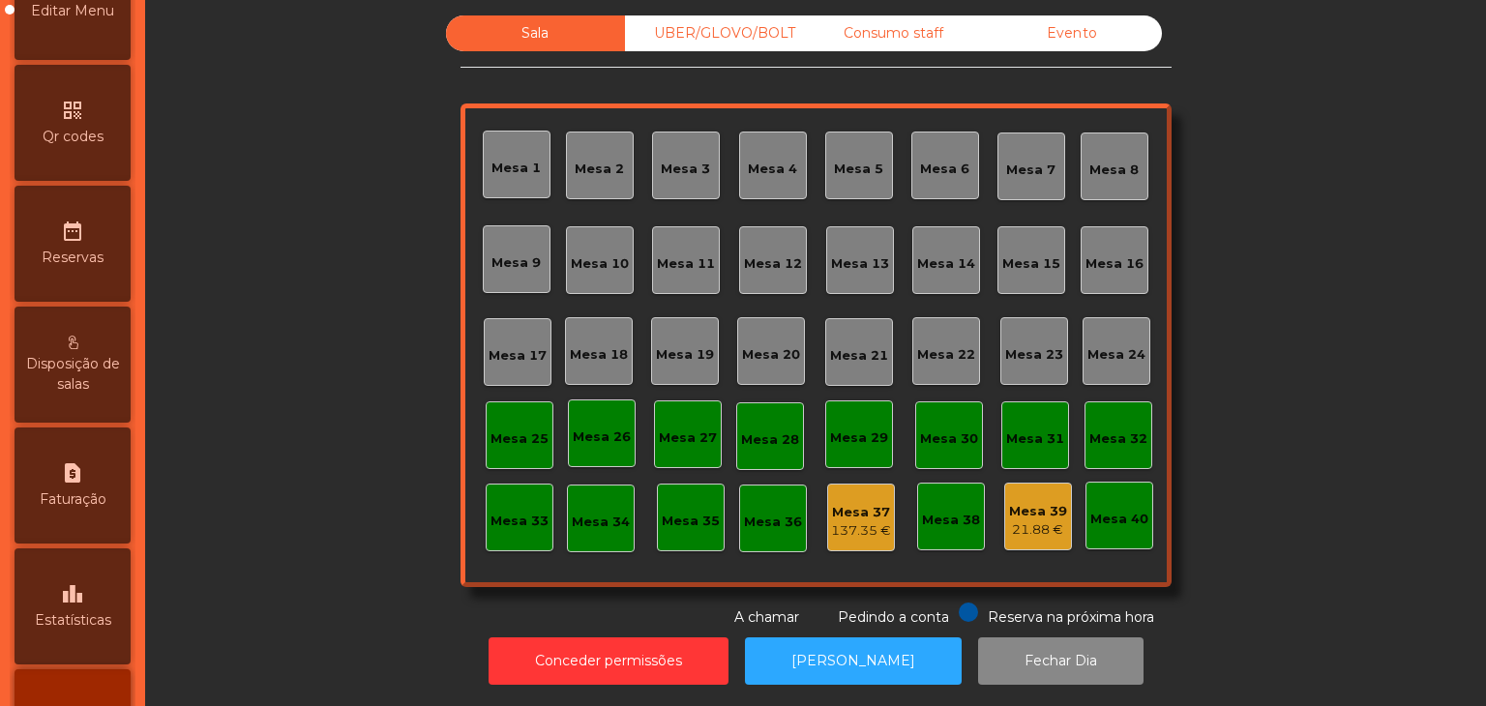
scroll to position [580, 0]
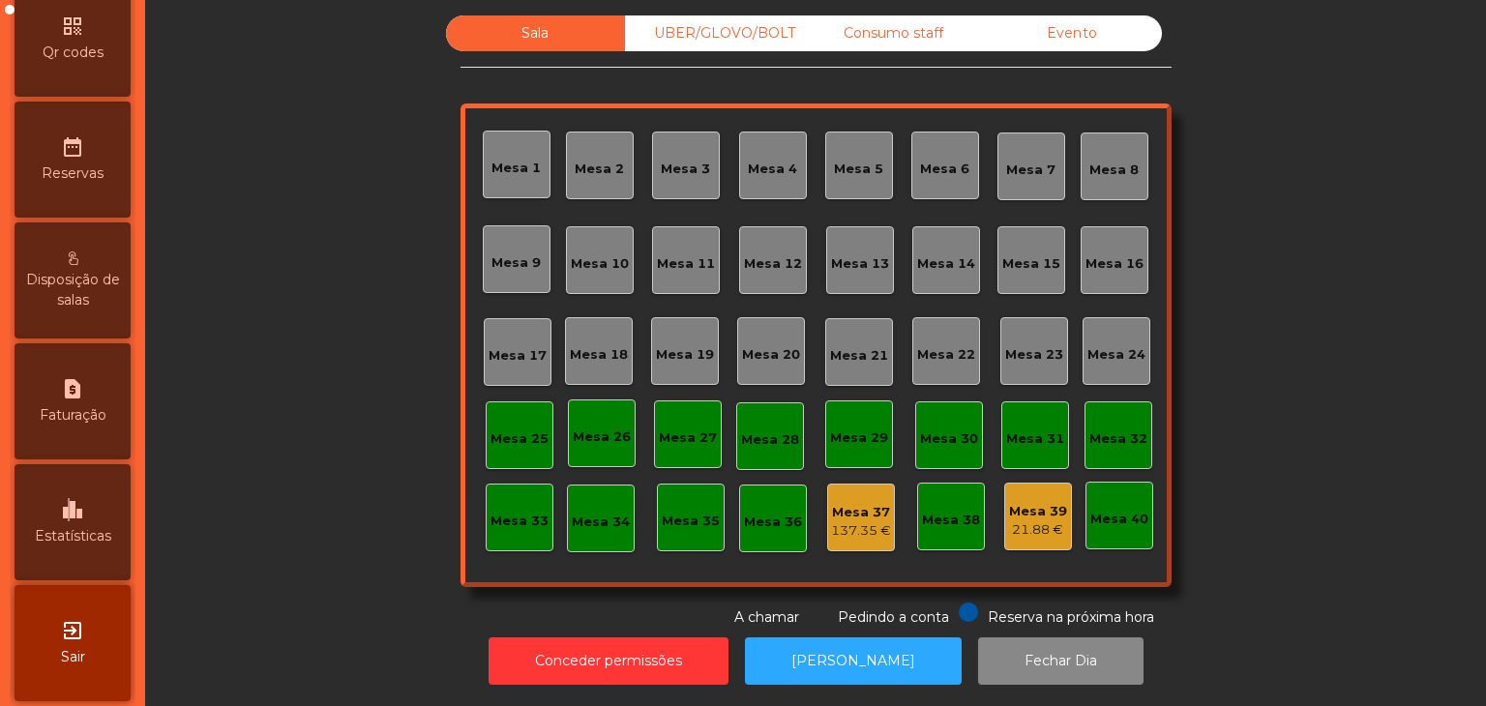
click at [76, 521] on icon "leaderboard" at bounding box center [72, 509] width 23 height 23
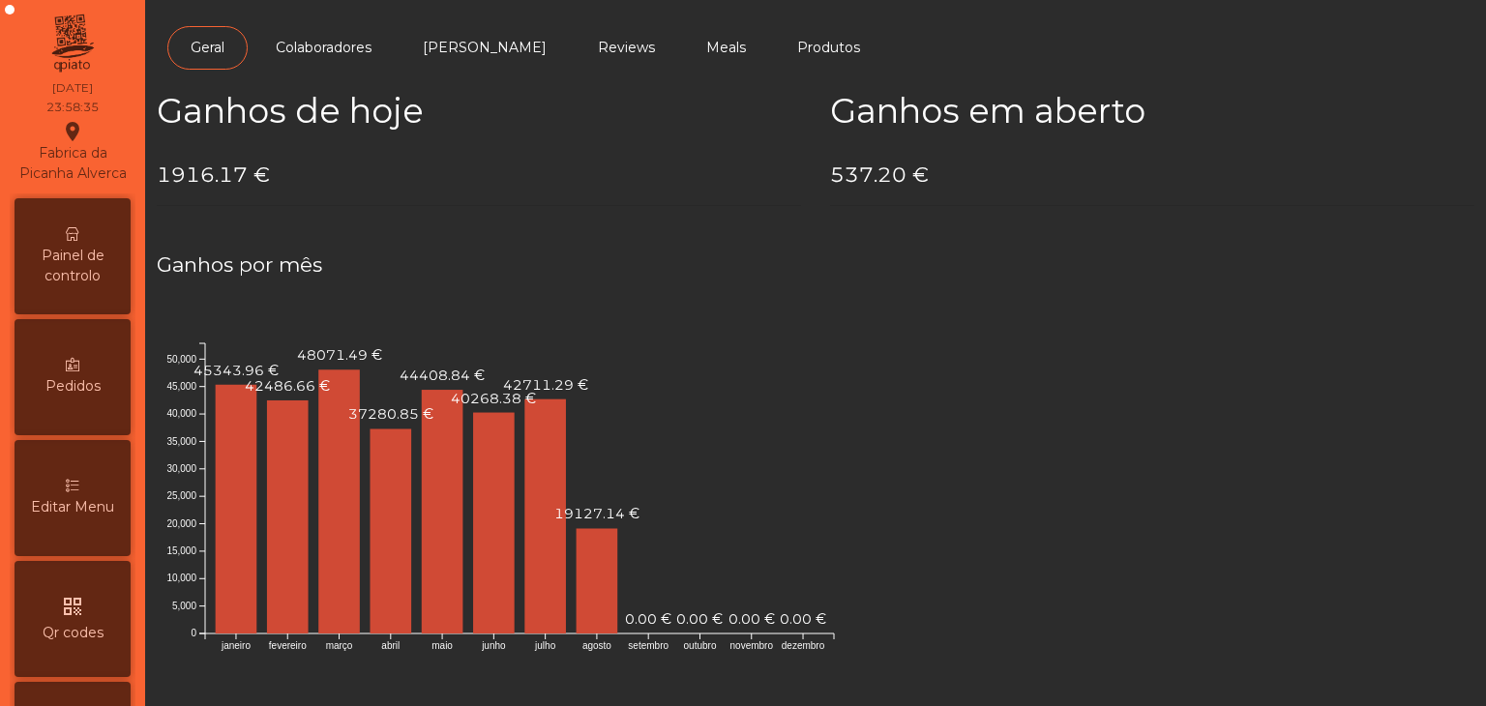
click at [93, 236] on div "Painel de controlo" at bounding box center [73, 256] width 116 height 116
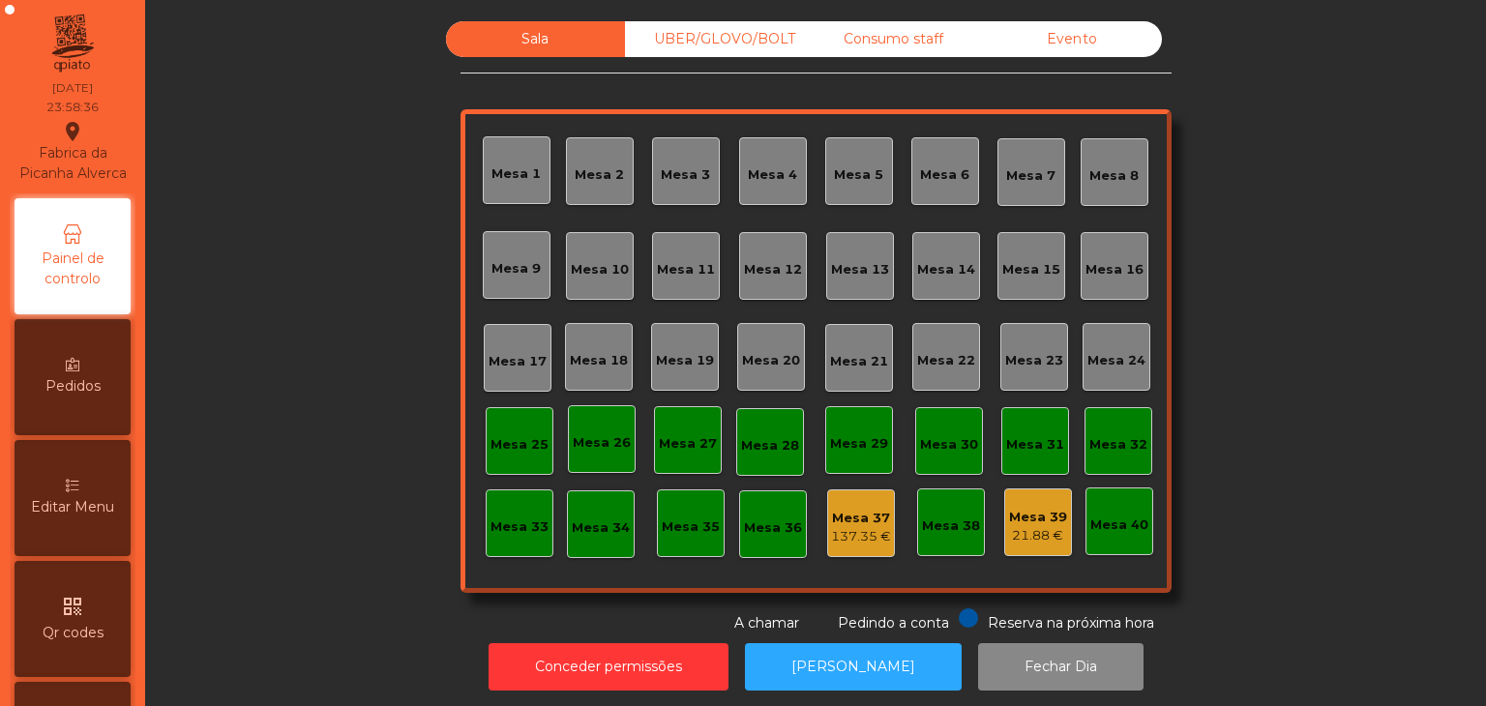
click at [1037, 28] on div "Evento" at bounding box center [1072, 39] width 179 height 36
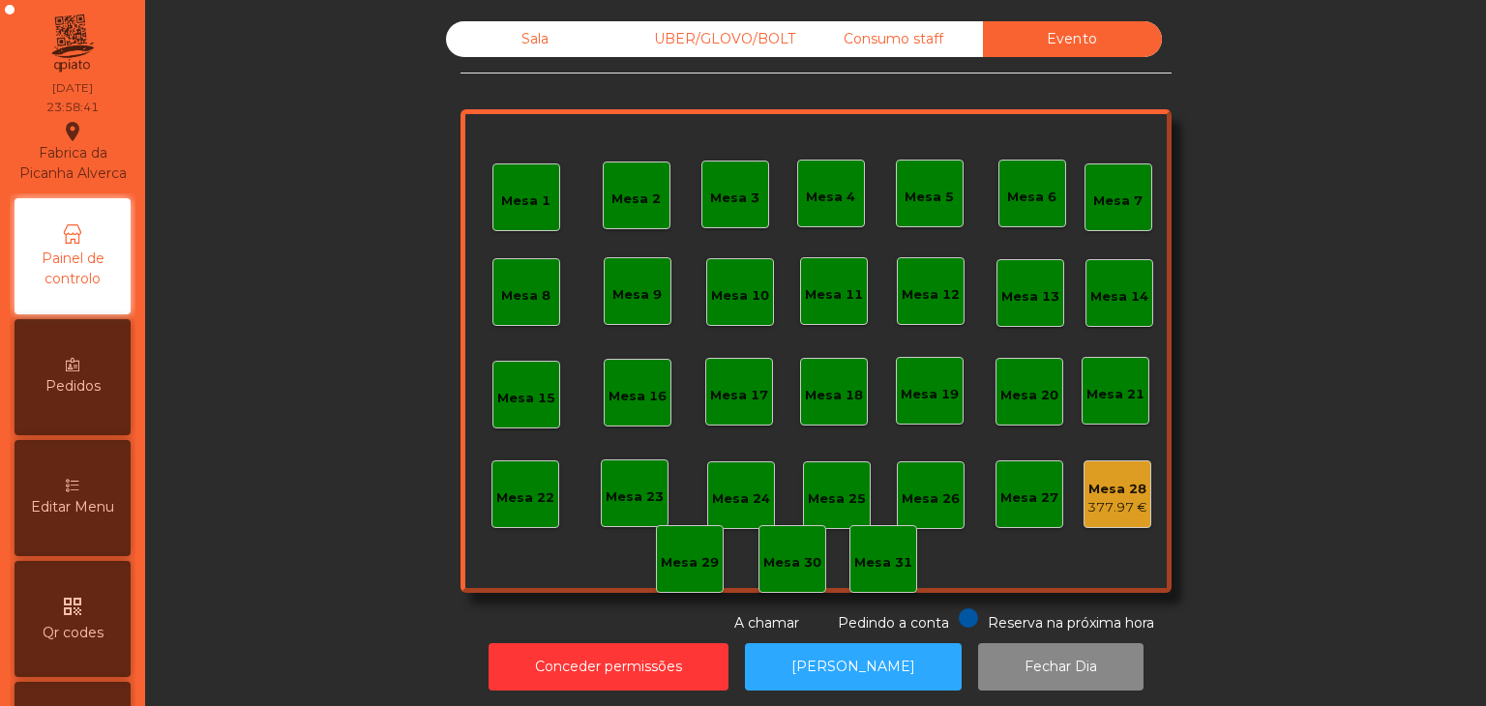
click at [1113, 486] on div "Mesa 28" at bounding box center [1117, 489] width 60 height 19
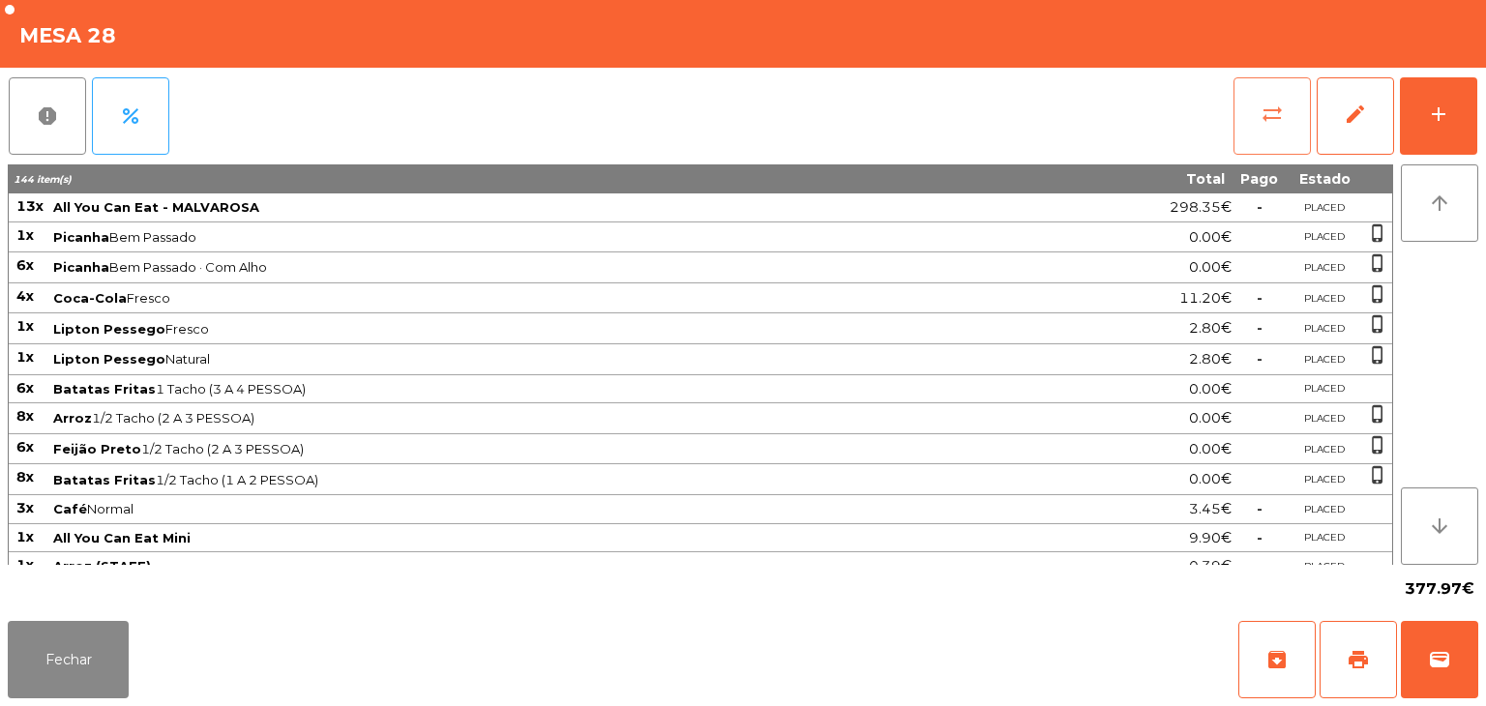
click at [1253, 100] on button "sync_alt" at bounding box center [1271, 115] width 77 height 77
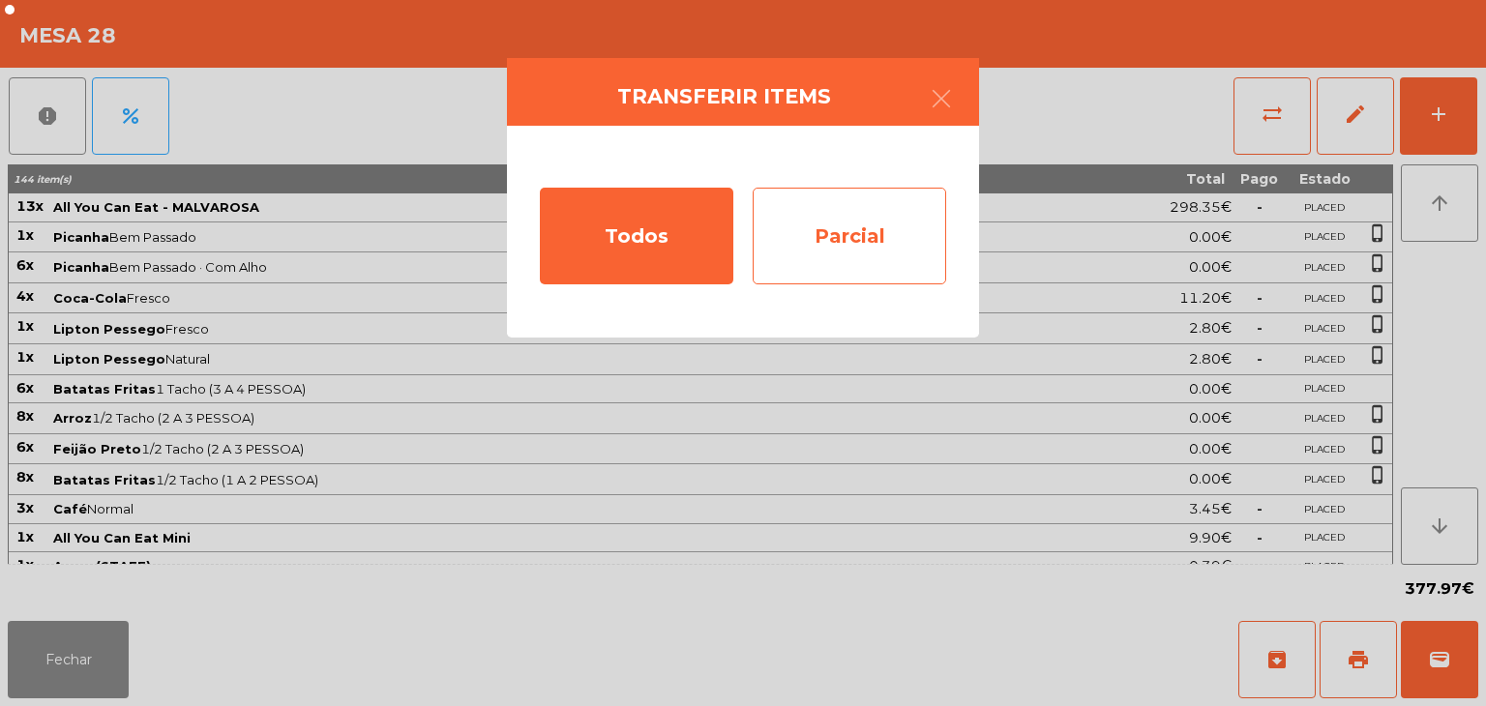
click at [904, 229] on div "Parcial" at bounding box center [848, 236] width 193 height 97
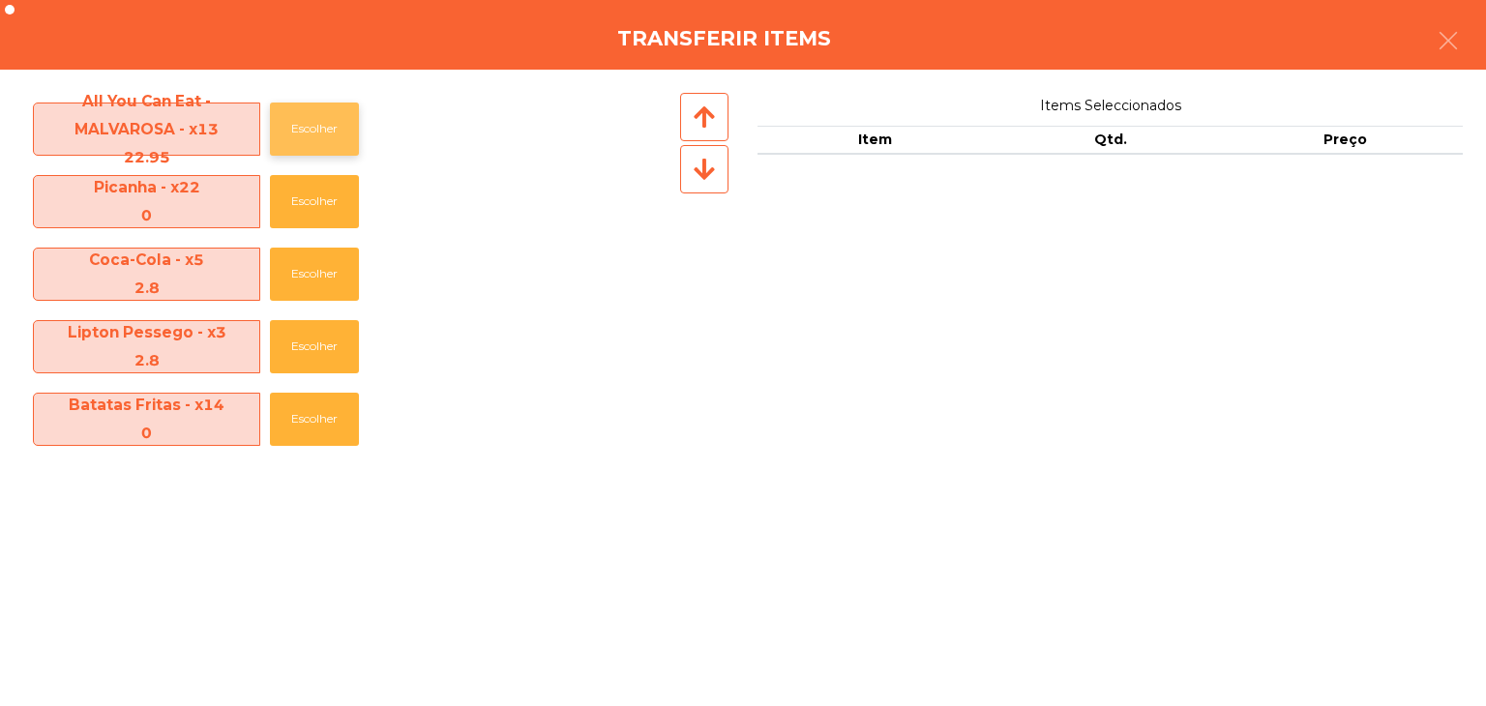
click at [304, 151] on button "Escolher" at bounding box center [314, 129] width 89 height 53
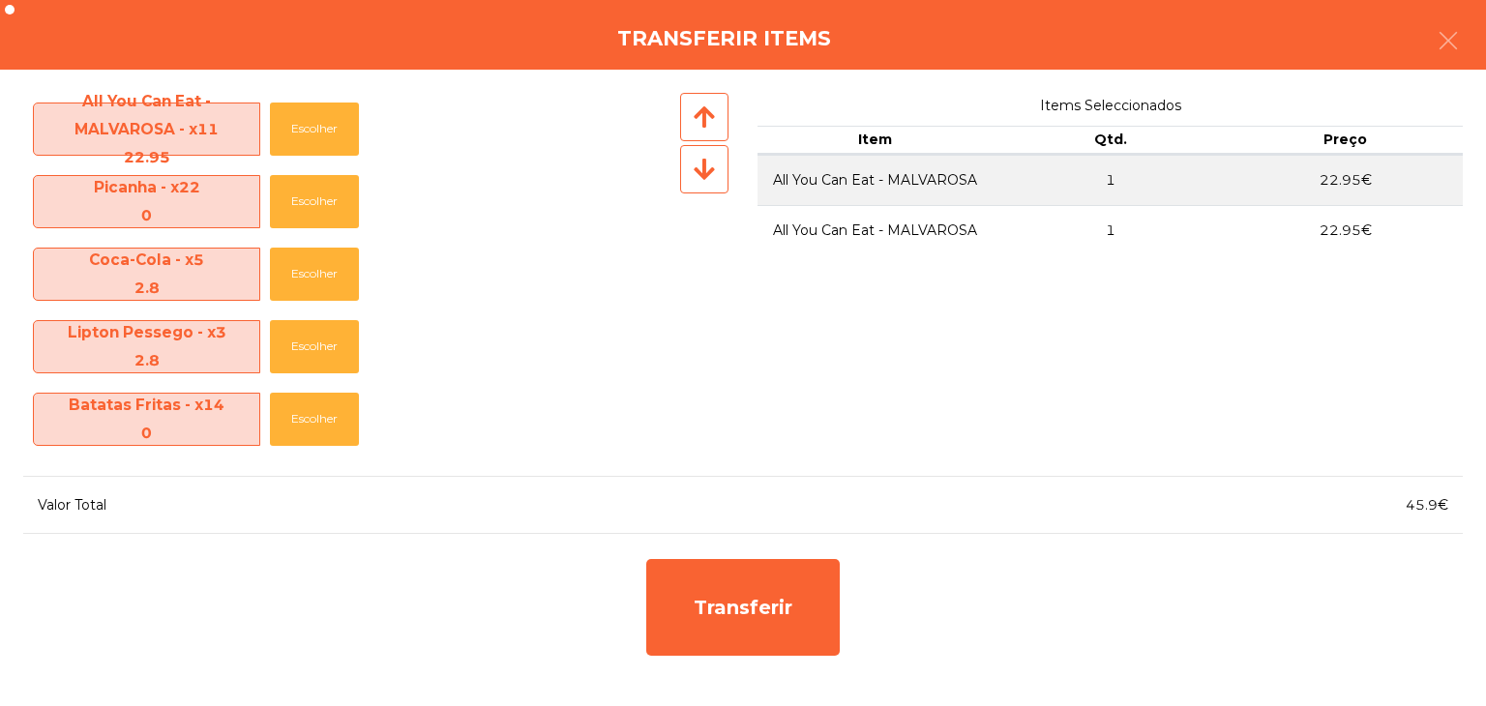
click at [662, 555] on div "Transferir" at bounding box center [742, 607] width 213 height 116
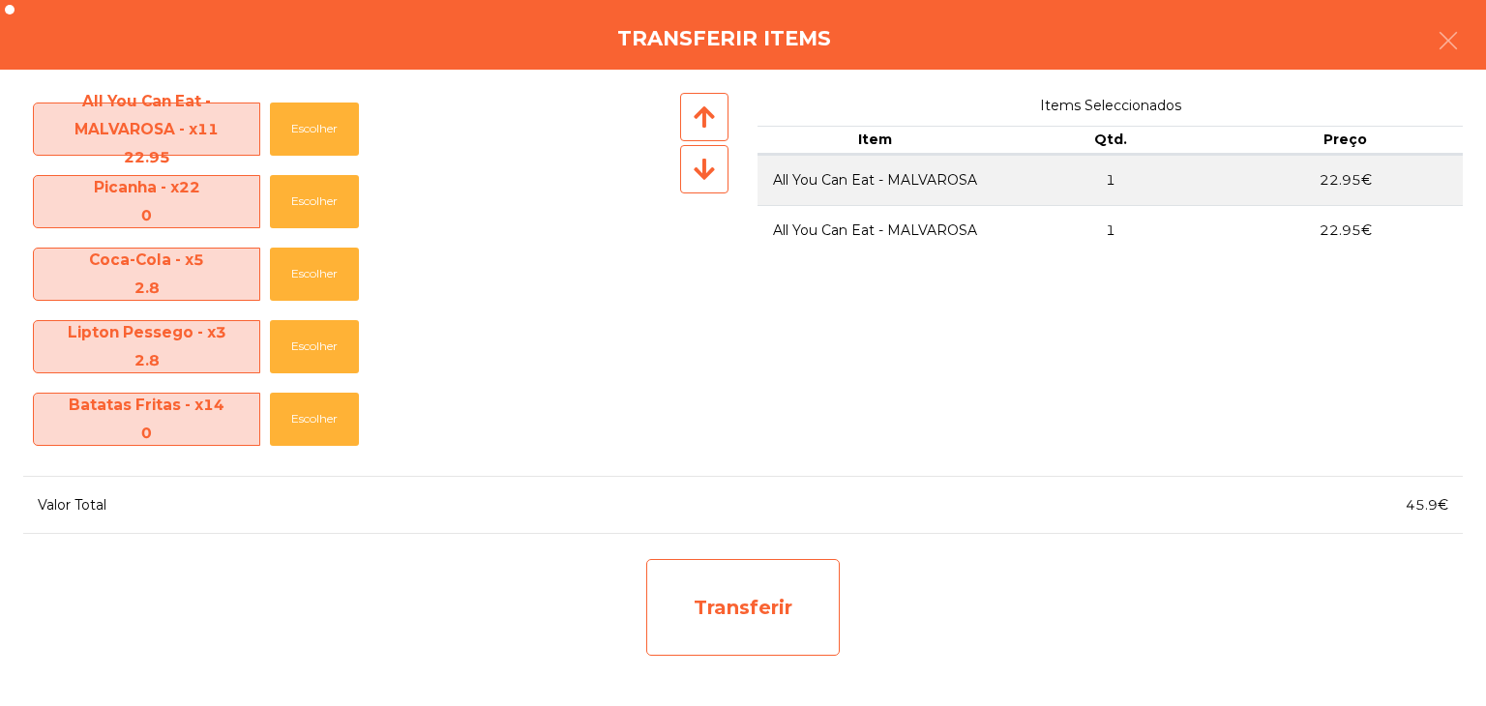
click at [795, 596] on div "Transferir" at bounding box center [742, 607] width 193 height 97
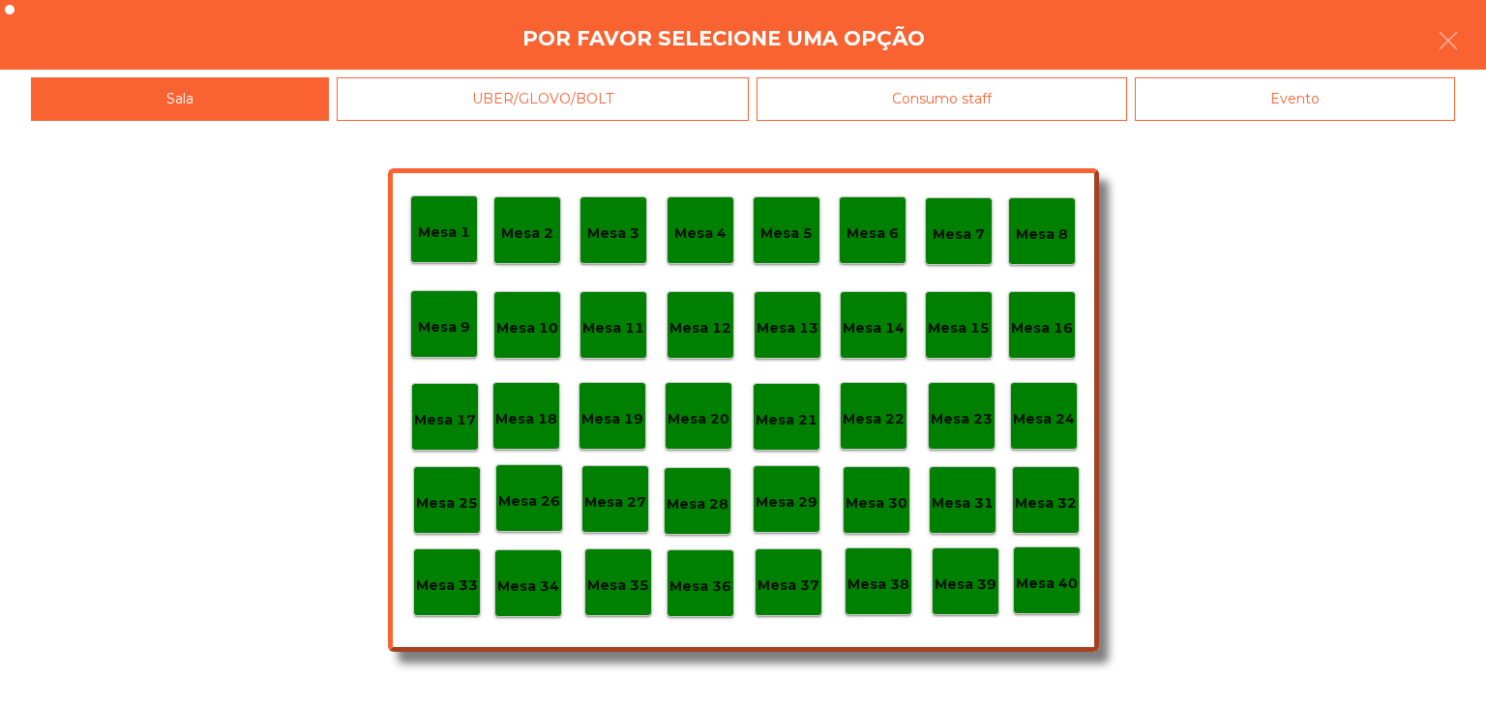
click at [878, 505] on p "Mesa 30" at bounding box center [876, 503] width 62 height 22
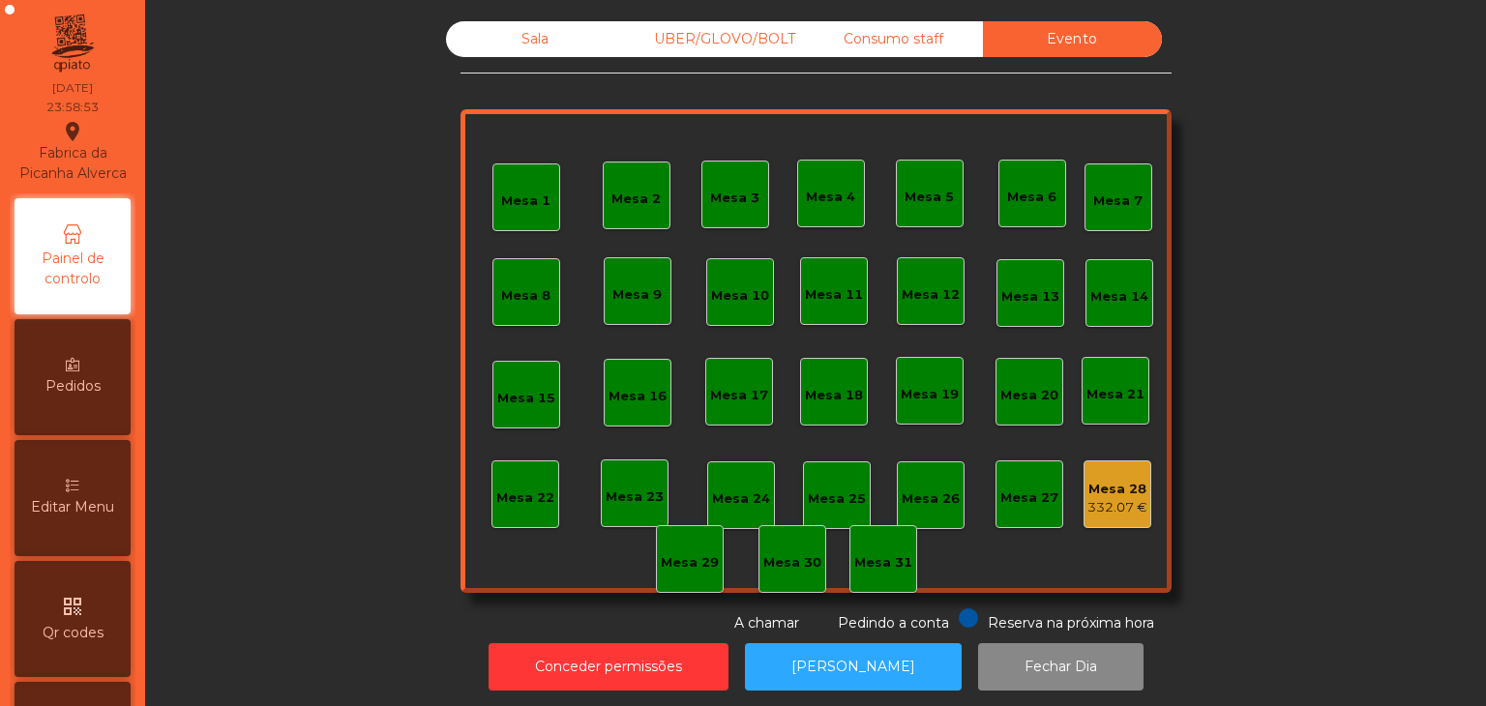
click at [562, 49] on div "Sala" at bounding box center [535, 39] width 179 height 36
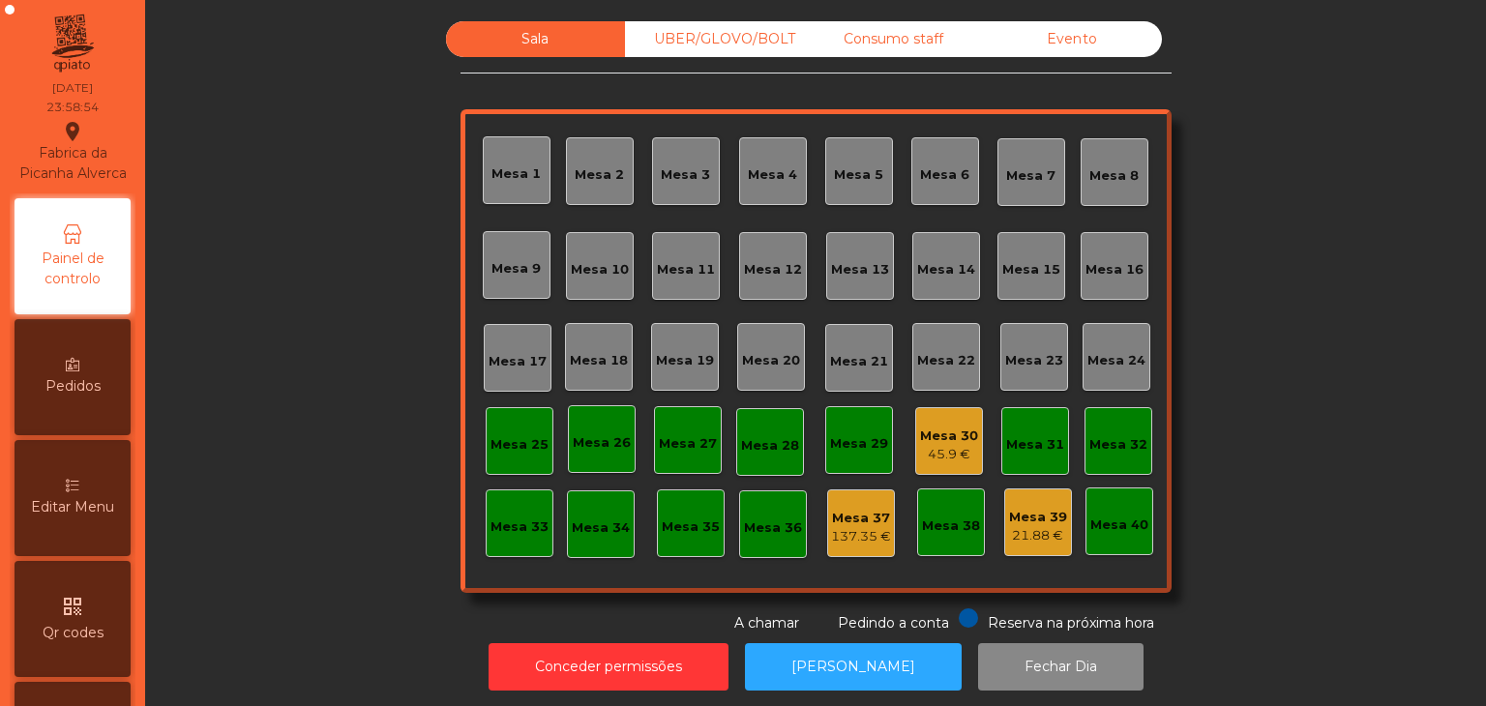
click at [949, 446] on div "45.9 €" at bounding box center [949, 454] width 58 height 19
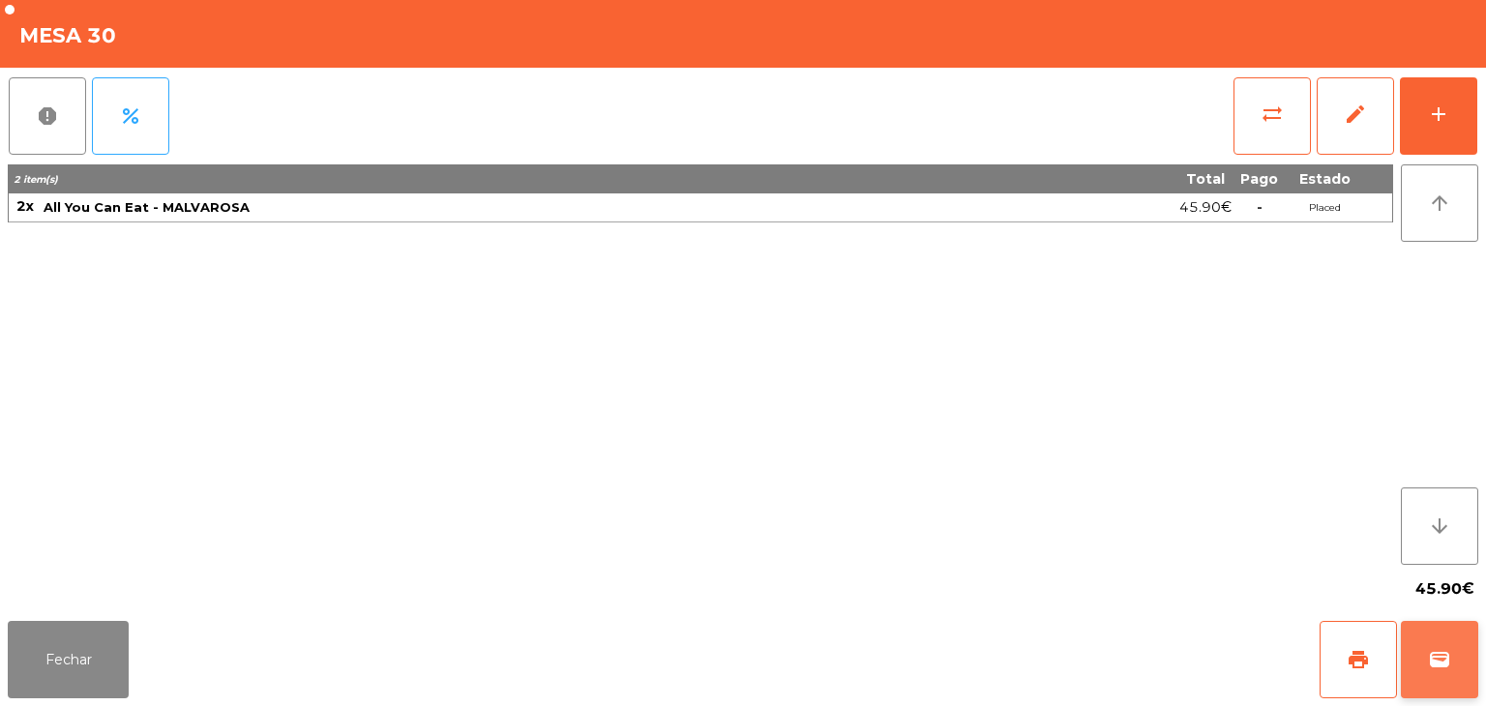
click at [1435, 634] on button "wallet" at bounding box center [1438, 659] width 77 height 77
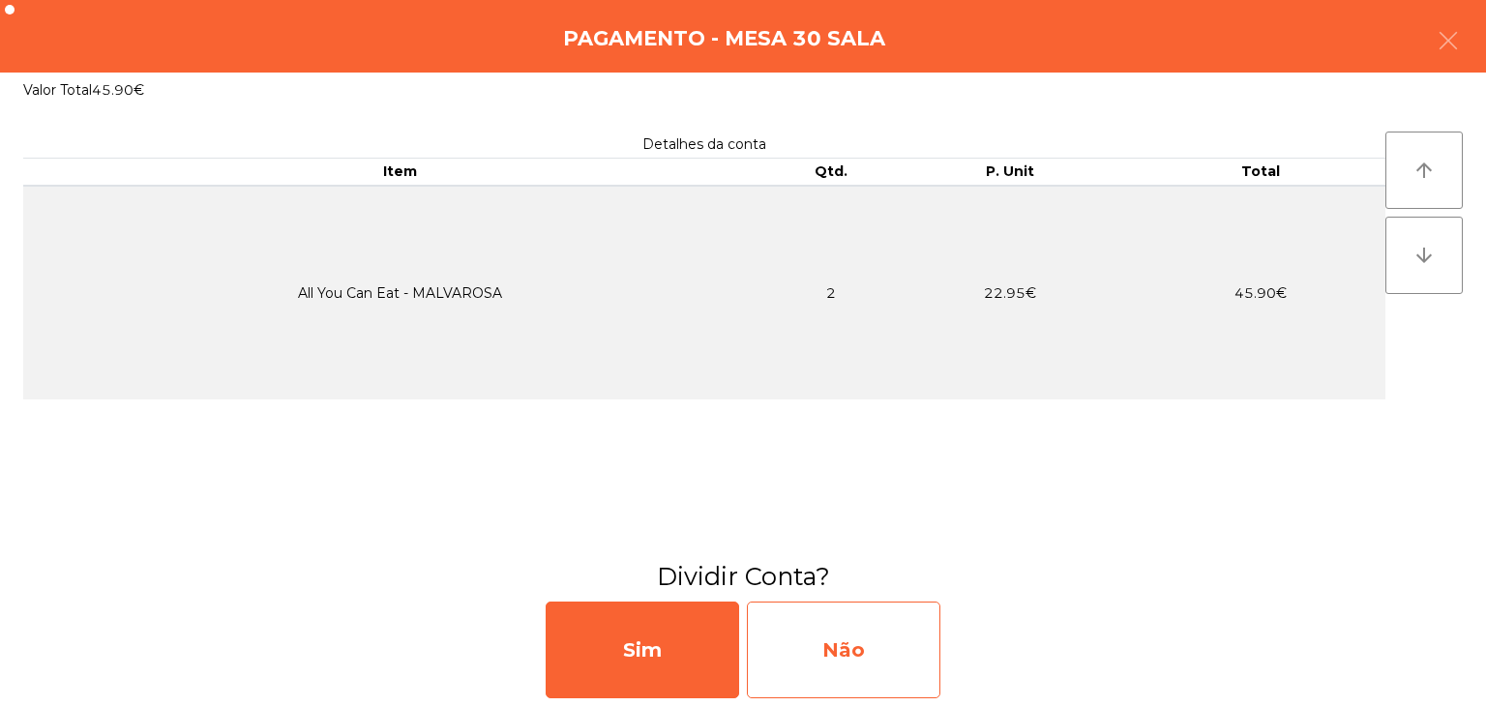
click at [861, 620] on div "Não" at bounding box center [843, 650] width 193 height 97
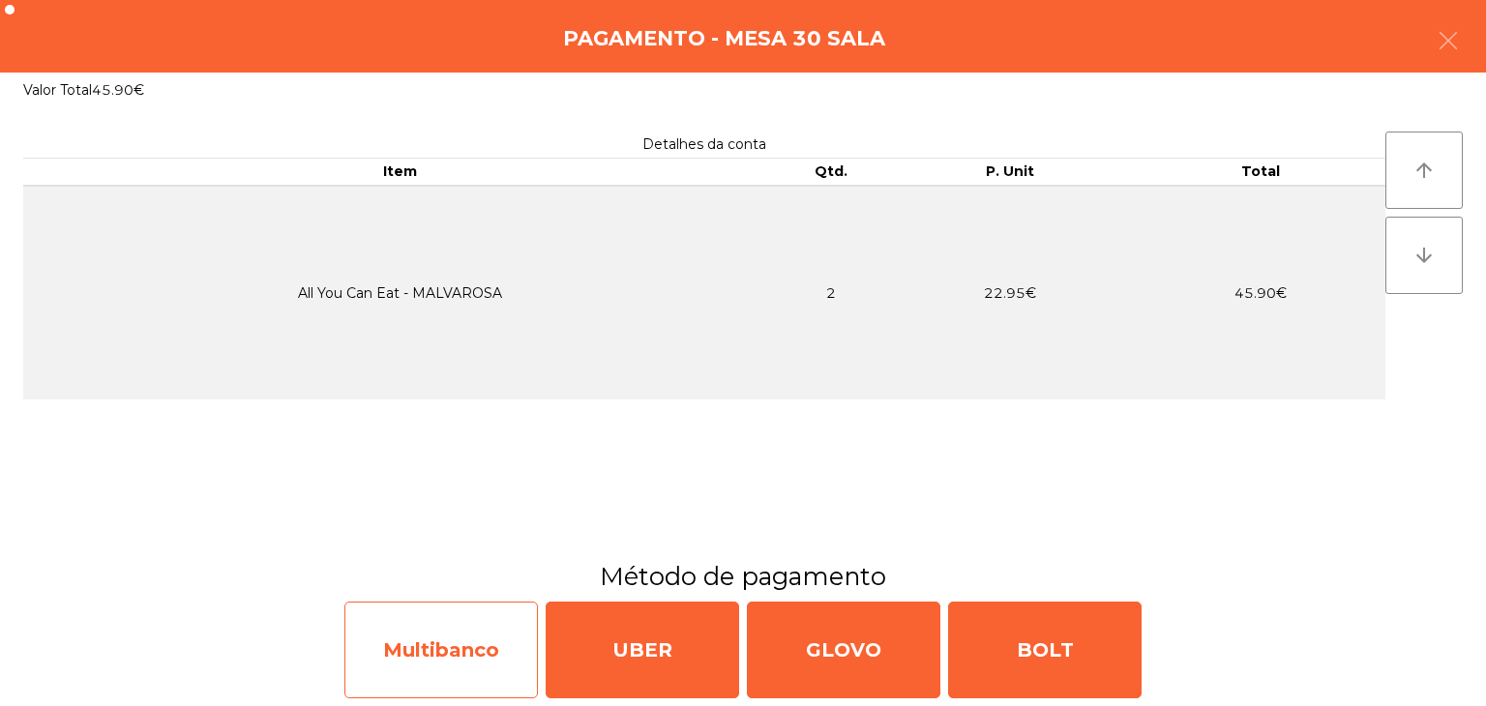
click at [456, 603] on div "Multibanco" at bounding box center [440, 650] width 193 height 97
select select "**"
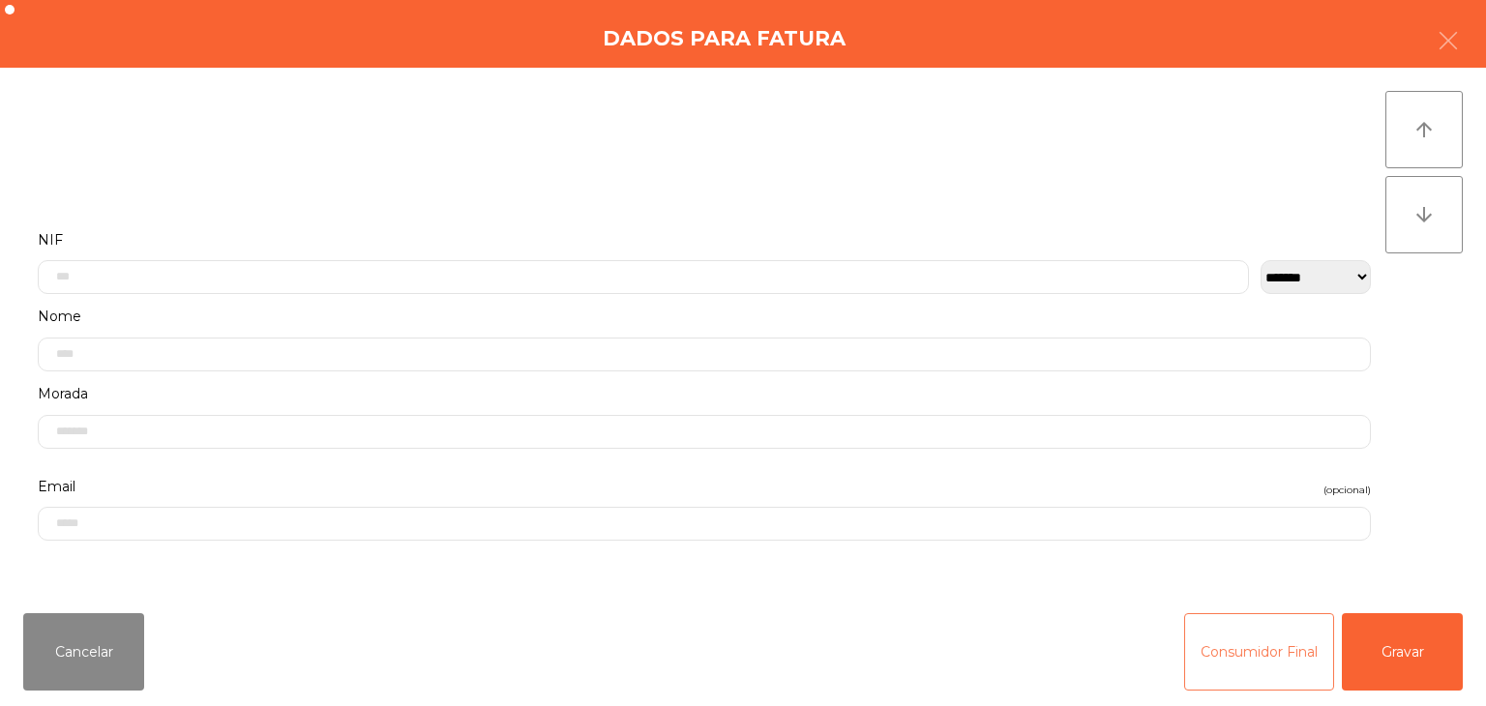
click at [1284, 626] on button "Consumidor Final" at bounding box center [1259, 651] width 150 height 77
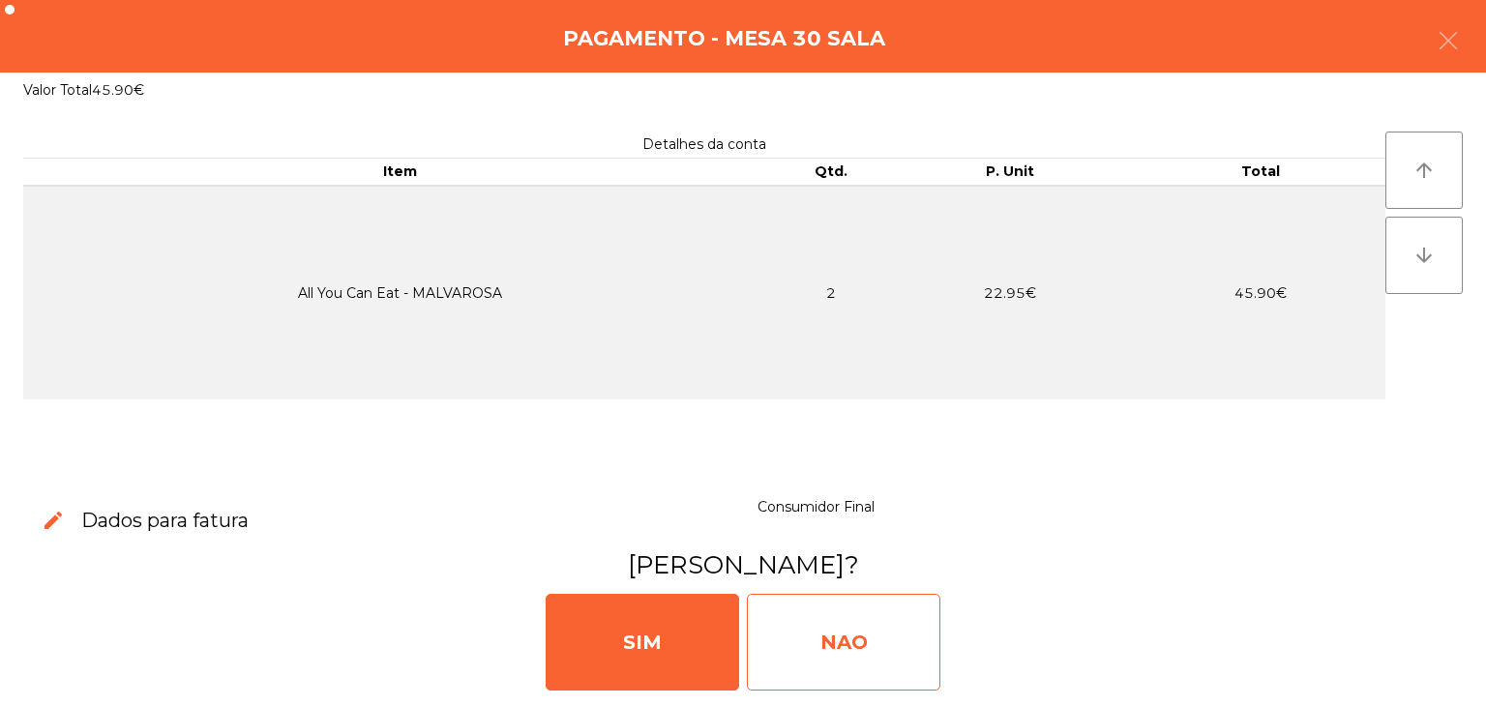
click at [867, 627] on div "NAO" at bounding box center [843, 642] width 193 height 97
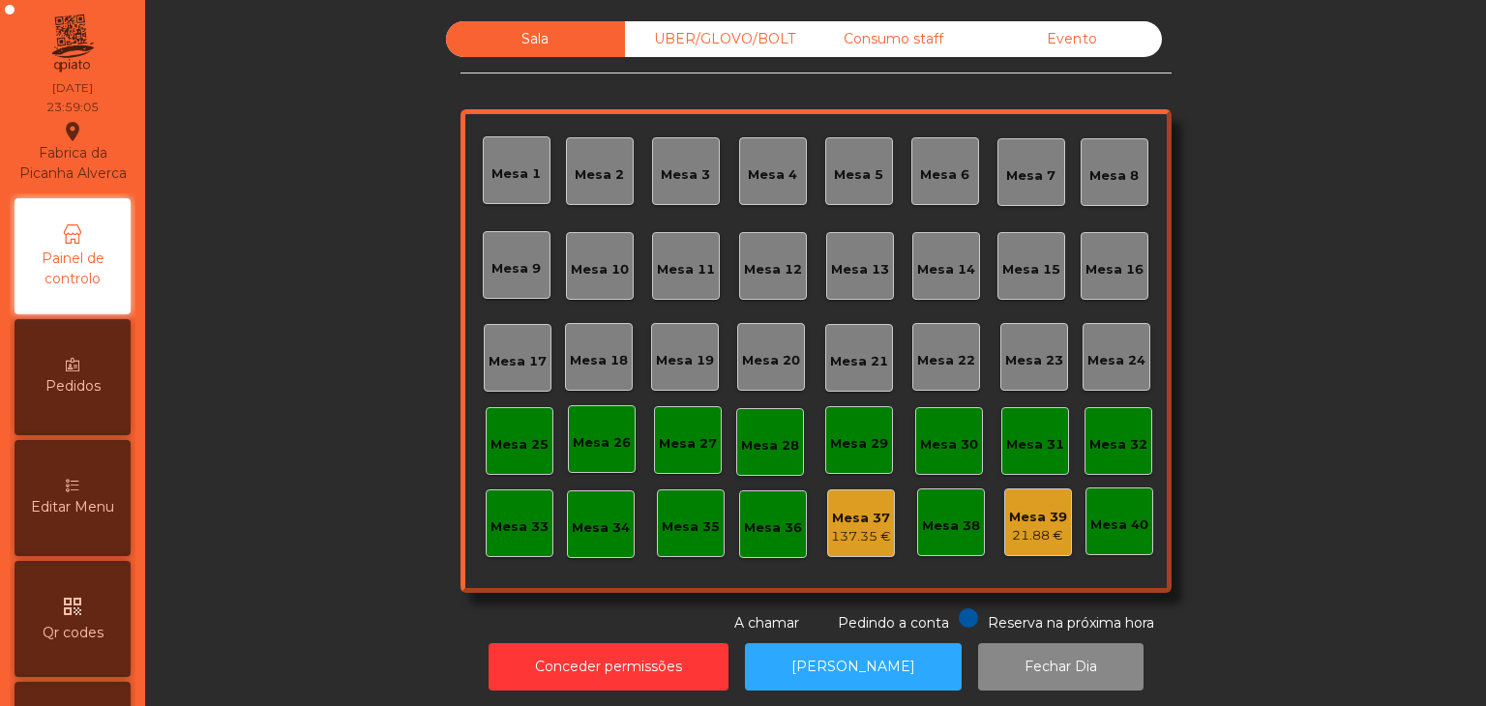
click at [1089, 34] on div "Evento" at bounding box center [1072, 39] width 179 height 36
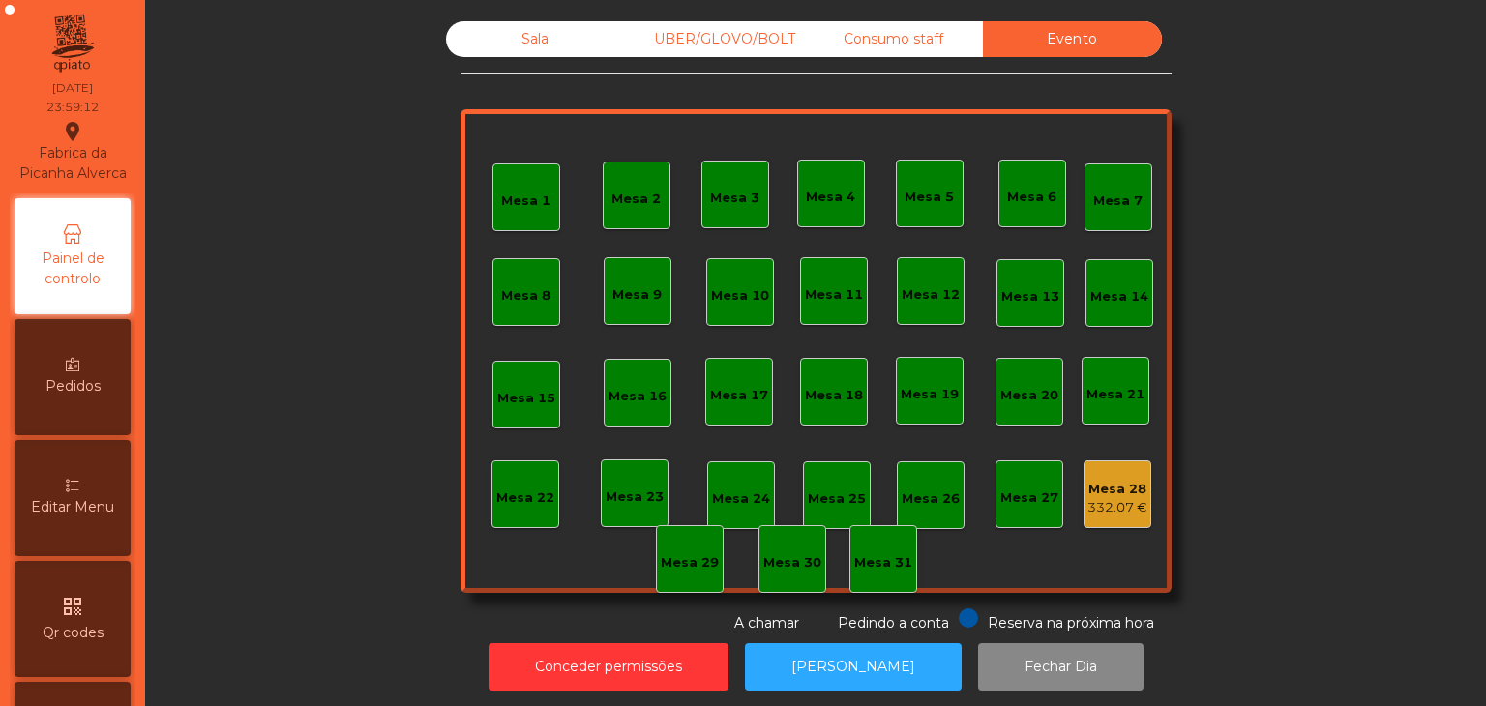
click at [1128, 464] on div "Mesa 28 332.07 €" at bounding box center [1117, 494] width 68 height 68
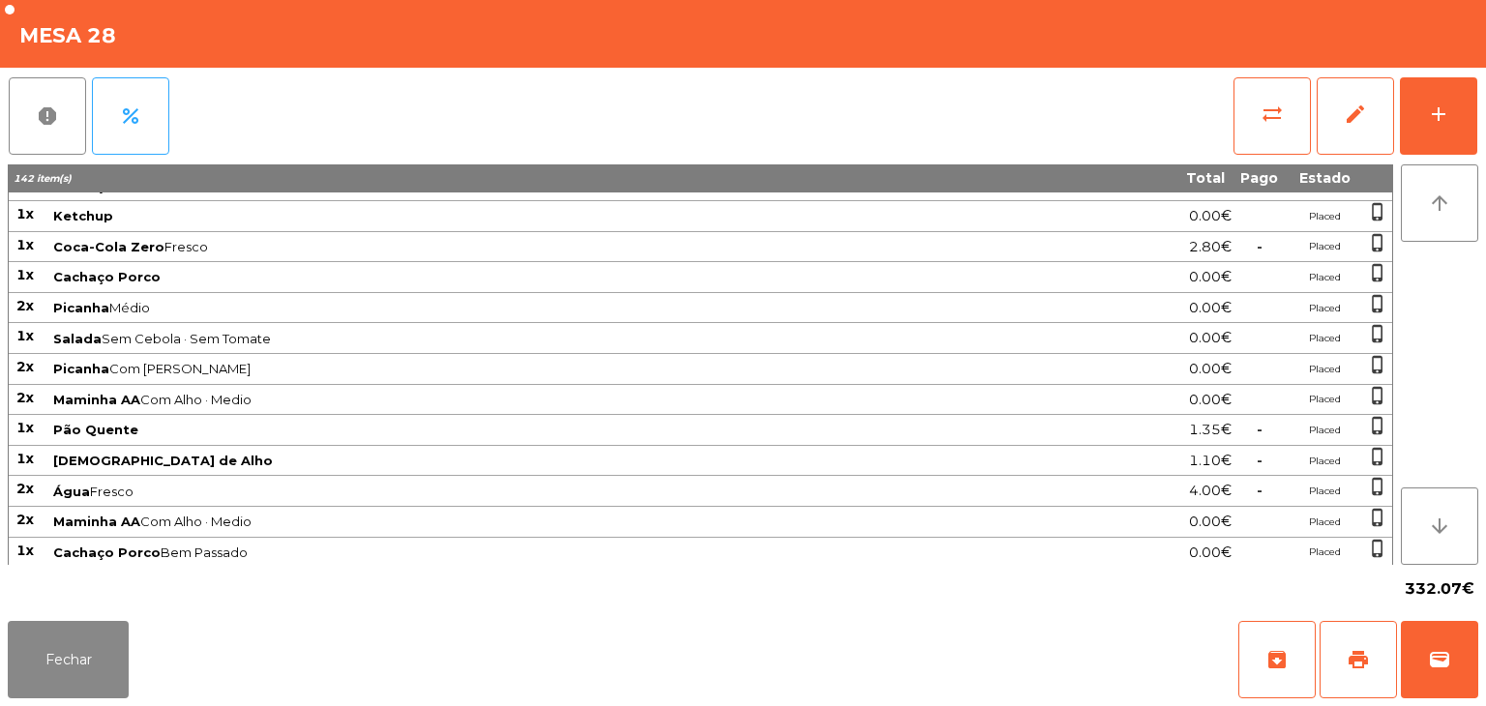
scroll to position [1171, 0]
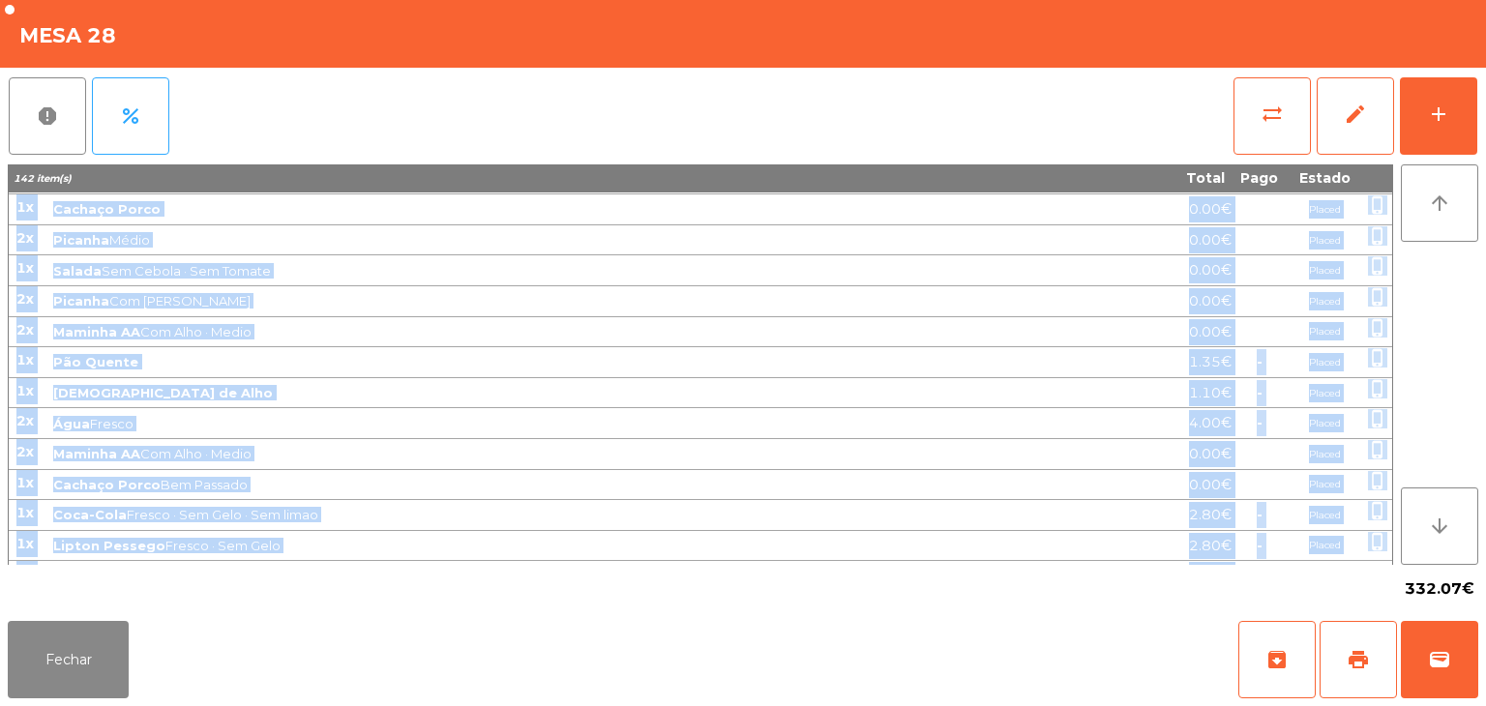
drag, startPoint x: 13, startPoint y: 206, endPoint x: 1331, endPoint y: 550, distance: 1362.4
copy tbody "1l Ipsumdo Sit Ametcon 2.15€ Adipis elits_doeius 4t Incidid Utl Etdolor · Mag A…"
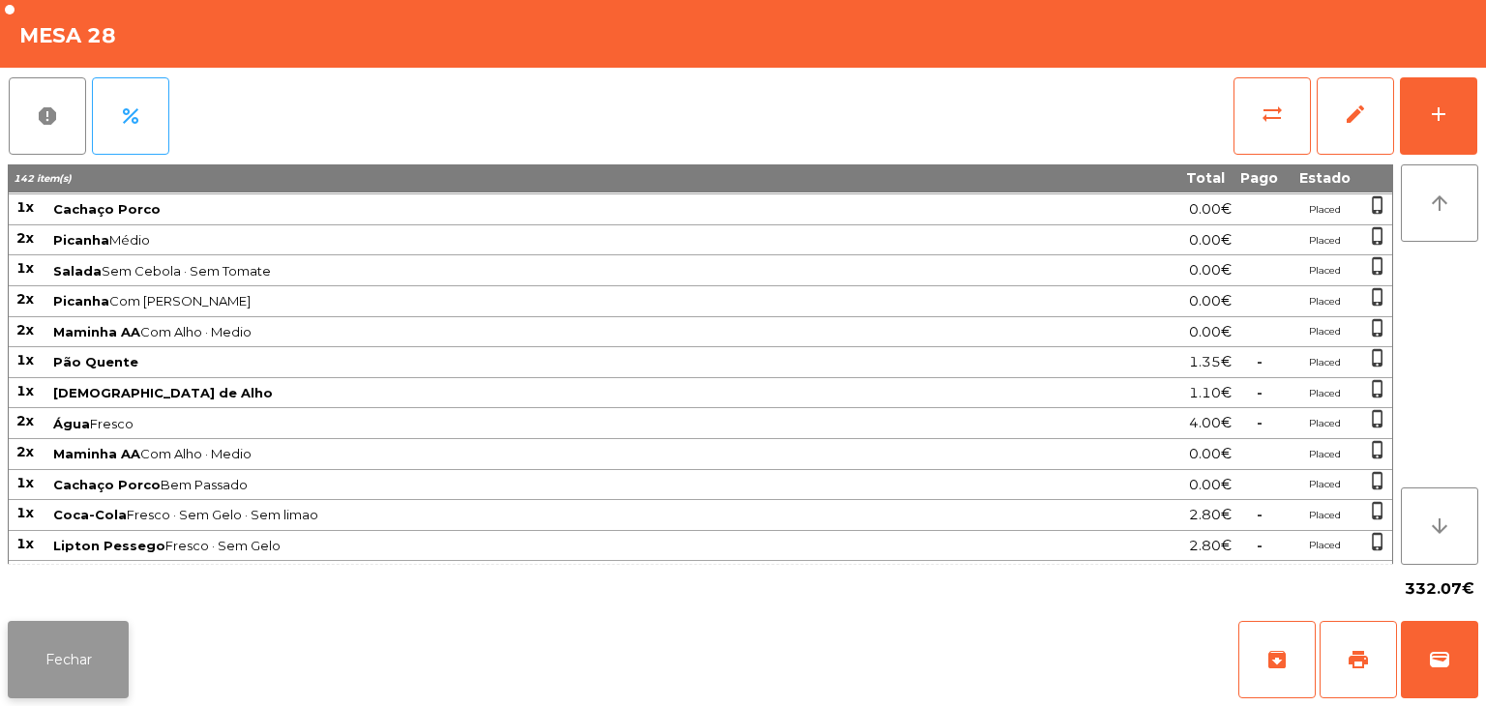
click at [87, 664] on button "Fechar" at bounding box center [68, 659] width 121 height 77
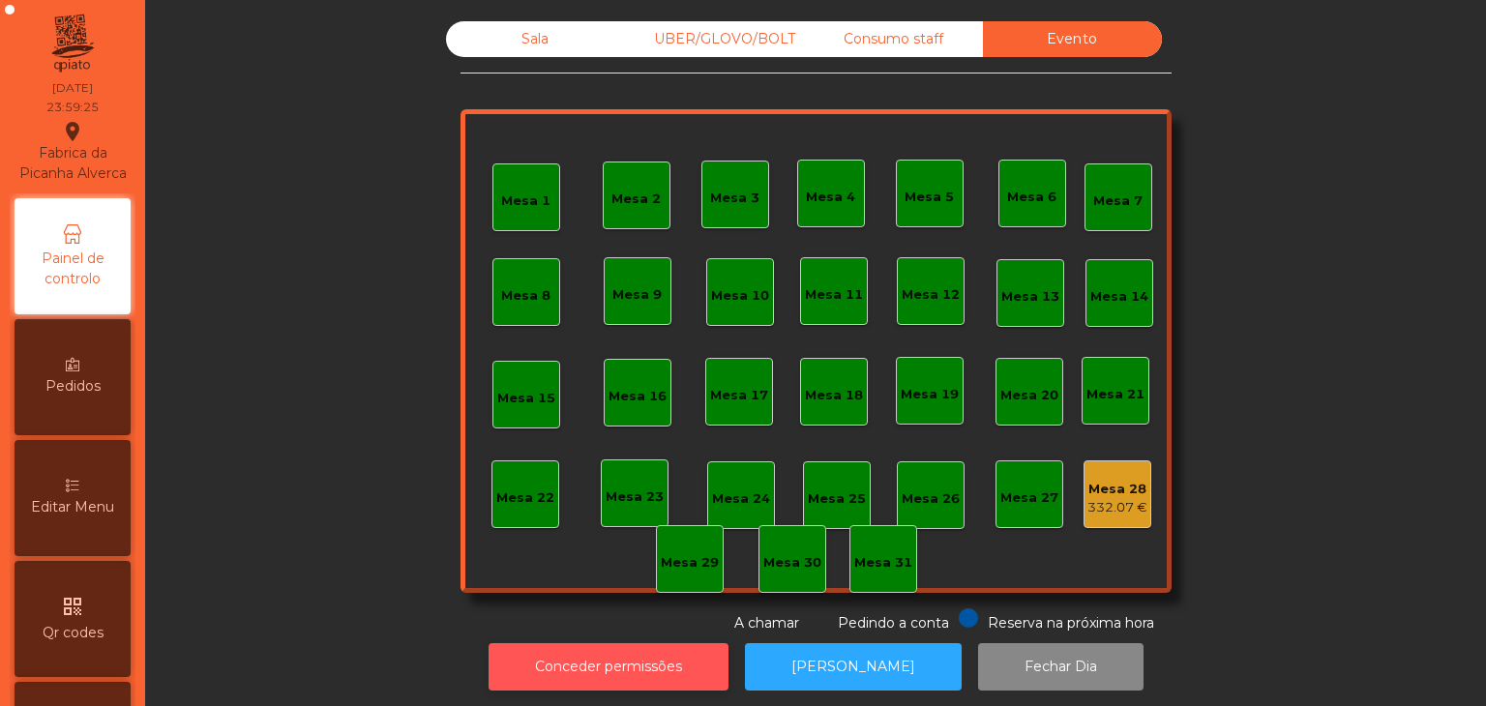
click at [619, 669] on button "Conceder permissões" at bounding box center [608, 666] width 240 height 47
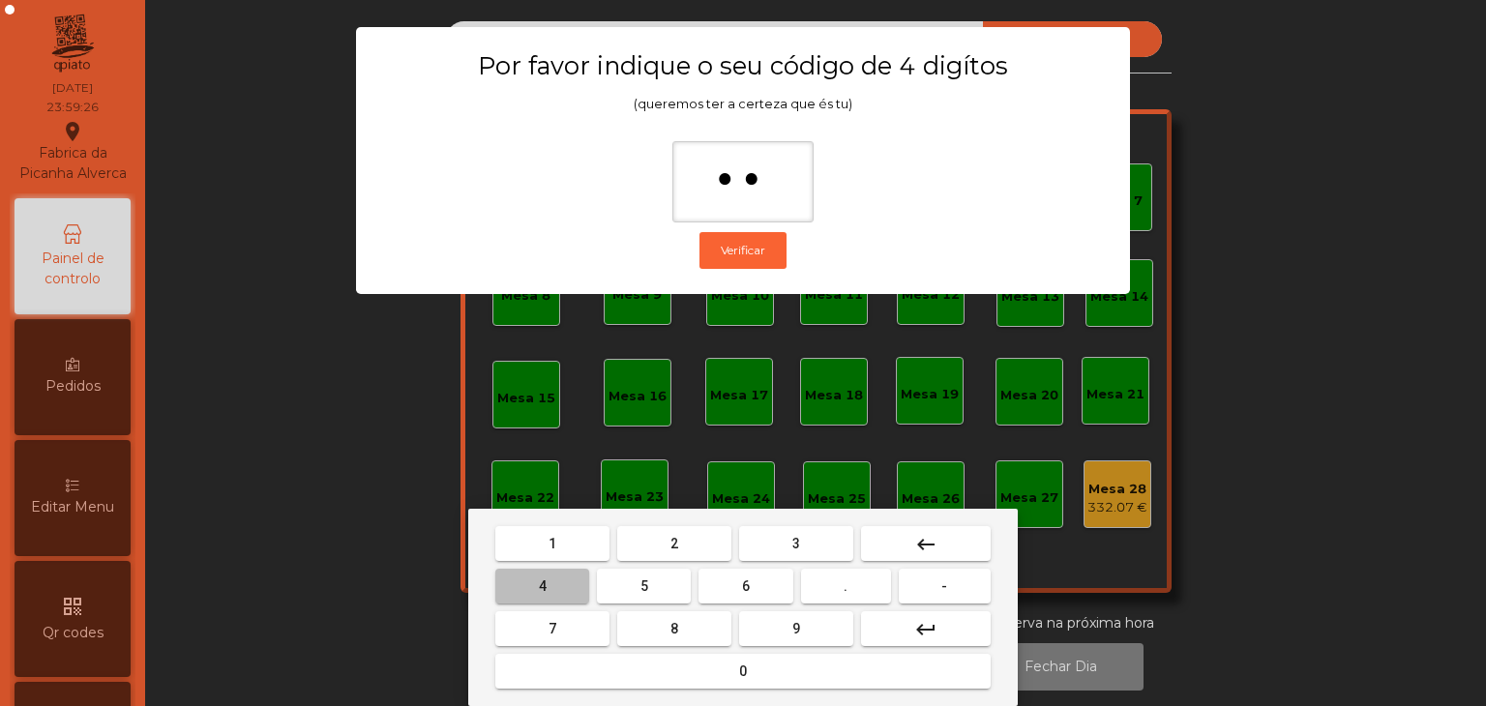
type input "***"
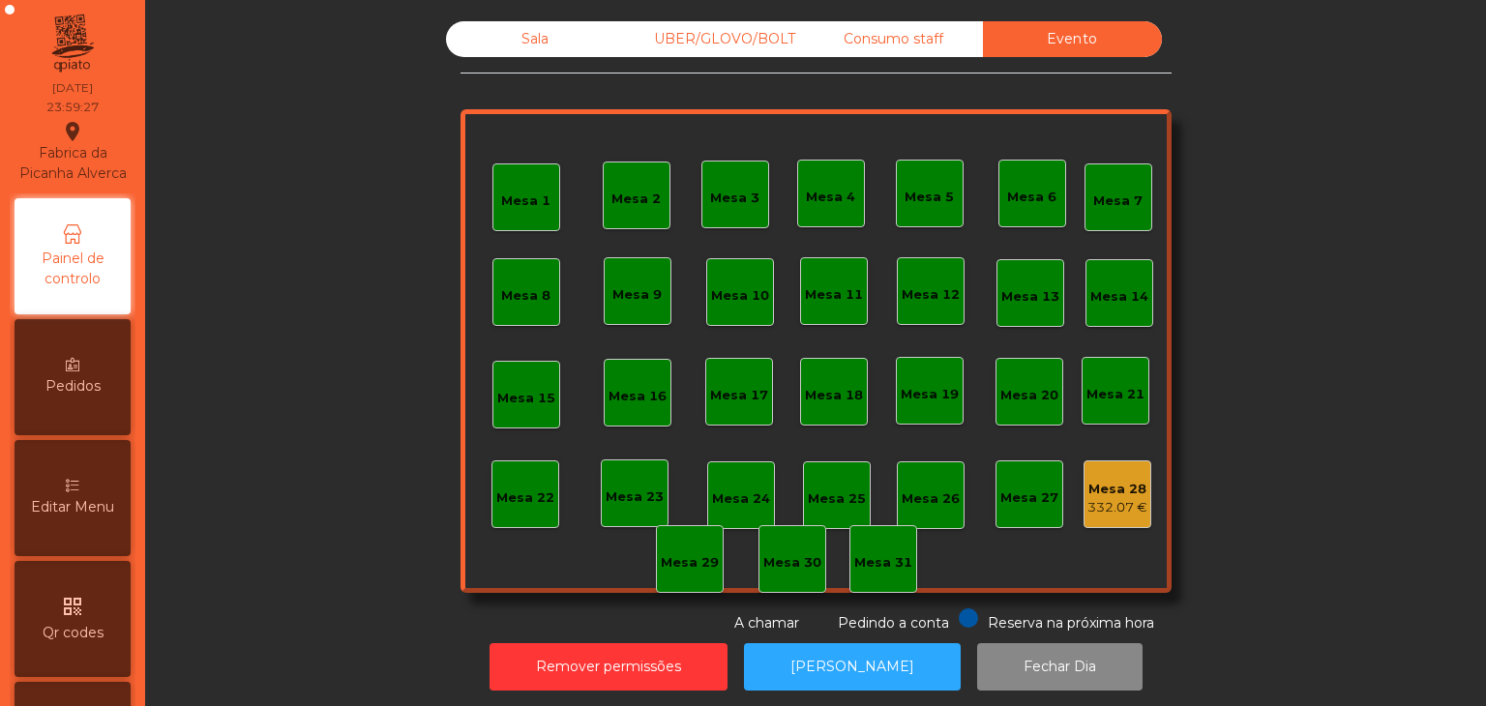
click at [1095, 505] on div "332.07 €" at bounding box center [1117, 507] width 60 height 19
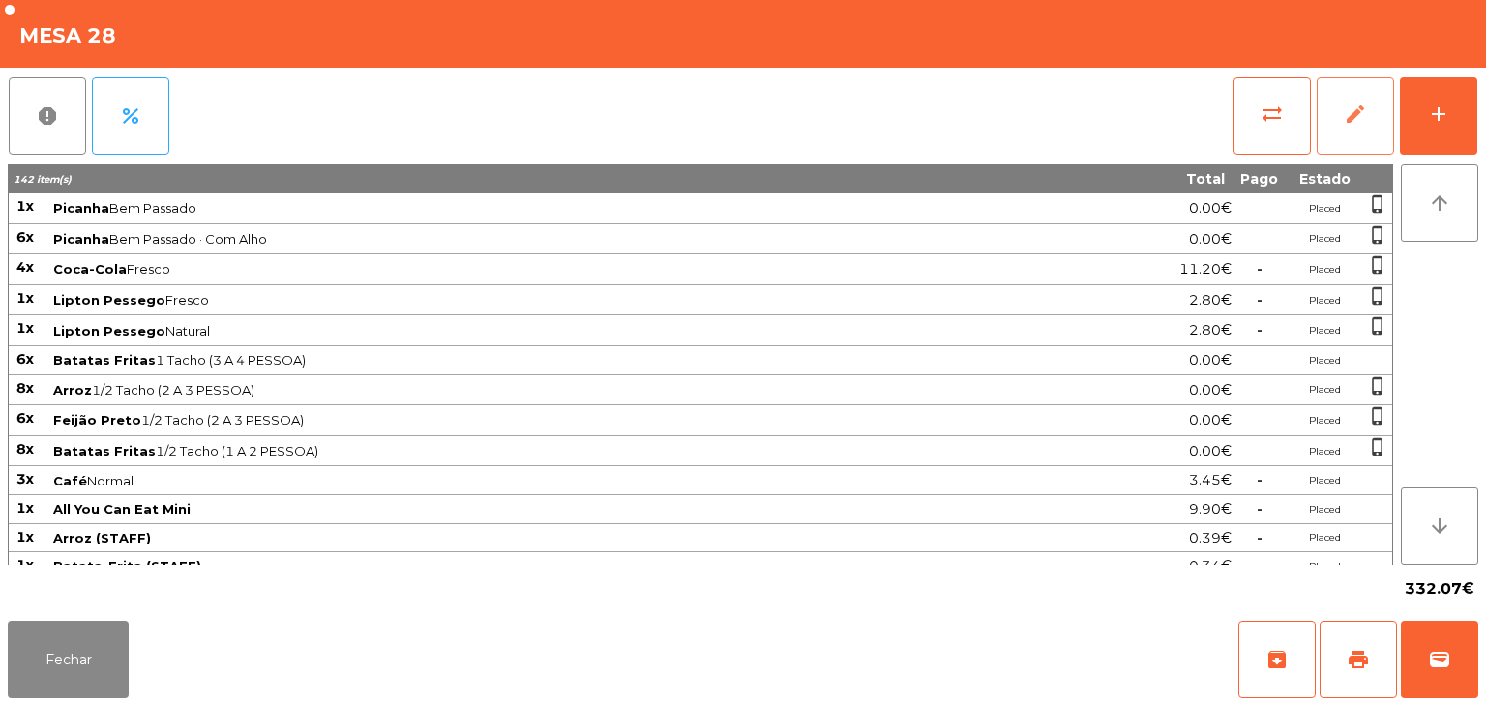
click at [1362, 119] on span "edit" at bounding box center [1354, 114] width 23 height 23
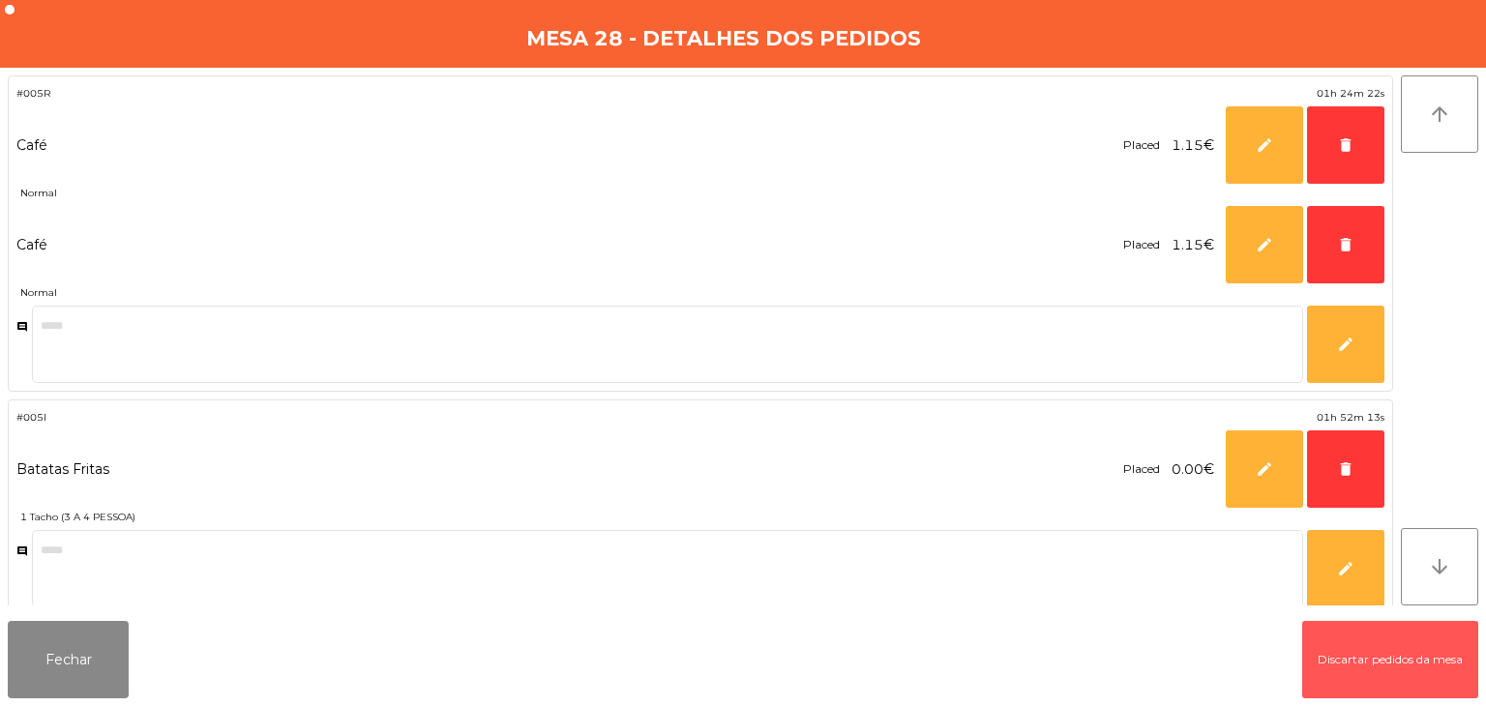
click at [1450, 662] on button "Discartar pedidos da mesa" at bounding box center [1390, 659] width 176 height 77
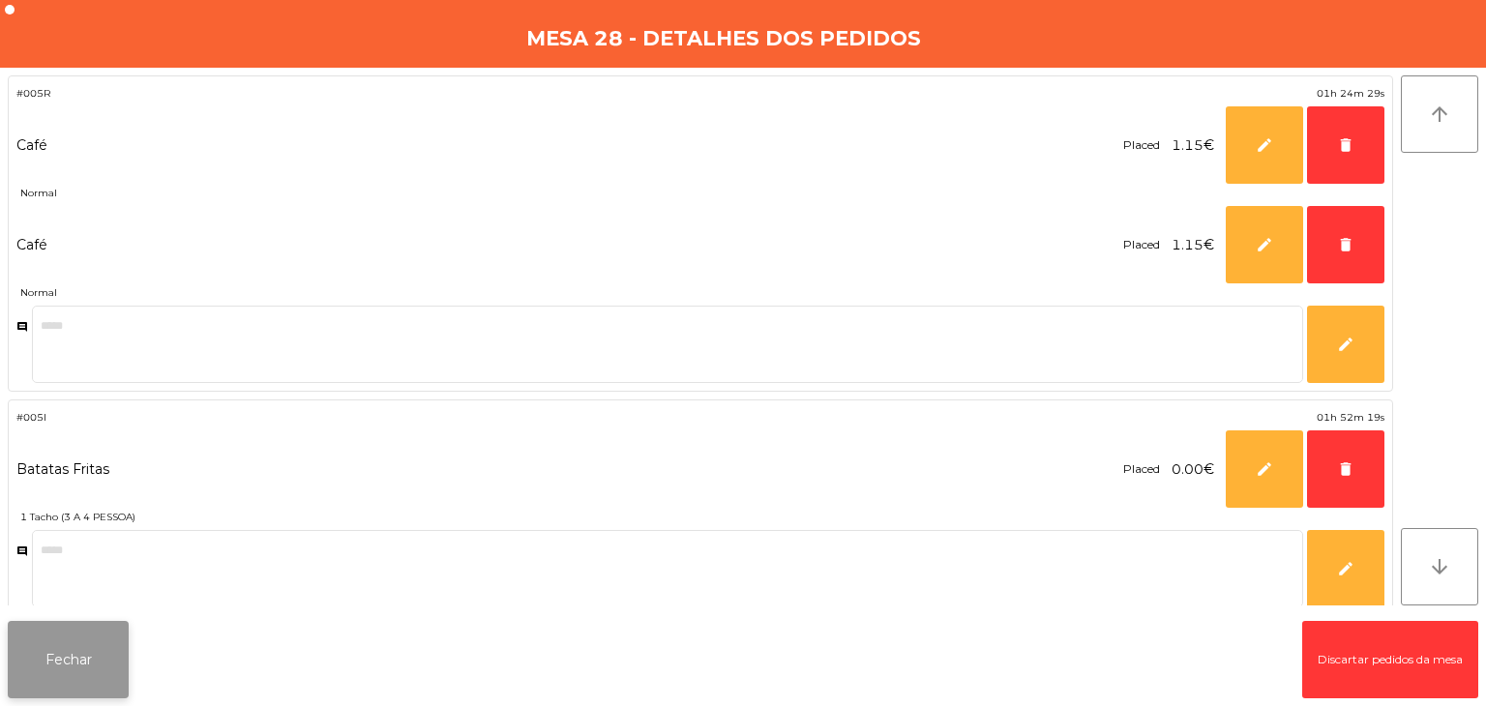
click at [65, 660] on button "Fechar" at bounding box center [68, 659] width 121 height 77
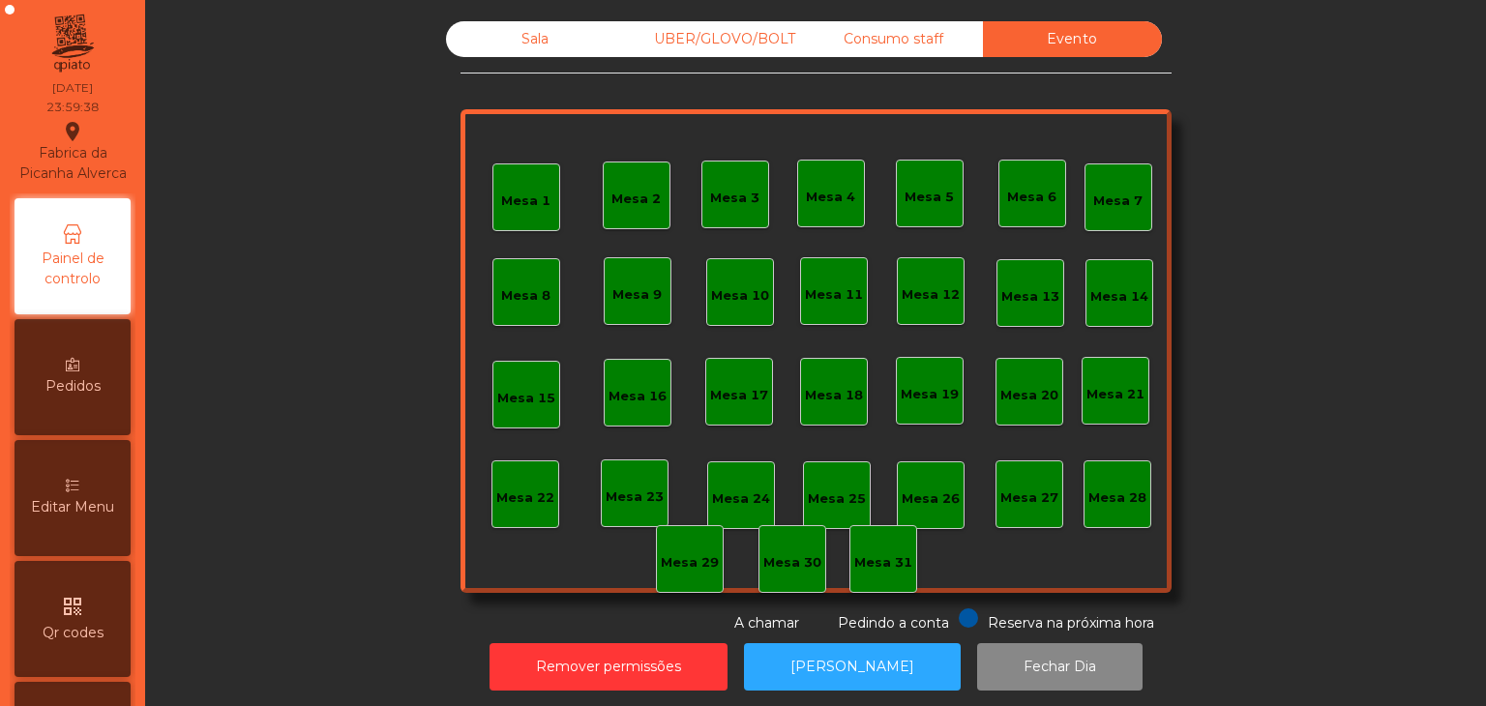
click at [908, 17] on div "Sala UBER/GLOVO/BOLT Consumo staff Evento Mesa 1 Mesa 2 [GEOGRAPHIC_DATA] 4 [GE…" at bounding box center [815, 356] width 1317 height 689
drag, startPoint x: 885, startPoint y: 40, endPoint x: 875, endPoint y: 48, distance: 13.0
click at [884, 41] on div "Consumo staff" at bounding box center [893, 39] width 179 height 36
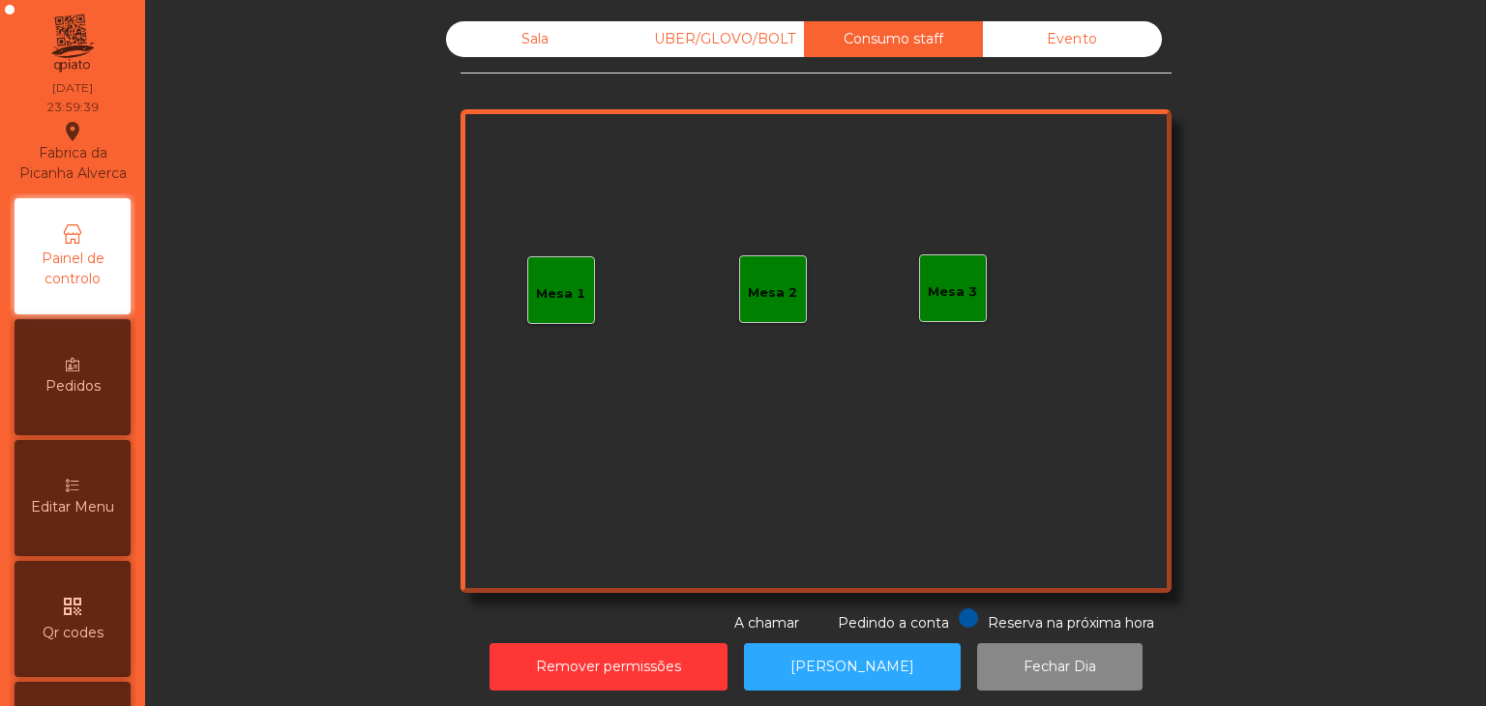
drag, startPoint x: 757, startPoint y: 56, endPoint x: 697, endPoint y: 51, distance: 60.2
click at [754, 56] on div "UBER/GLOVO/BOLT" at bounding box center [714, 39] width 179 height 36
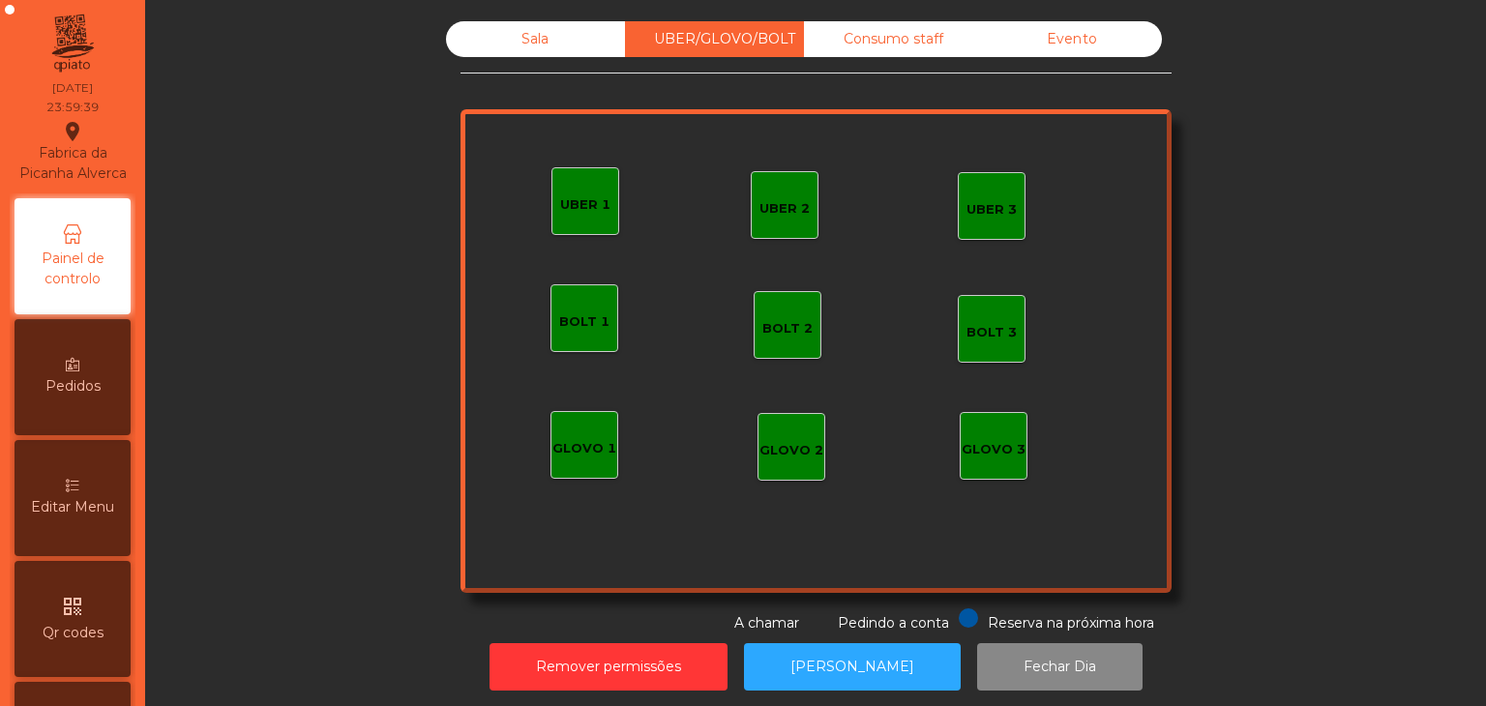
click at [520, 49] on div "Sala" at bounding box center [535, 39] width 179 height 36
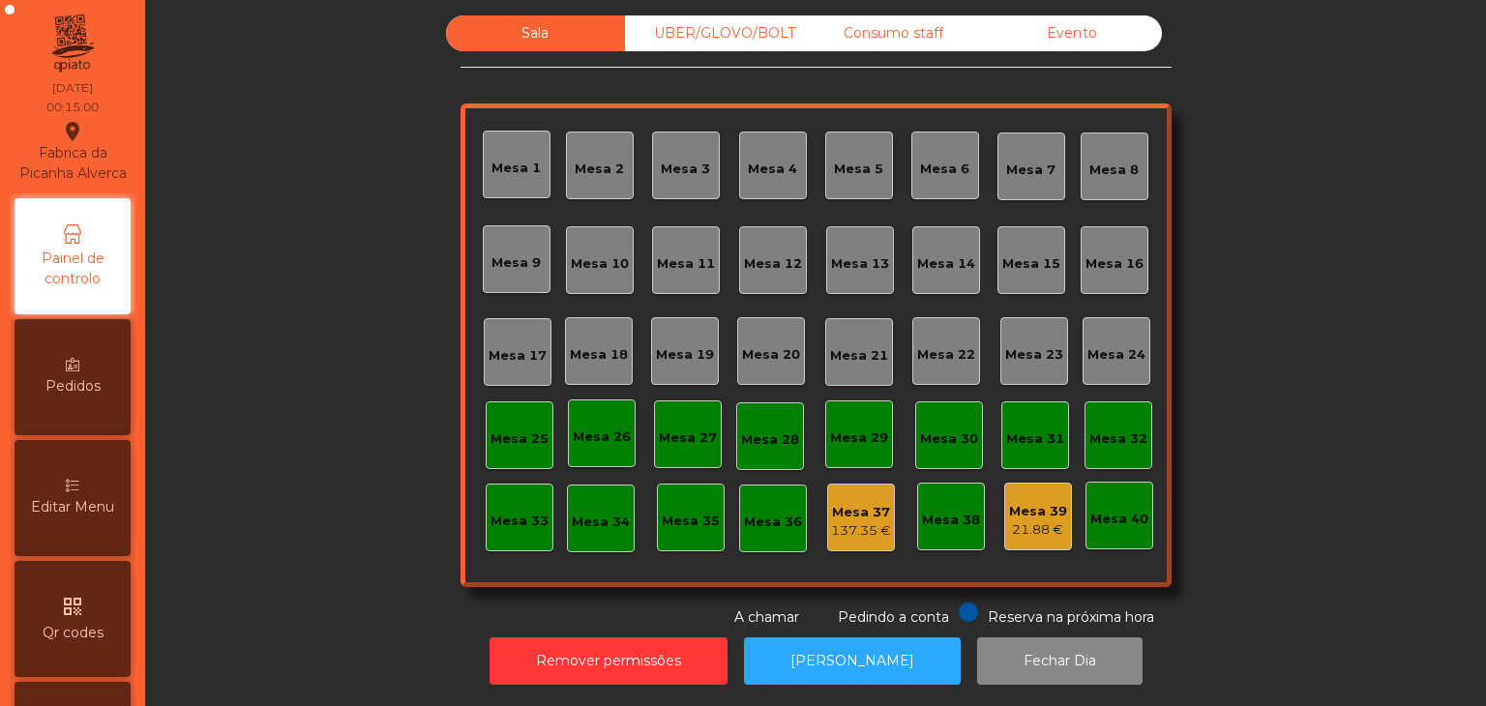
scroll to position [19, 0]
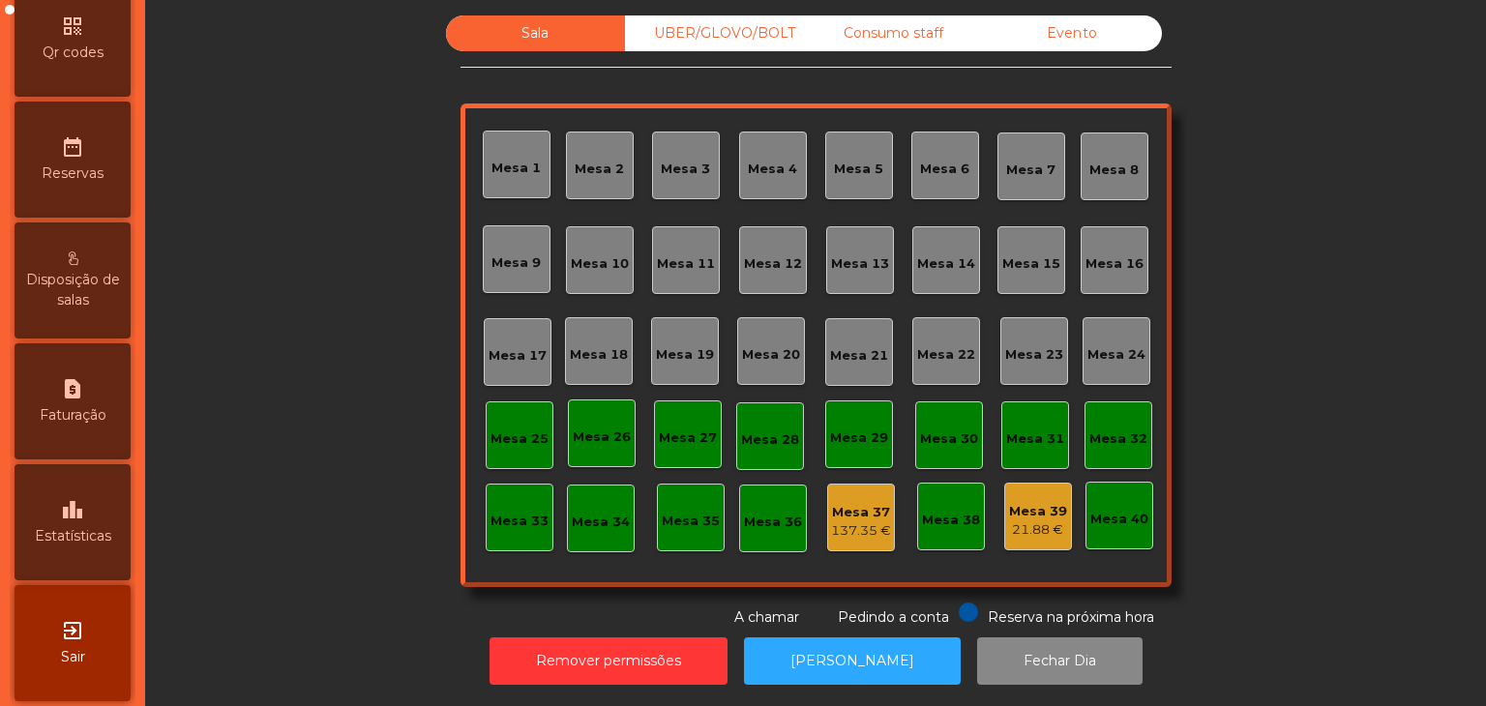
click at [65, 638] on div "exit_to_app Sair" at bounding box center [73, 643] width 116 height 116
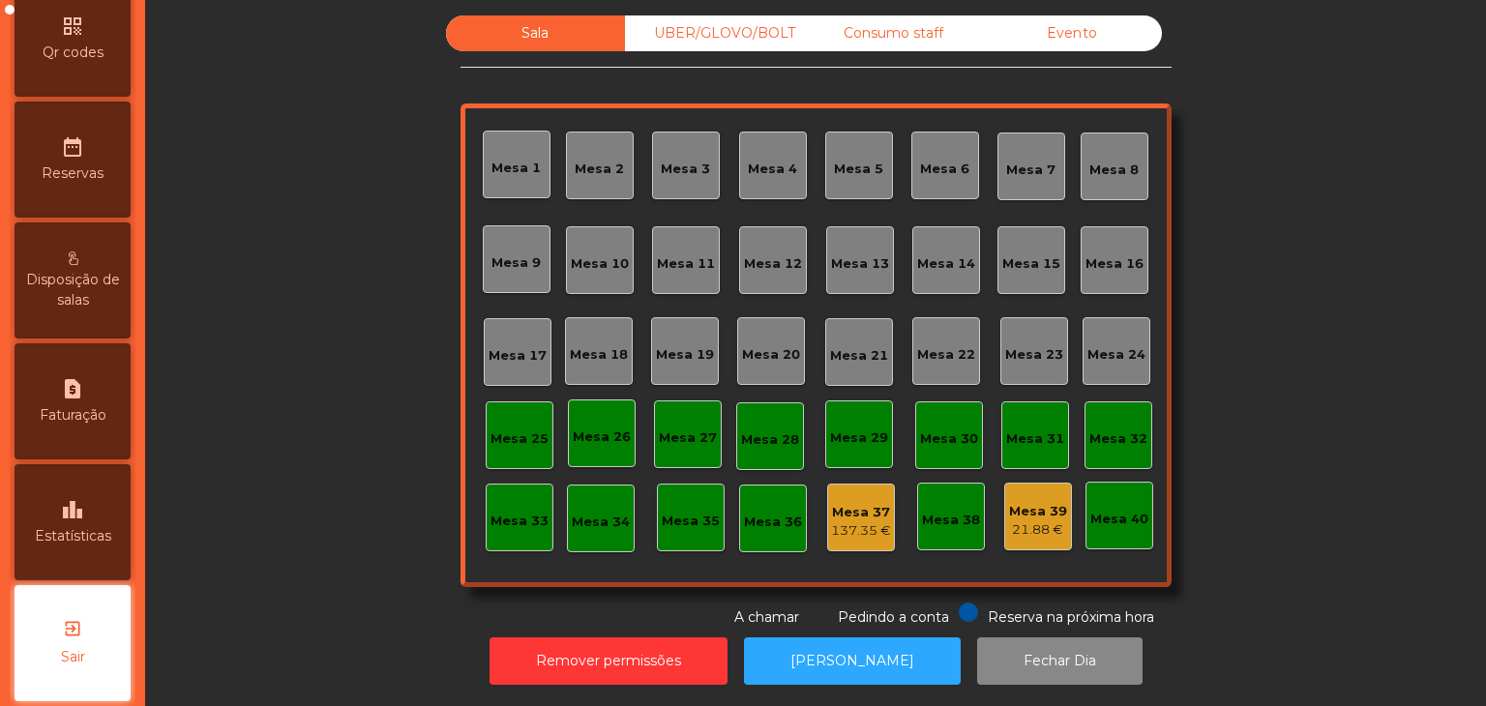
scroll to position [610, 0]
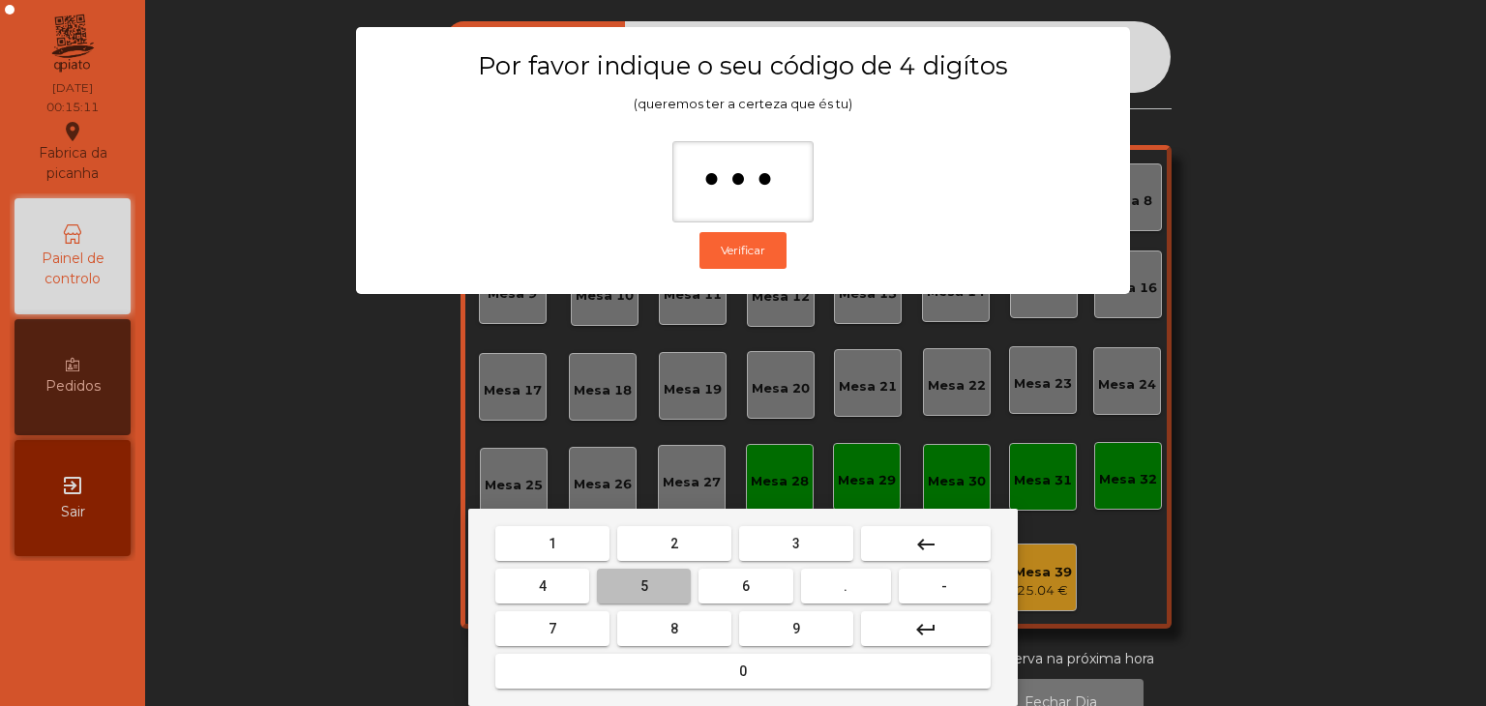
type input "****"
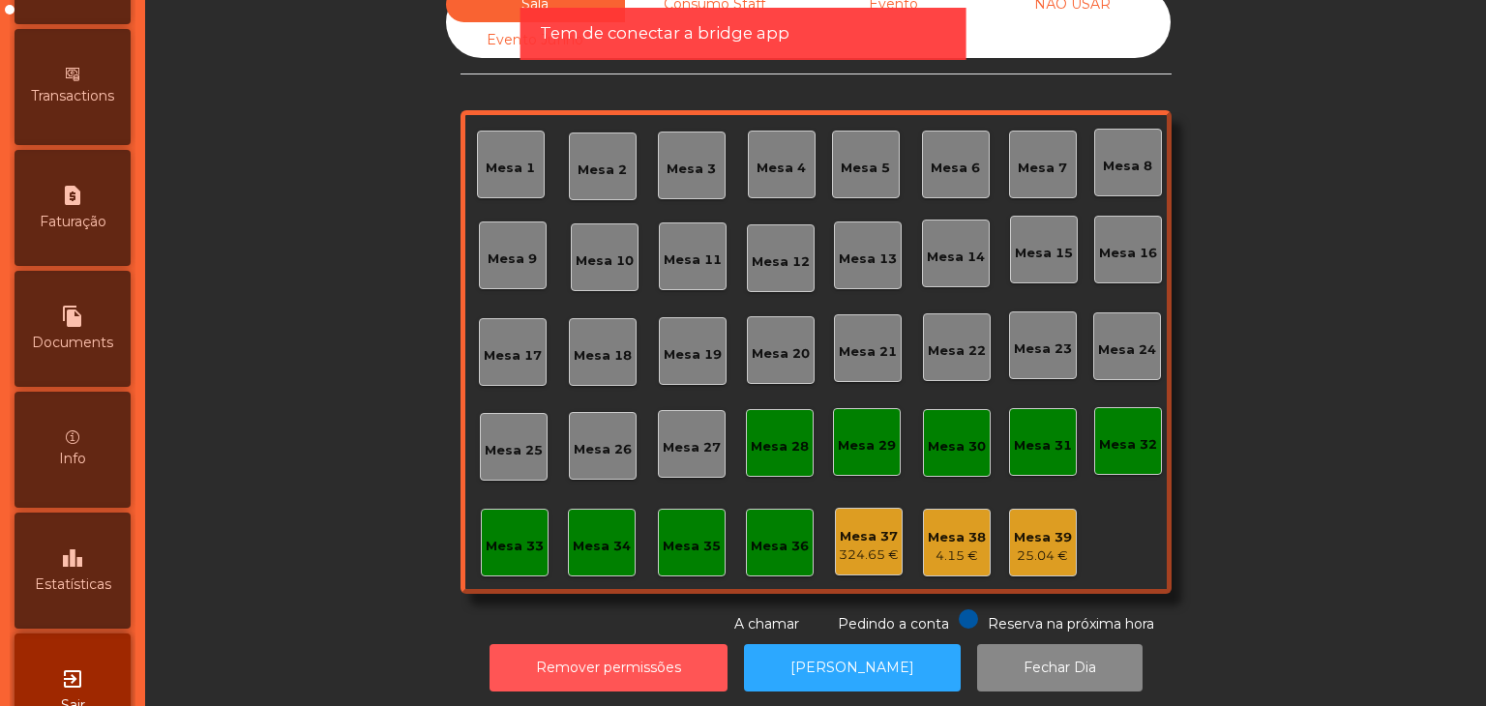
scroll to position [953, 0]
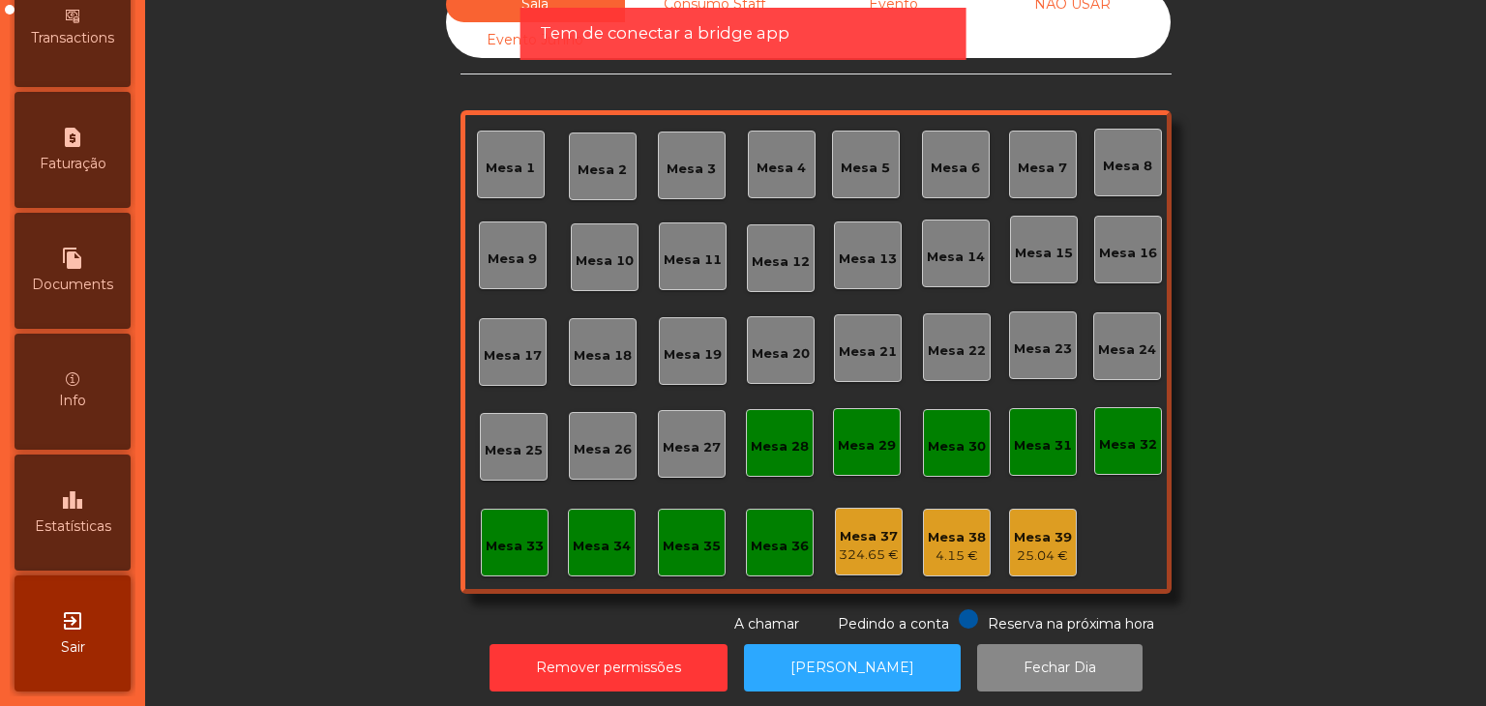
click at [78, 522] on span "Estatísticas" at bounding box center [73, 526] width 76 height 20
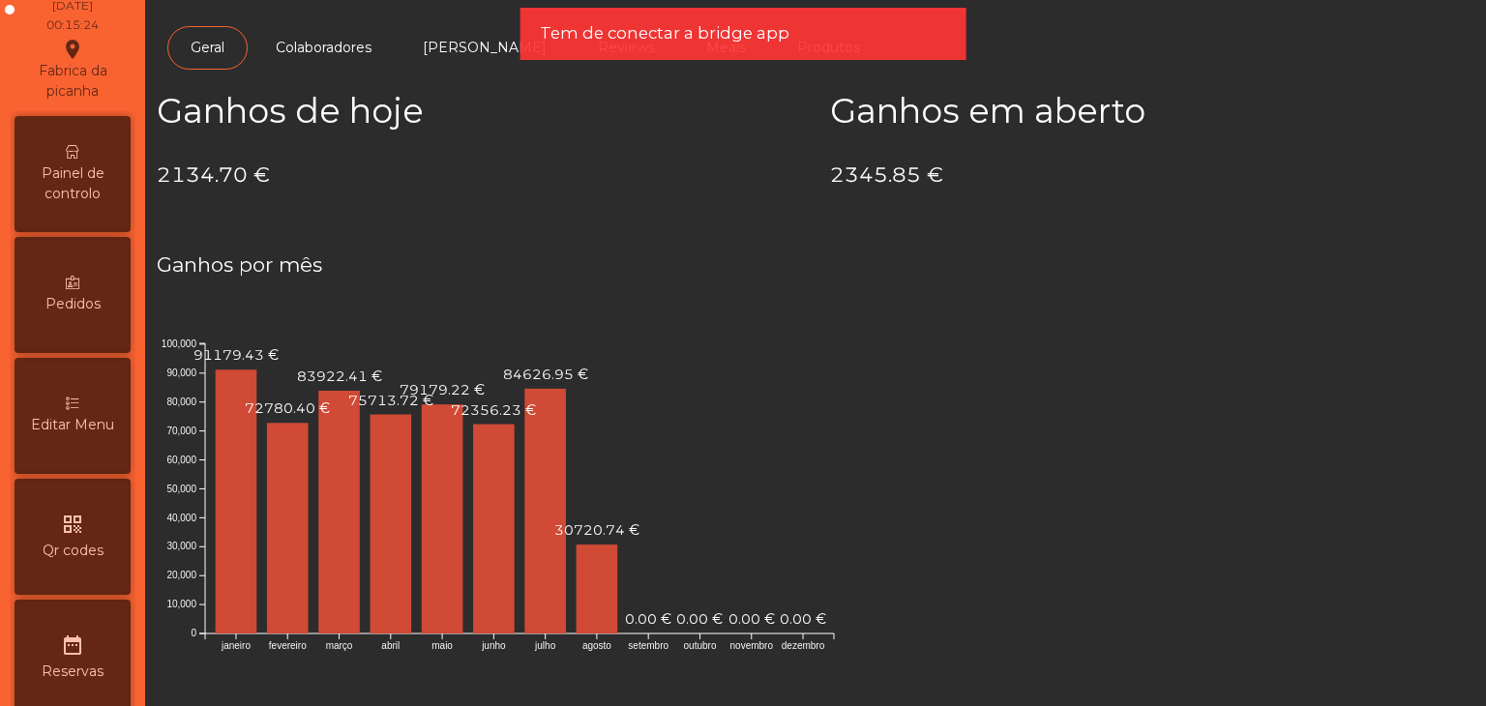
click at [76, 202] on span "Painel de controlo" at bounding box center [72, 183] width 106 height 41
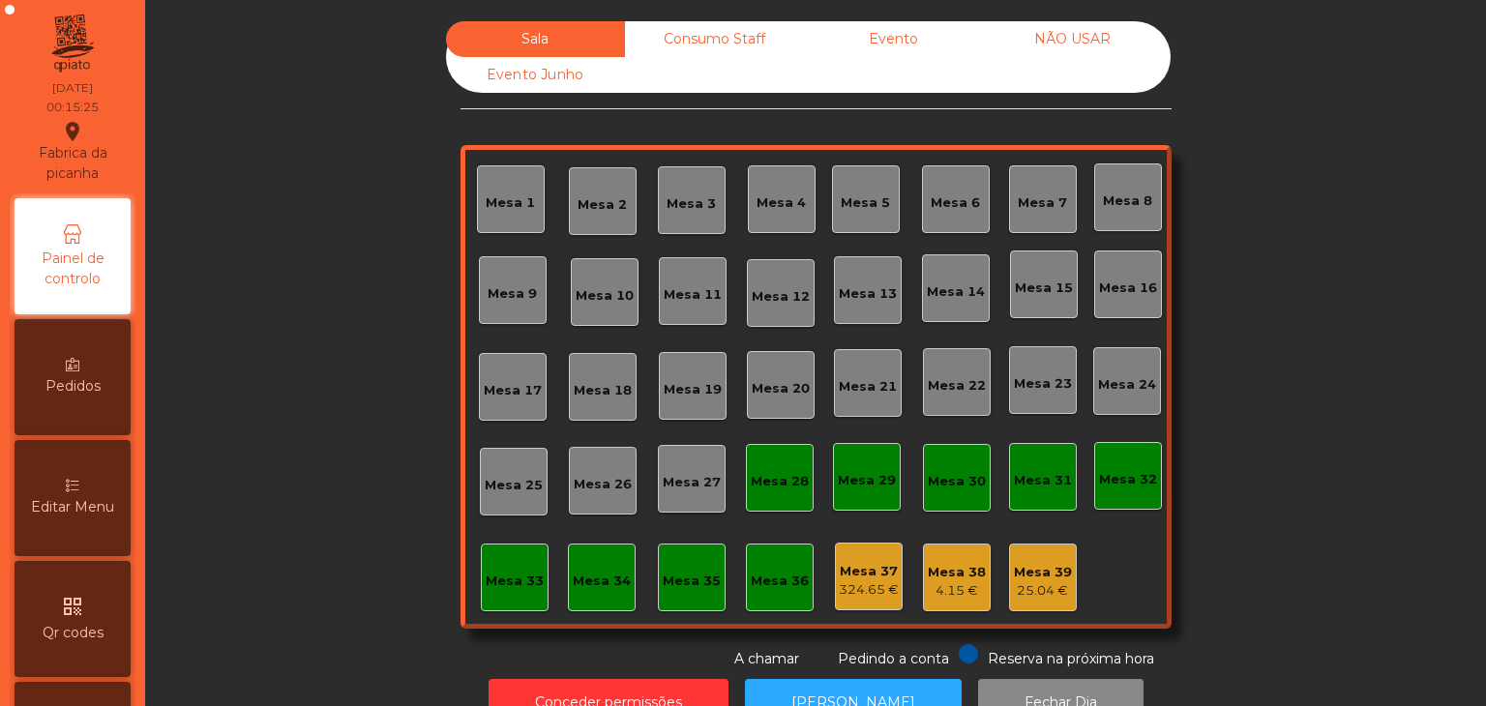
click at [1045, 38] on div "NÃO USAR" at bounding box center [1072, 39] width 179 height 36
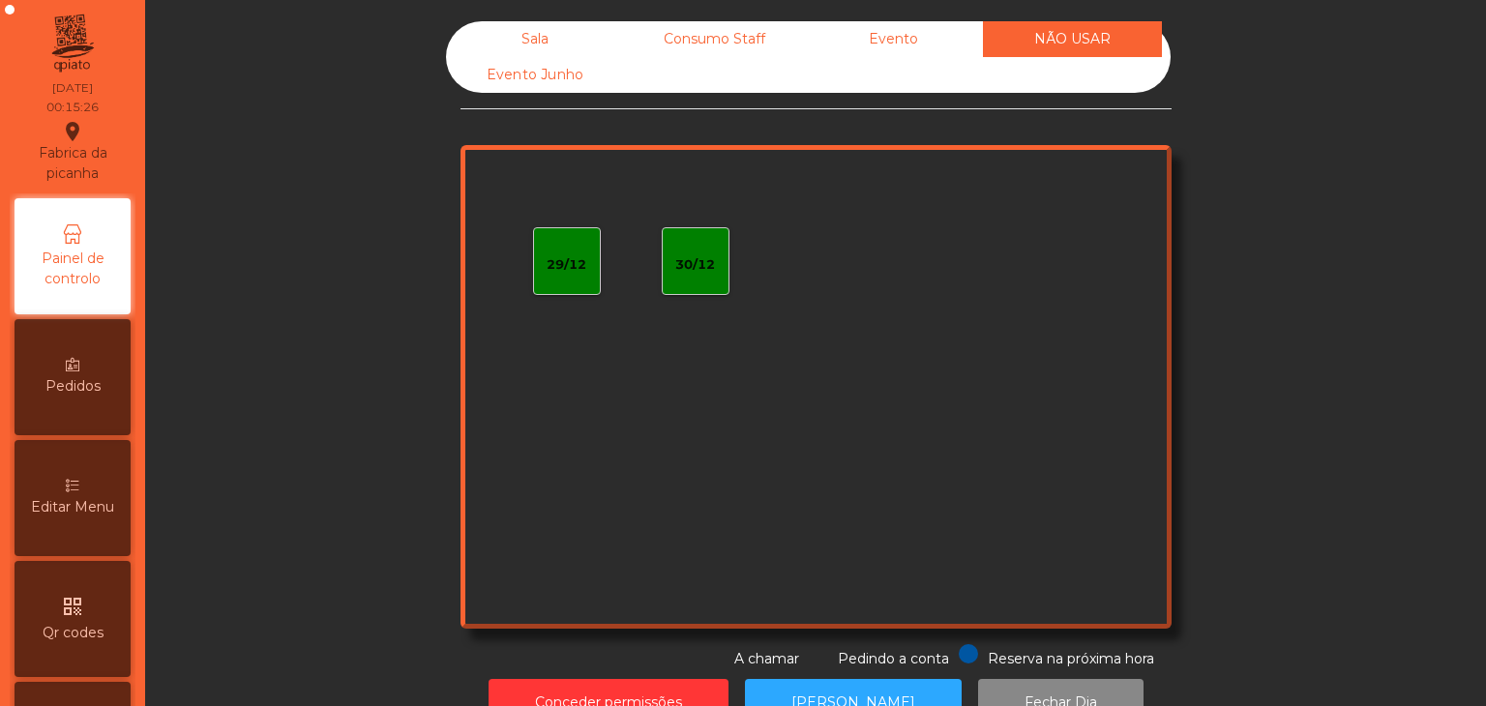
click at [873, 47] on div "Evento" at bounding box center [893, 39] width 179 height 36
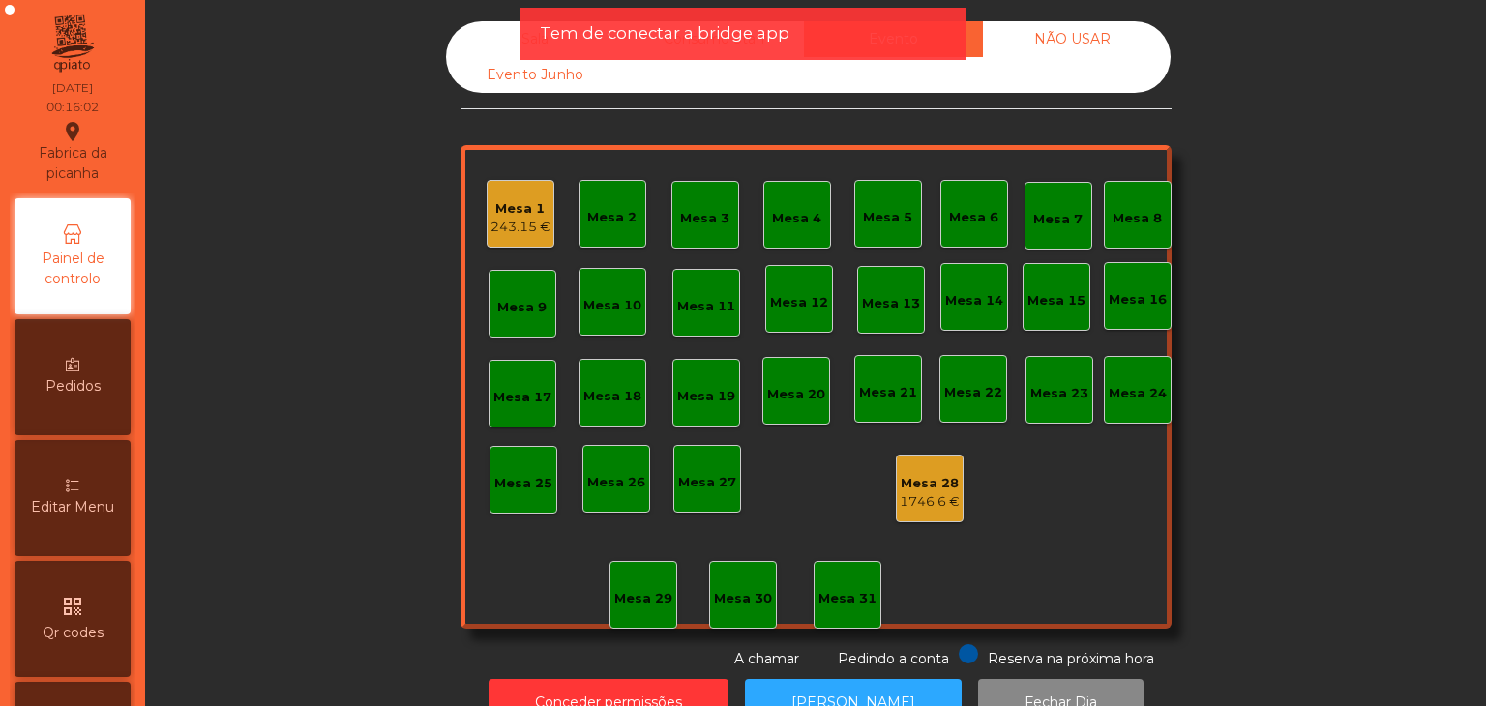
click at [823, 37] on div "Tem de conectar a bridge app" at bounding box center [743, 33] width 407 height 24
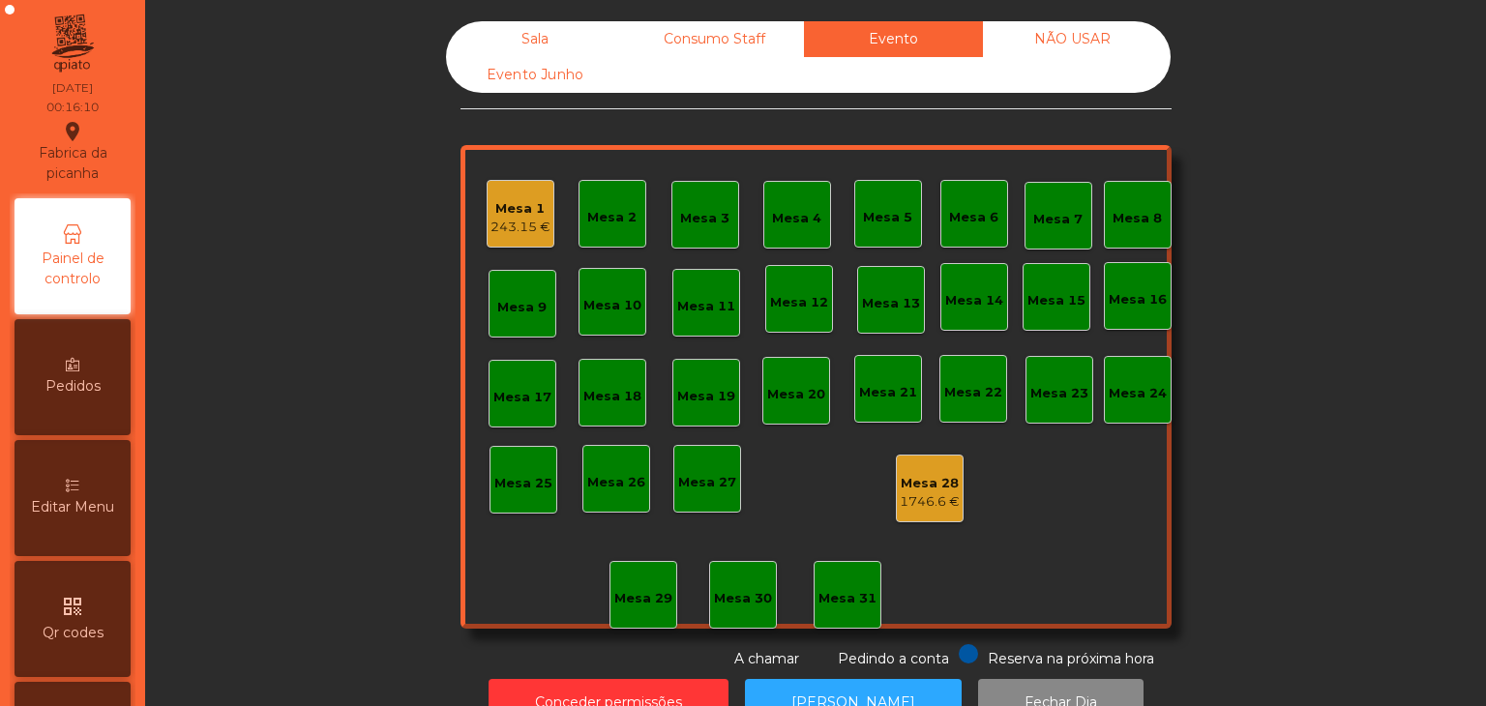
click at [528, 229] on div "243.15 €" at bounding box center [520, 227] width 60 height 19
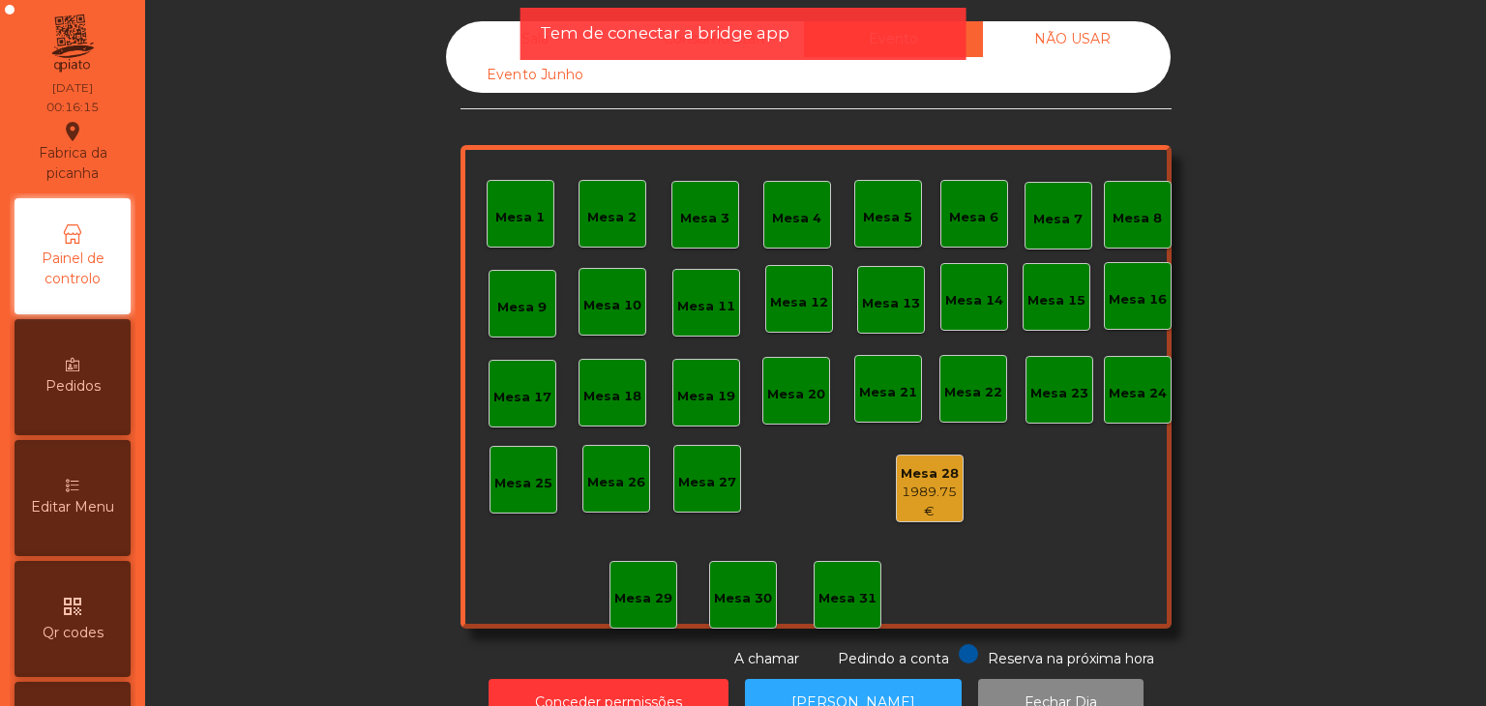
click at [922, 511] on div "1989.75 €" at bounding box center [930, 502] width 66 height 38
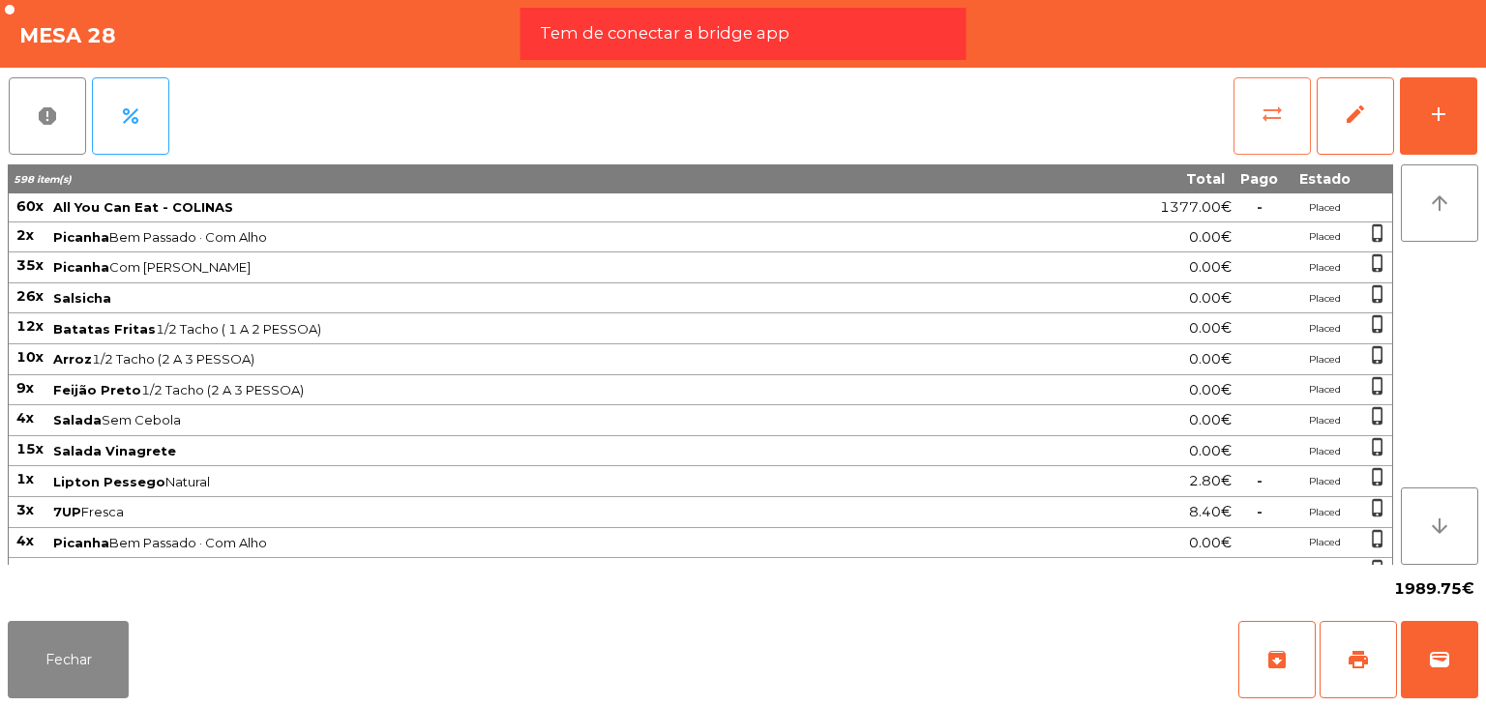
click at [1282, 125] on button "sync_alt" at bounding box center [1271, 115] width 77 height 77
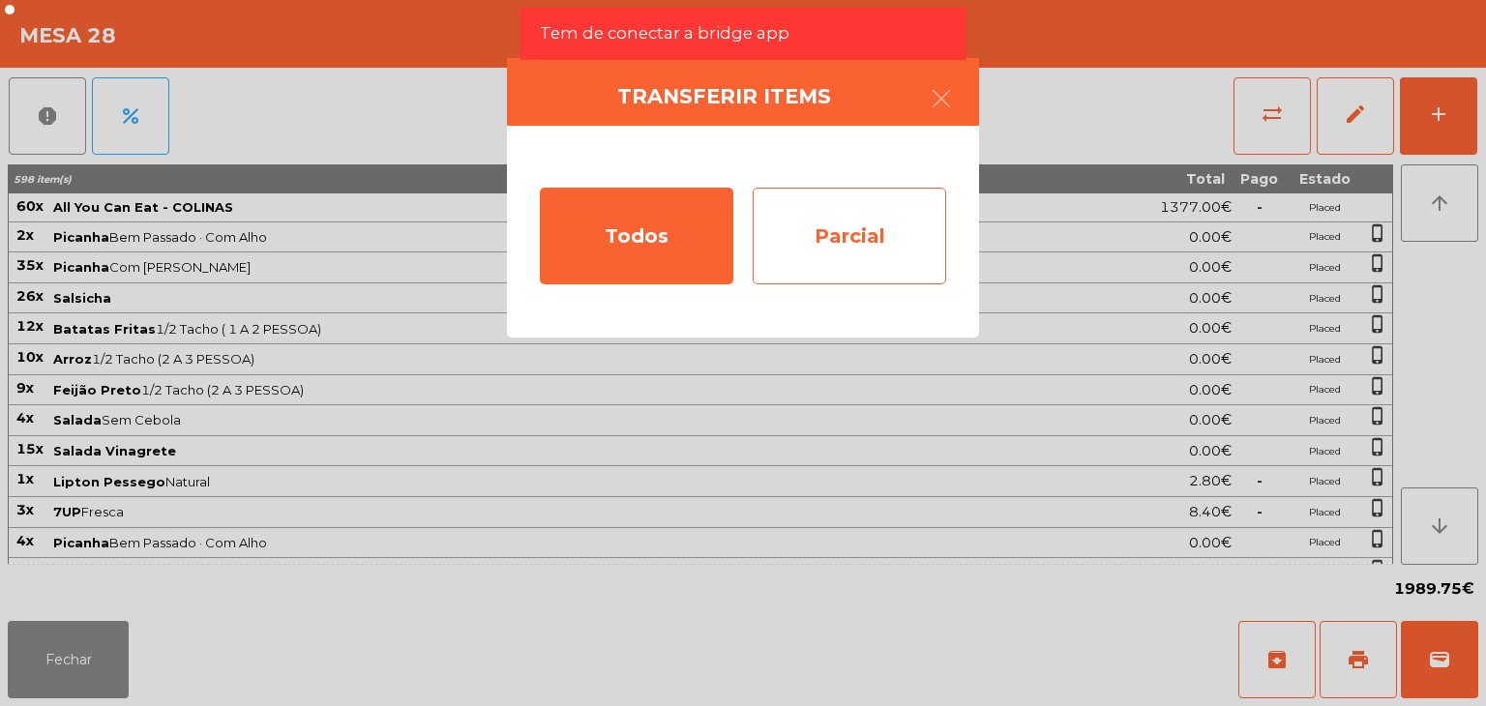
click at [855, 262] on div "Parcial" at bounding box center [848, 236] width 193 height 97
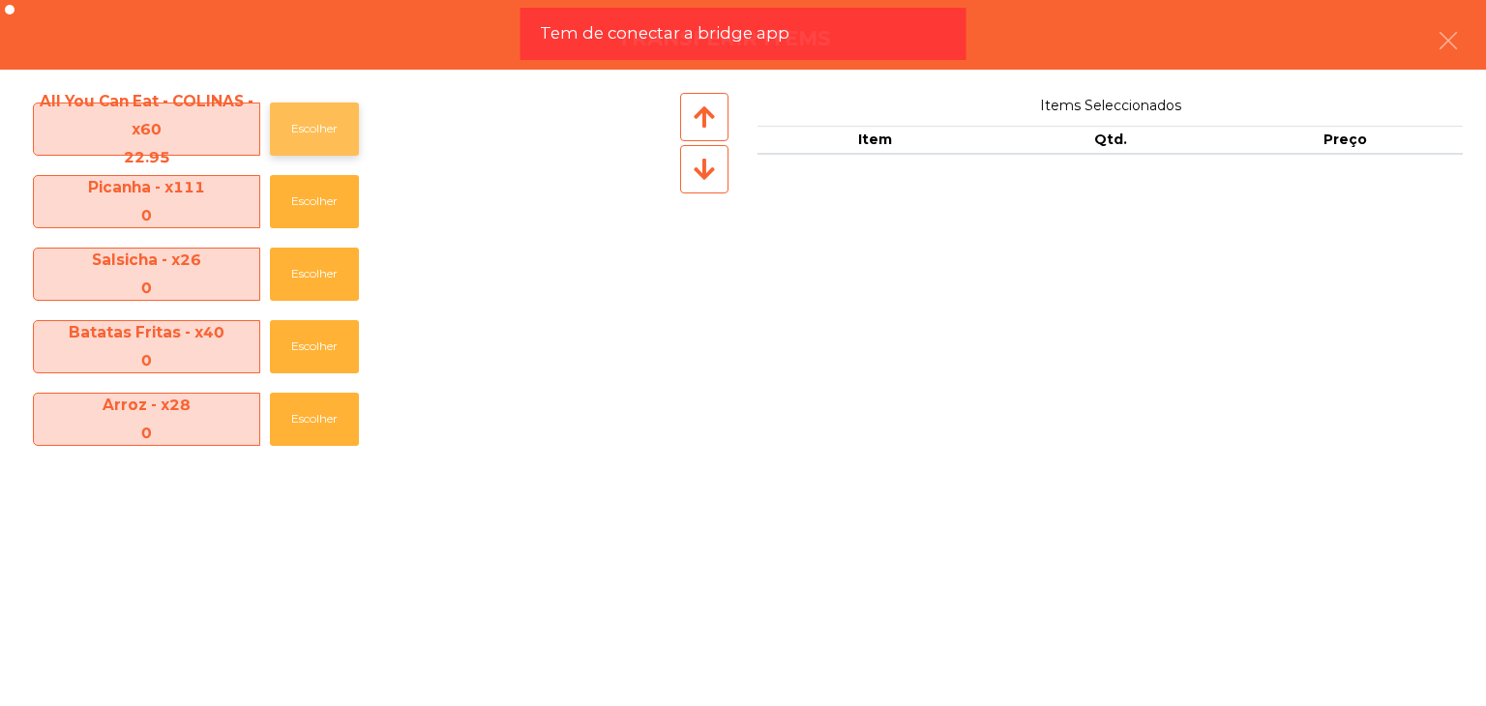
click at [273, 137] on button "Escolher" at bounding box center [314, 129] width 89 height 53
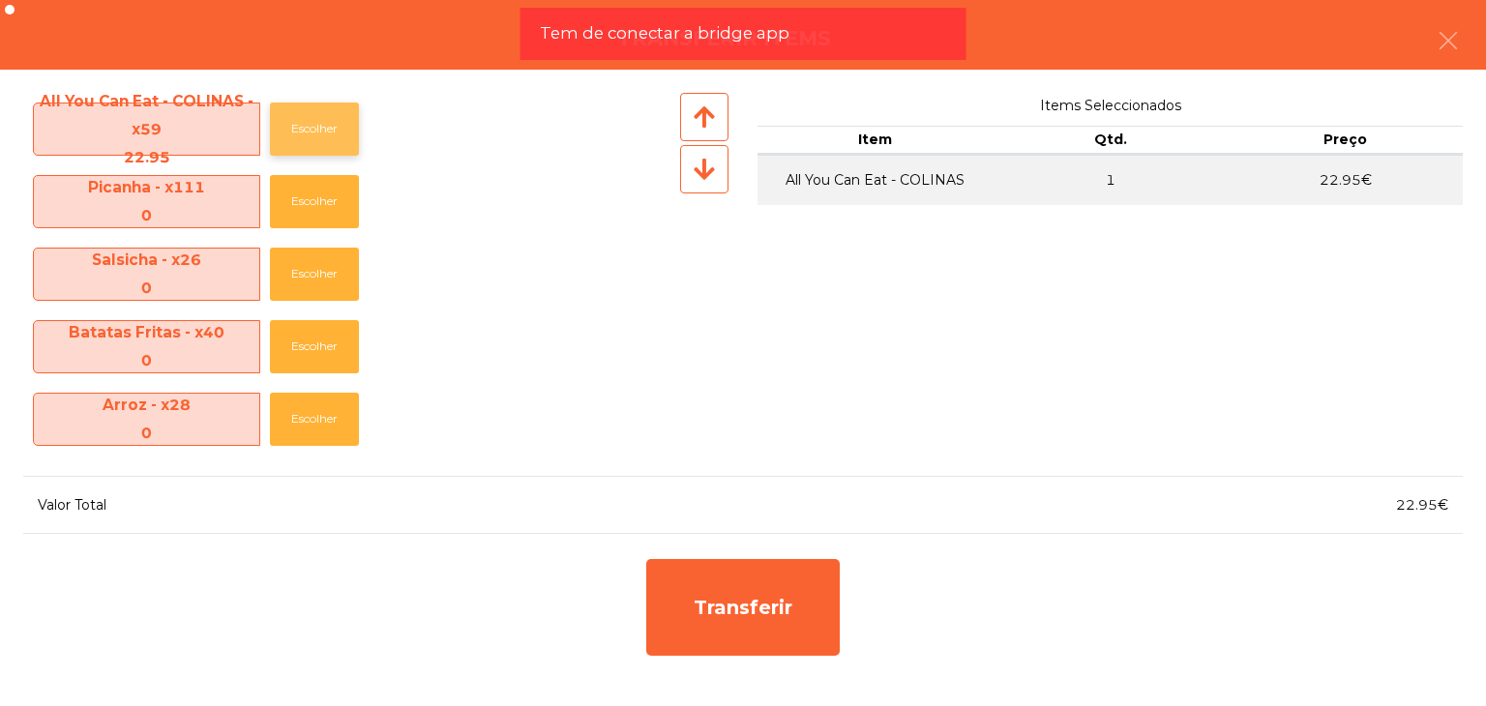
click at [273, 137] on button "Escolher" at bounding box center [314, 129] width 89 height 53
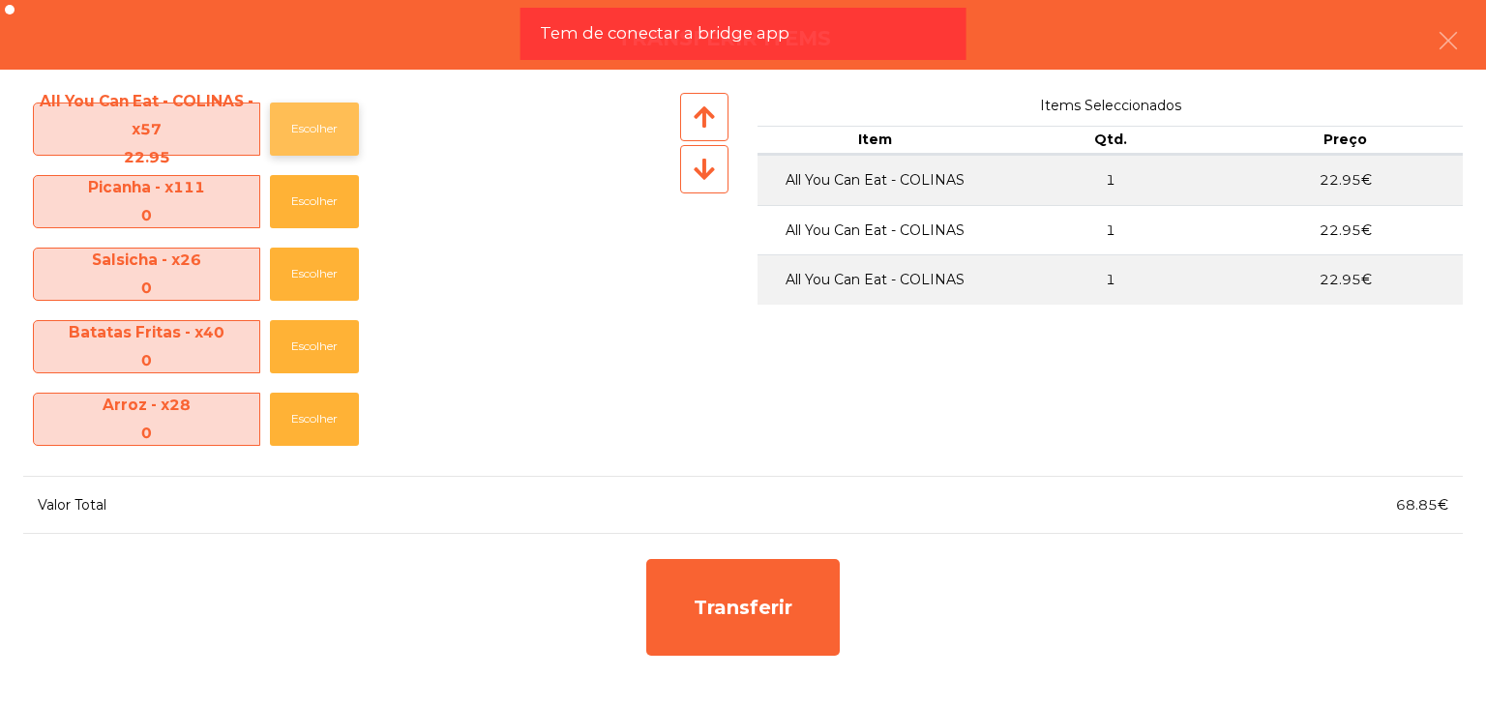
click at [273, 137] on button "Escolher" at bounding box center [314, 129] width 89 height 53
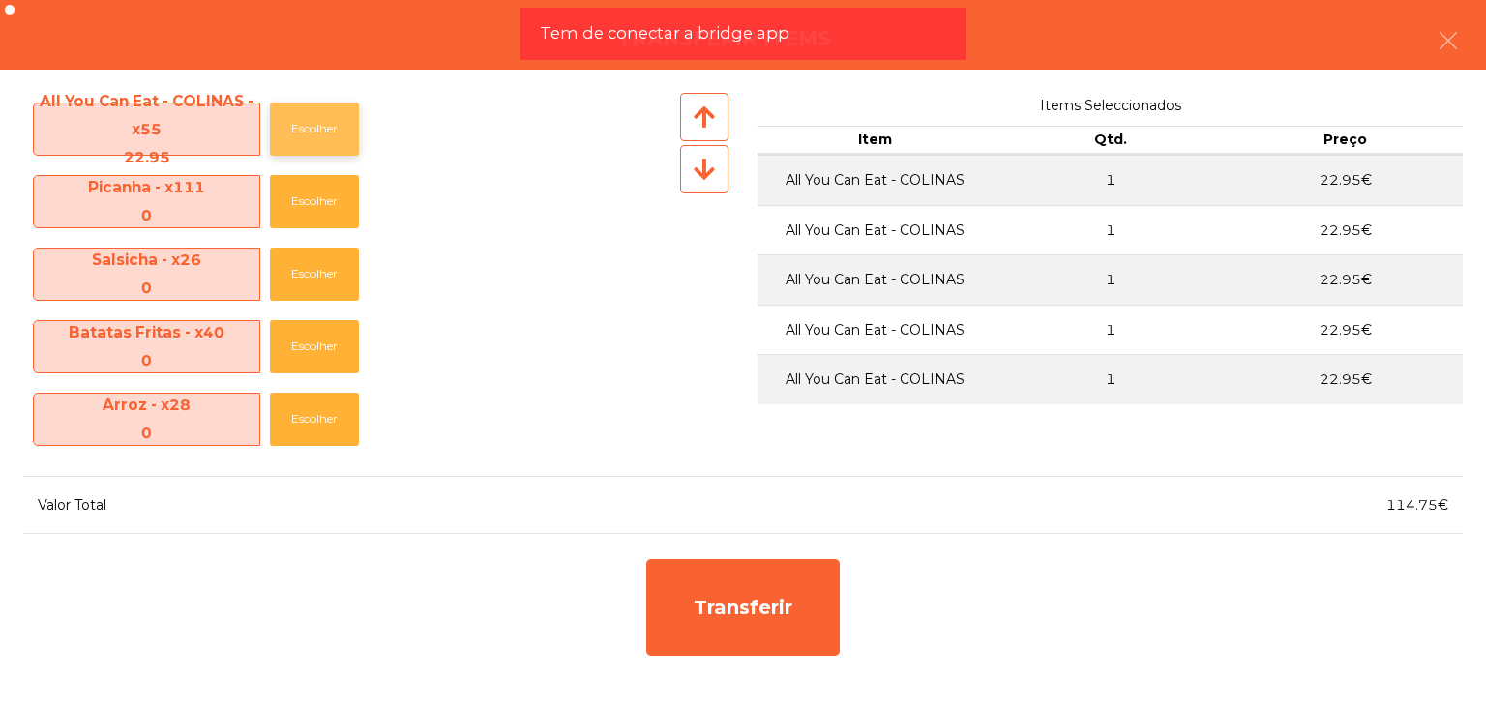
click at [273, 137] on button "Escolher" at bounding box center [314, 129] width 89 height 53
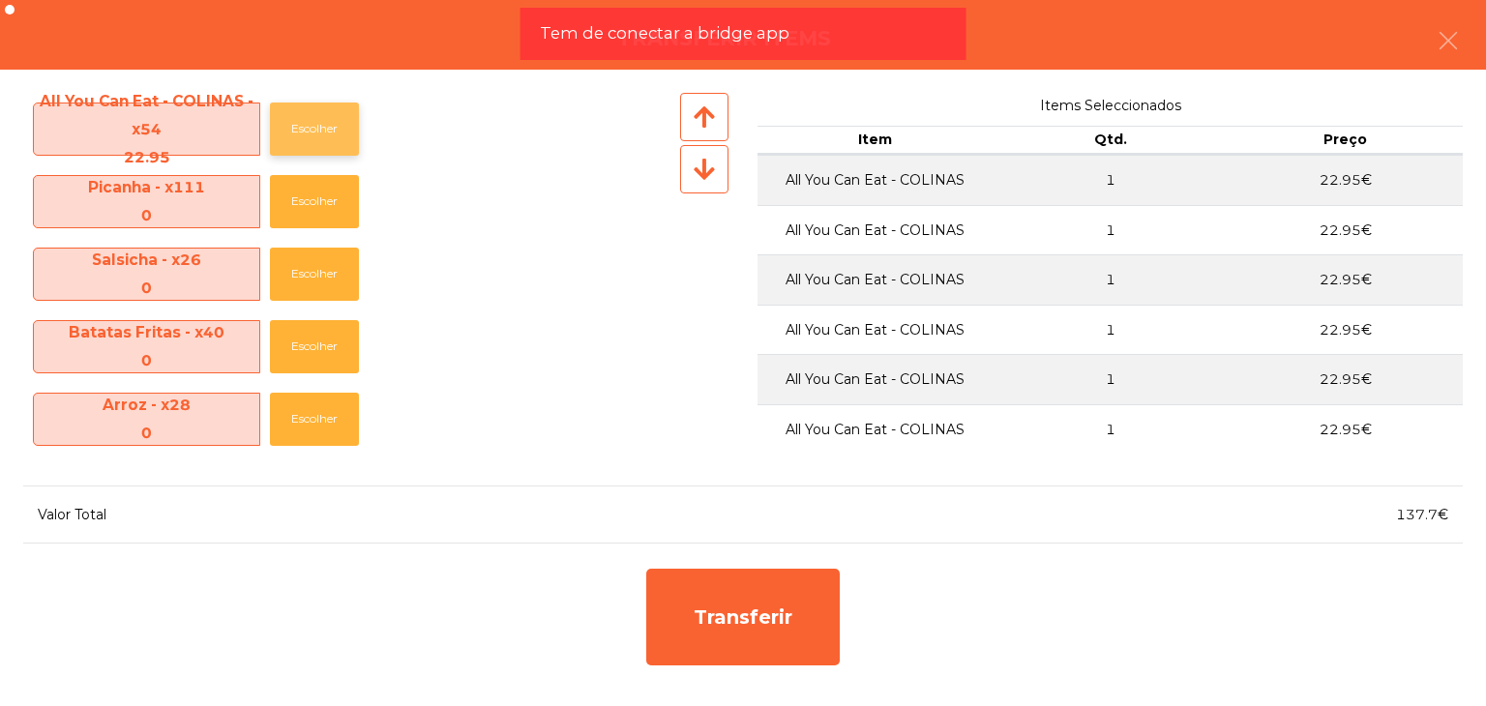
click at [273, 137] on button "Escolher" at bounding box center [314, 129] width 89 height 53
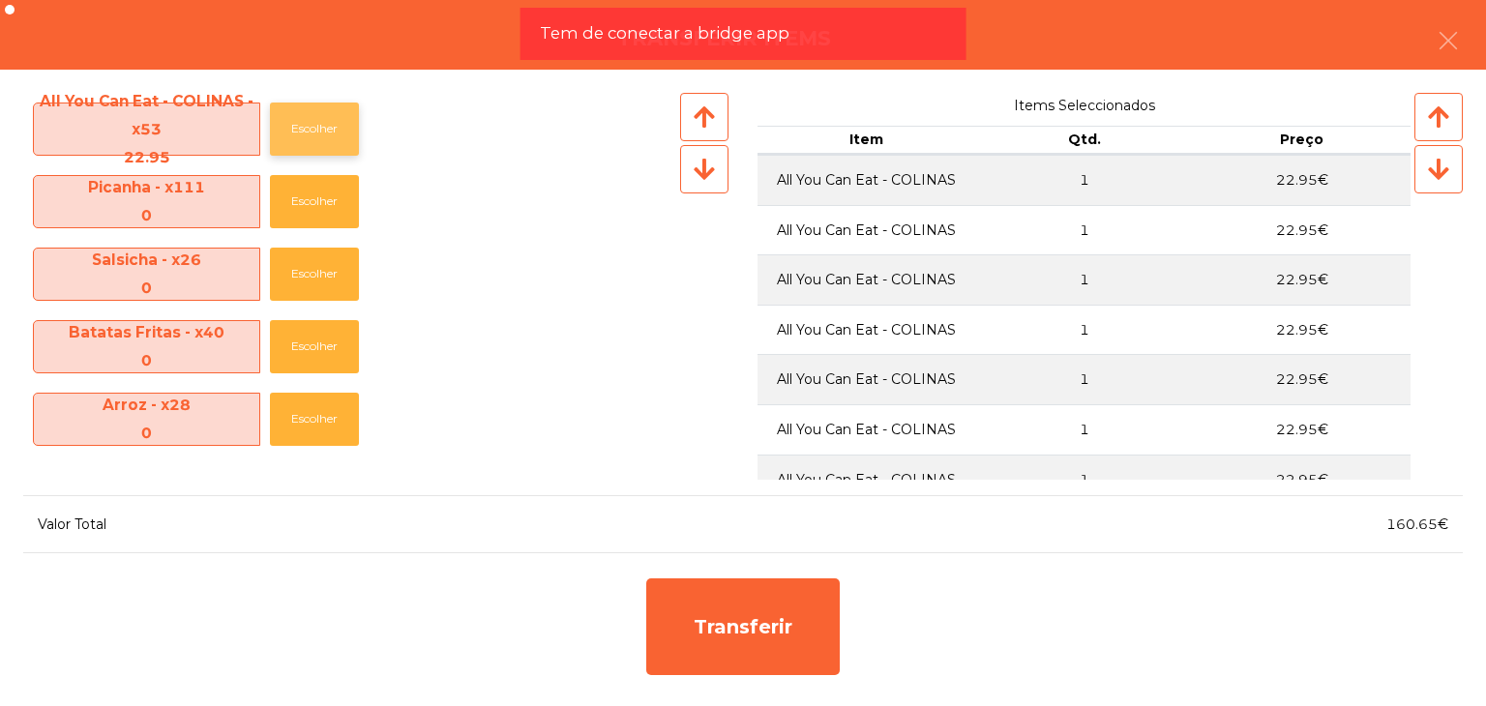
click at [273, 137] on button "Escolher" at bounding box center [314, 129] width 89 height 53
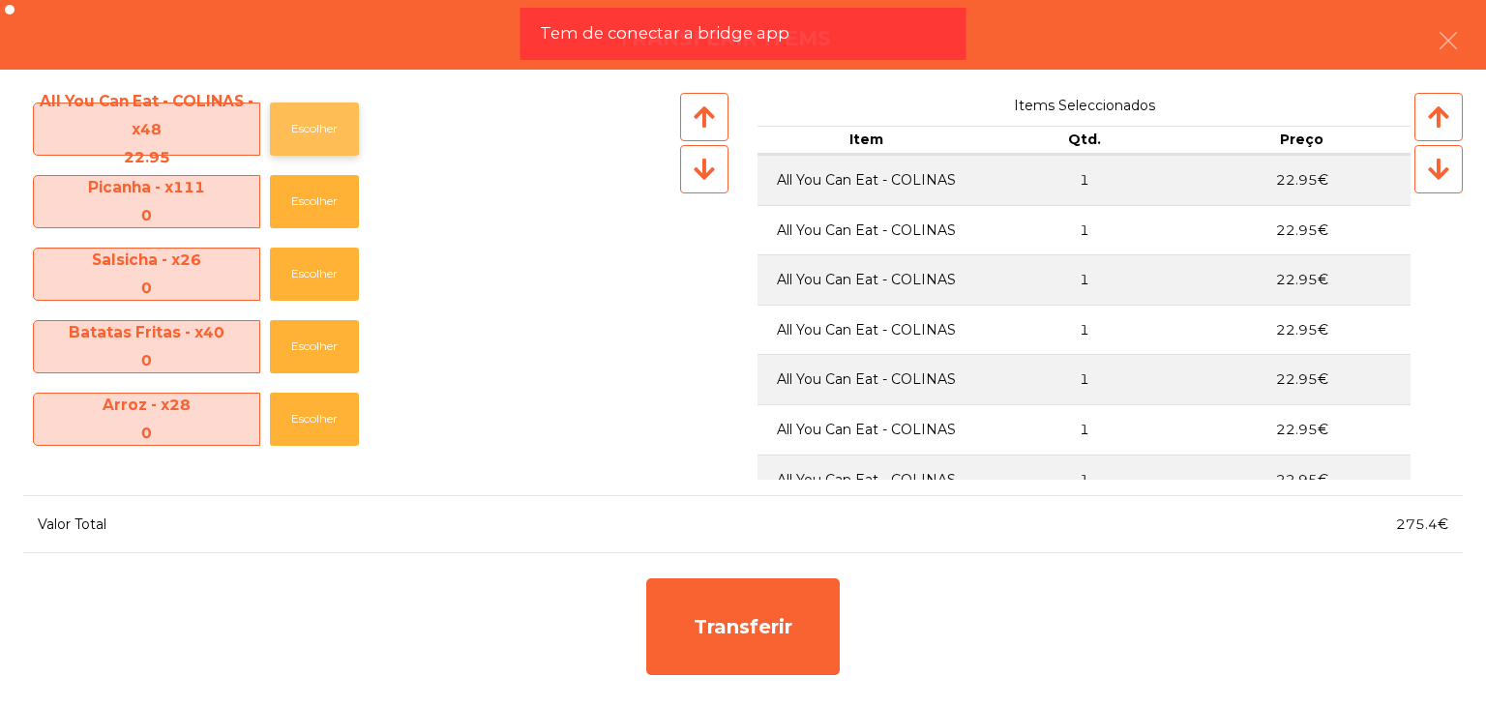
click at [273, 137] on button "Escolher" at bounding box center [314, 129] width 89 height 53
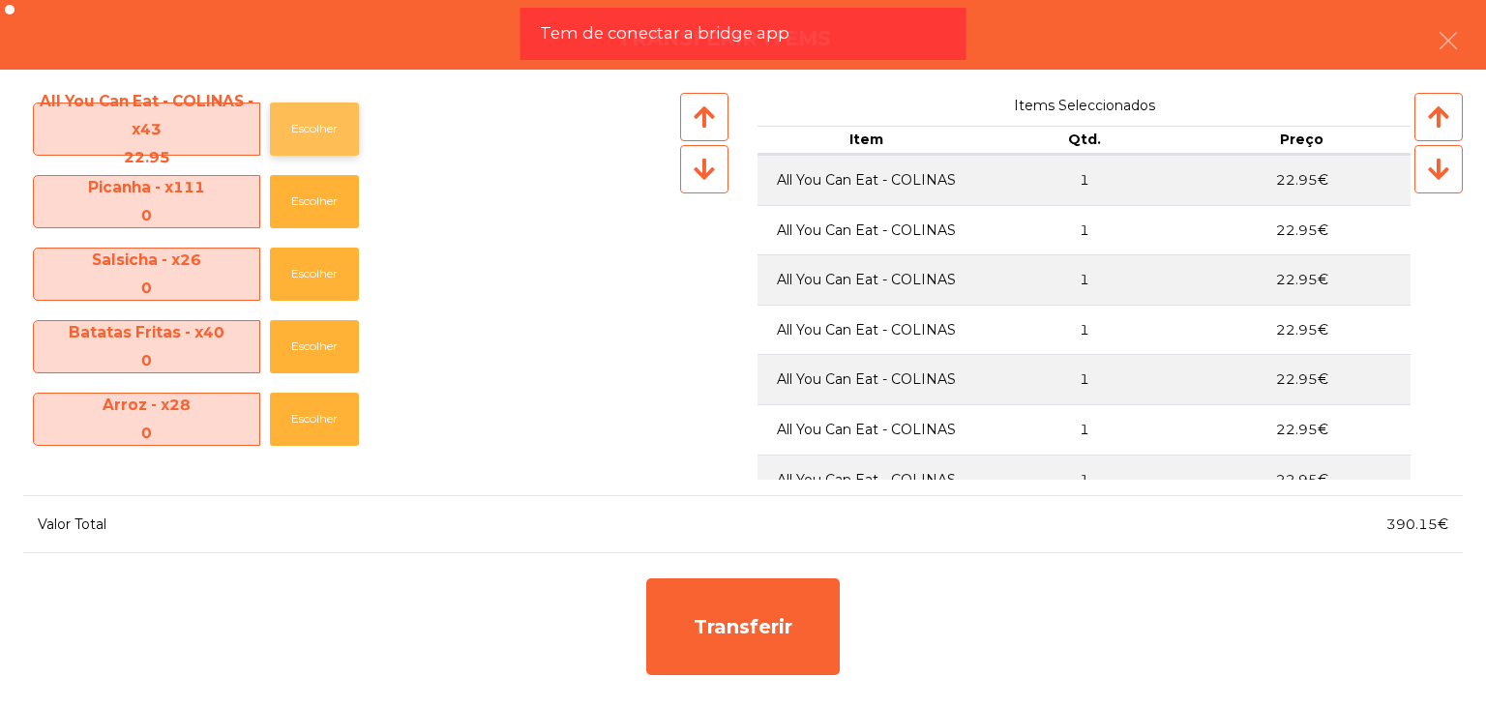
click at [273, 137] on button "Escolher" at bounding box center [314, 129] width 89 height 53
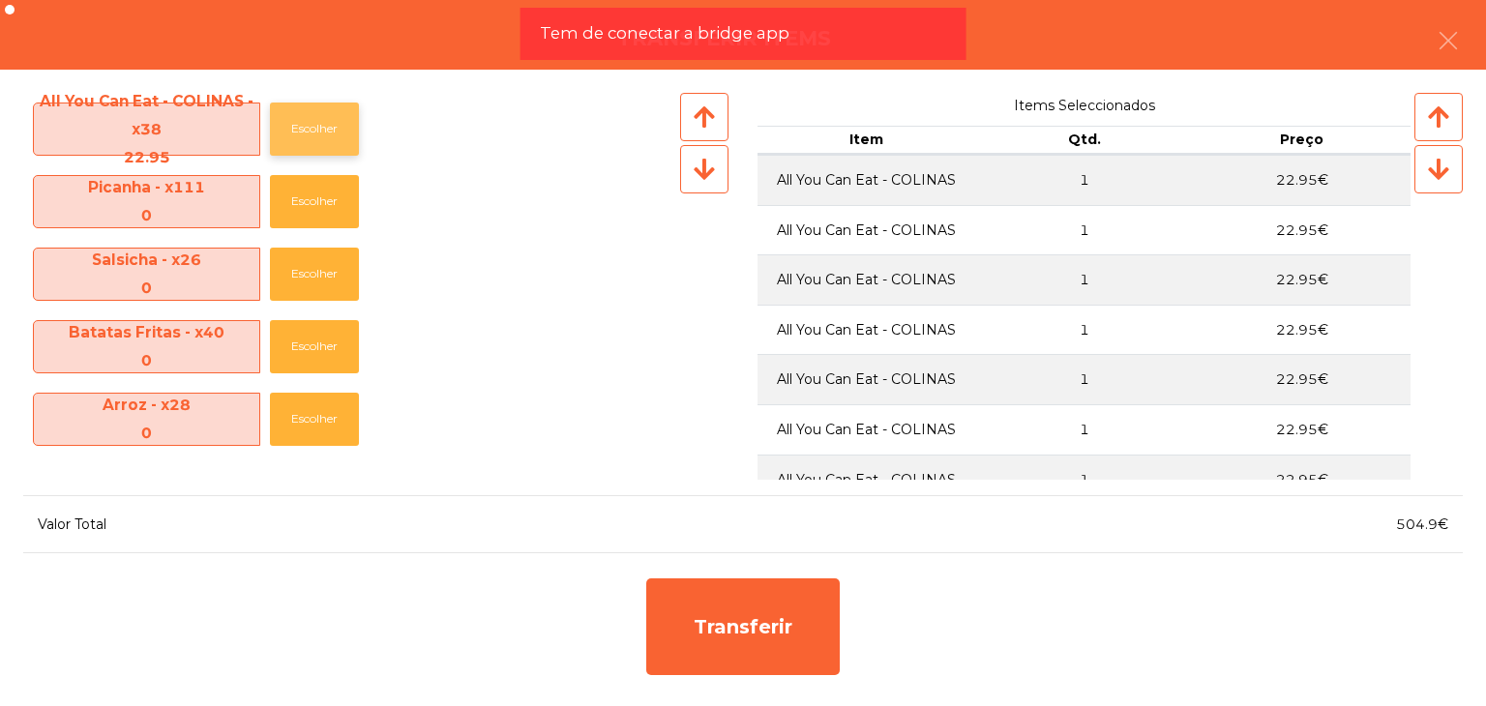
click at [273, 137] on button "Escolher" at bounding box center [314, 129] width 89 height 53
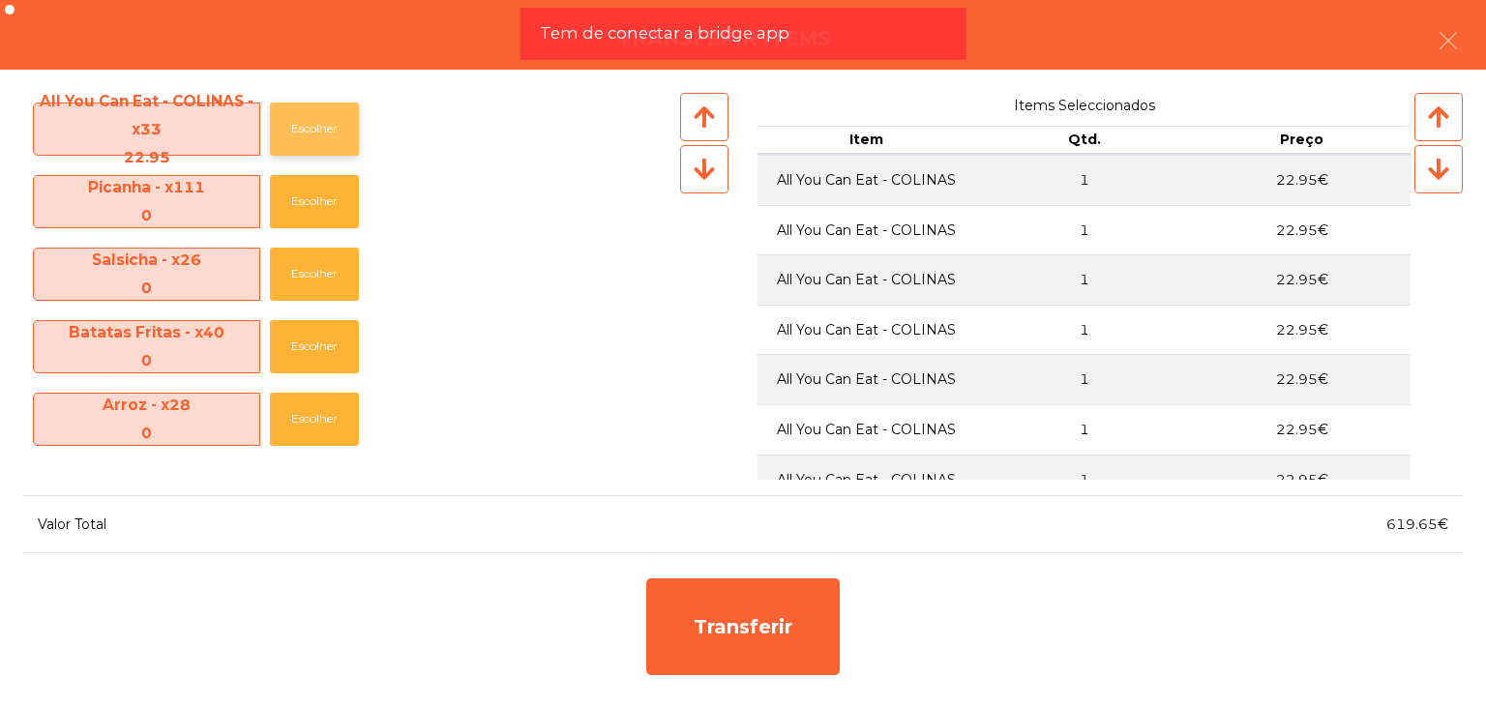
click at [273, 137] on button "Escolher" at bounding box center [314, 129] width 89 height 53
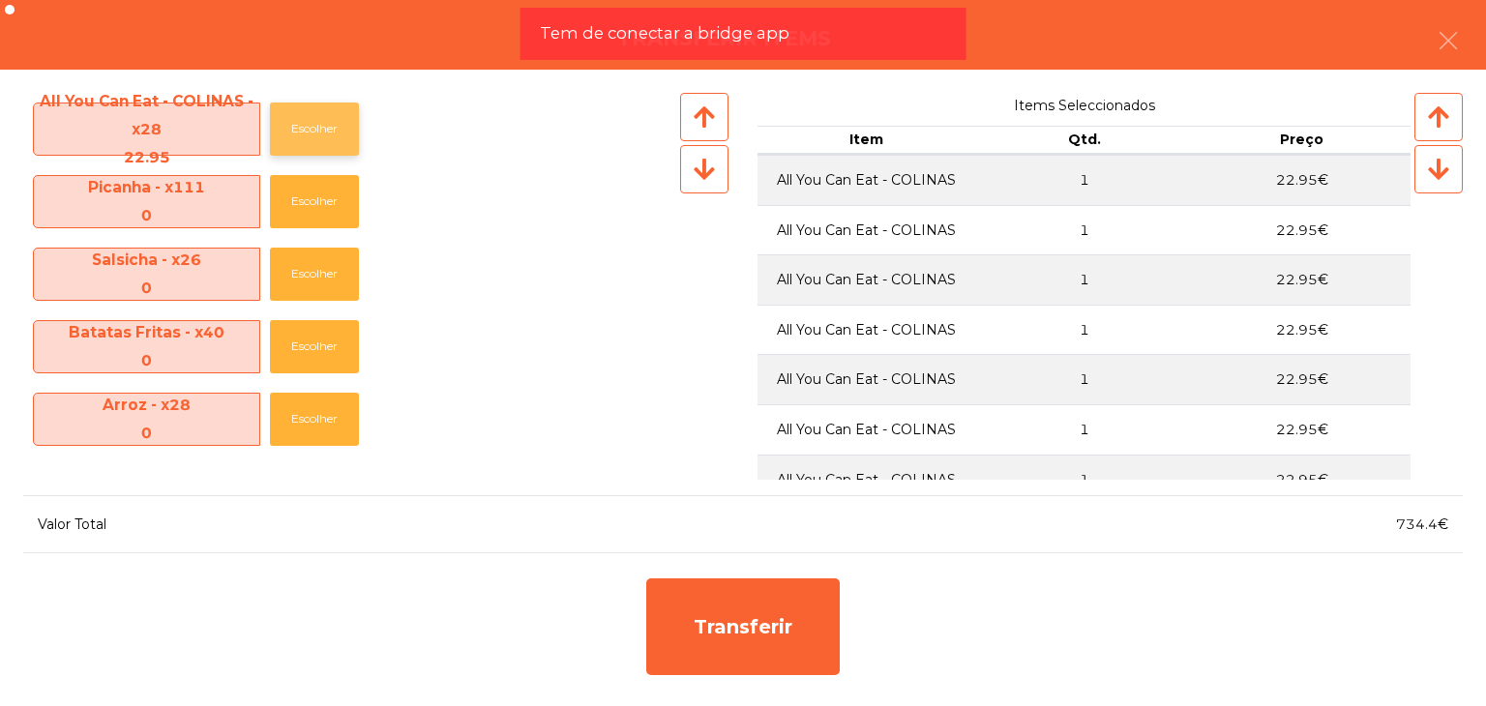
click at [298, 109] on button "Escolher" at bounding box center [314, 129] width 89 height 53
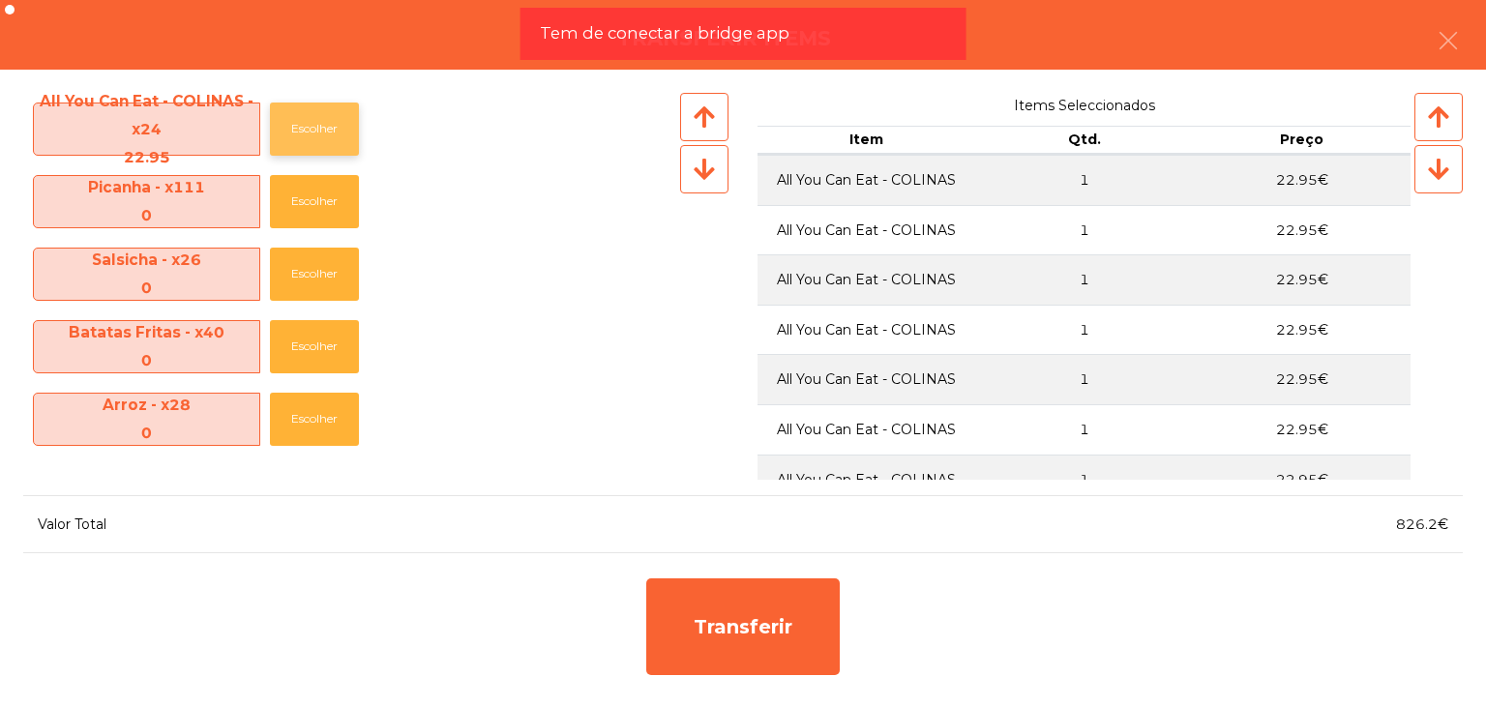
click at [298, 109] on button "Escolher" at bounding box center [314, 129] width 89 height 53
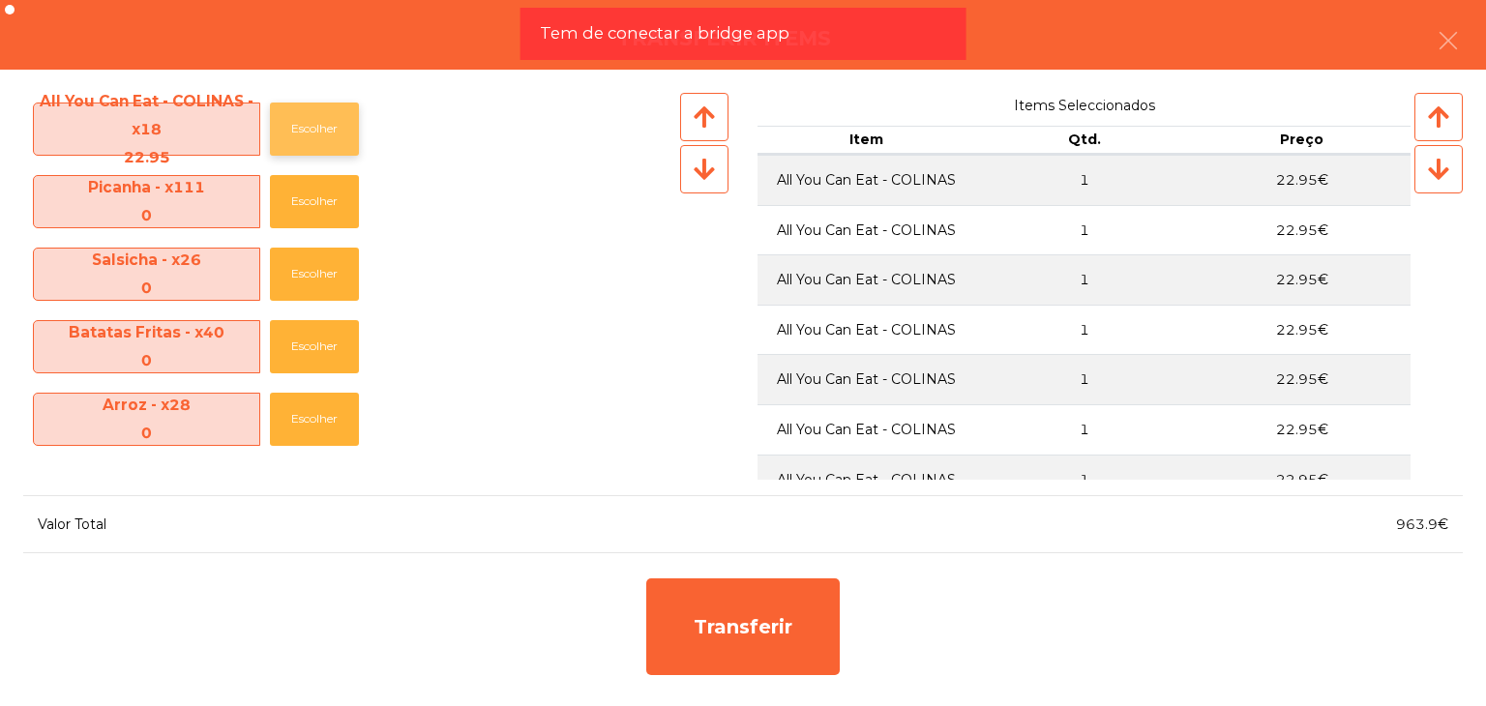
click at [298, 109] on button "Escolher" at bounding box center [314, 129] width 89 height 53
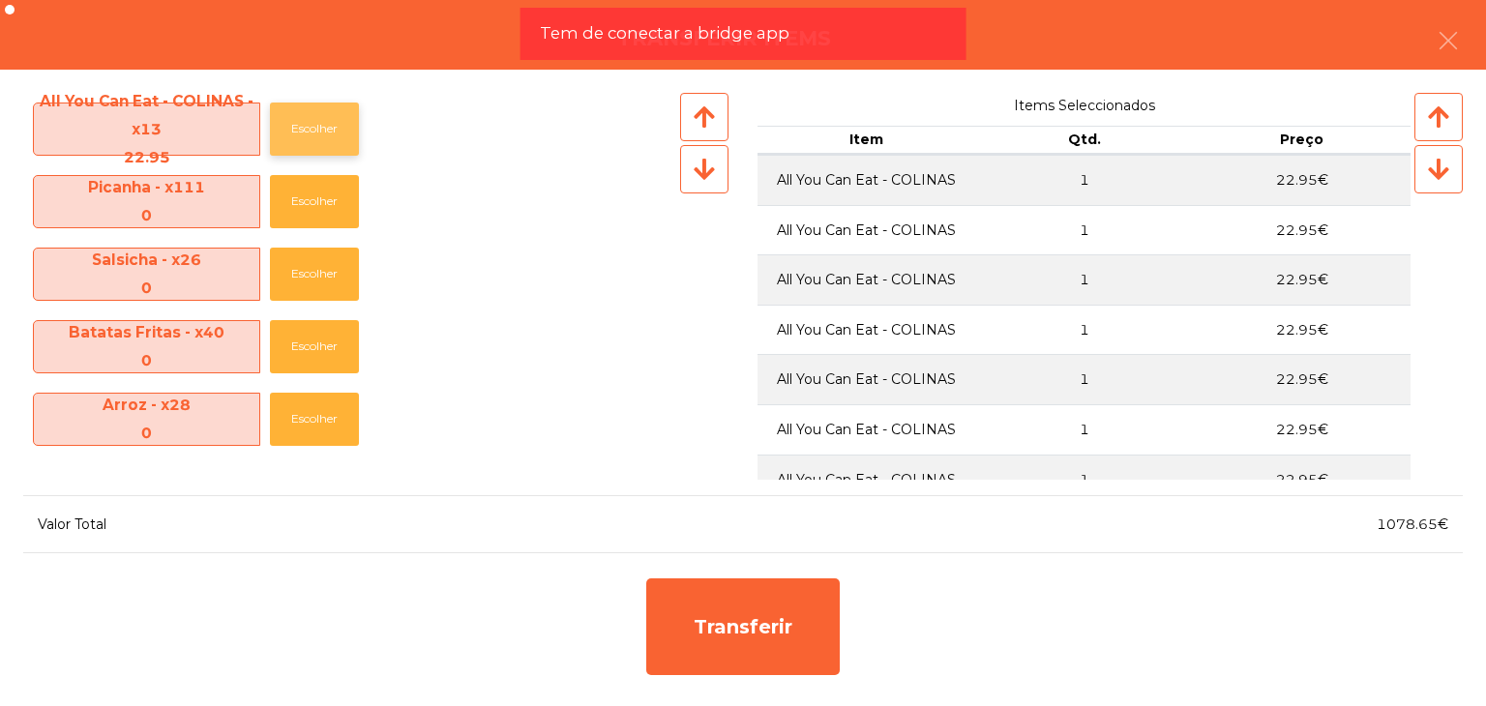
click at [298, 109] on button "Escolher" at bounding box center [314, 129] width 89 height 53
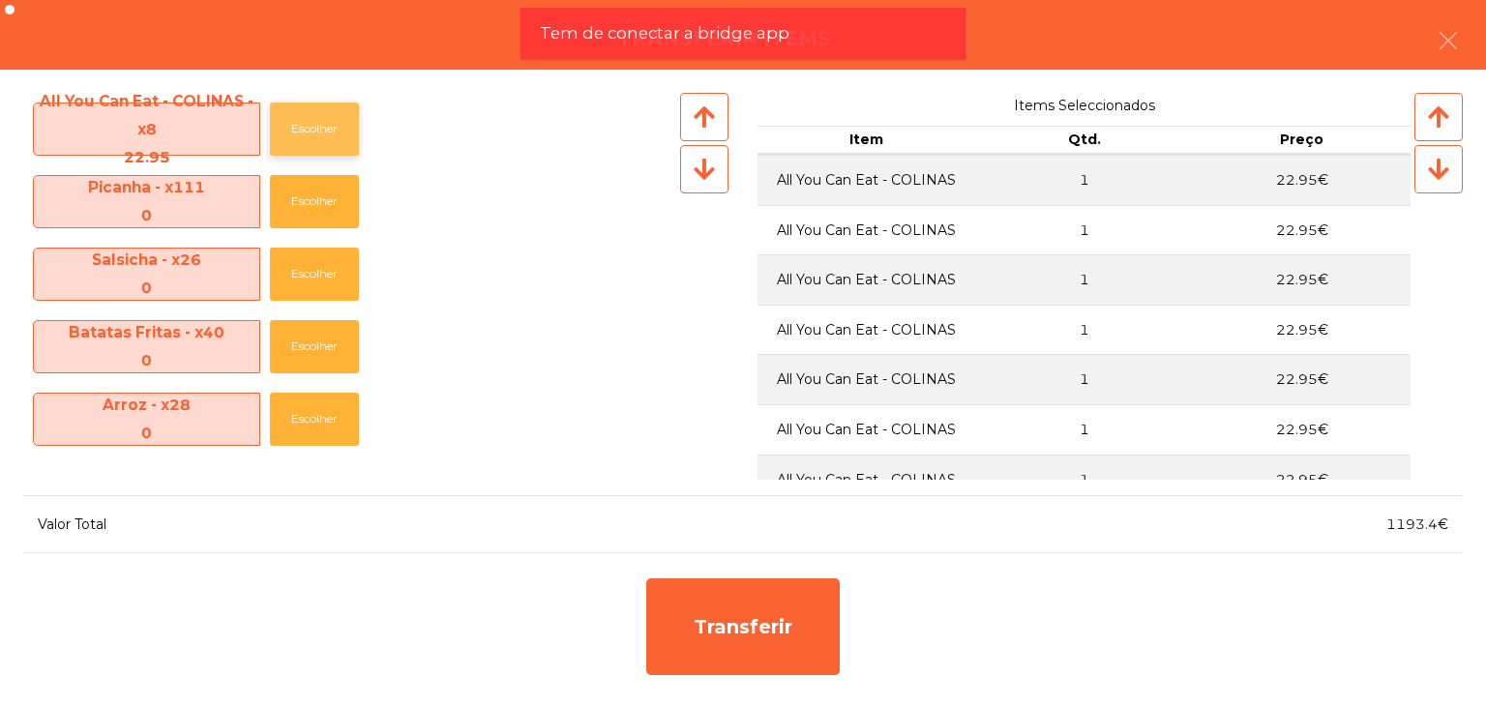
click at [298, 109] on button "Escolher" at bounding box center [314, 129] width 89 height 53
click at [1443, 40] on icon "button" at bounding box center [1447, 40] width 23 height 23
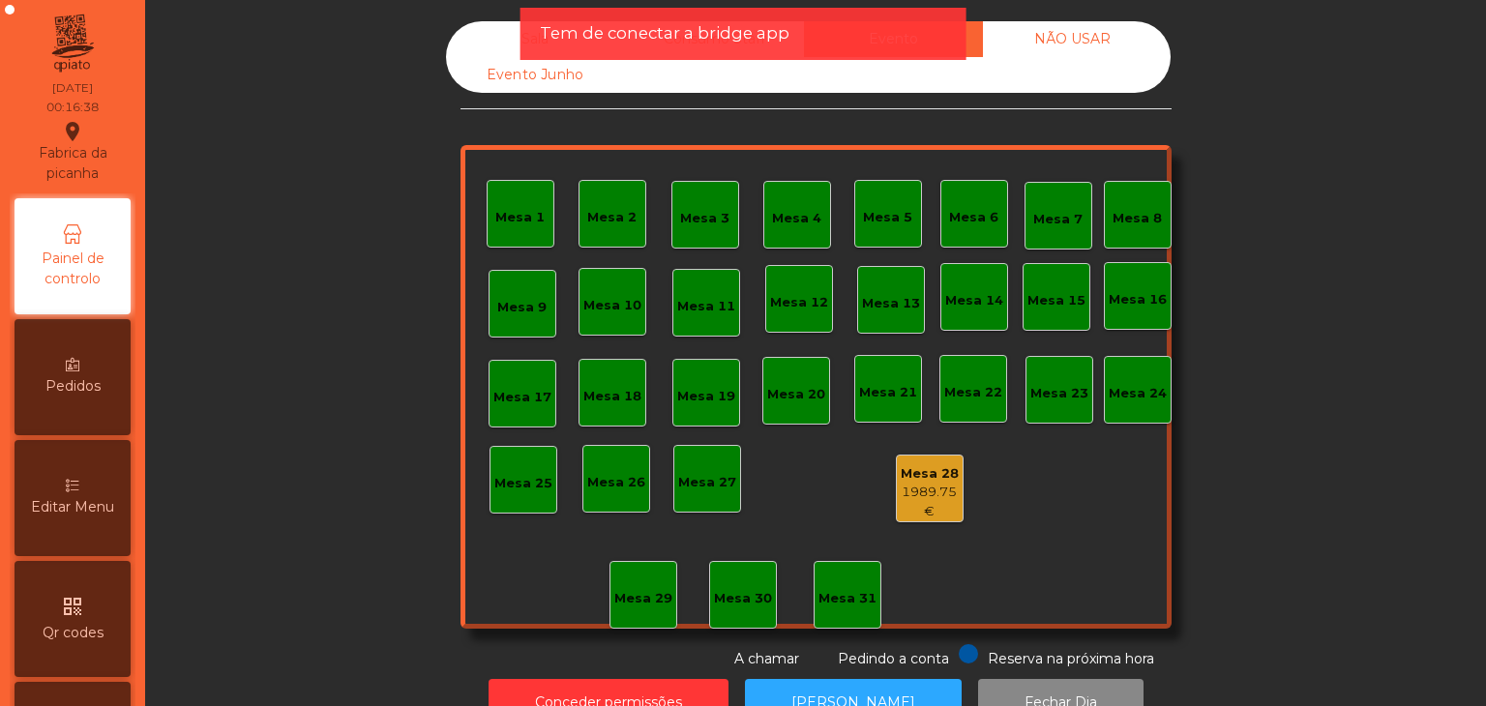
click at [944, 464] on div "Mesa 28" at bounding box center [930, 473] width 66 height 19
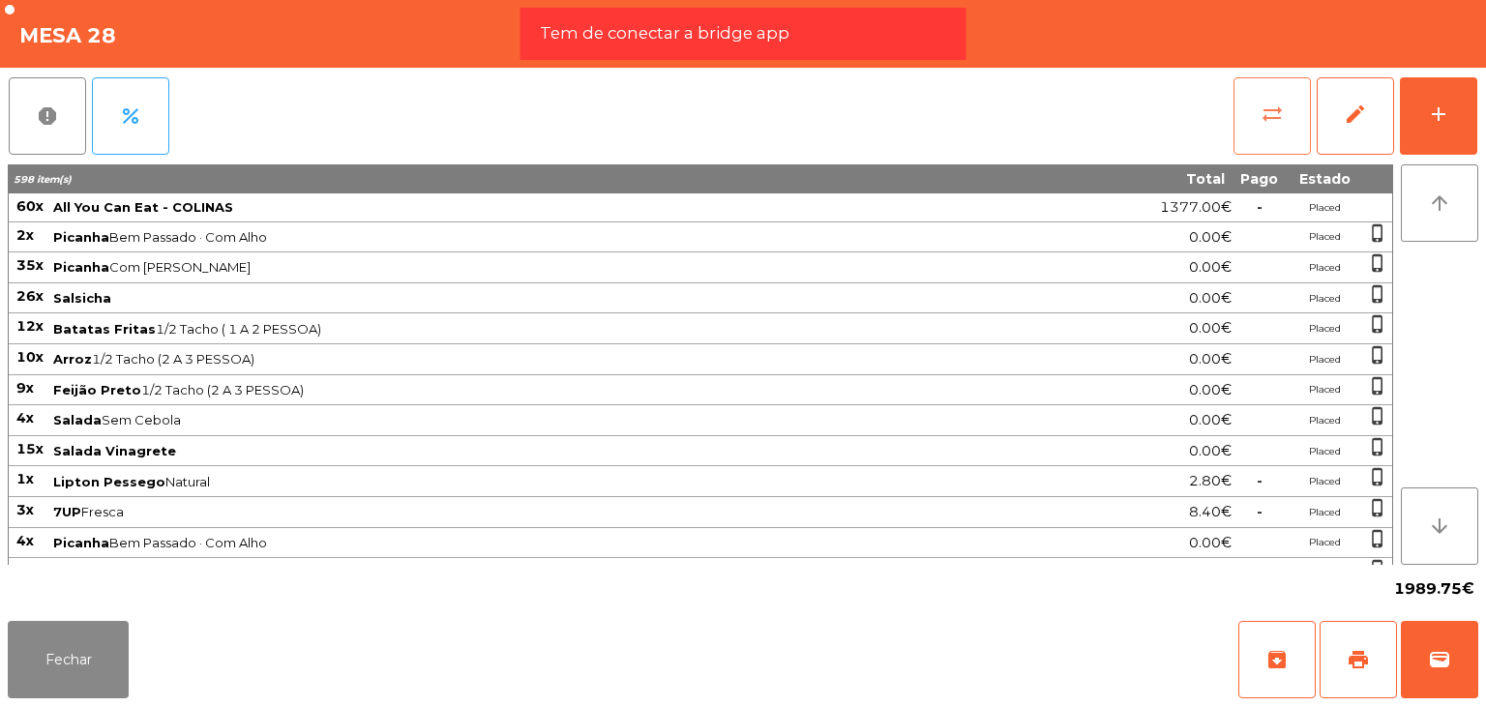
click at [1302, 116] on button "sync_alt" at bounding box center [1271, 115] width 77 height 77
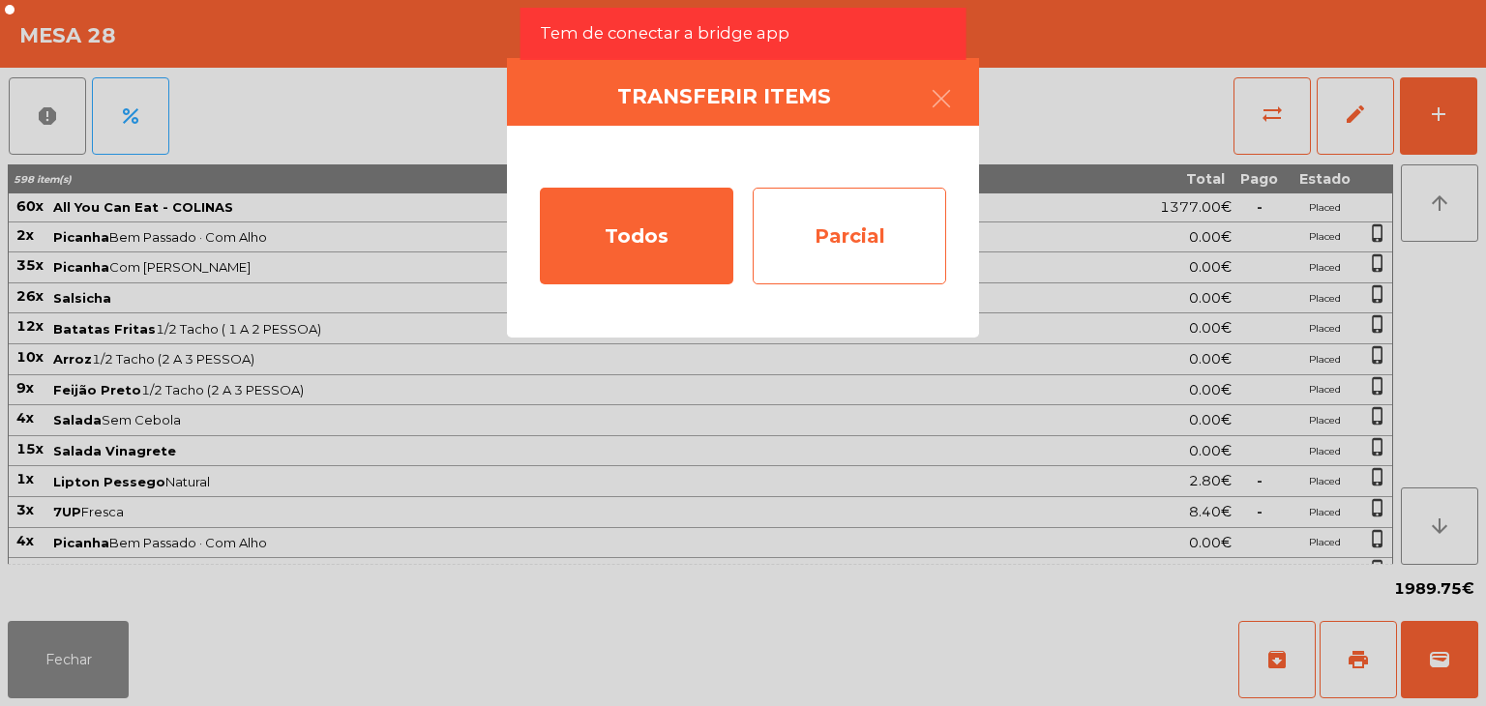
click at [831, 214] on div "Parcial" at bounding box center [848, 236] width 193 height 97
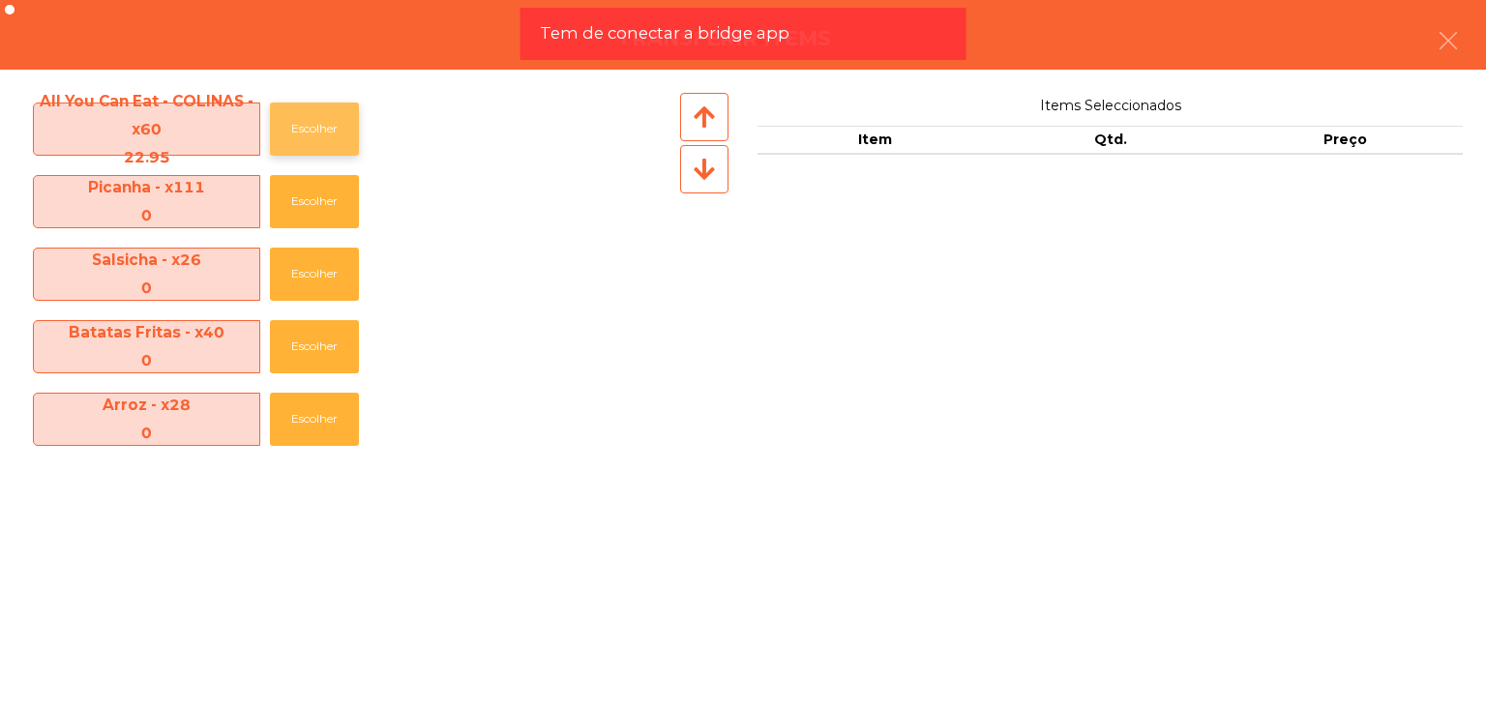
click at [316, 137] on button "Escolher" at bounding box center [314, 129] width 89 height 53
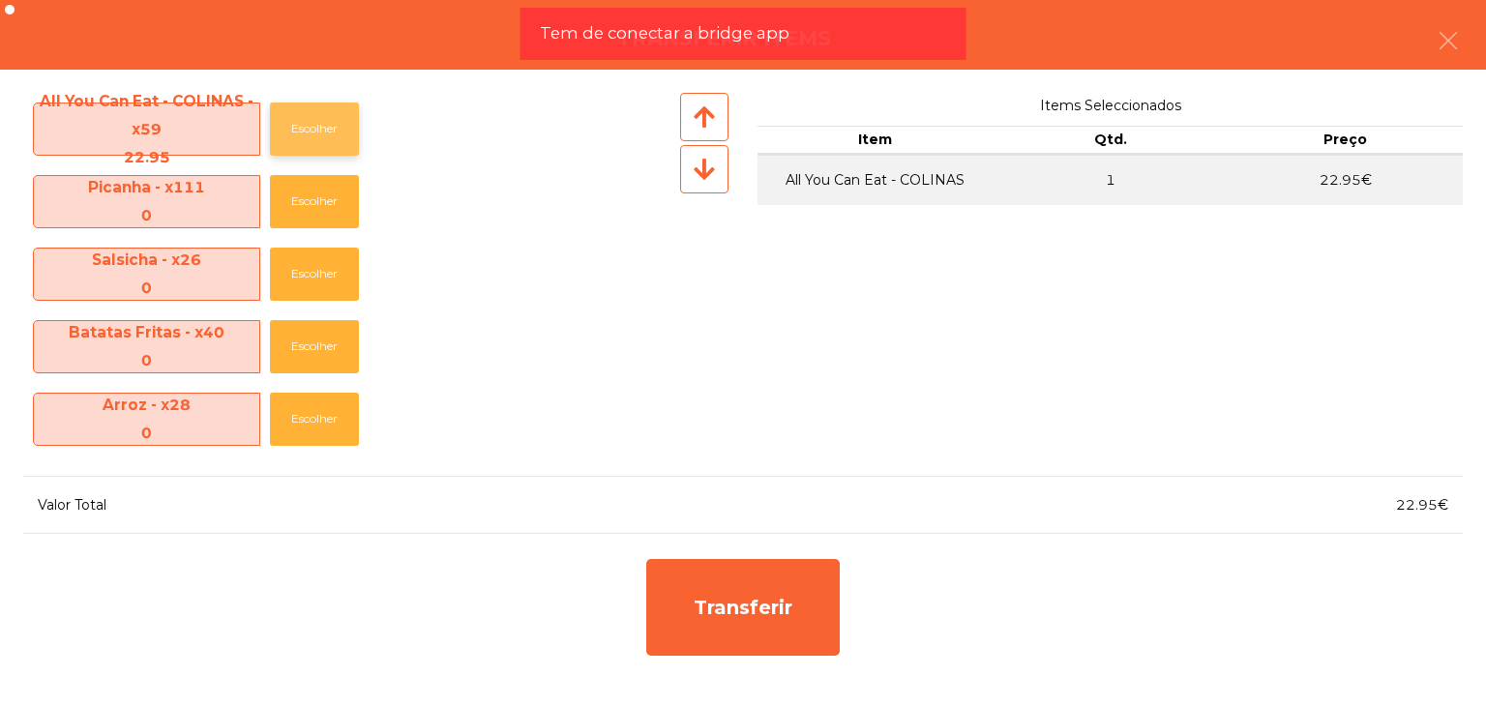
click at [316, 137] on button "Escolher" at bounding box center [314, 129] width 89 height 53
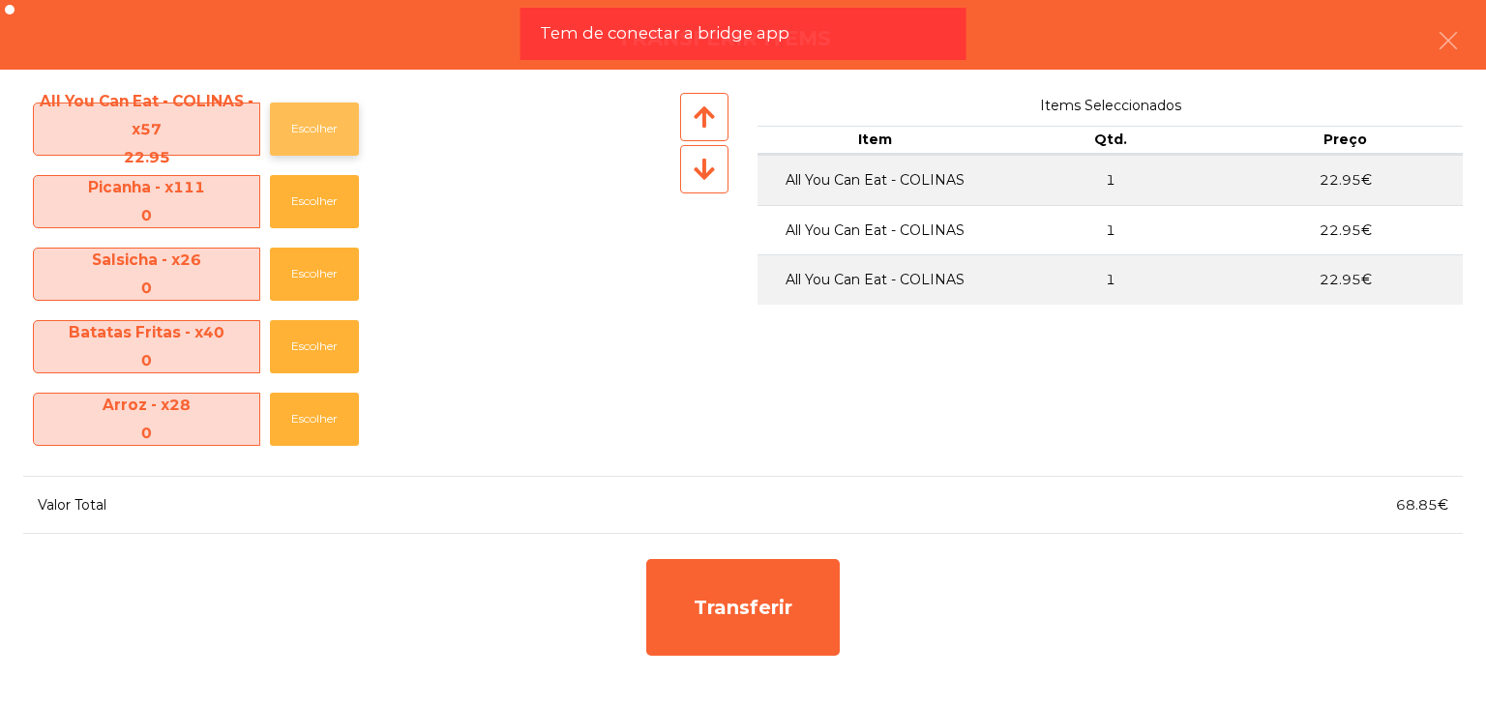
click at [316, 137] on button "Escolher" at bounding box center [314, 129] width 89 height 53
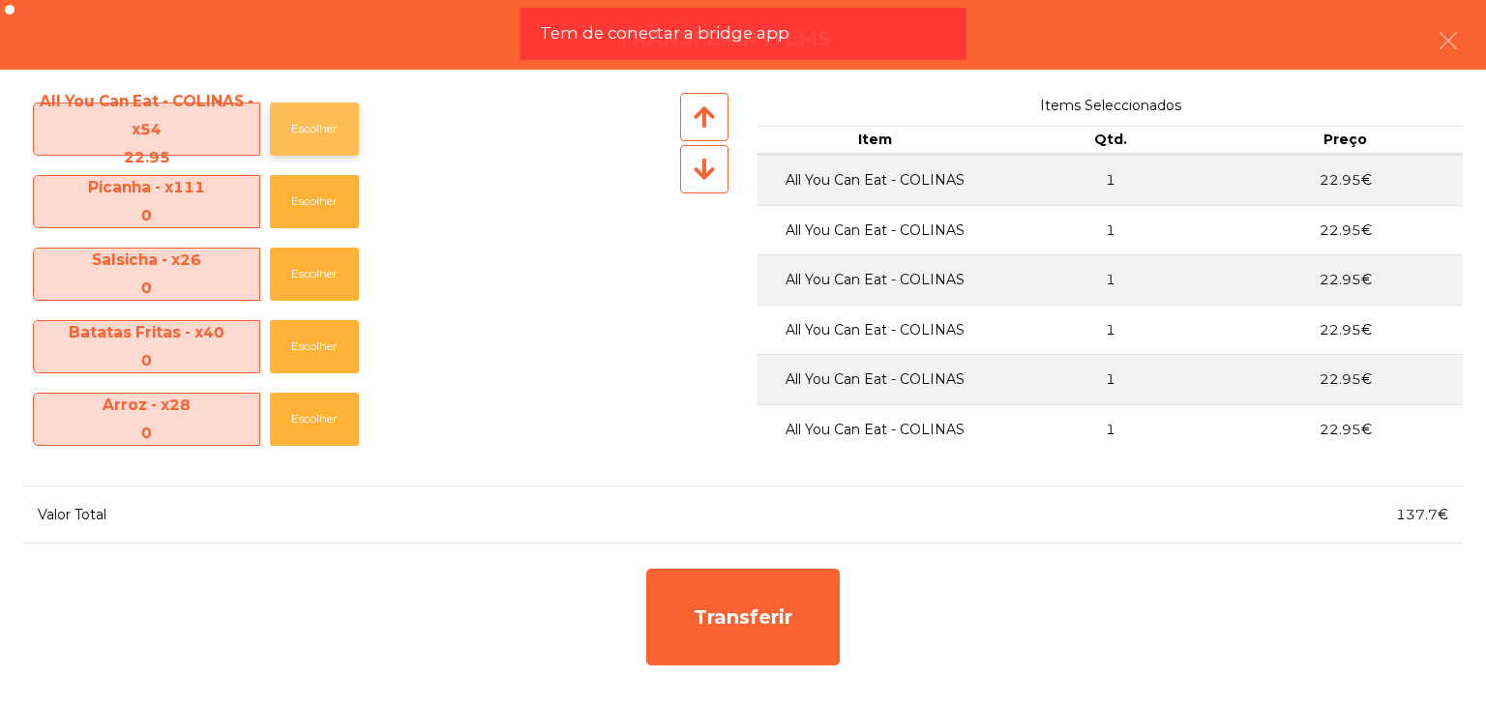
click at [316, 137] on button "Escolher" at bounding box center [314, 129] width 89 height 53
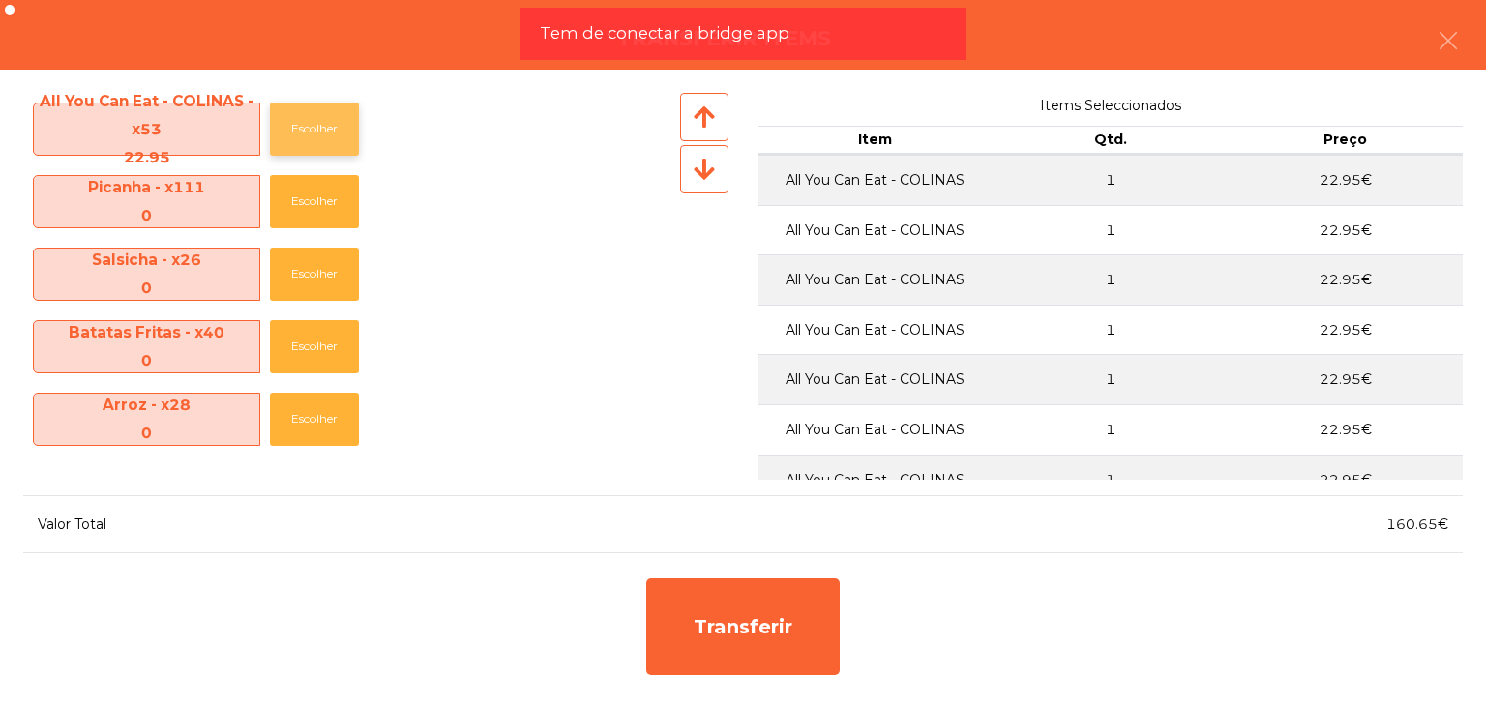
click at [316, 137] on button "Escolher" at bounding box center [314, 129] width 89 height 53
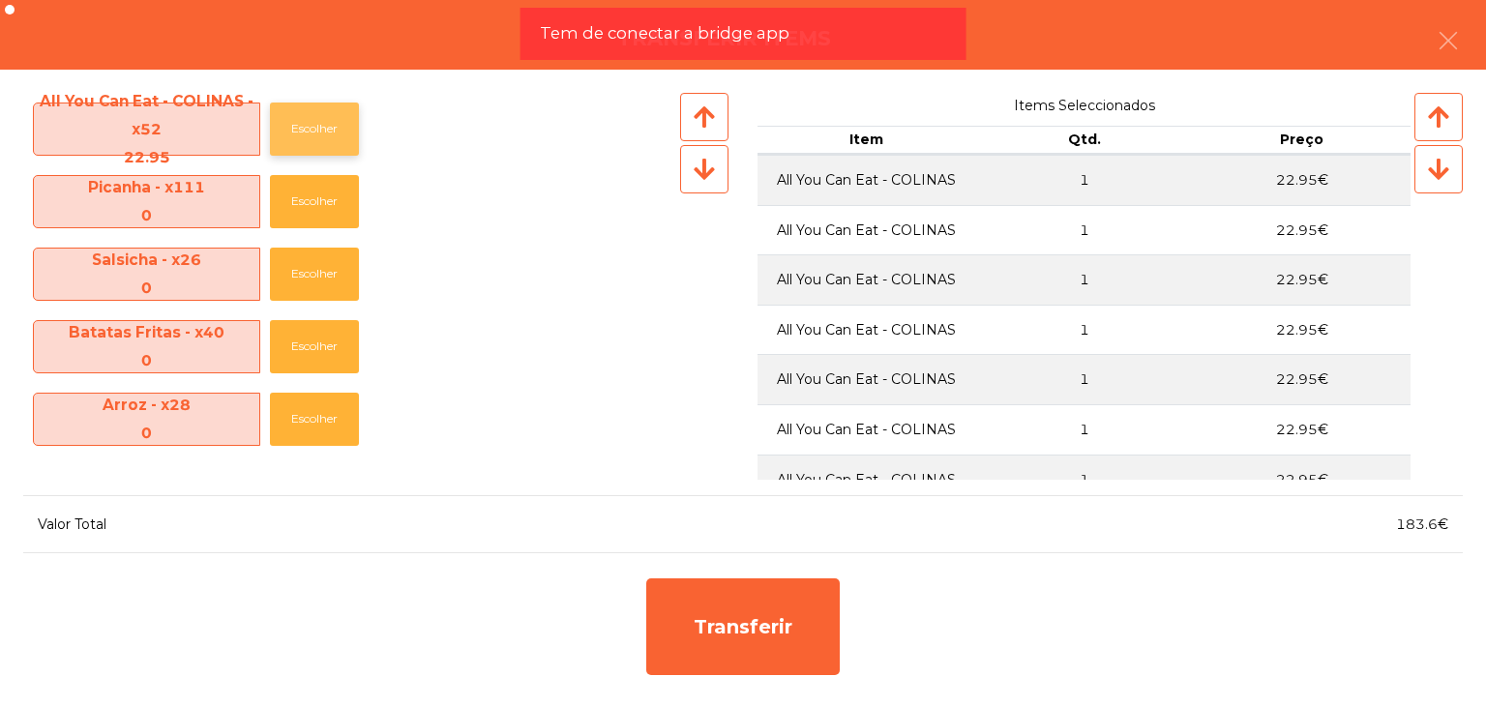
click at [316, 137] on button "Escolher" at bounding box center [314, 129] width 89 height 53
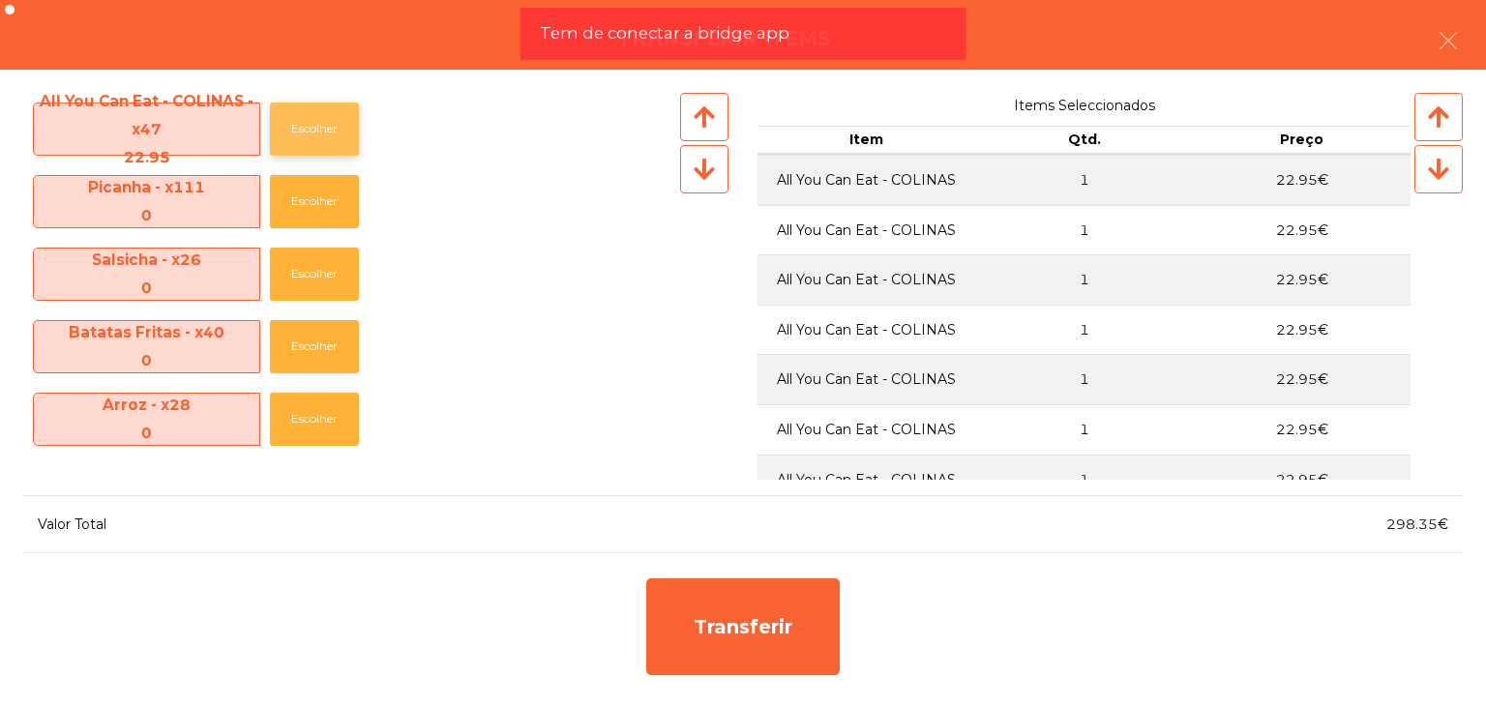
click at [316, 137] on button "Escolher" at bounding box center [314, 129] width 89 height 53
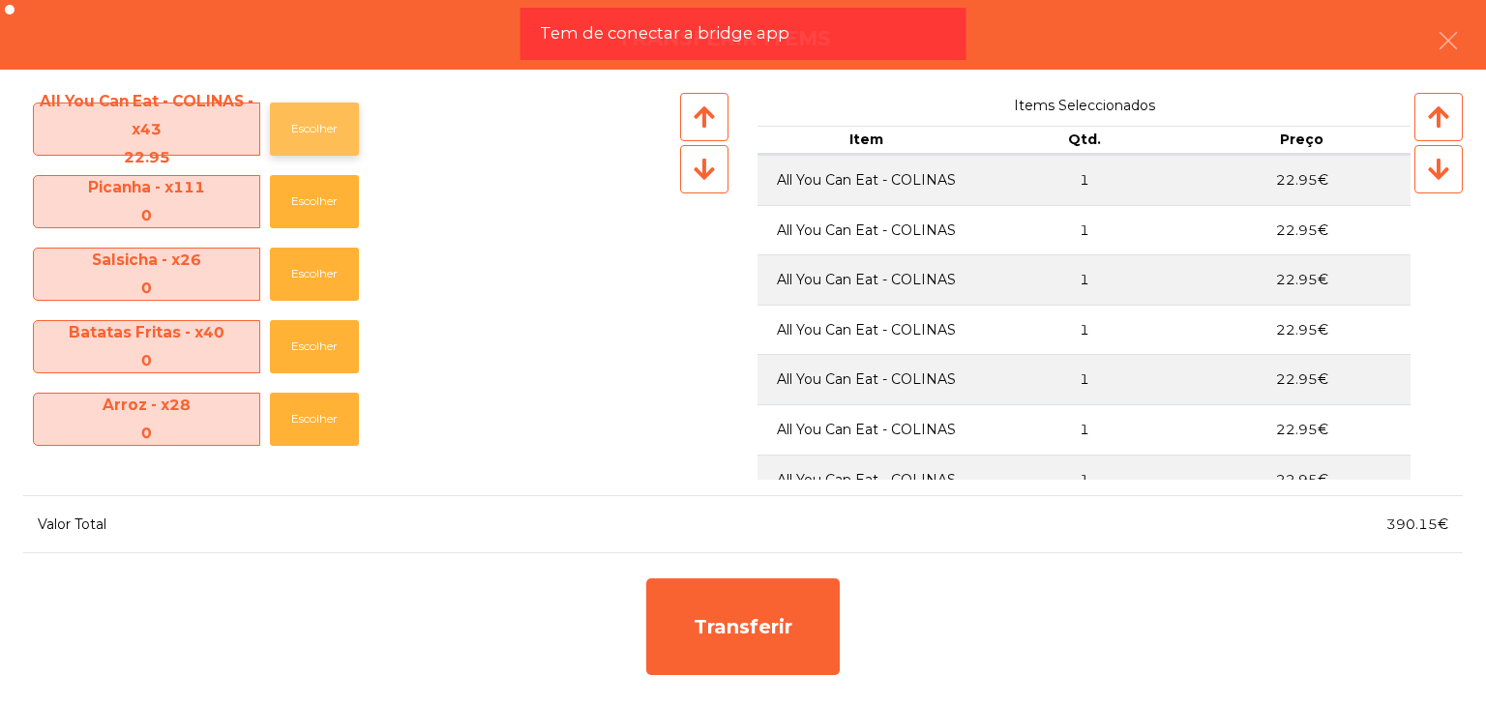
click at [316, 137] on button "Escolher" at bounding box center [314, 129] width 89 height 53
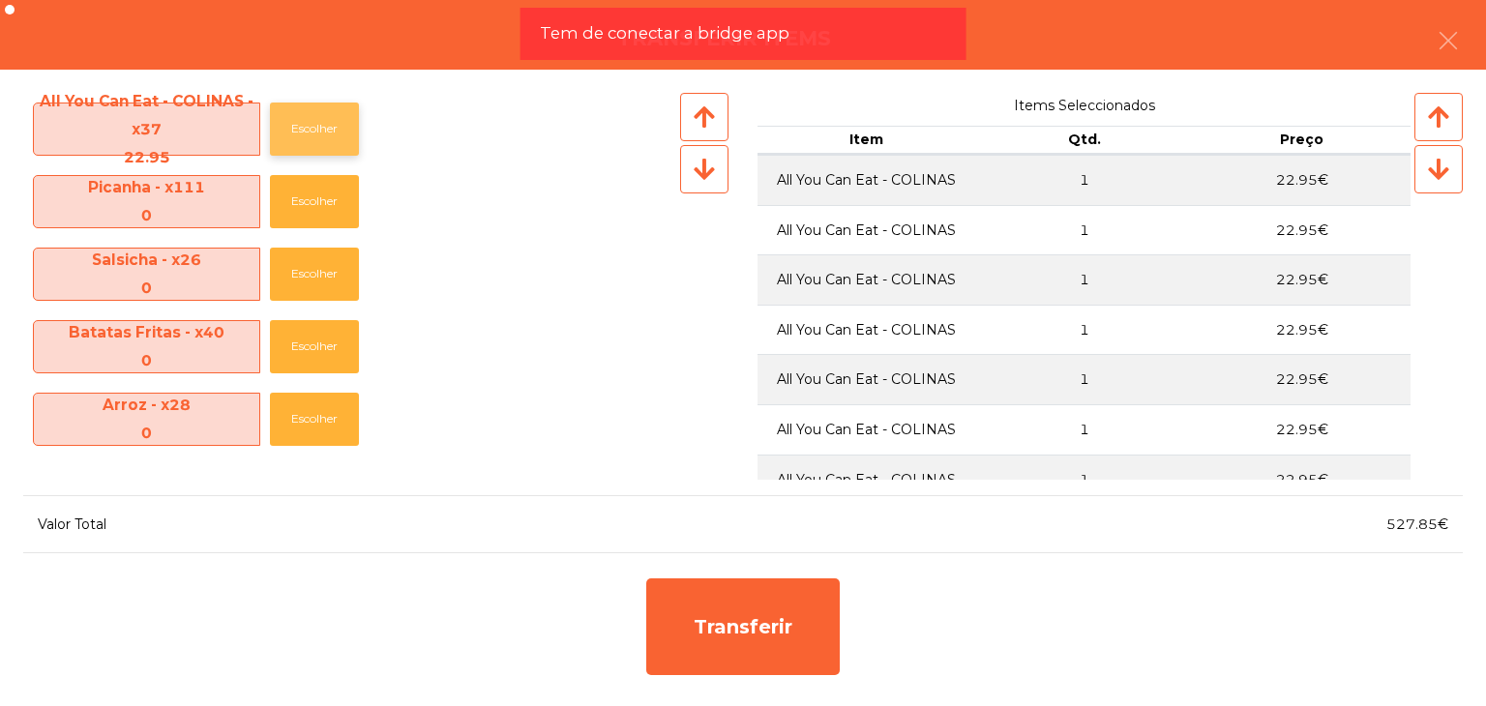
click at [316, 137] on button "Escolher" at bounding box center [314, 129] width 89 height 53
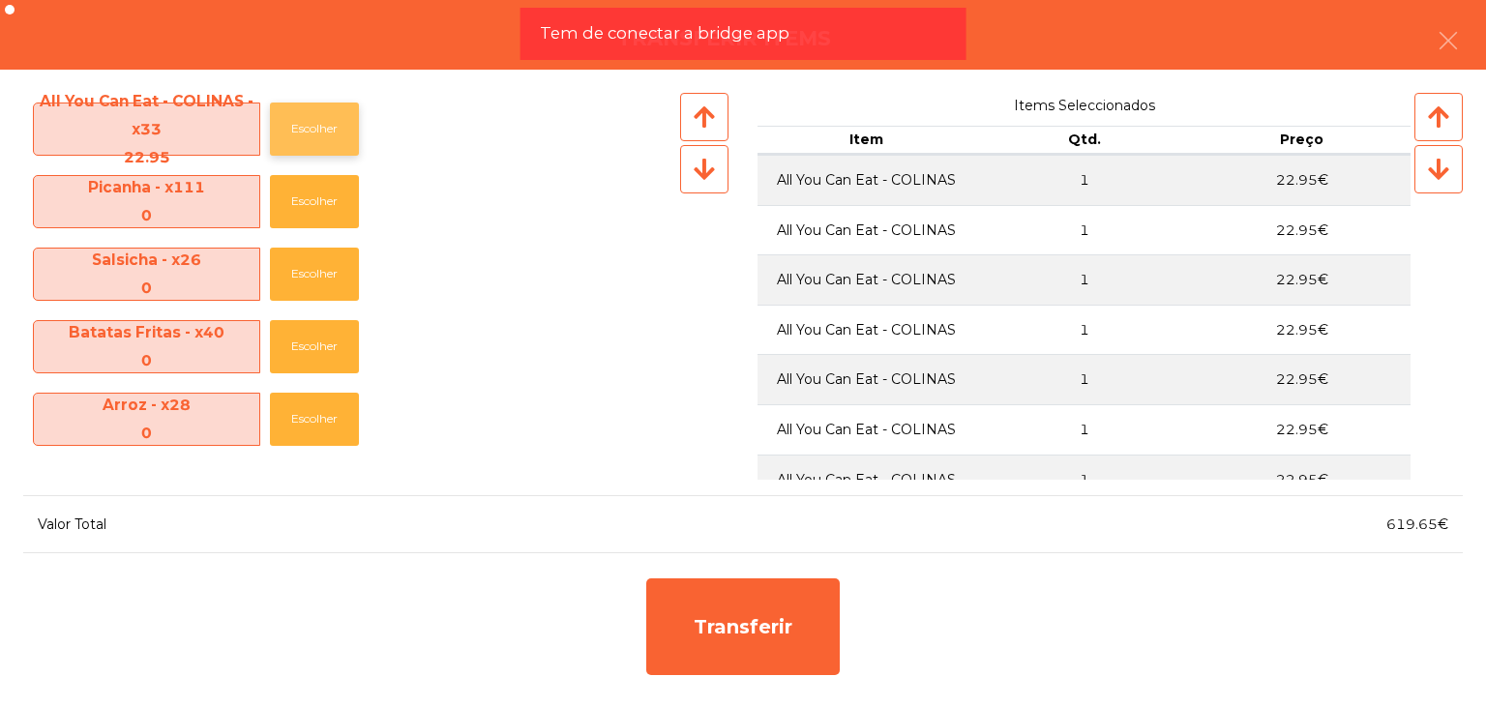
click at [316, 137] on button "Escolher" at bounding box center [314, 129] width 89 height 53
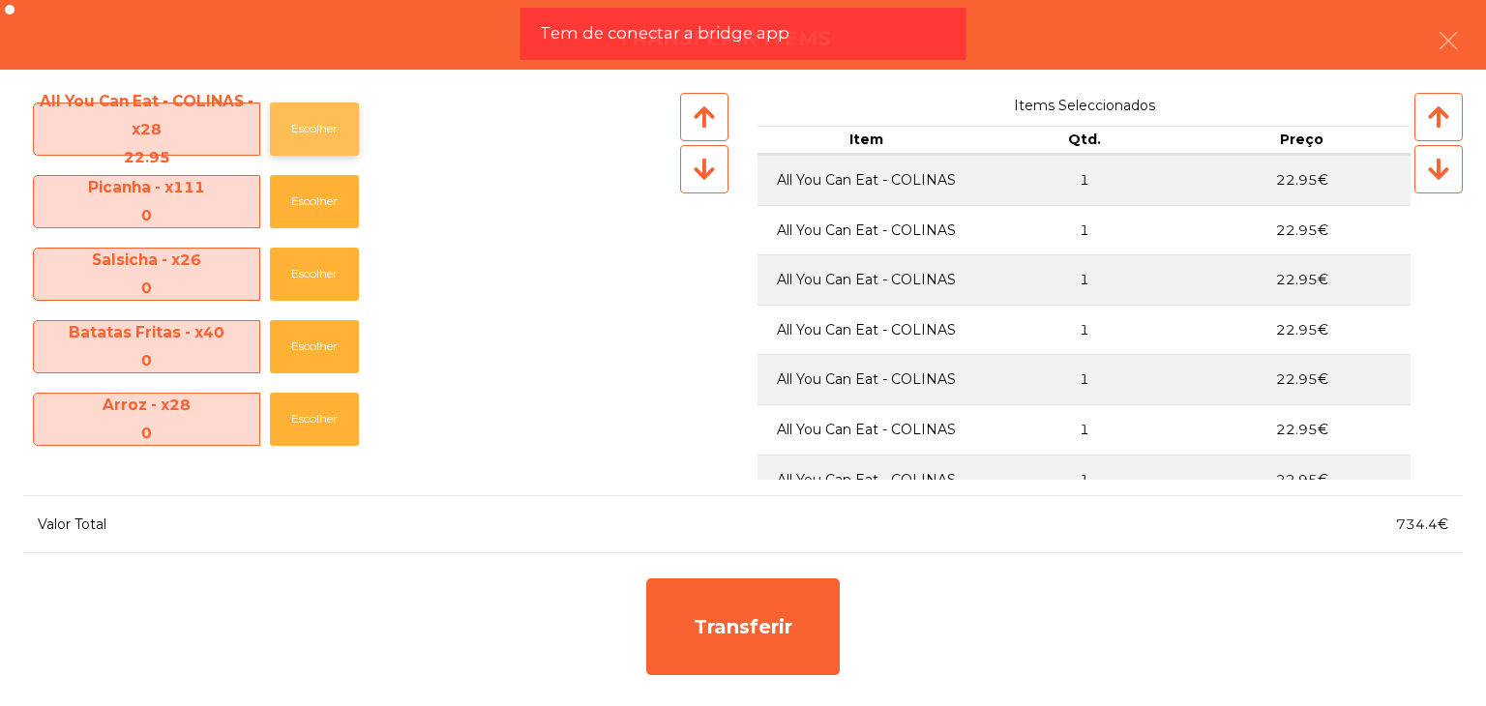
click at [316, 137] on button "Escolher" at bounding box center [314, 129] width 89 height 53
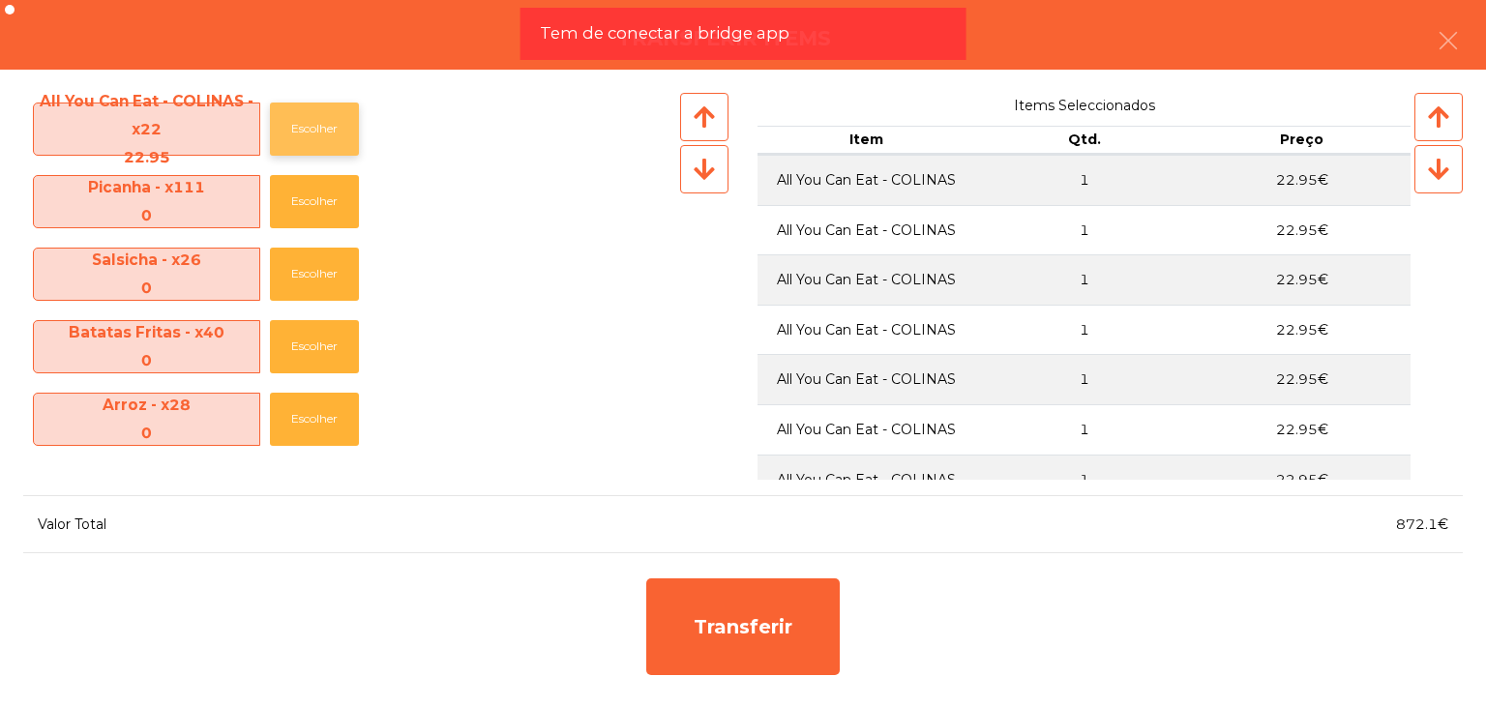
click at [316, 137] on button "Escolher" at bounding box center [314, 129] width 89 height 53
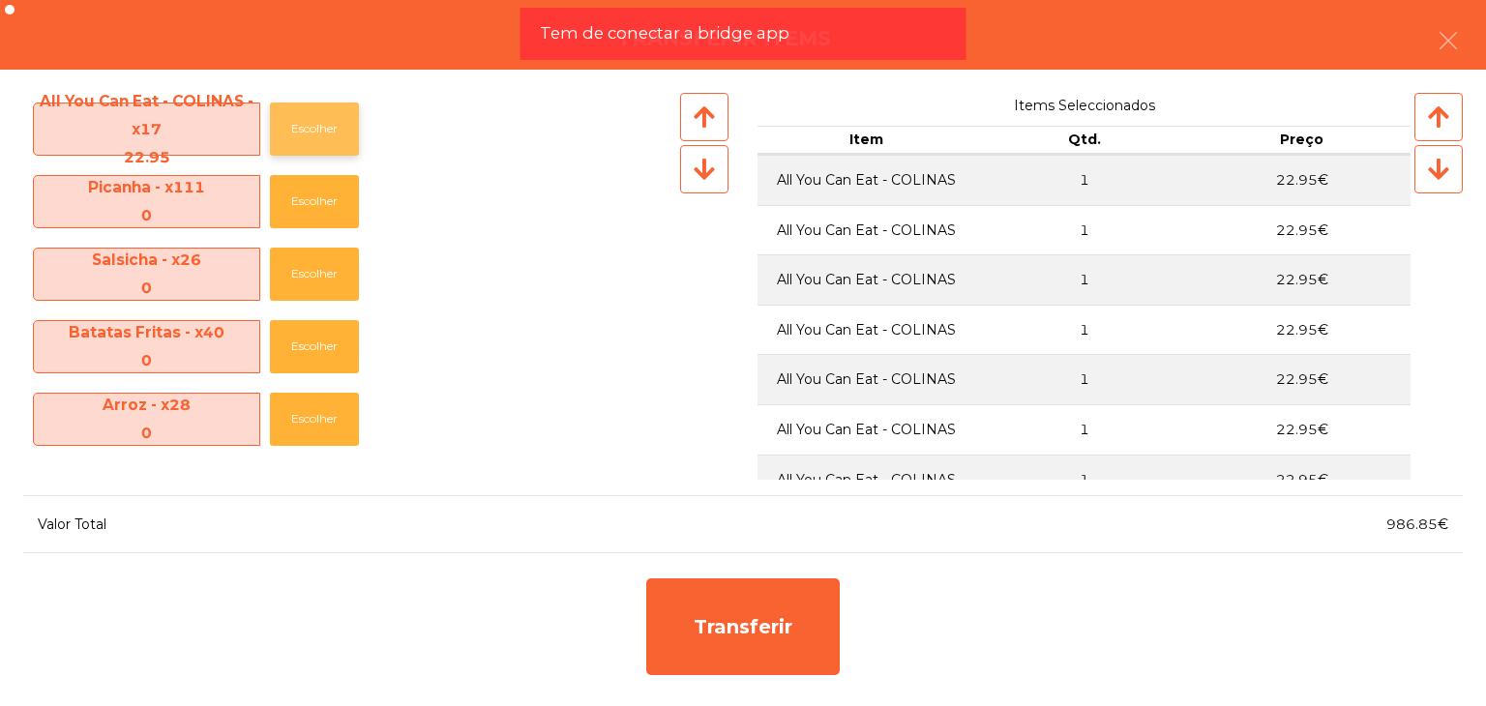
click at [316, 137] on button "Escolher" at bounding box center [314, 129] width 89 height 53
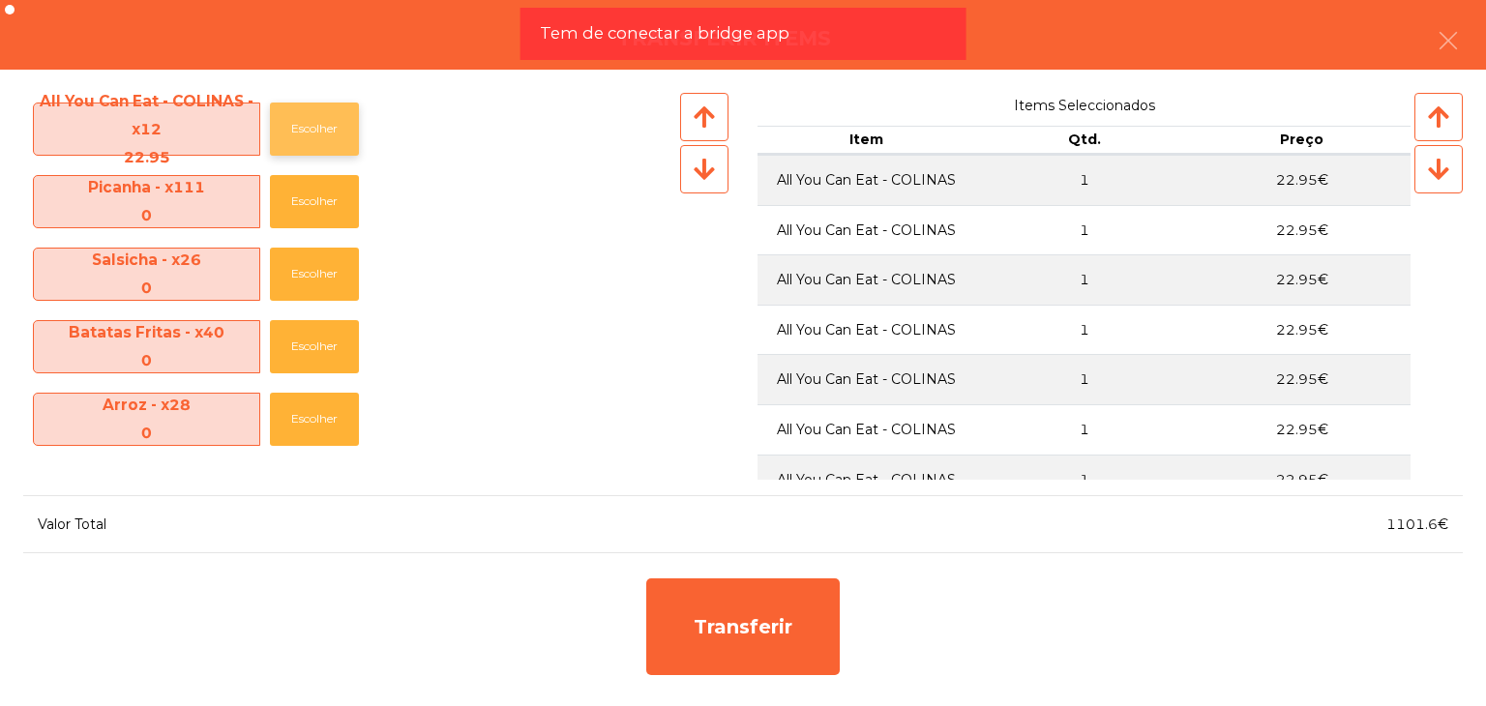
click at [316, 137] on button "Escolher" at bounding box center [314, 129] width 89 height 53
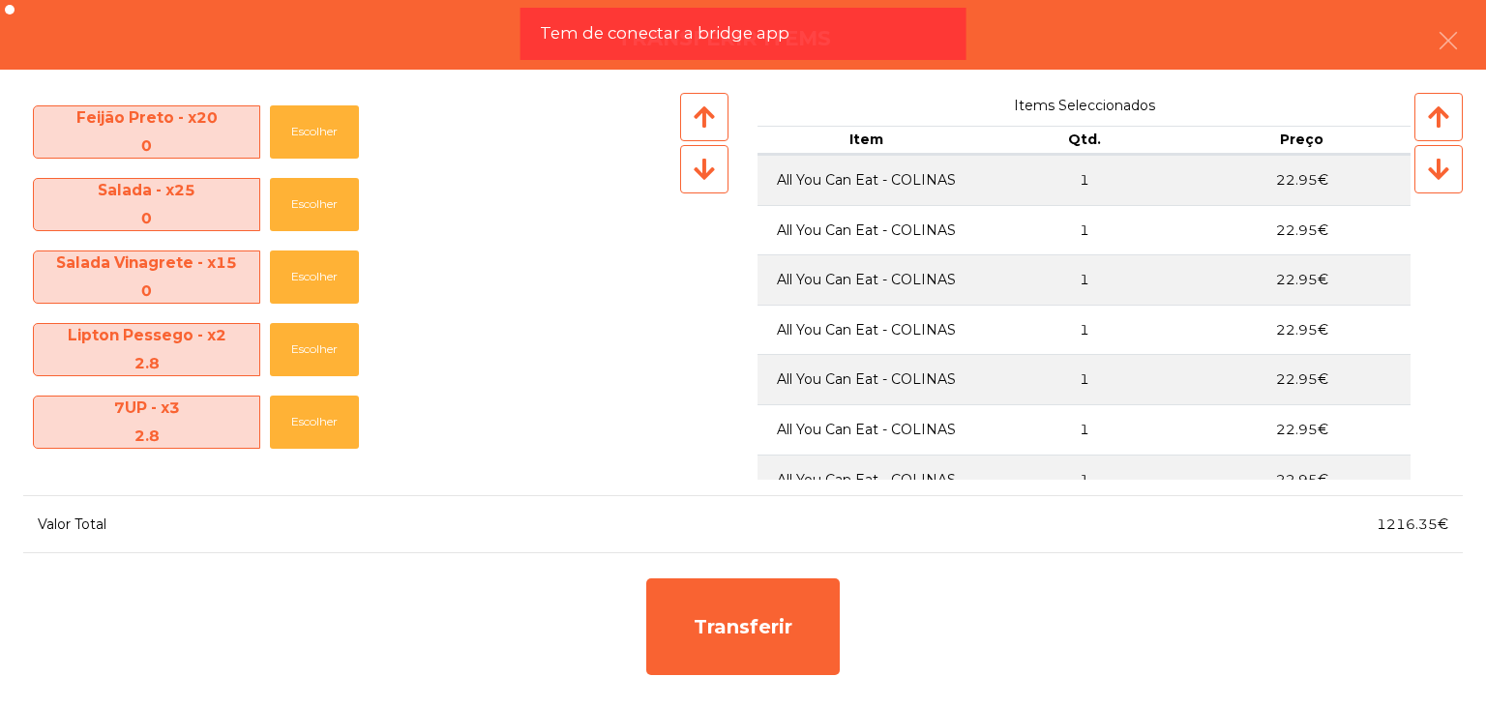
scroll to position [484, 0]
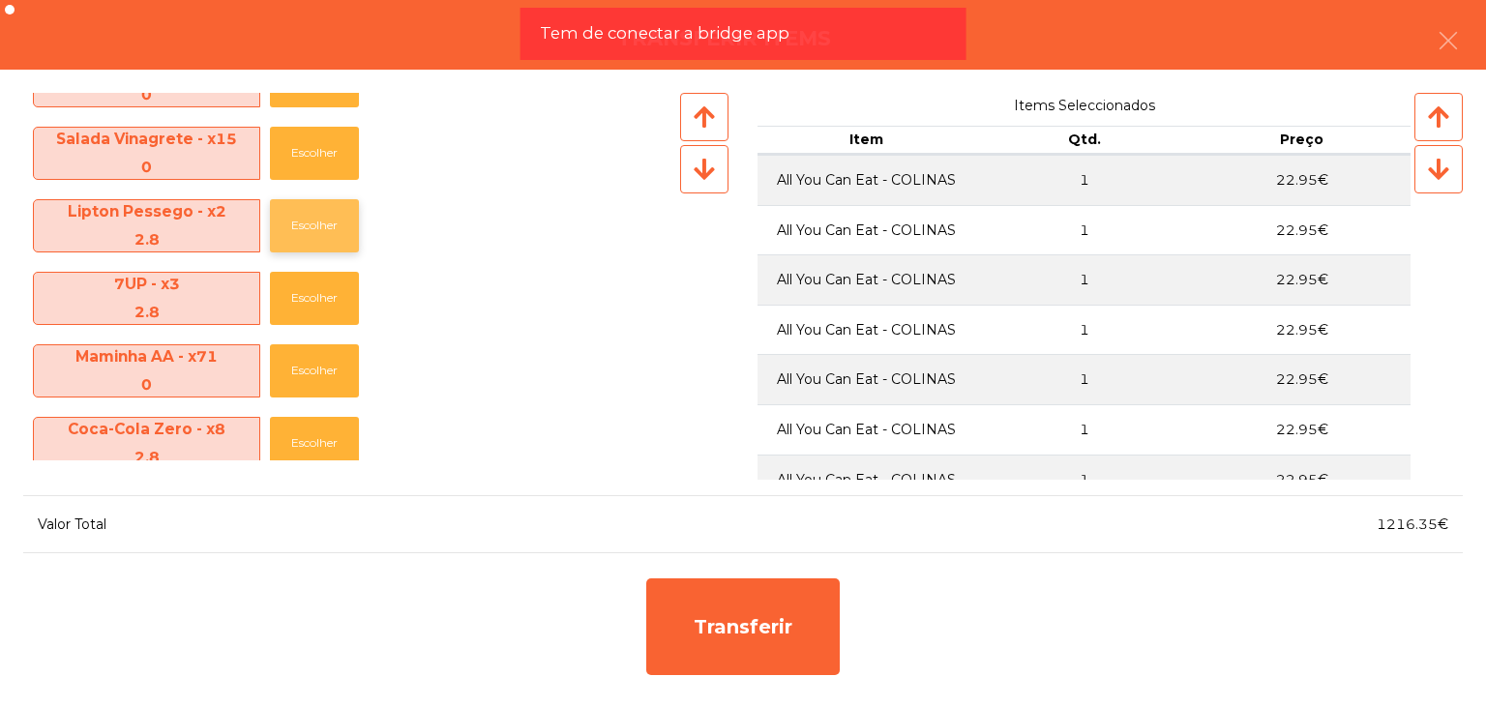
click at [304, 216] on button "Escolher" at bounding box center [314, 225] width 89 height 53
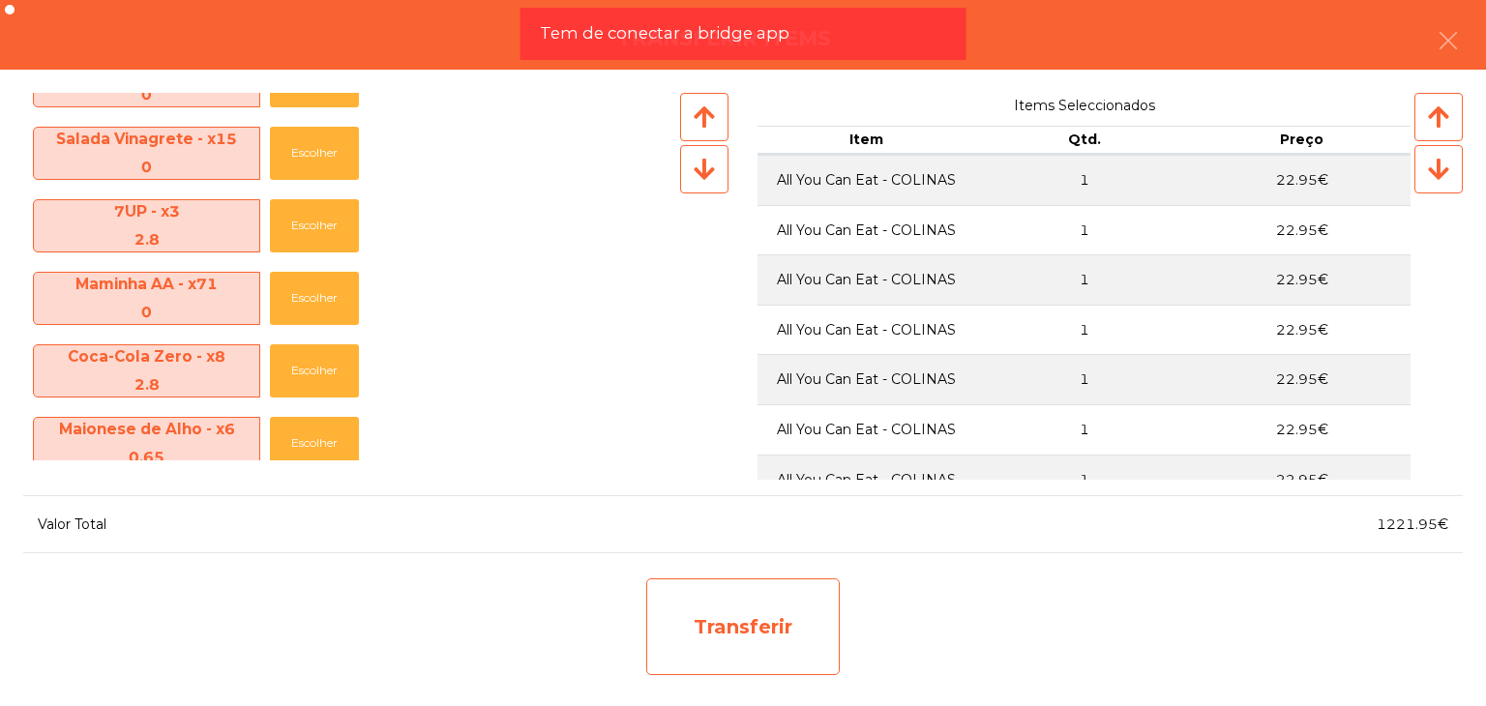
click at [800, 656] on div "Transferir" at bounding box center [742, 626] width 193 height 97
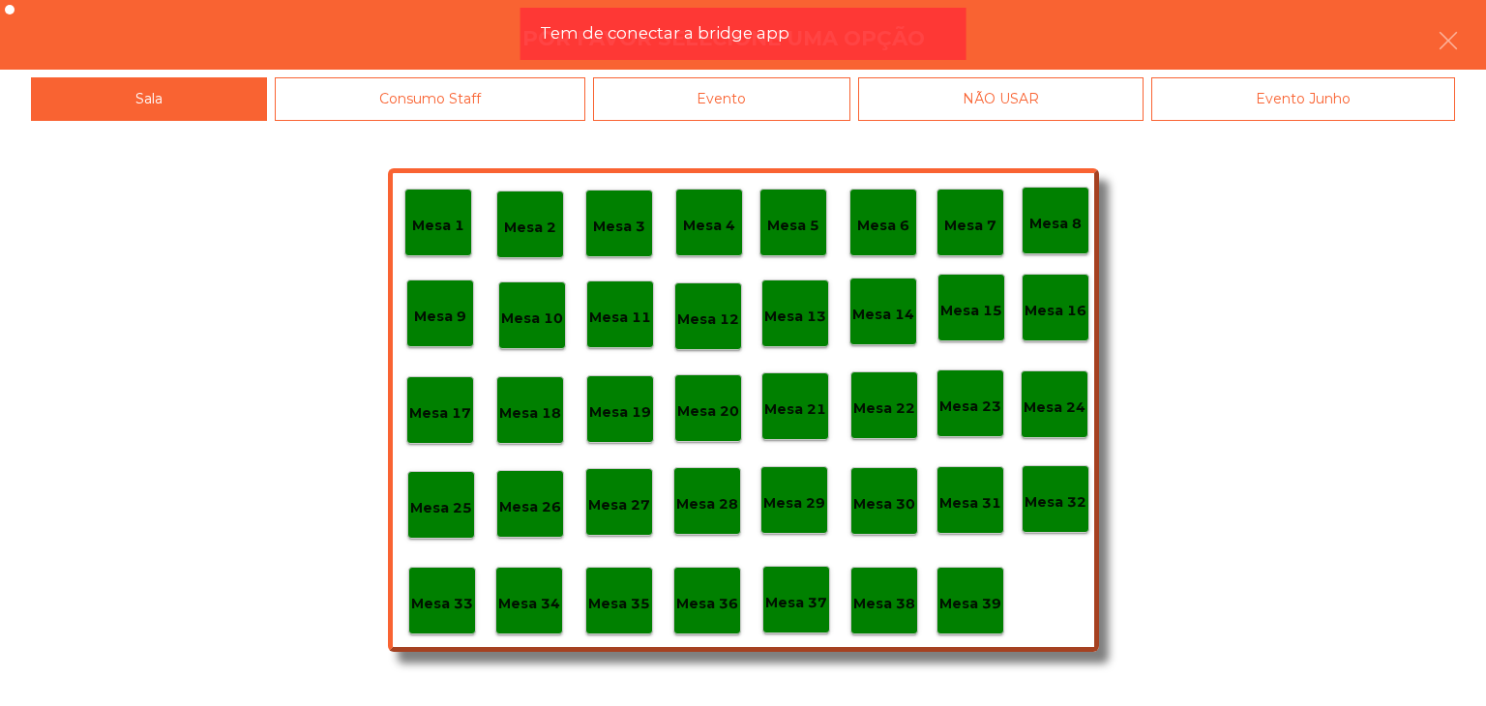
click at [867, 509] on p "Mesa 30" at bounding box center [884, 504] width 62 height 22
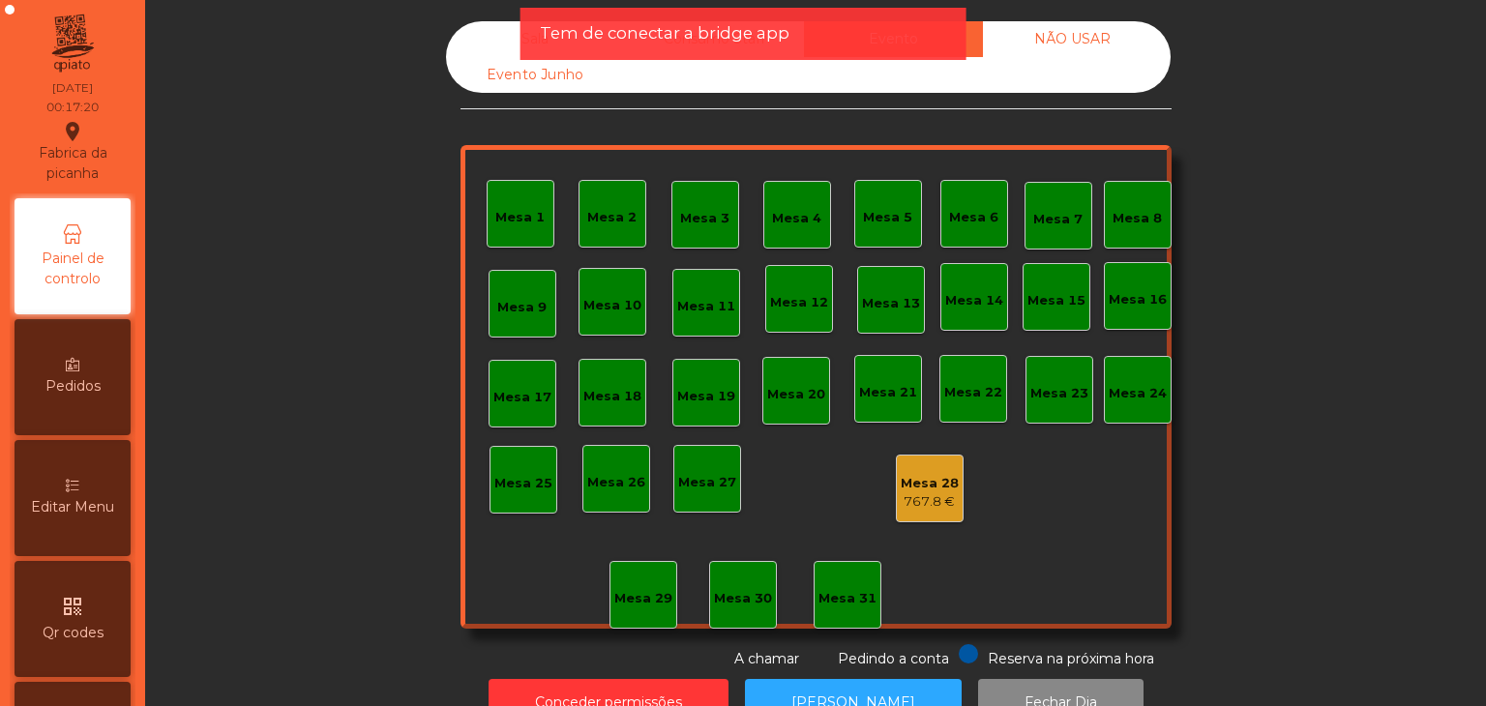
click at [930, 499] on div "767.8 €" at bounding box center [929, 501] width 58 height 19
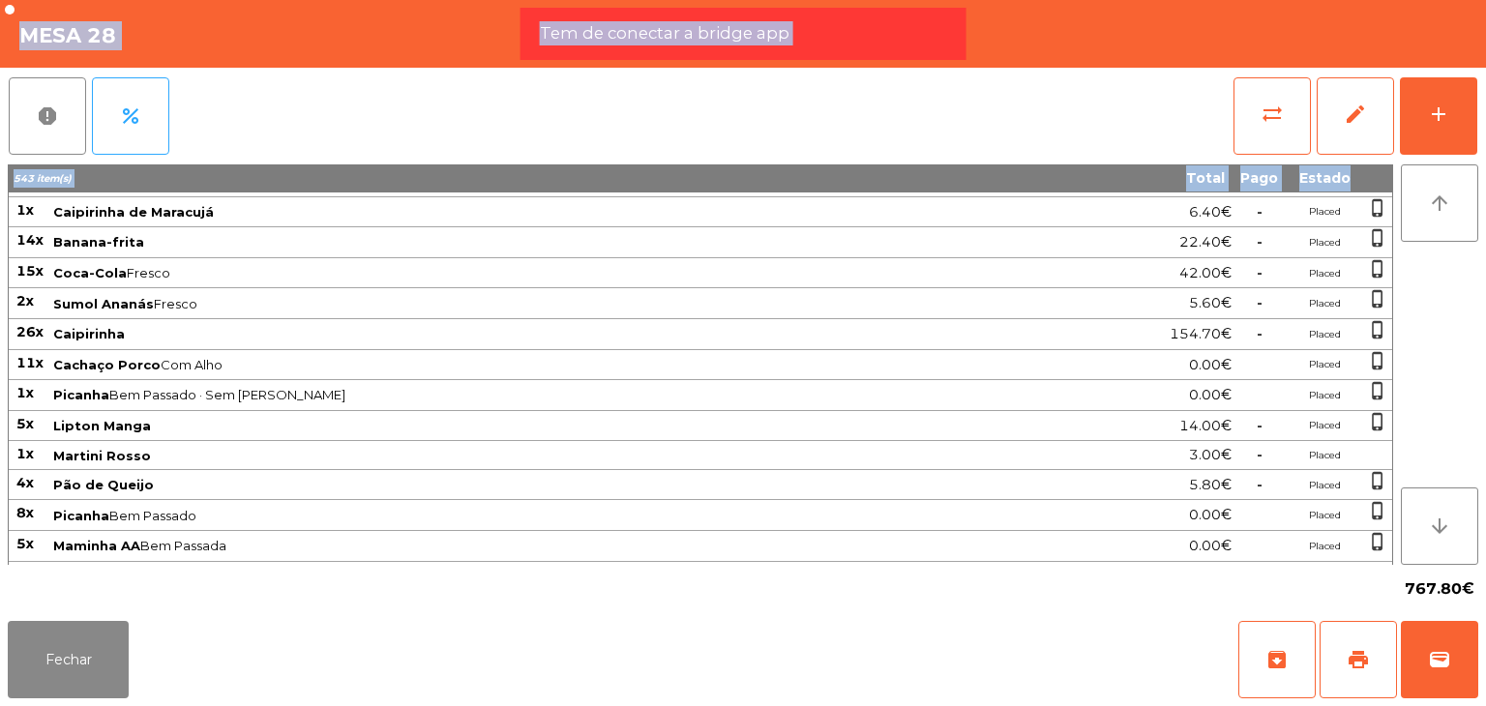
scroll to position [2226, 0]
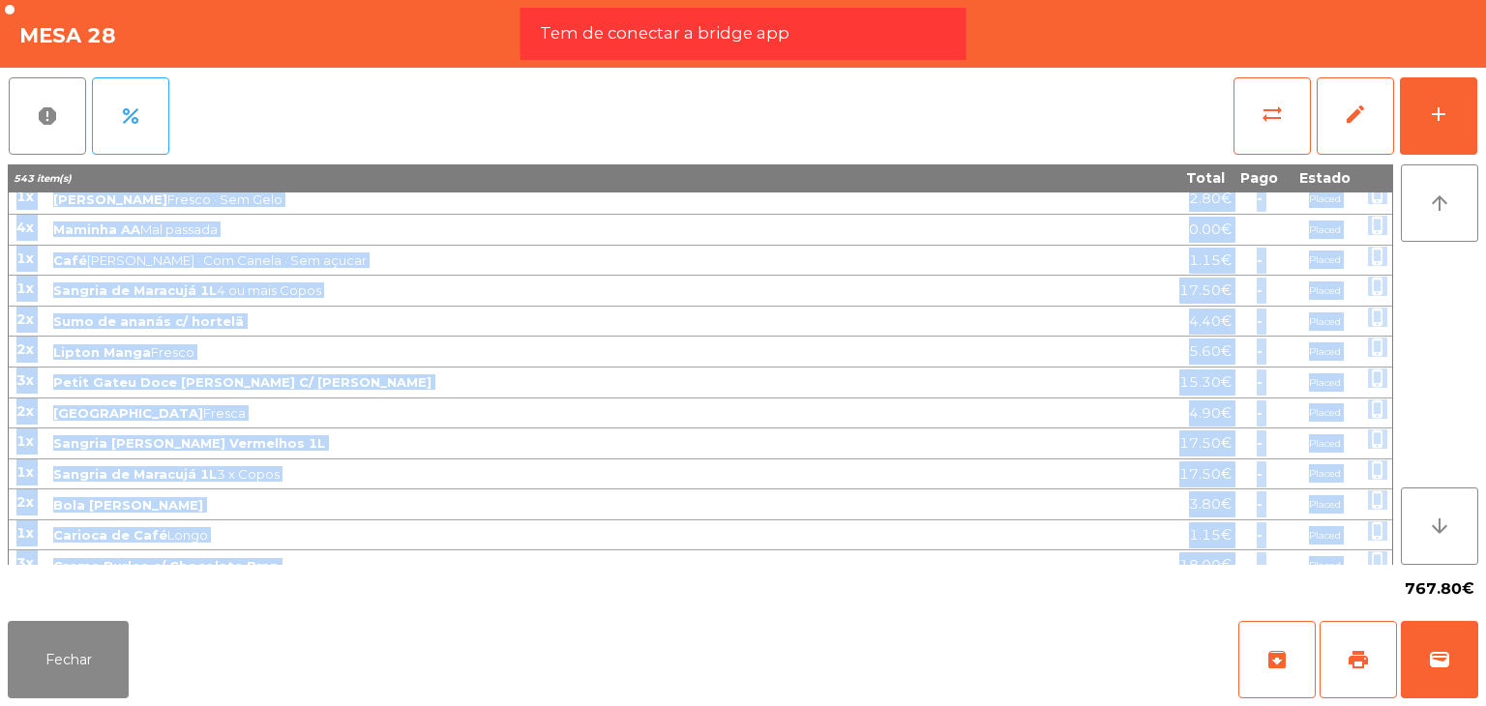
drag, startPoint x: 15, startPoint y: 204, endPoint x: 1335, endPoint y: 546, distance: 1362.9
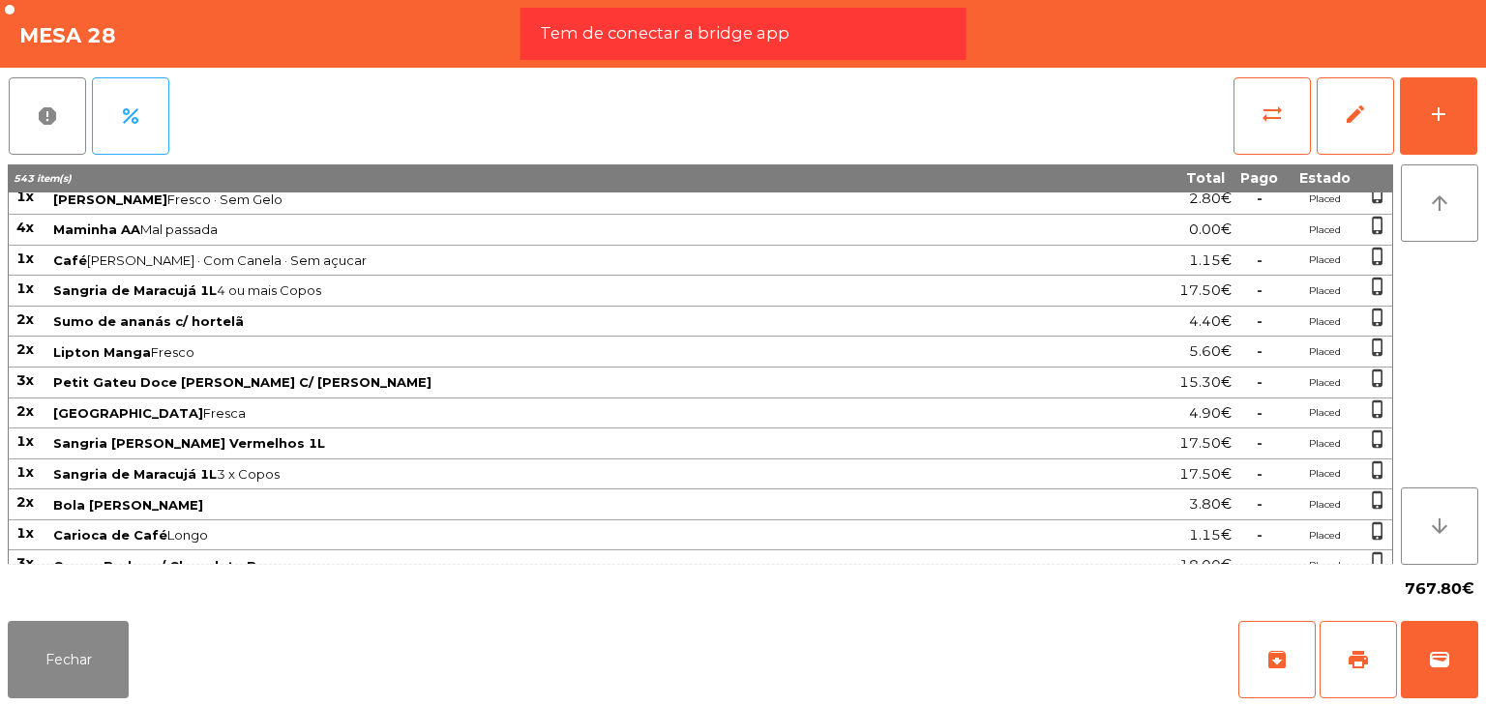
copy tbody "2x Picanha Bem Passado · Com Alho 0.00€ Placed phone_iphone 35x Picanha Com Alh…"
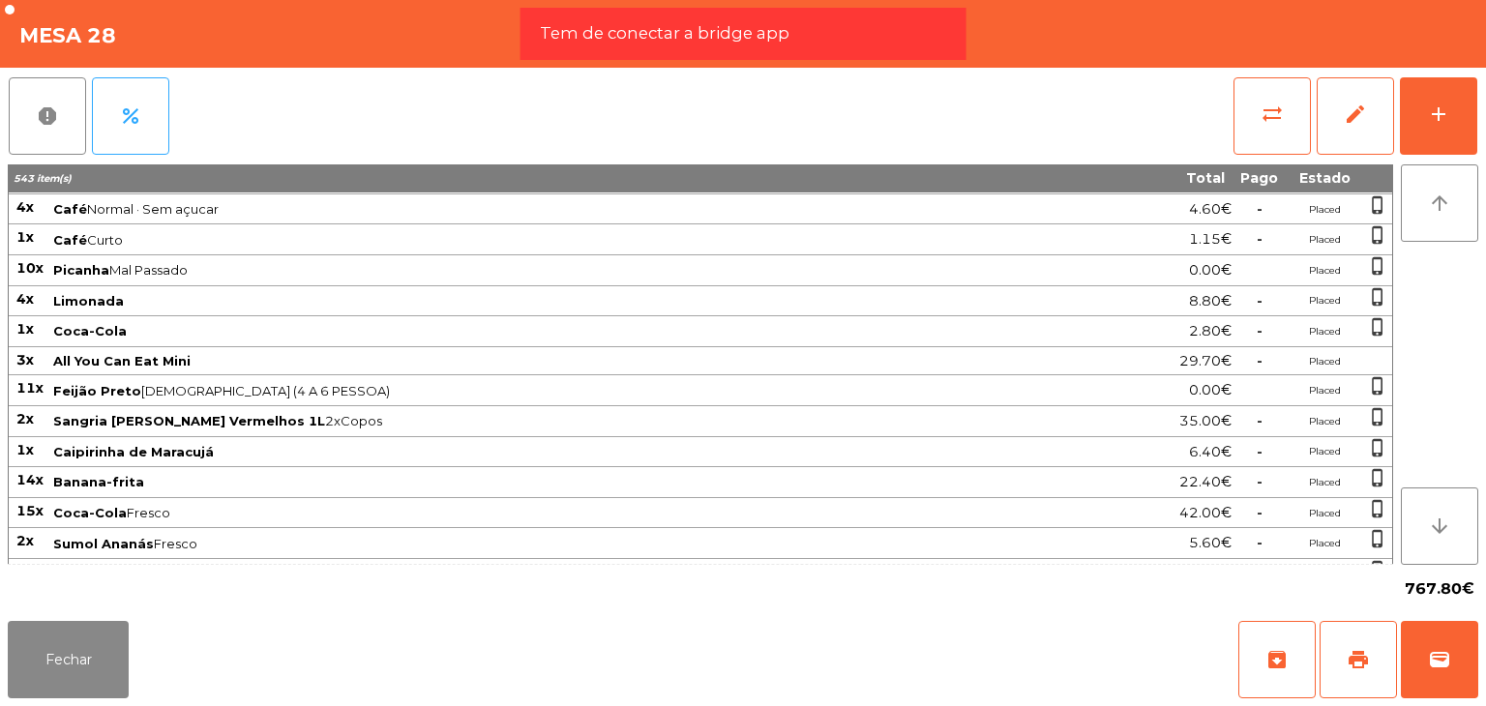
scroll to position [2227, 0]
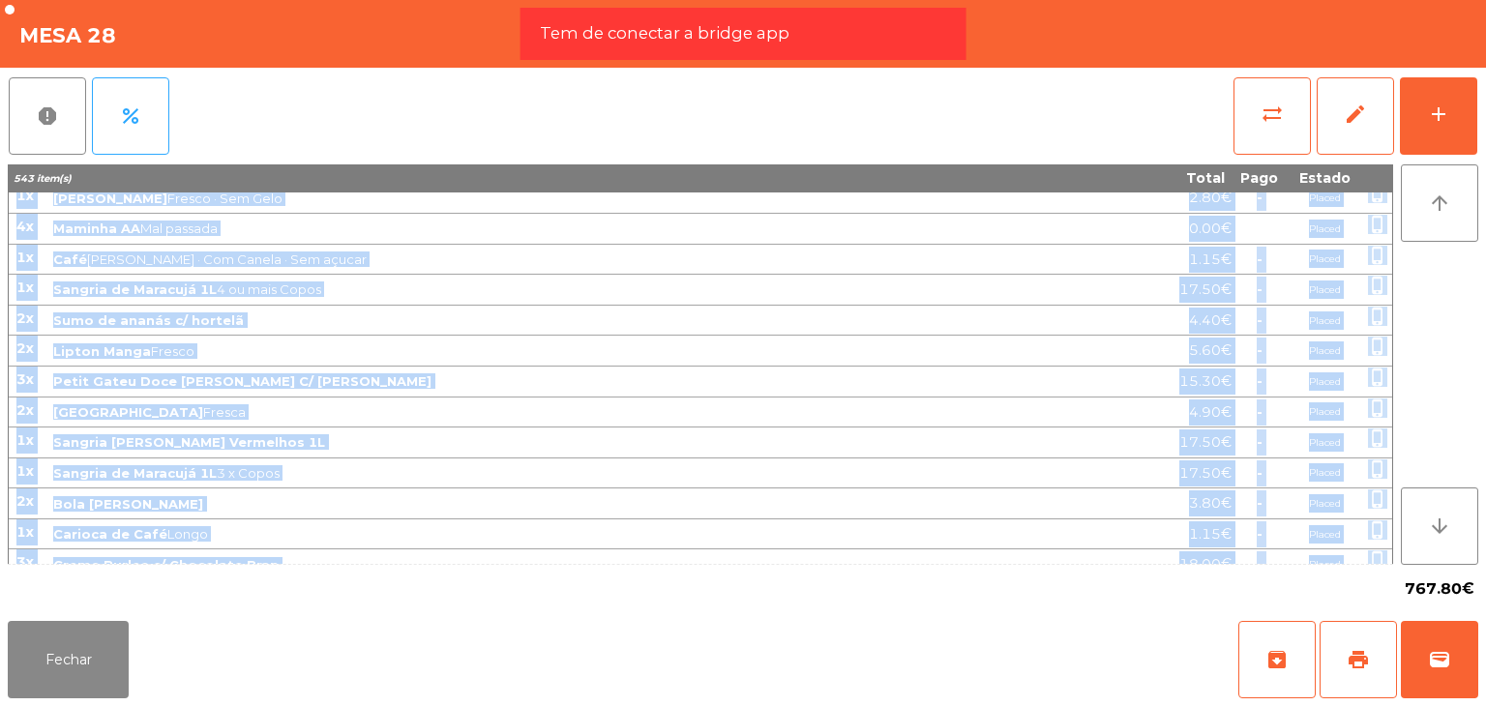
copy tbody "2x Picanha Bem Passado · Com Alho 0.00€ Placed phone_iphone 35x Picanha Com Alh…"
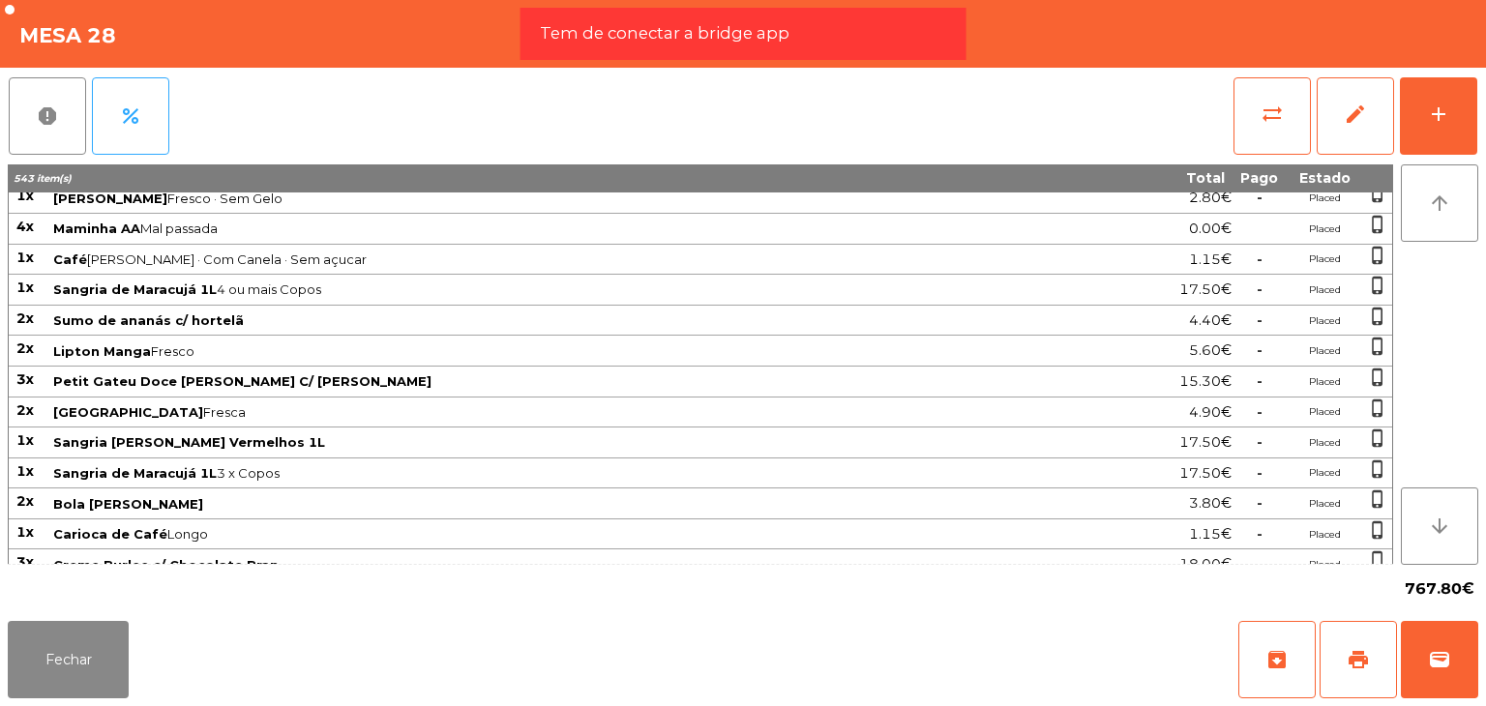
click at [150, 656] on div "Fechar archive print wallet" at bounding box center [743, 659] width 1486 height 93
click at [120, 656] on button "Fechar" at bounding box center [68, 659] width 121 height 77
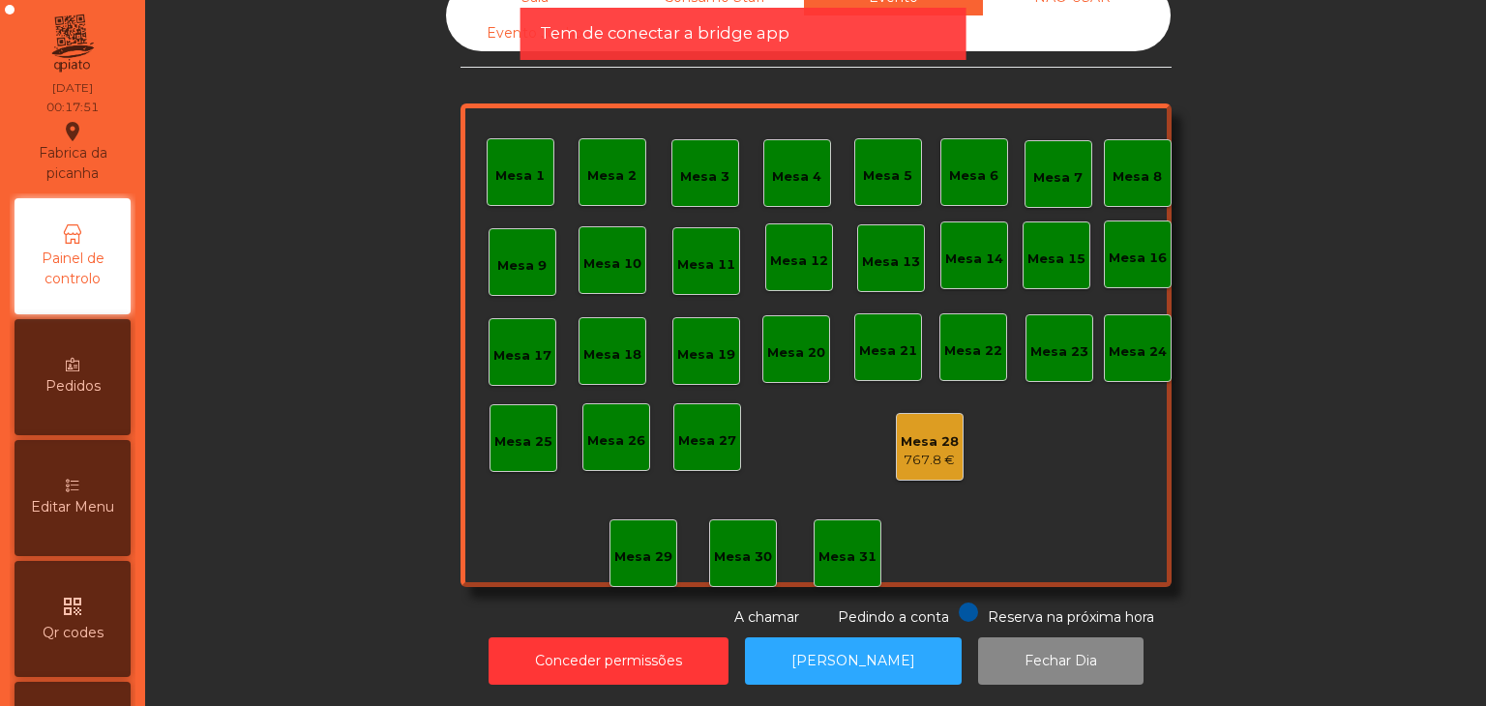
scroll to position [56, 0]
click at [638, 637] on button "Conceder permissões" at bounding box center [608, 660] width 240 height 47
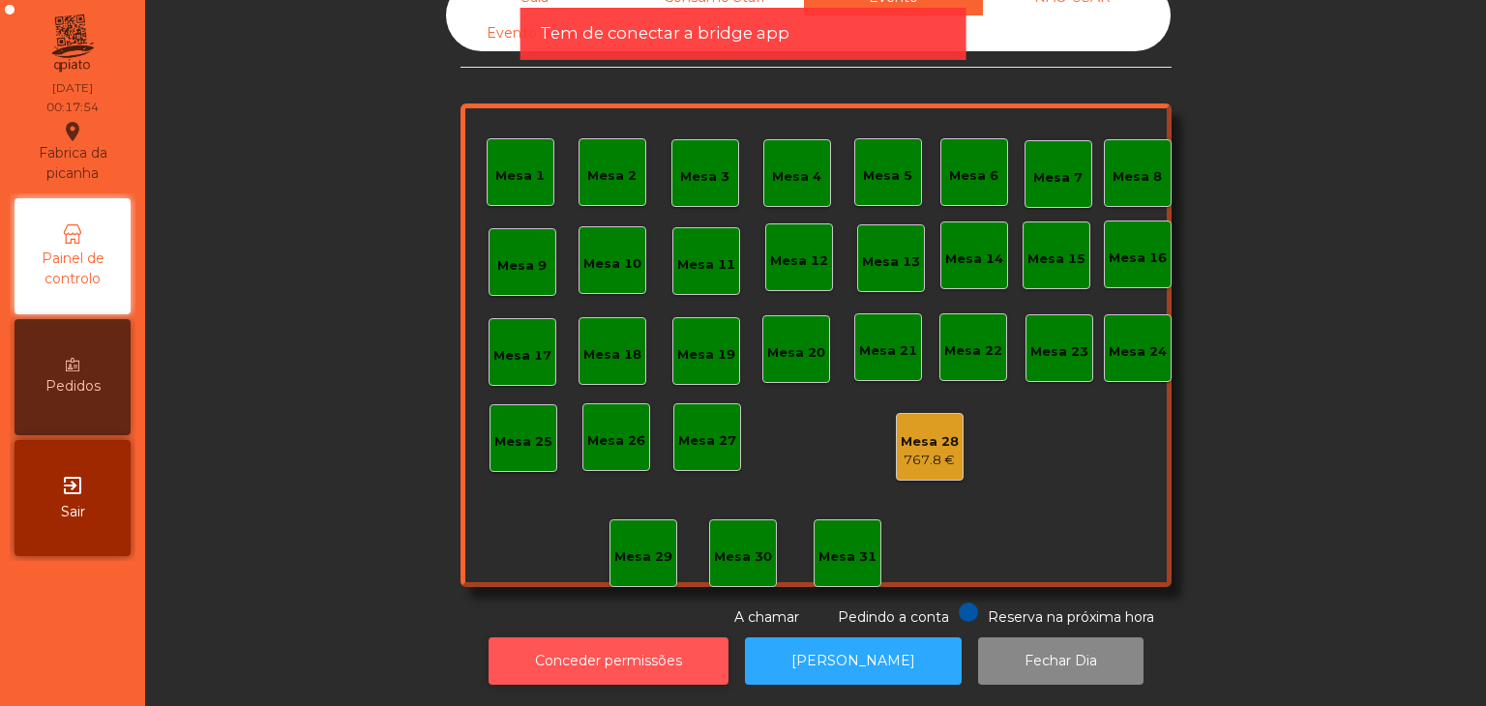
click at [633, 637] on button "Conceder permissões" at bounding box center [608, 660] width 240 height 47
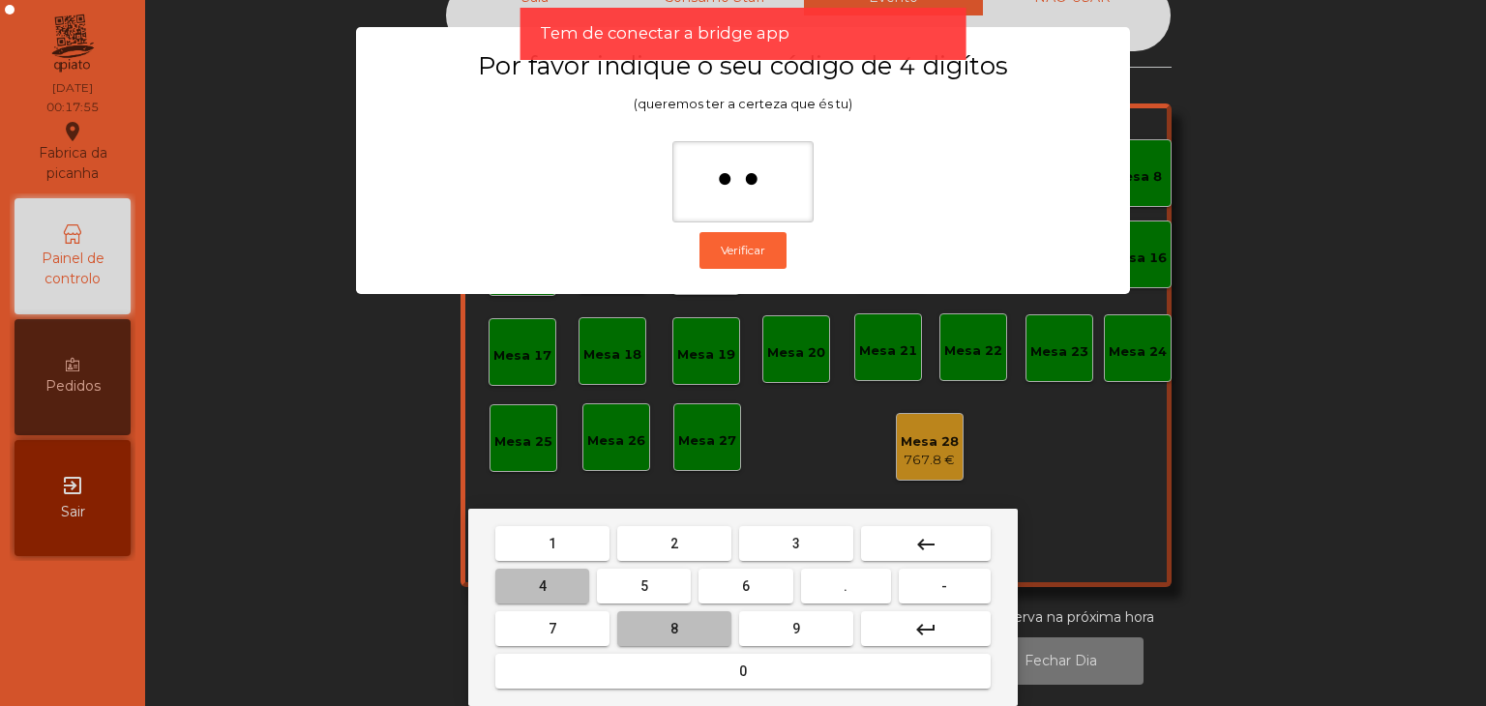
type input "***"
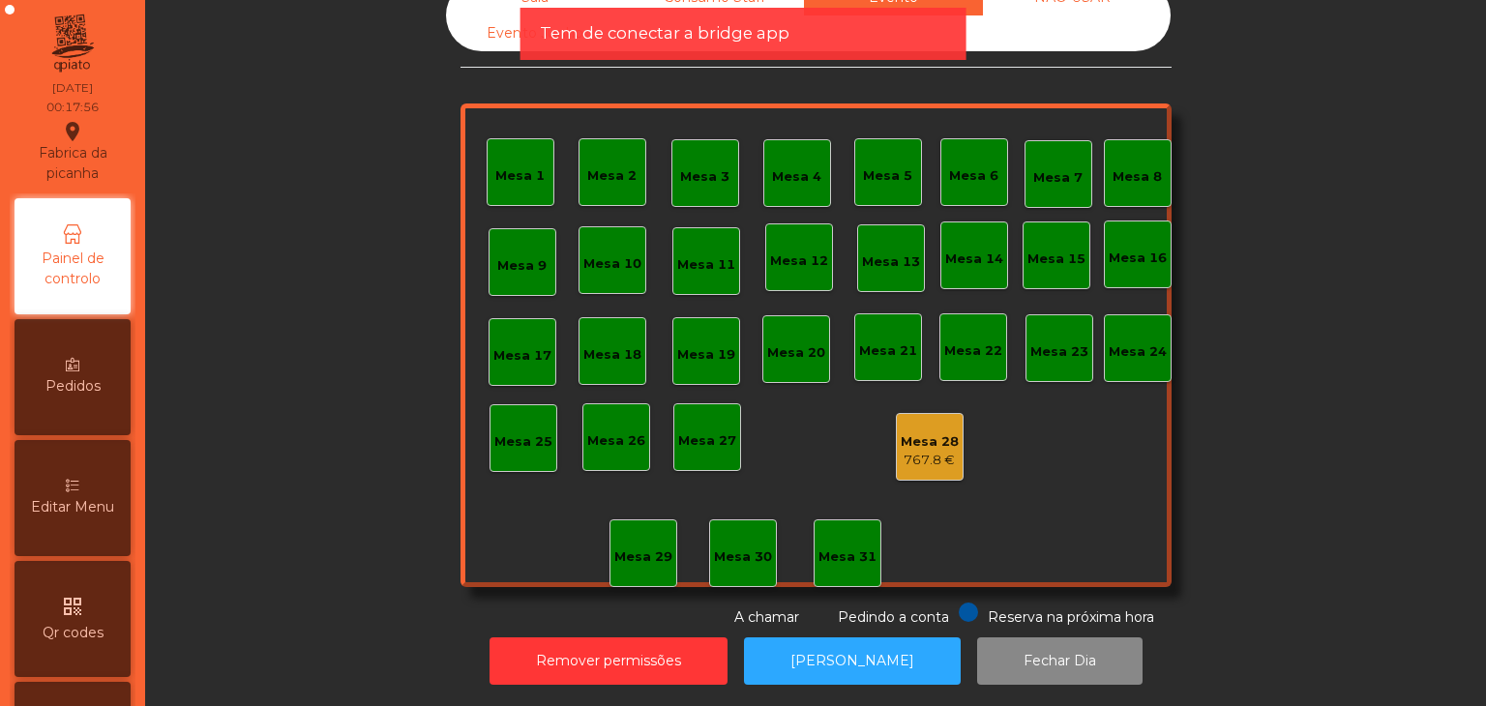
click at [900, 451] on div "767.8 €" at bounding box center [929, 460] width 58 height 19
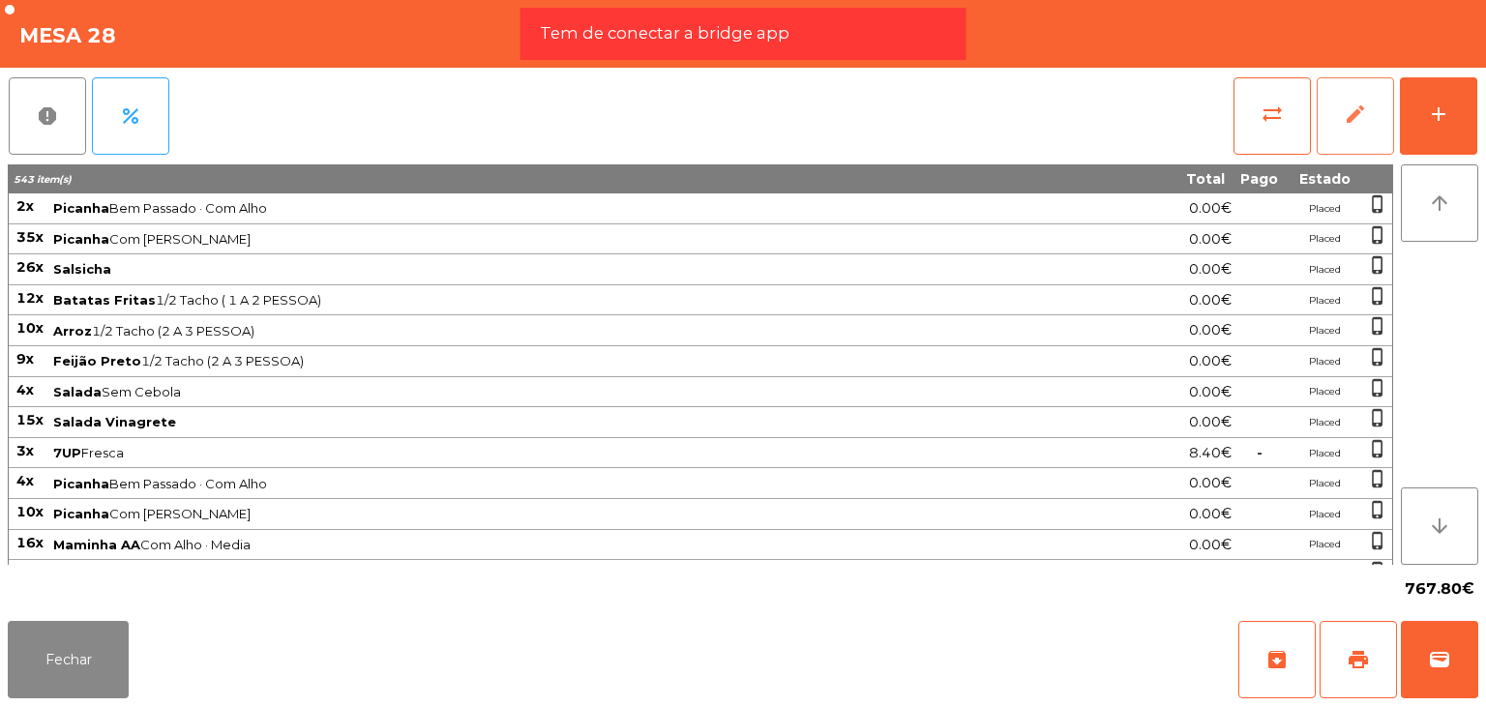
click at [1369, 113] on button "edit" at bounding box center [1354, 115] width 77 height 77
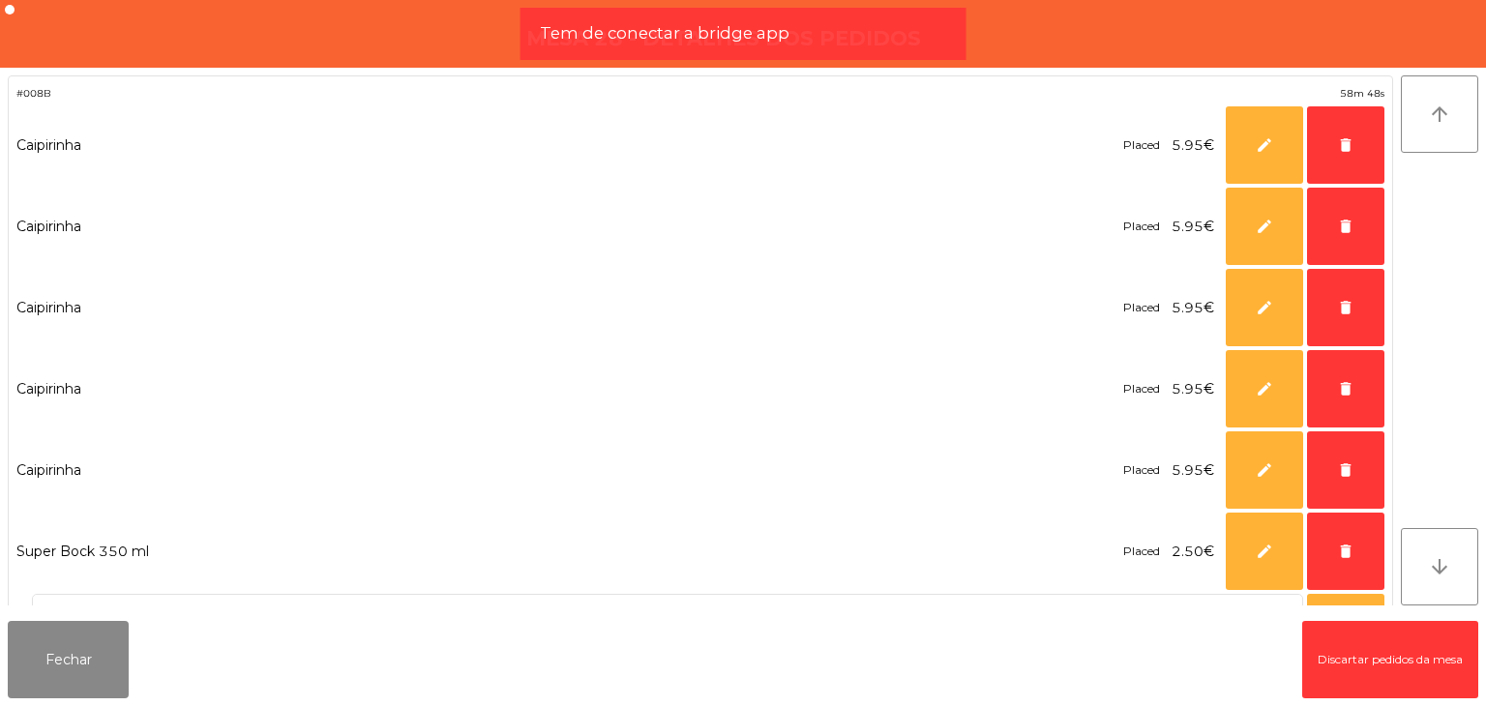
click at [1364, 674] on button "Discartar pedidos da mesa" at bounding box center [1390, 659] width 176 height 77
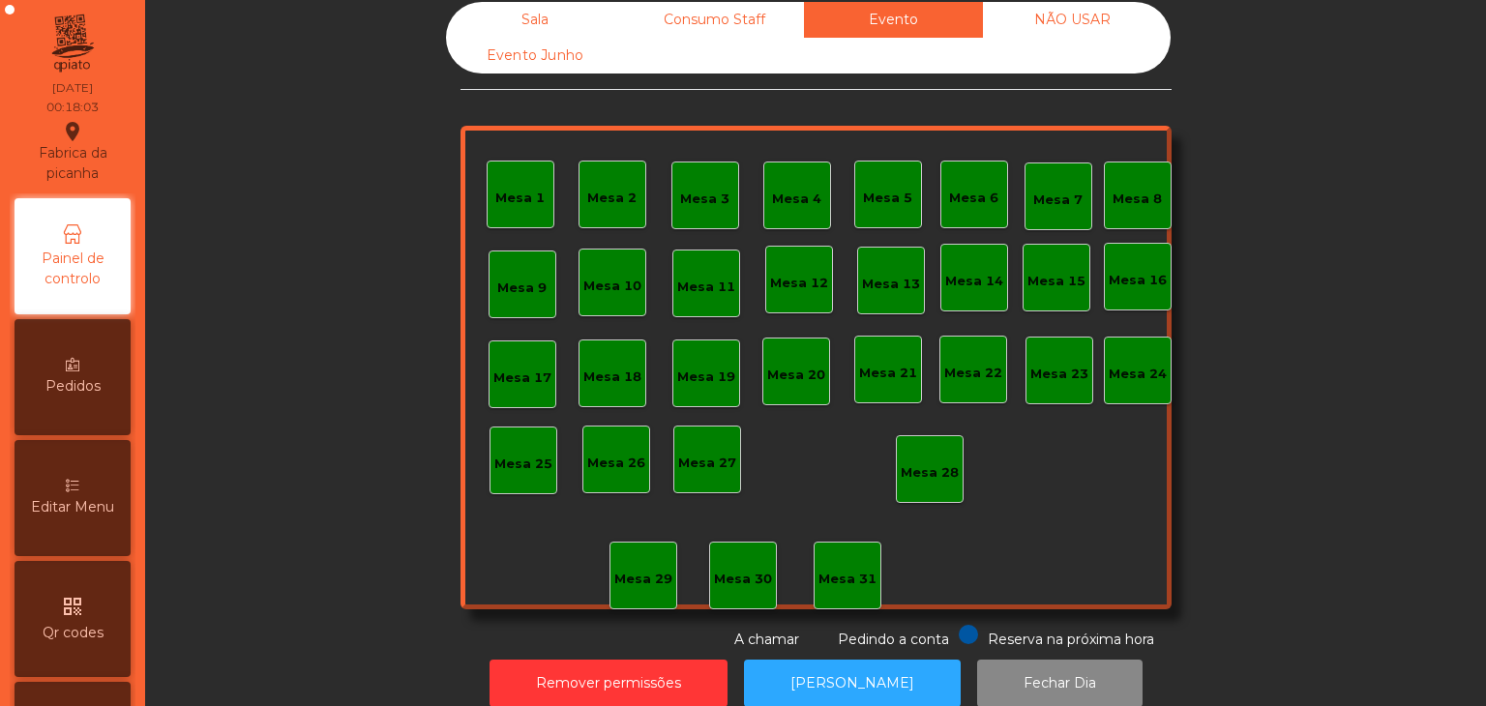
scroll to position [0, 0]
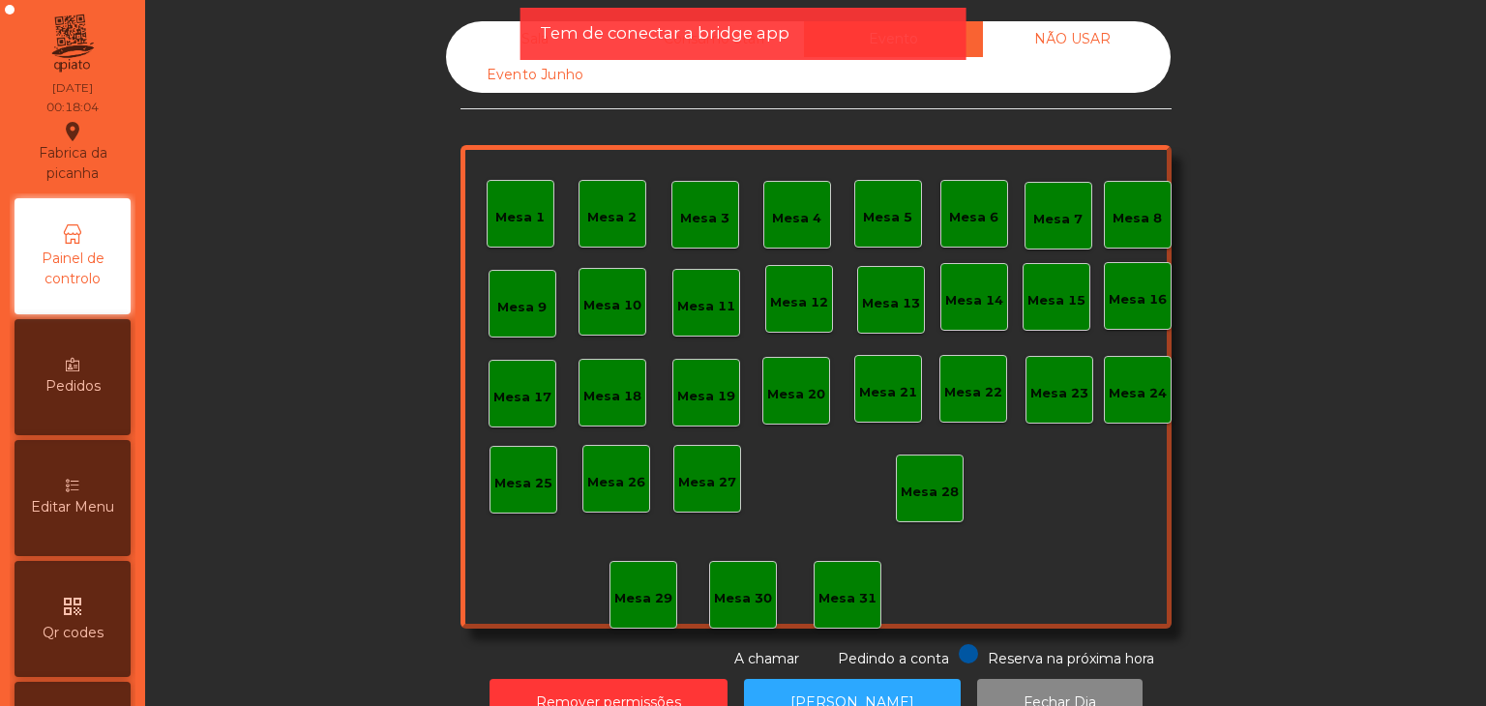
click at [484, 41] on div "Sala" at bounding box center [535, 39] width 179 height 36
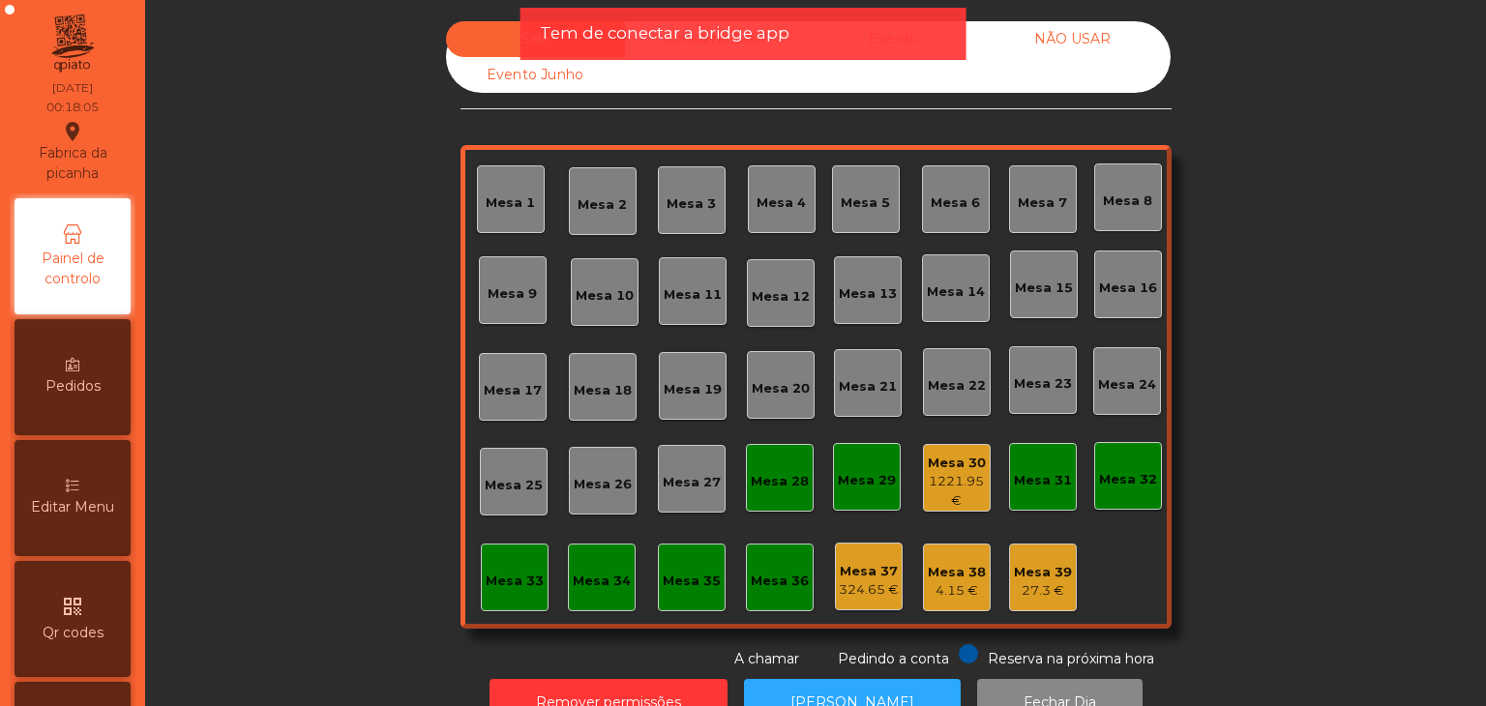
click at [944, 486] on div "1221.95 €" at bounding box center [957, 491] width 66 height 38
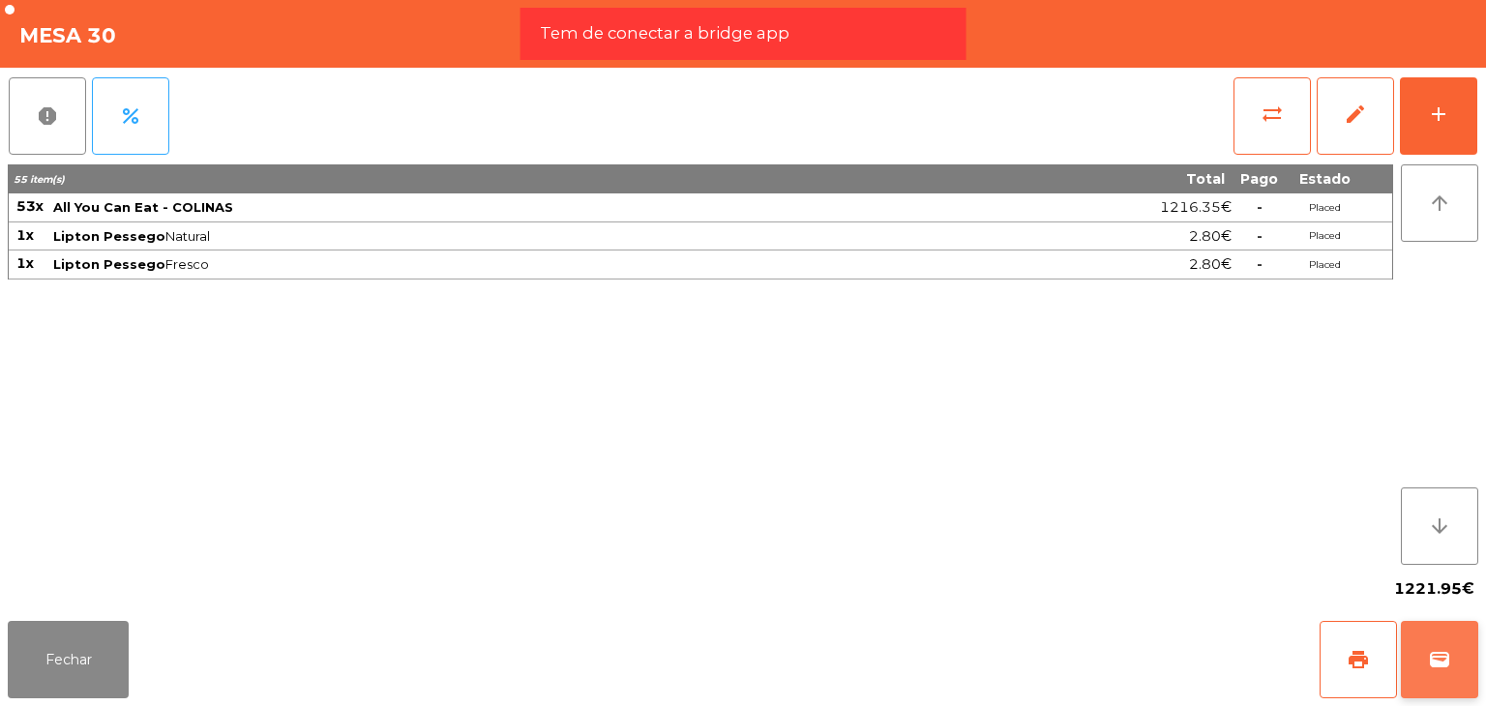
click at [1458, 655] on button "wallet" at bounding box center [1438, 659] width 77 height 77
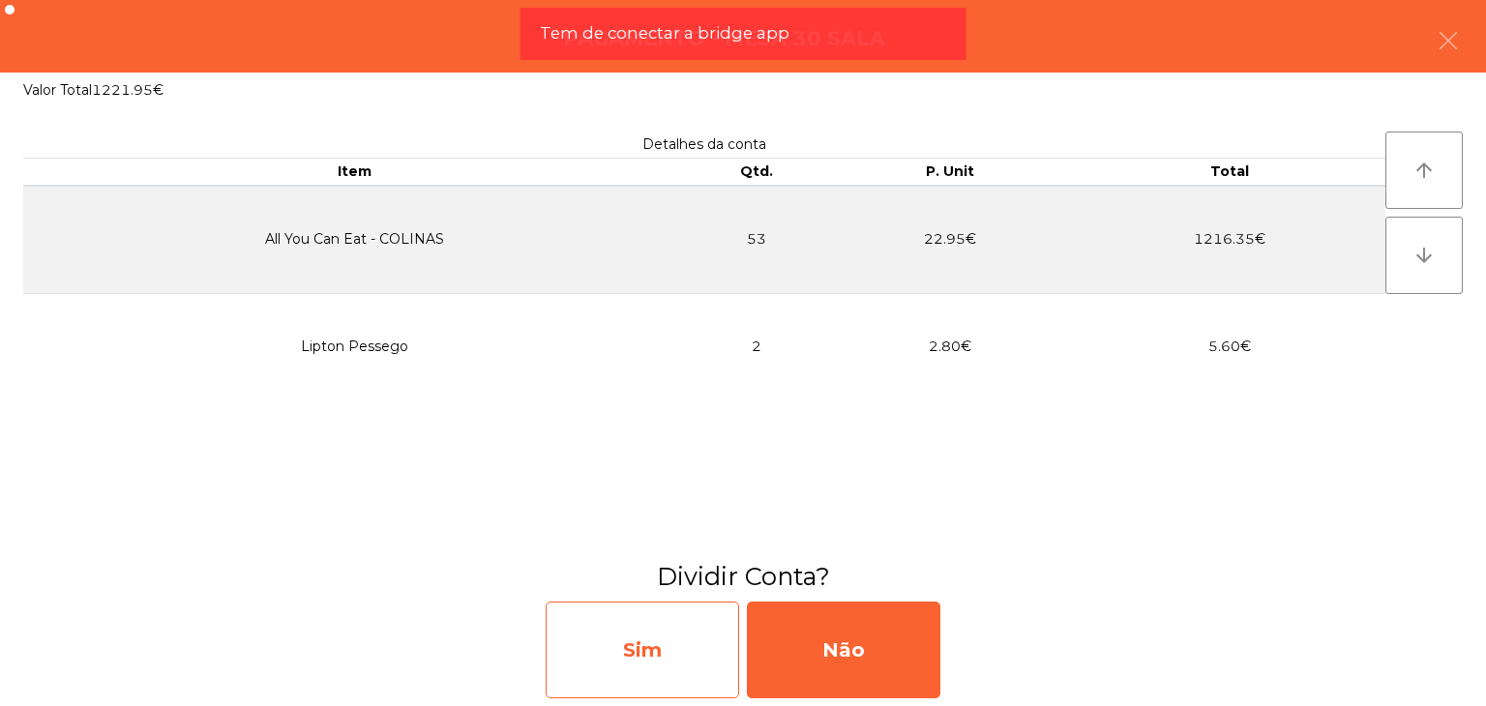
click at [690, 663] on div "Sim" at bounding box center [641, 650] width 193 height 97
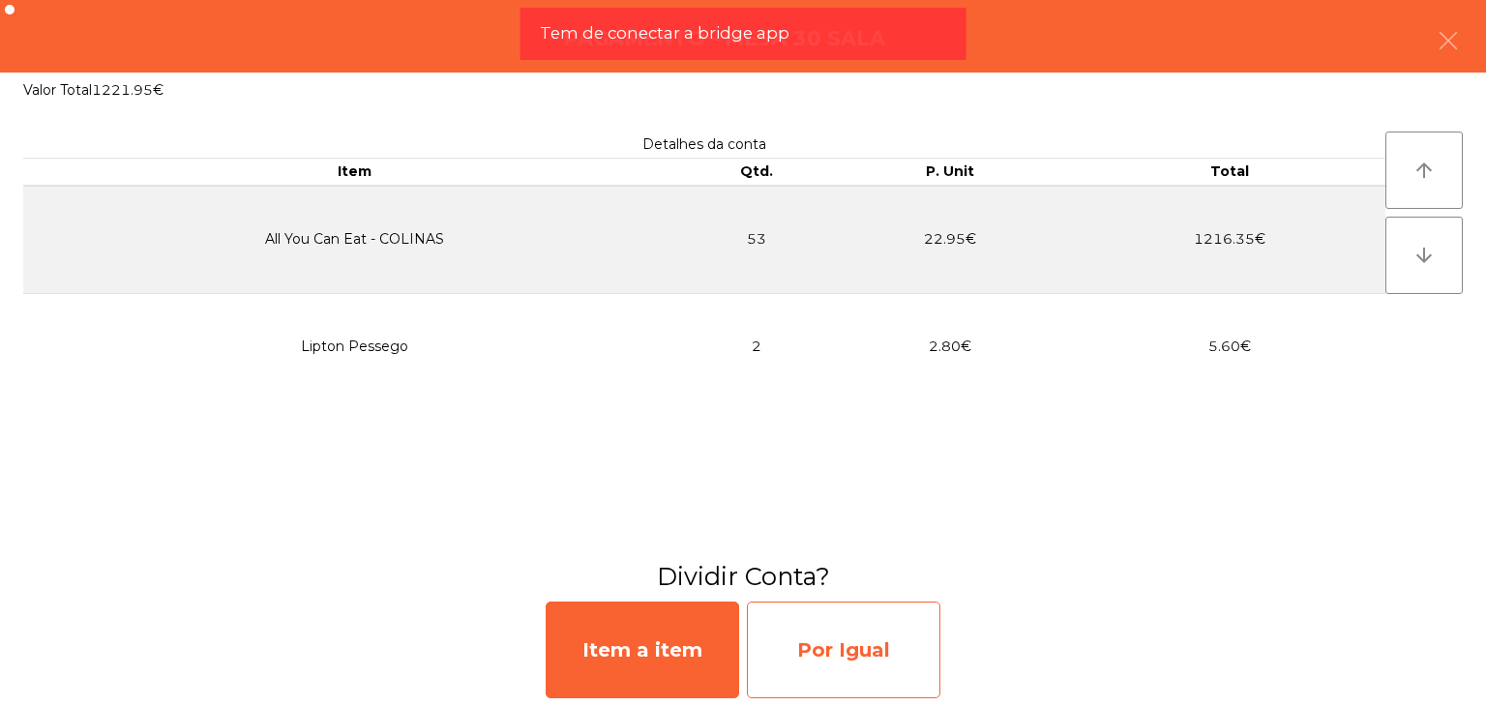
click at [889, 635] on div "Por Igual" at bounding box center [843, 650] width 193 height 97
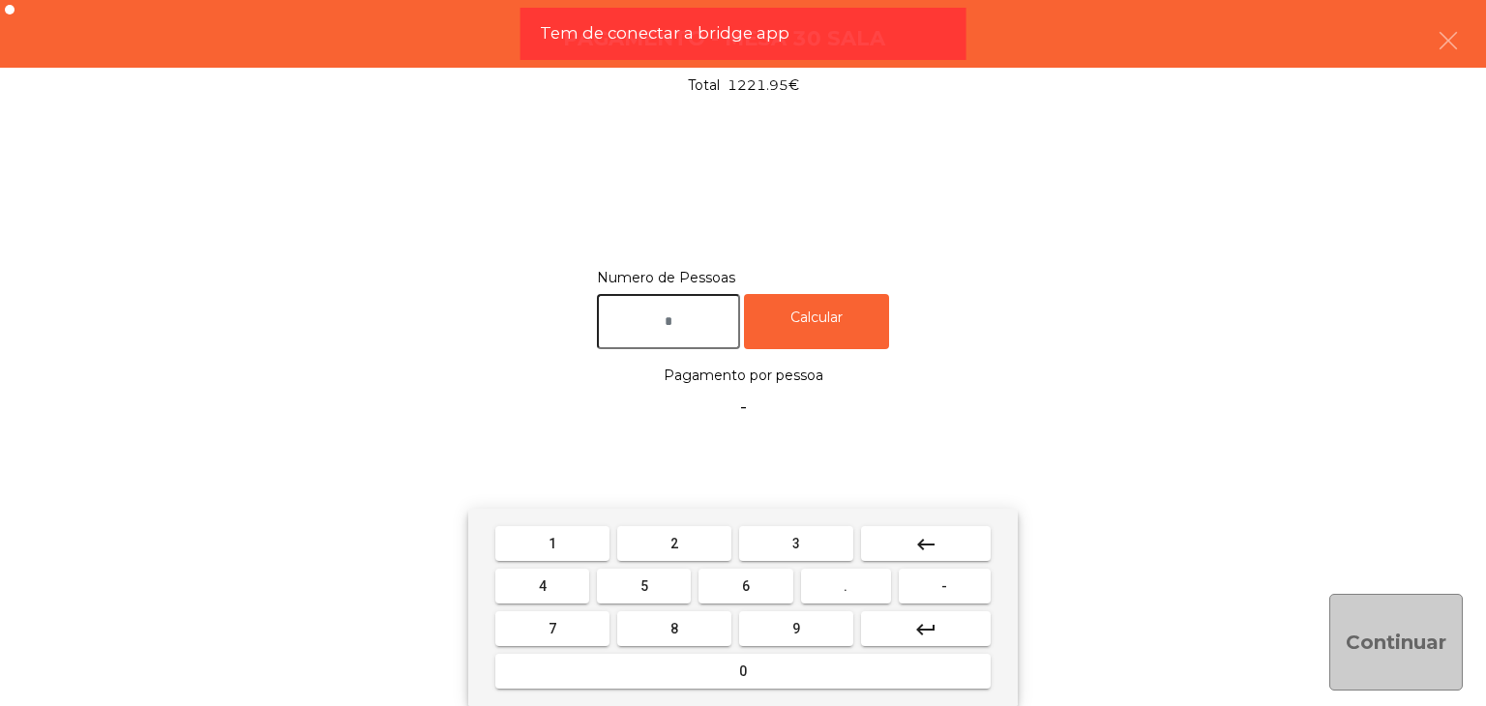
click at [666, 297] on input "text" at bounding box center [668, 321] width 143 height 55
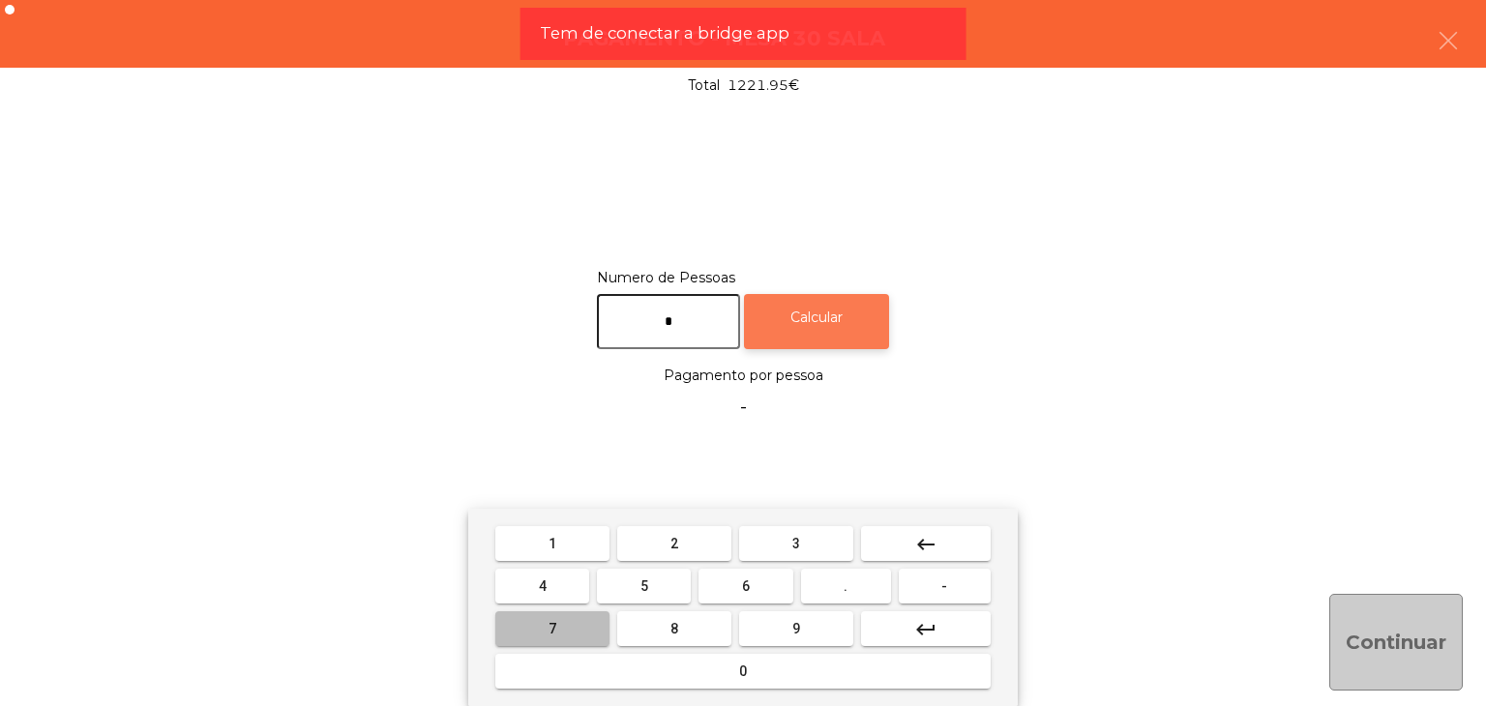
type input "*"
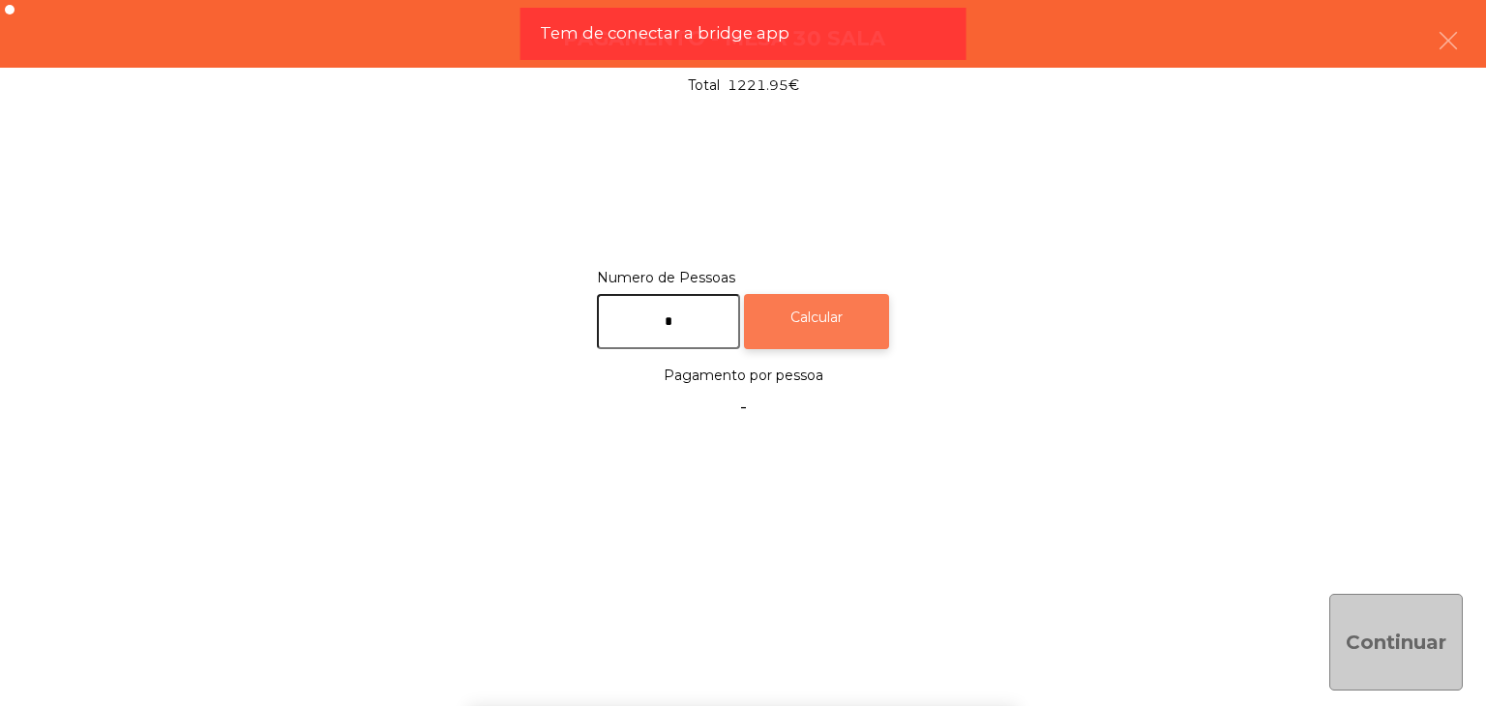
click at [816, 326] on div "Calcular" at bounding box center [816, 321] width 145 height 55
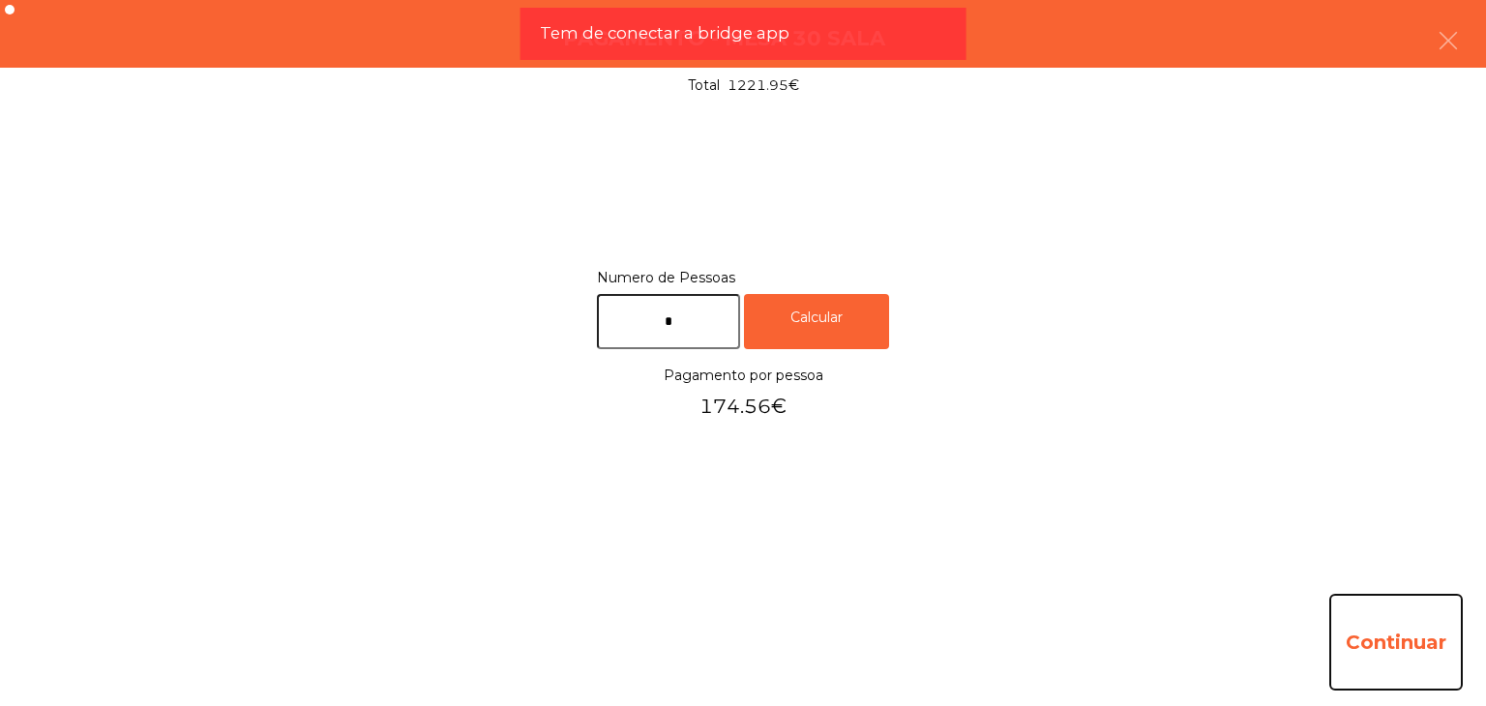
click at [1366, 627] on button "Continuar" at bounding box center [1395, 642] width 133 height 97
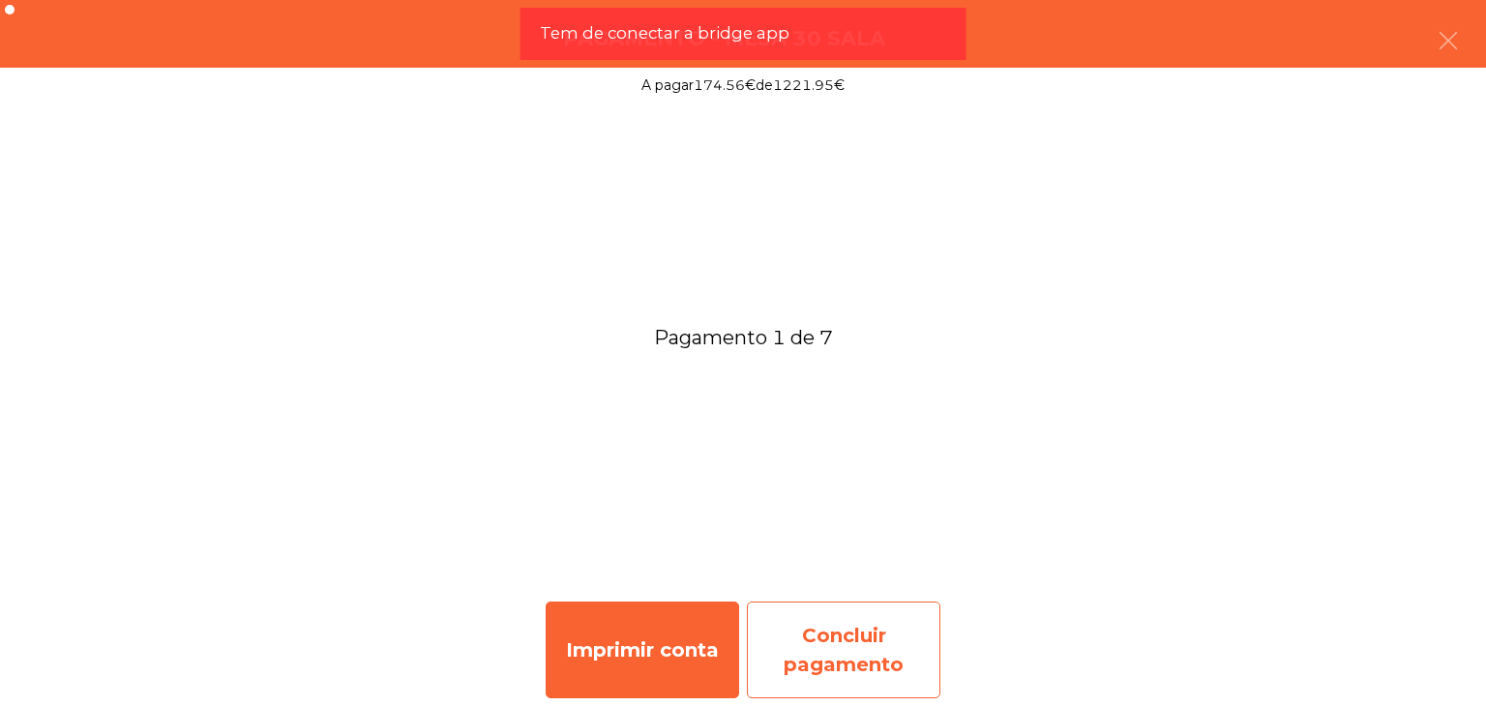
click at [886, 662] on div "Concluir pagamento" at bounding box center [843, 650] width 193 height 97
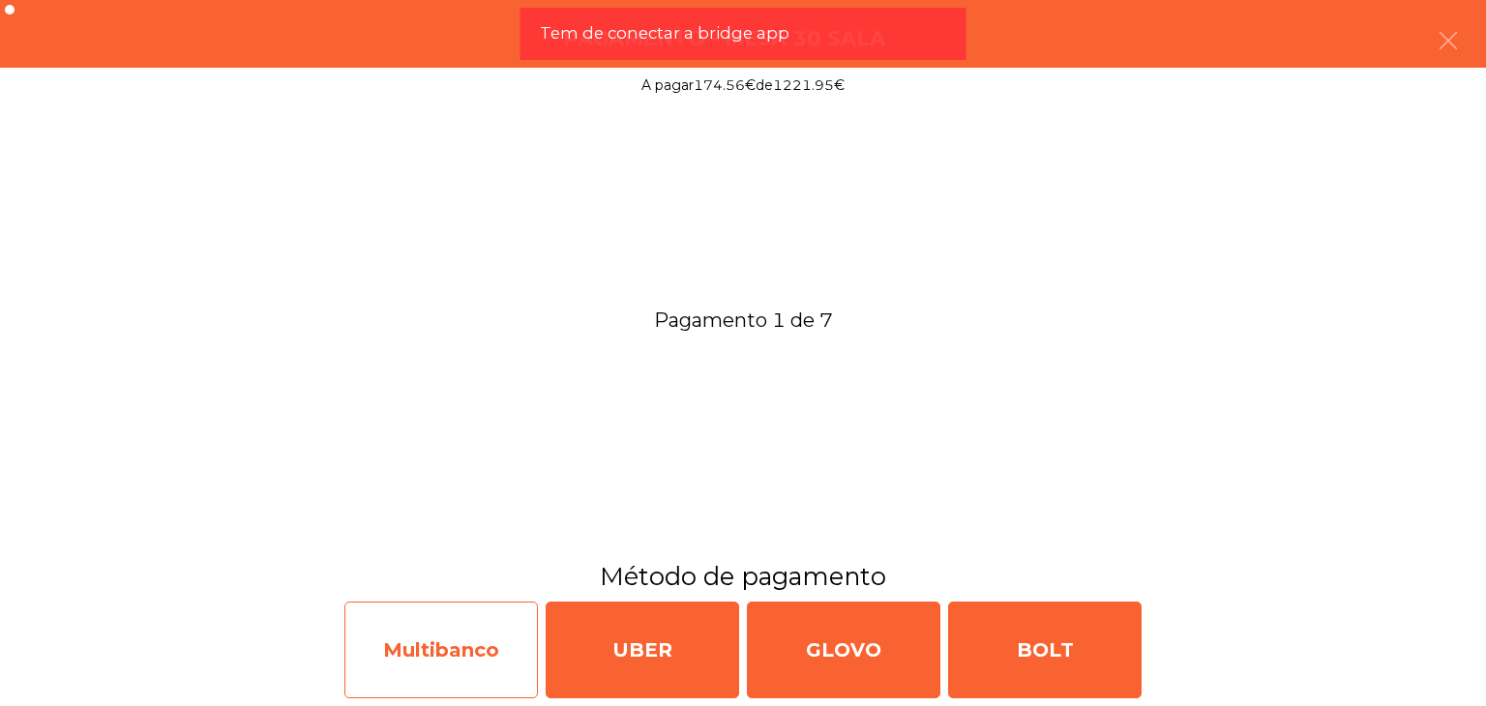
click at [436, 635] on div "Multibanco" at bounding box center [440, 650] width 193 height 97
select select "**"
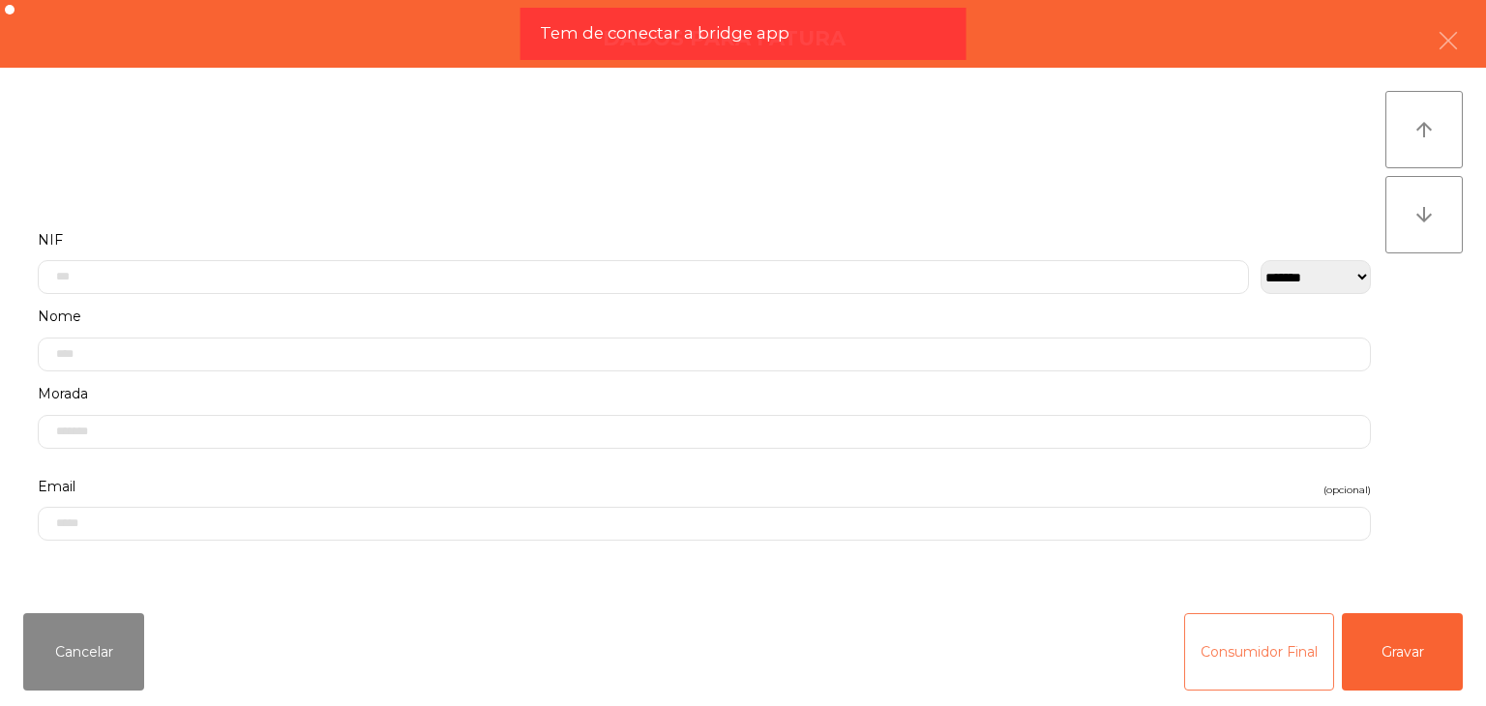
drag, startPoint x: 1213, startPoint y: 620, endPoint x: 1169, endPoint y: 629, distance: 44.4
click at [1212, 621] on button "Consumidor Final" at bounding box center [1259, 651] width 150 height 77
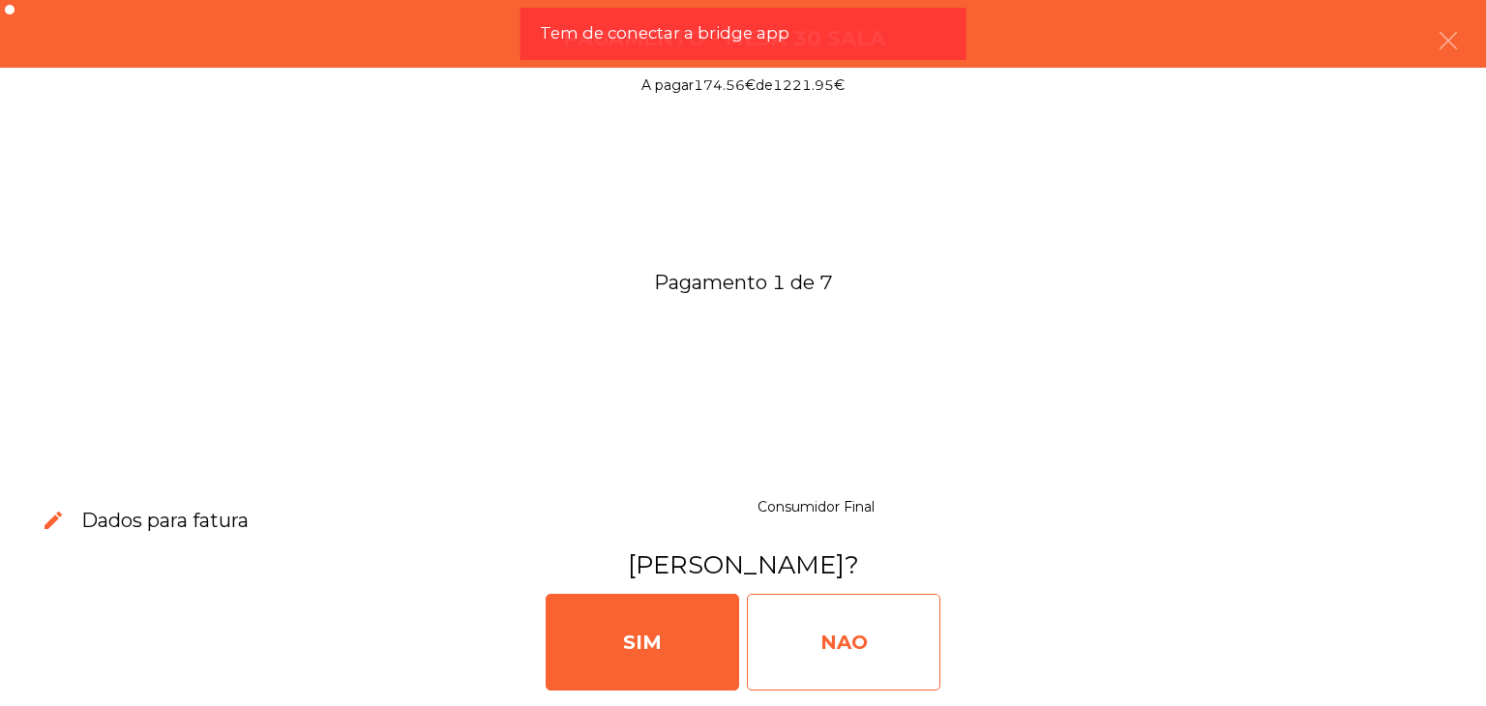
click at [898, 597] on div "NAO" at bounding box center [843, 642] width 193 height 97
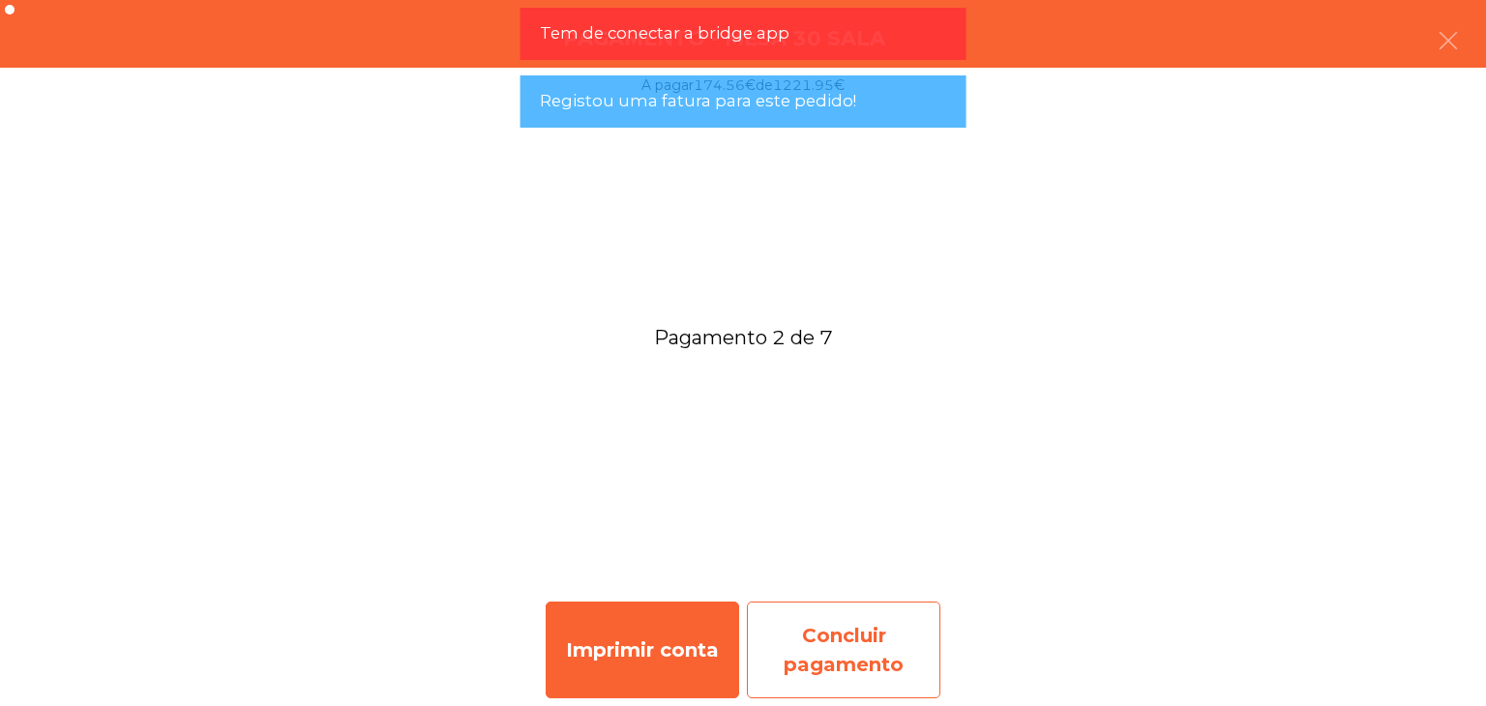
click at [827, 628] on div "Concluir pagamento" at bounding box center [843, 650] width 193 height 97
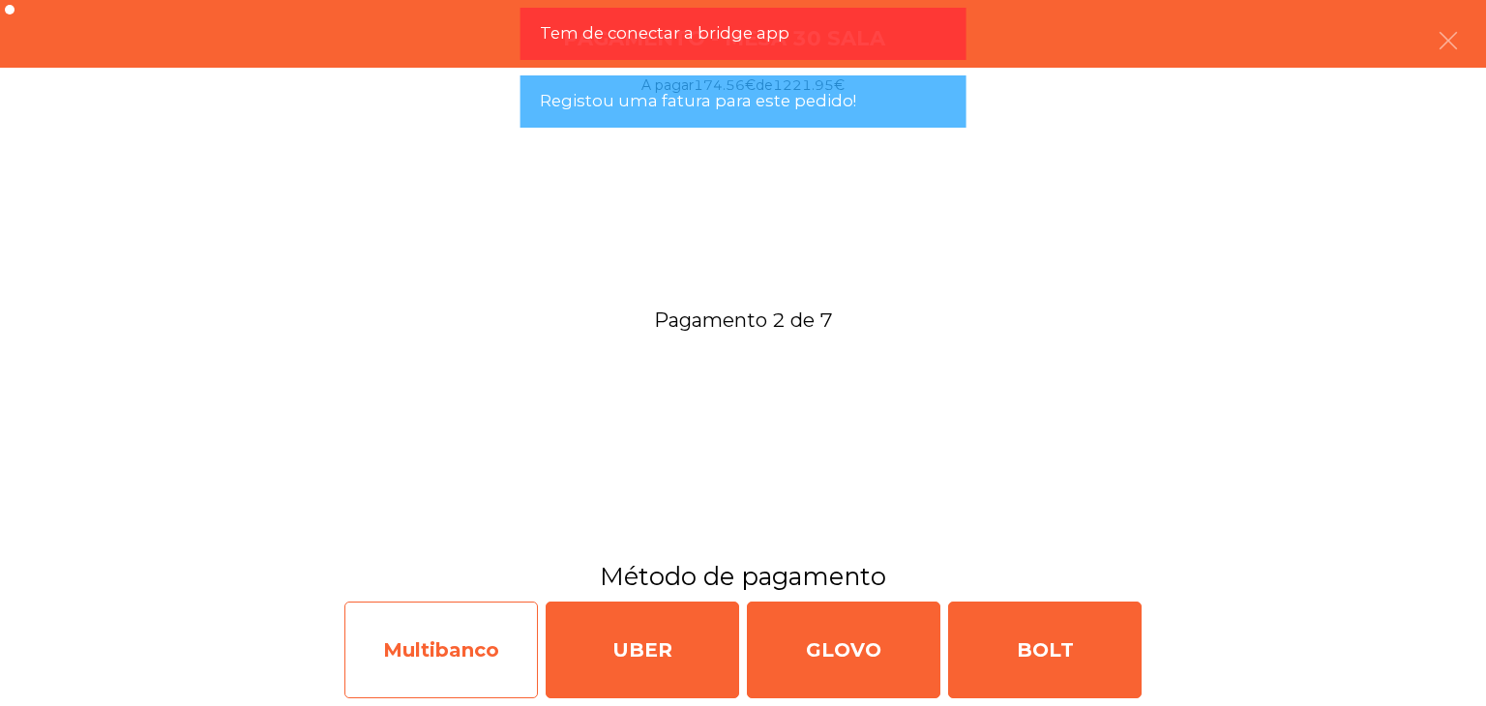
click at [448, 639] on div "Multibanco" at bounding box center [440, 650] width 193 height 97
select select "**"
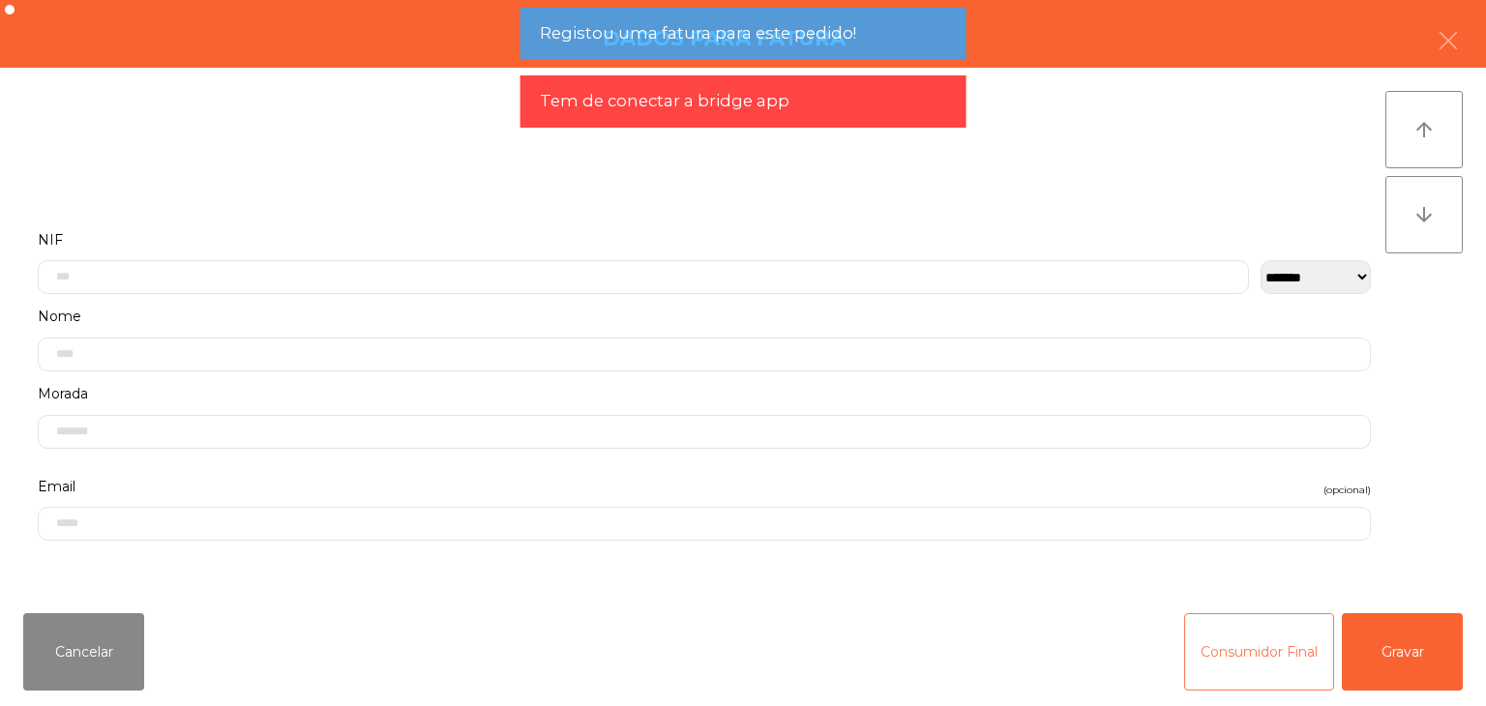
click at [1250, 630] on button "Consumidor Final" at bounding box center [1259, 651] width 150 height 77
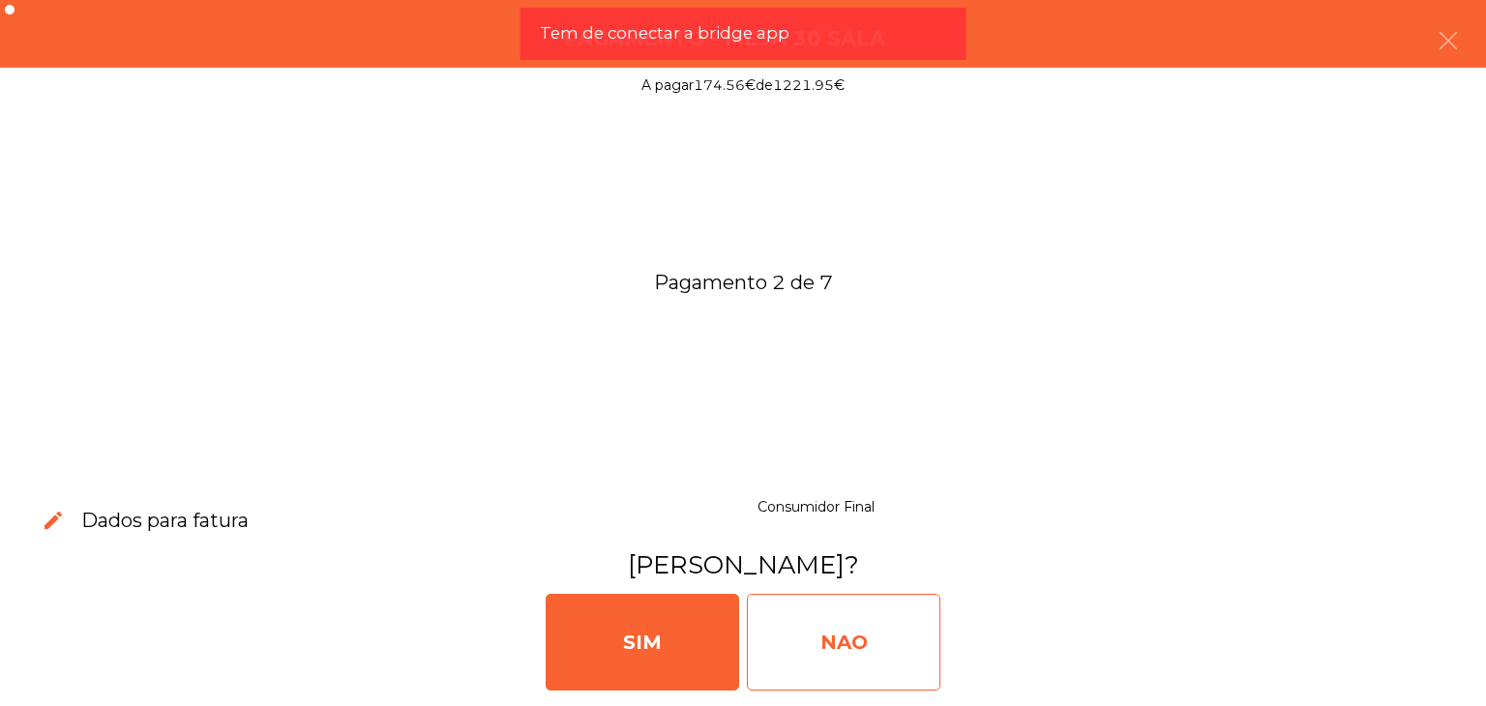
click at [912, 635] on div "NAO" at bounding box center [843, 642] width 193 height 97
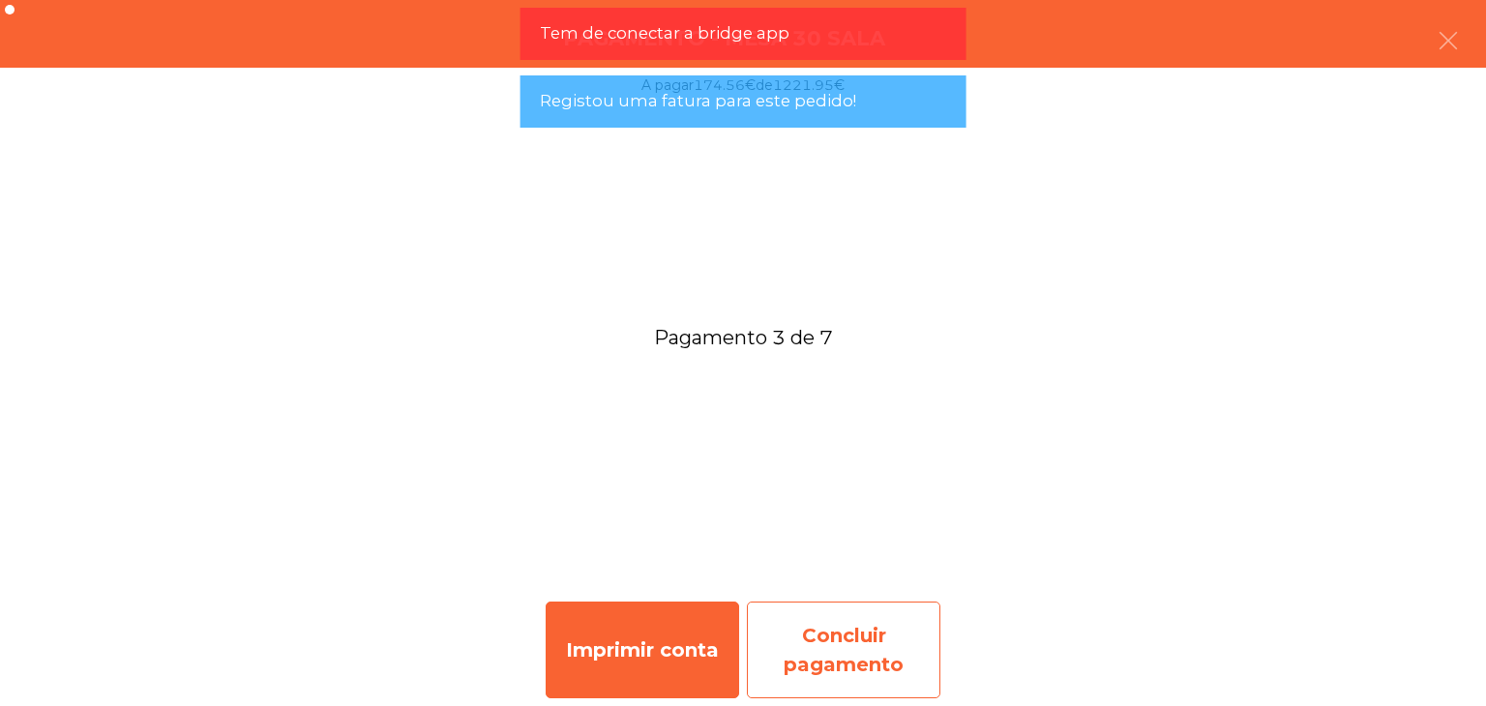
click at [785, 606] on div "Concluir pagamento" at bounding box center [843, 650] width 193 height 97
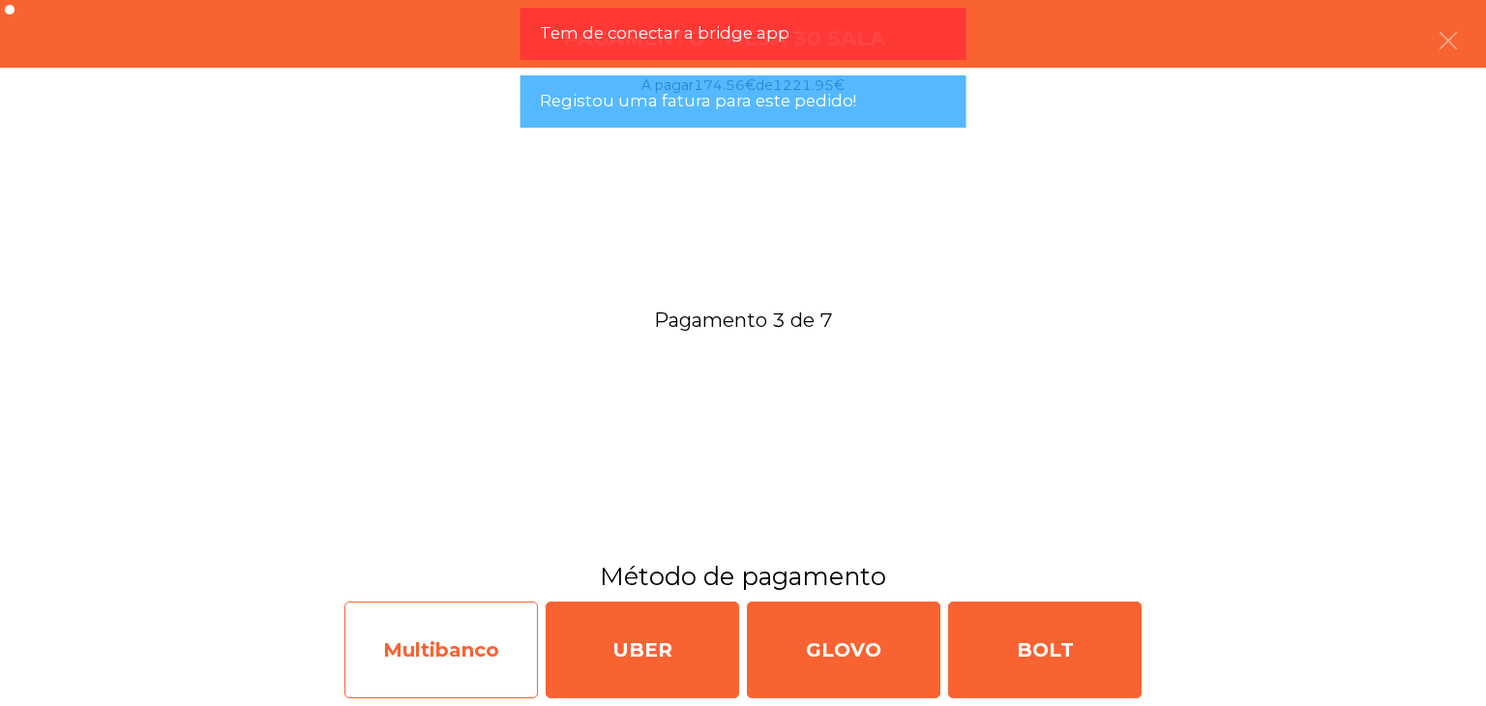
click at [416, 633] on div "Multibanco" at bounding box center [440, 650] width 193 height 97
select select "**"
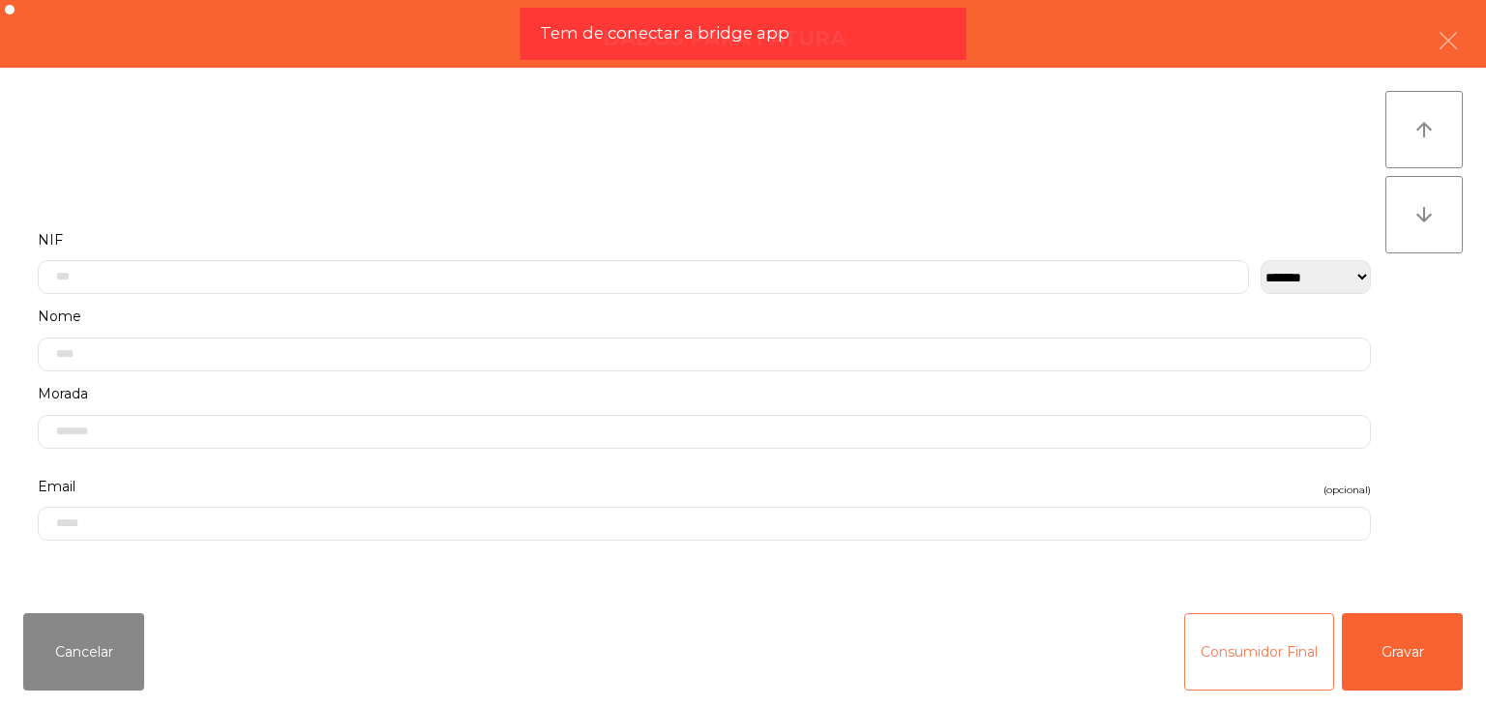
click at [1288, 660] on button "Consumidor Final" at bounding box center [1259, 651] width 150 height 77
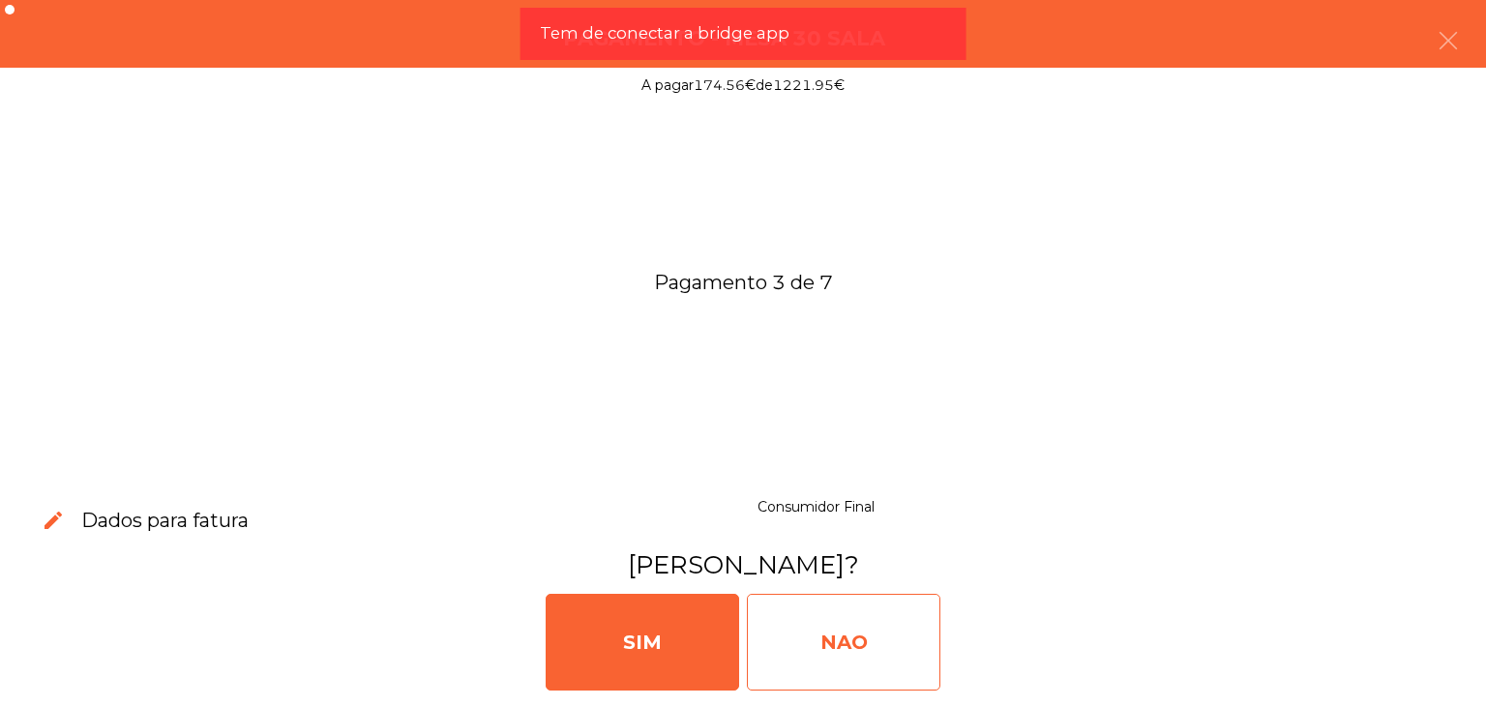
click at [851, 650] on div "NAO" at bounding box center [843, 642] width 193 height 97
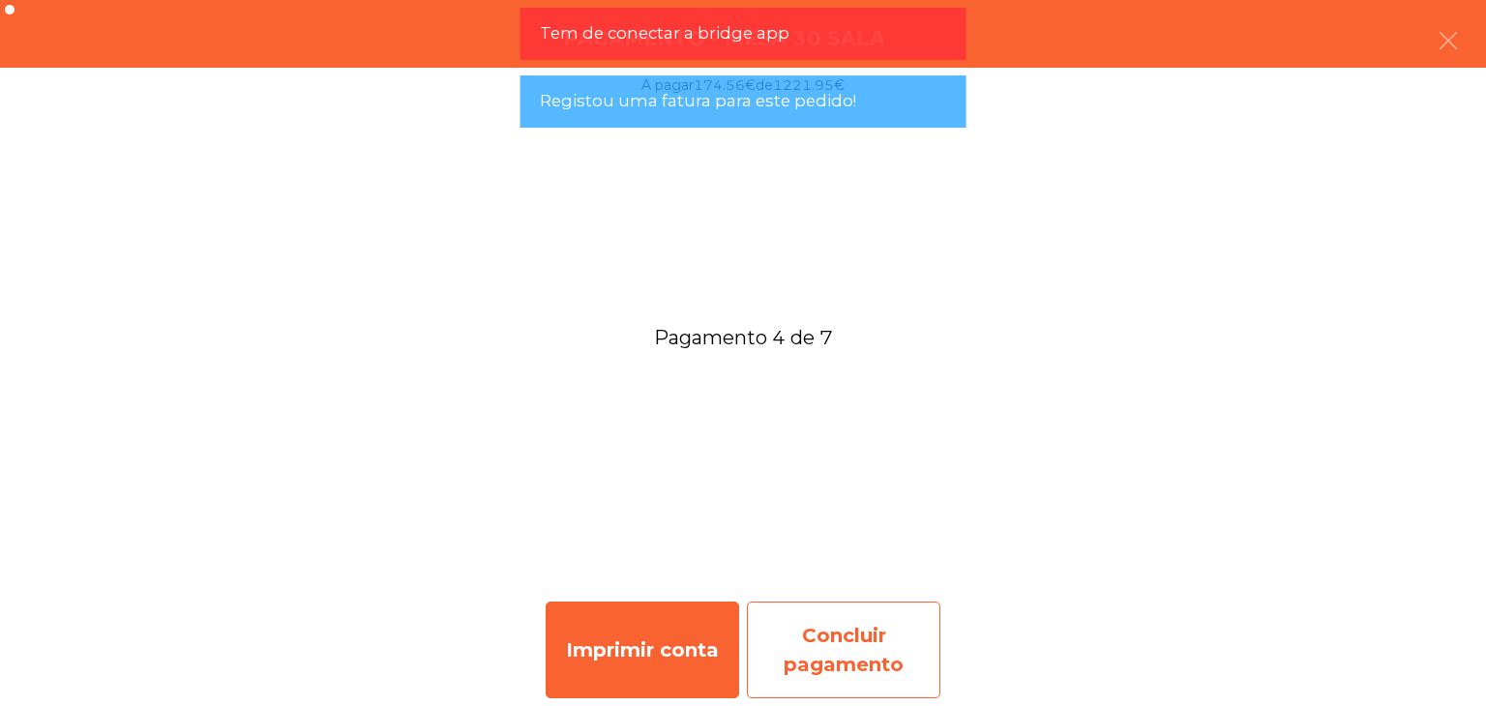
click at [862, 633] on div "Concluir pagamento" at bounding box center [843, 650] width 193 height 97
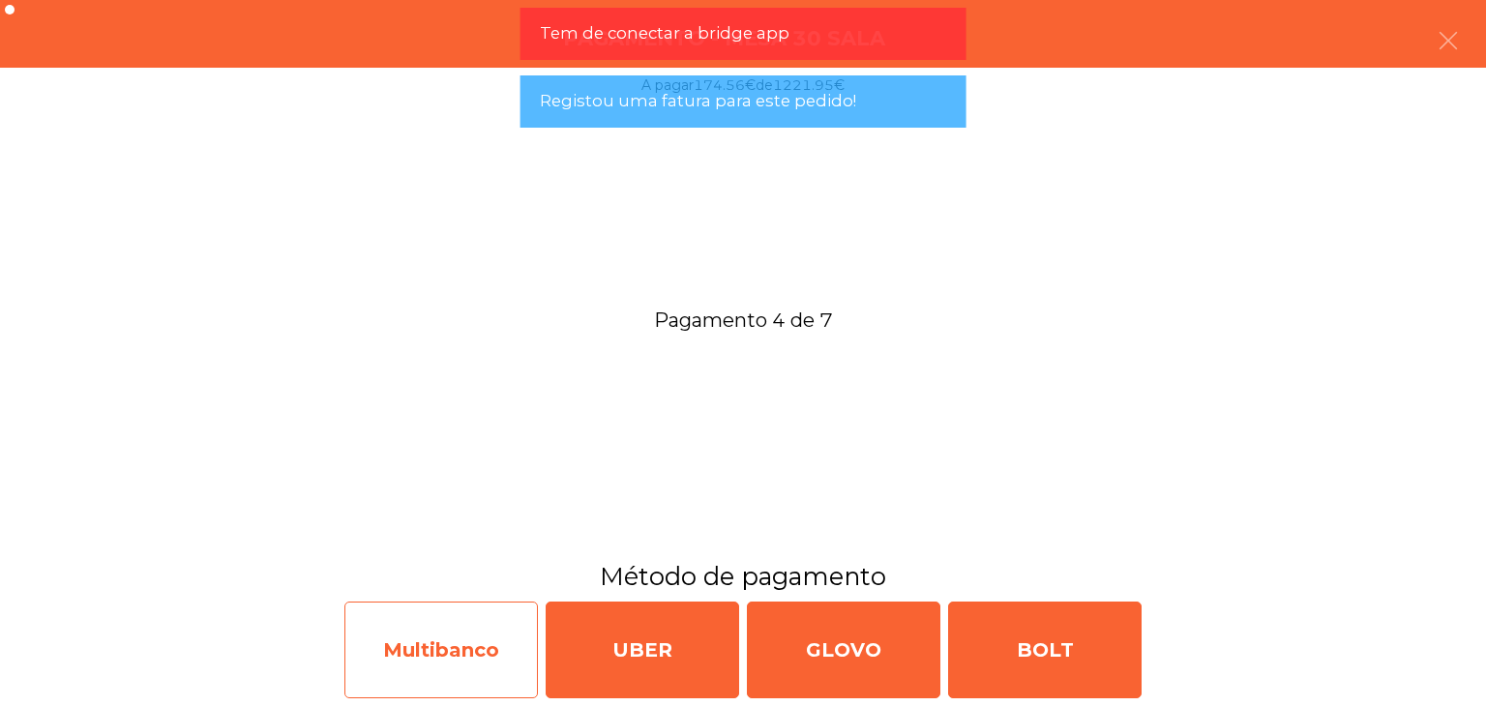
click at [454, 626] on div "Multibanco" at bounding box center [440, 650] width 193 height 97
select select "**"
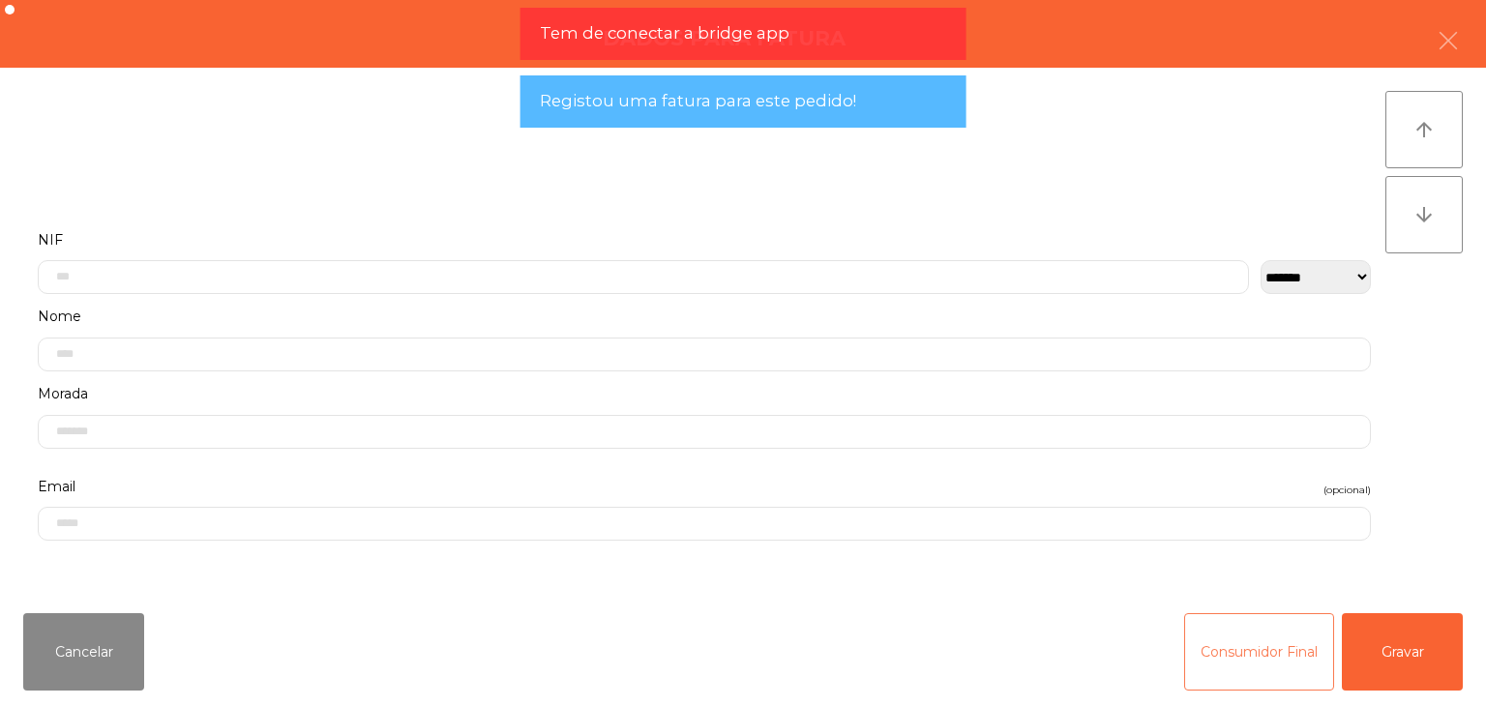
drag, startPoint x: 1248, startPoint y: 645, endPoint x: 1002, endPoint y: 647, distance: 245.7
click at [1249, 645] on button "Consumidor Final" at bounding box center [1259, 651] width 150 height 77
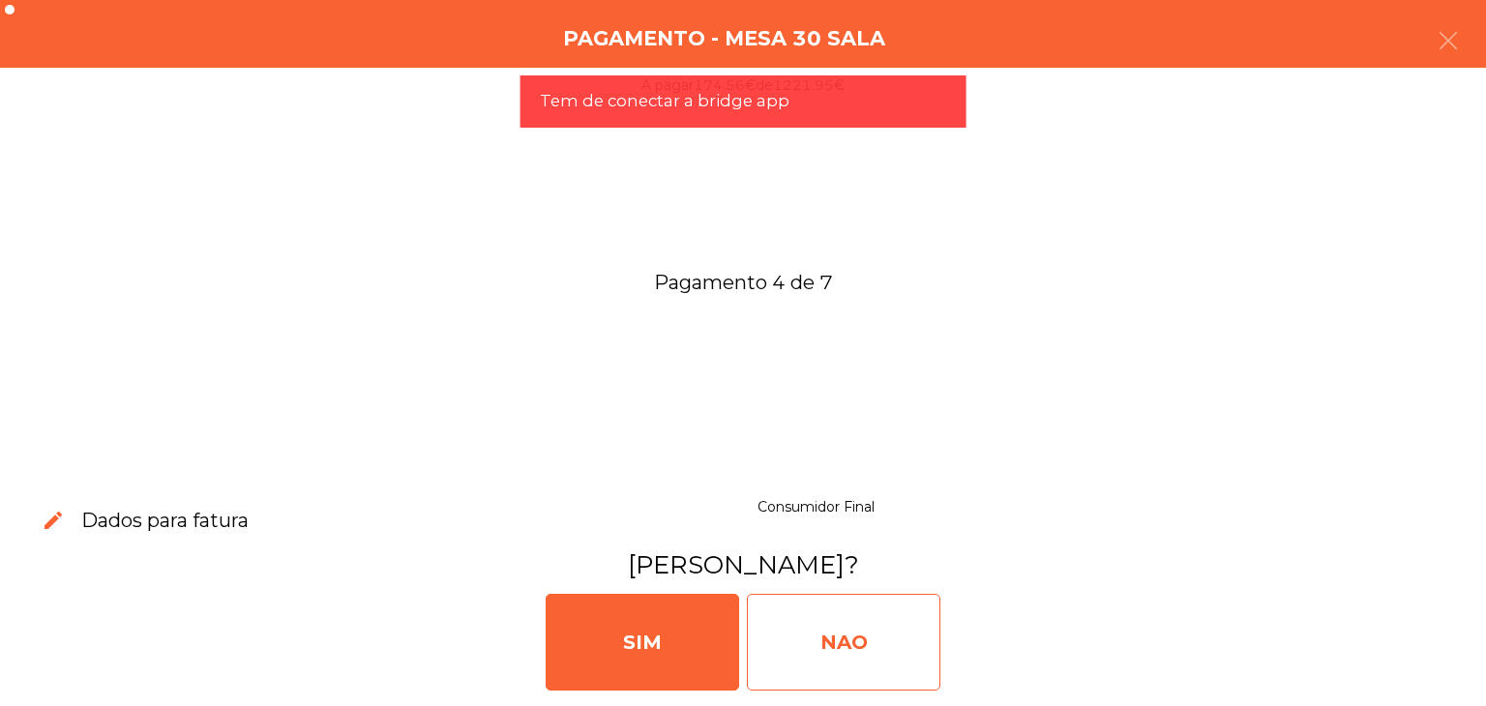
click at [779, 650] on div "NAO" at bounding box center [843, 642] width 193 height 97
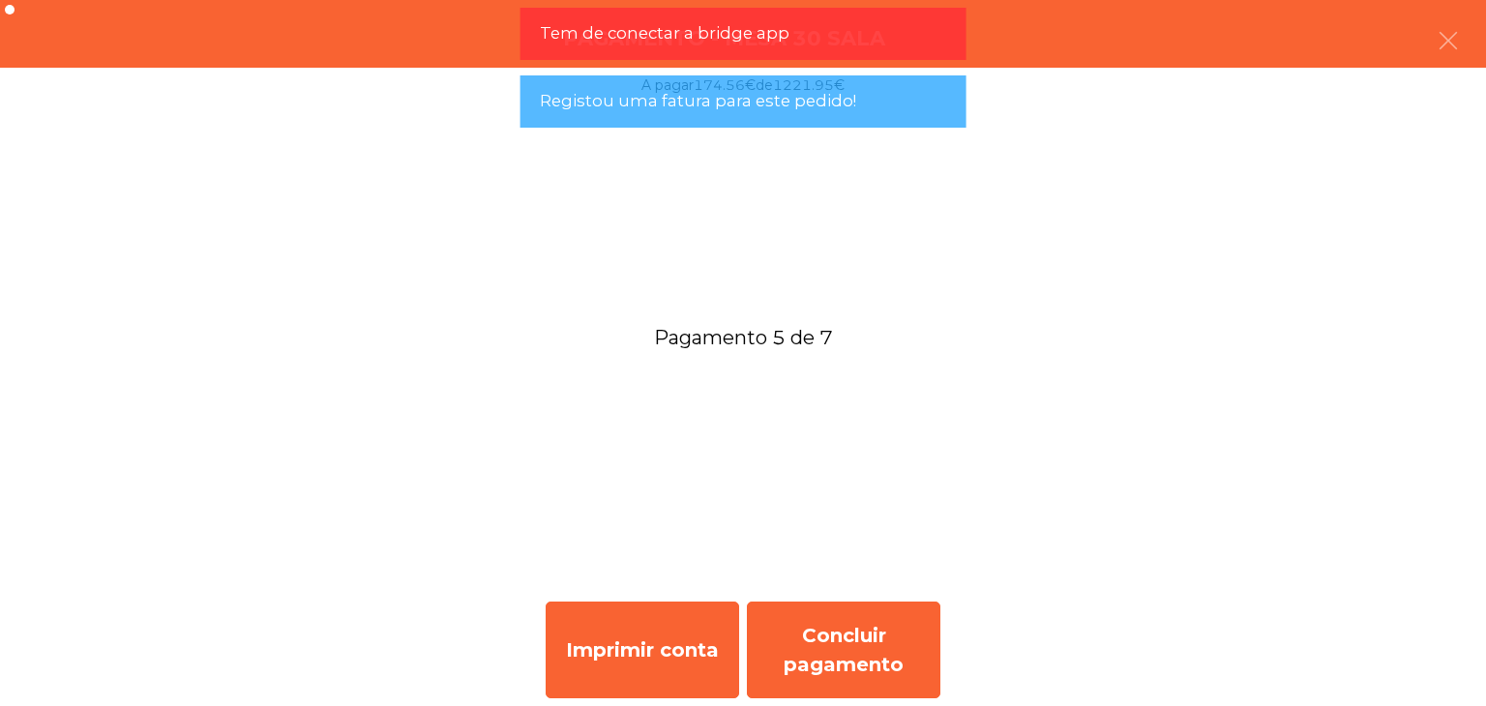
click at [884, 633] on div "Concluir pagamento" at bounding box center [843, 650] width 193 height 97
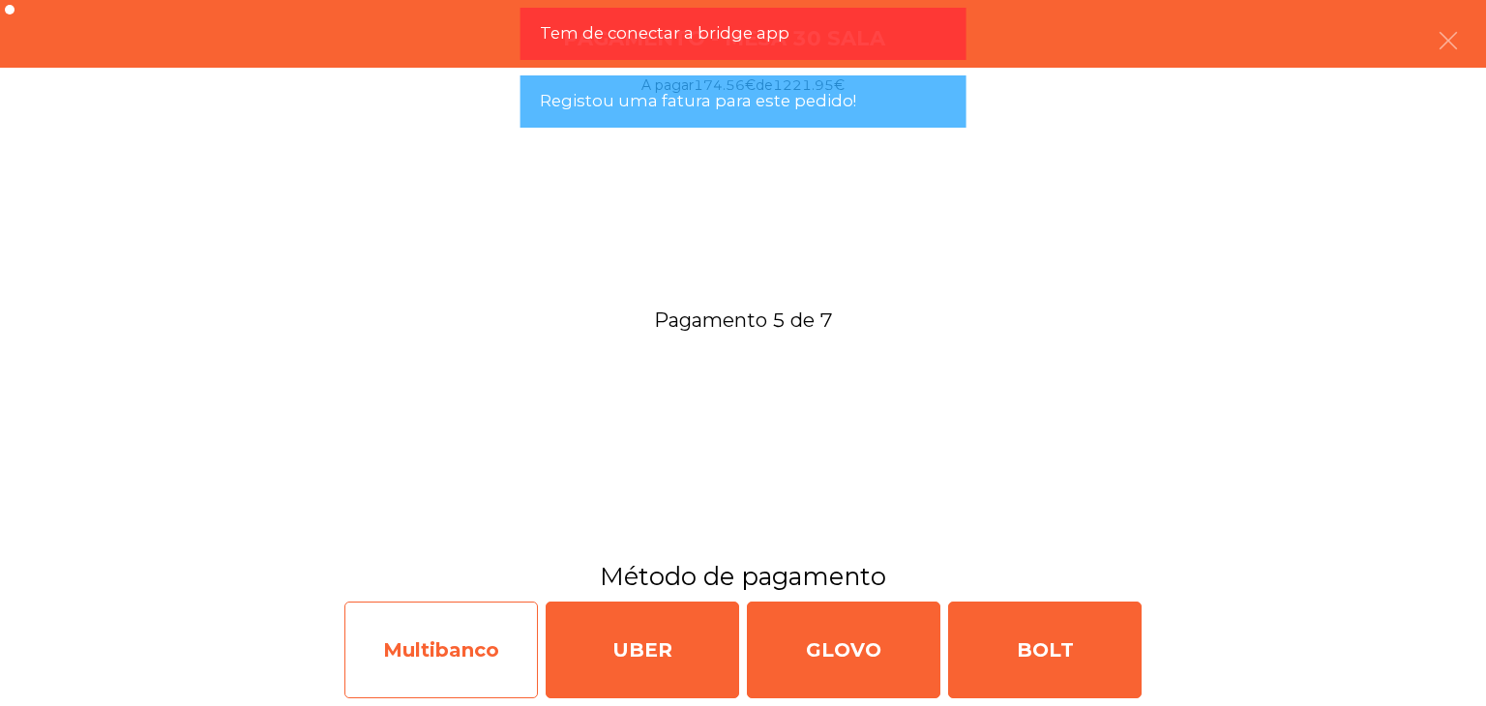
click at [495, 633] on div "Multibanco" at bounding box center [440, 650] width 193 height 97
select select "**"
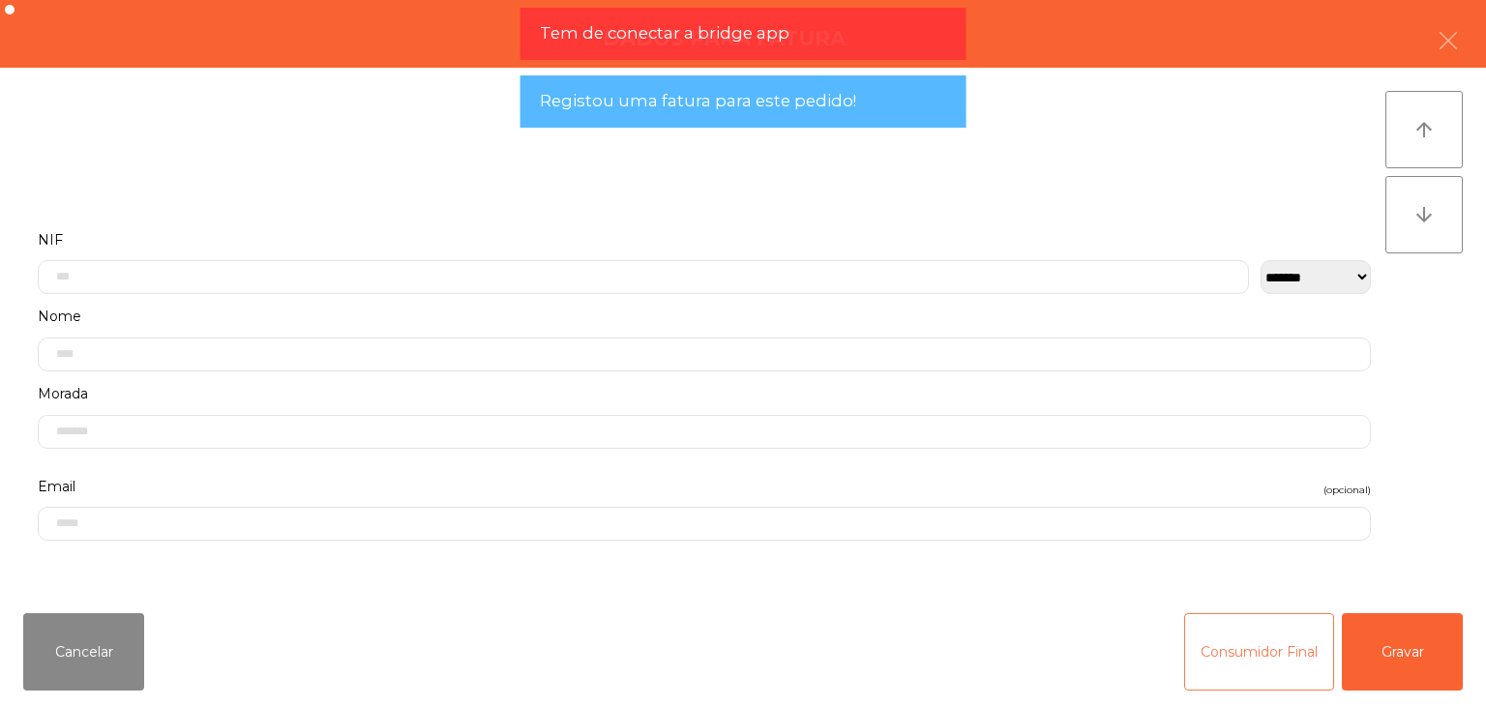
click at [1201, 627] on button "Consumidor Final" at bounding box center [1259, 651] width 150 height 77
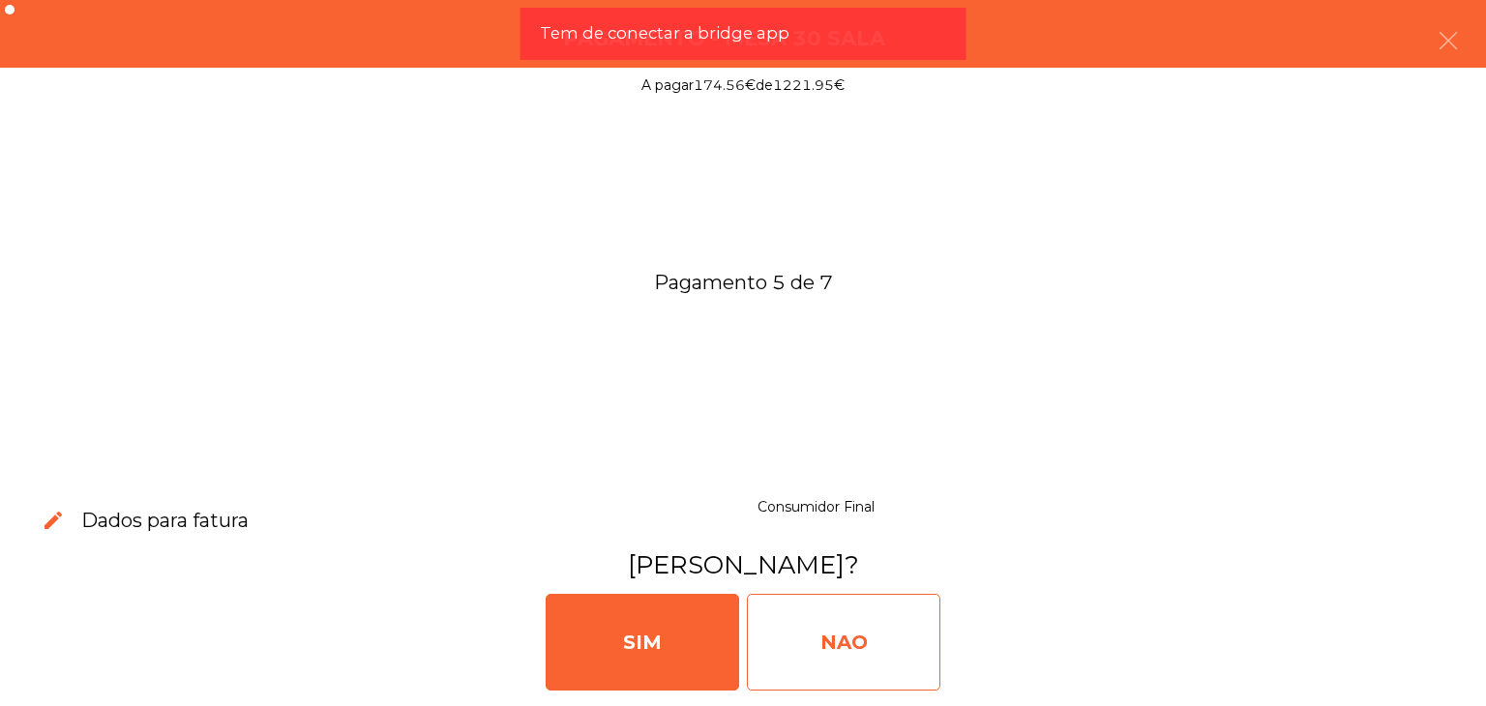
click at [878, 627] on div "NAO" at bounding box center [843, 642] width 193 height 97
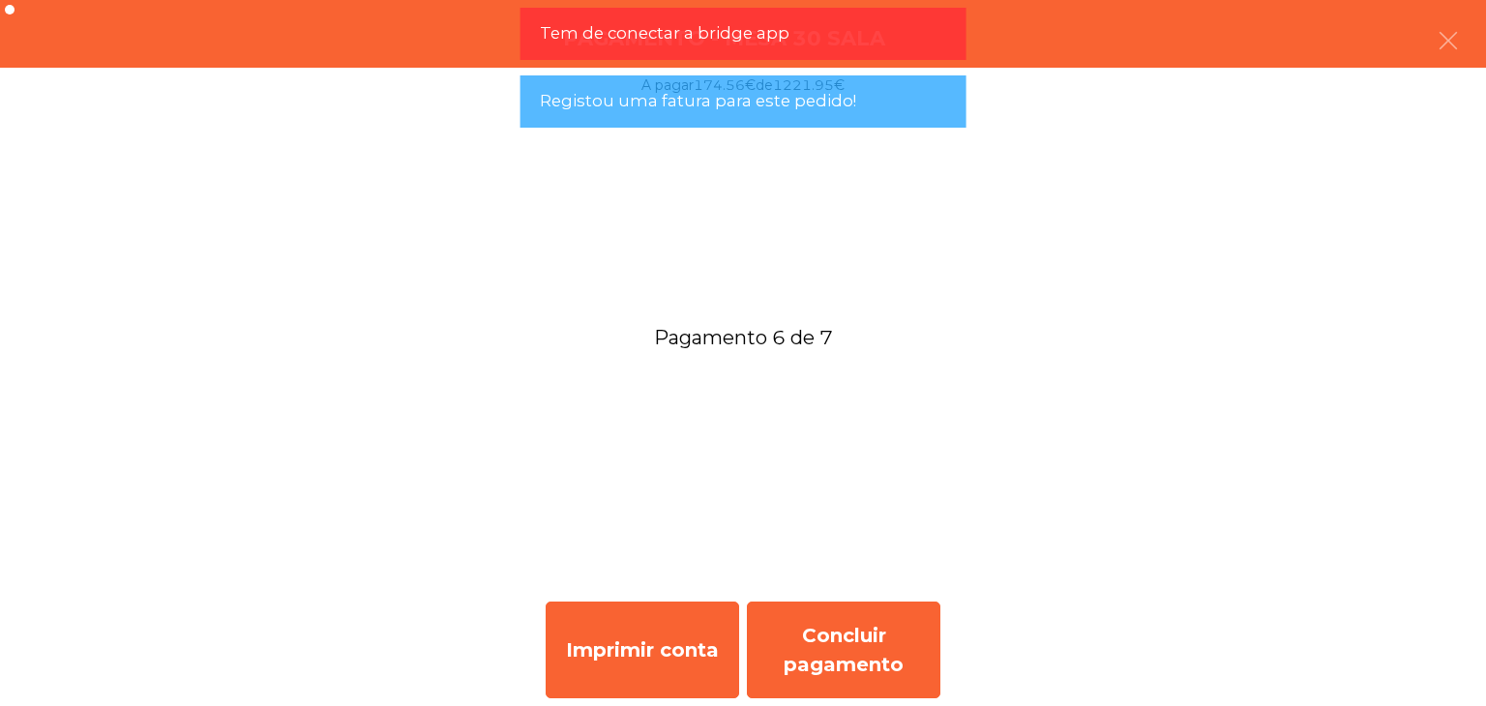
click at [878, 627] on div "Concluir pagamento" at bounding box center [843, 650] width 193 height 97
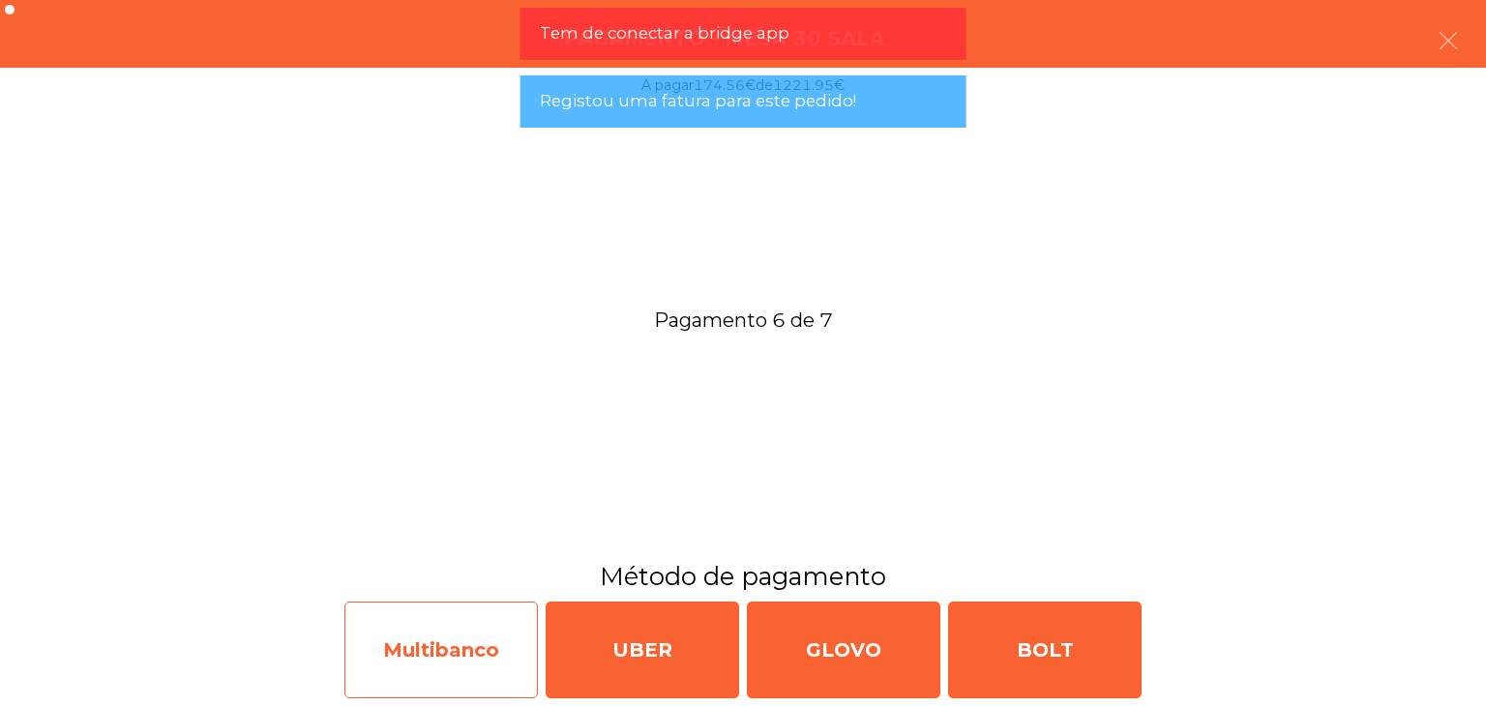
click at [485, 620] on div "Multibanco" at bounding box center [440, 650] width 193 height 97
select select "**"
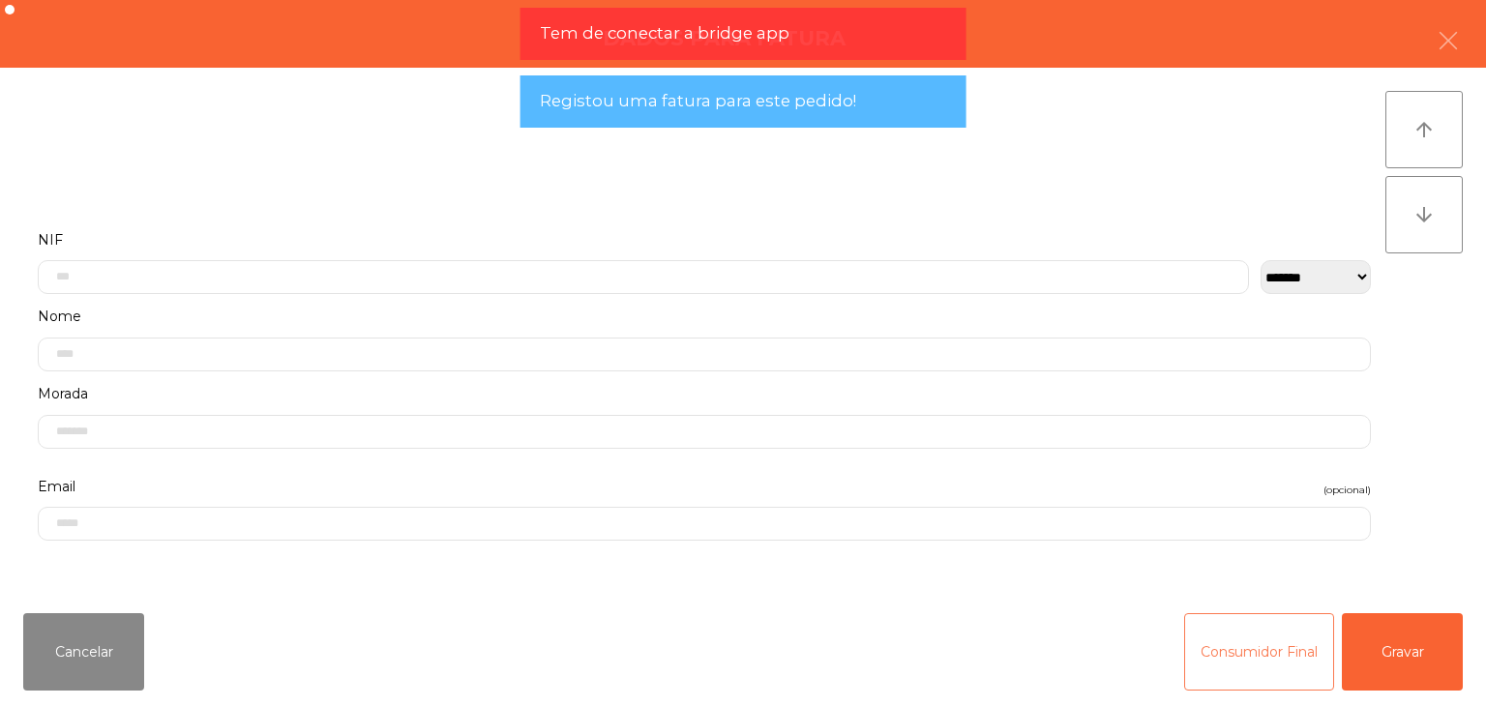
click at [1225, 641] on button "Consumidor Final" at bounding box center [1259, 651] width 150 height 77
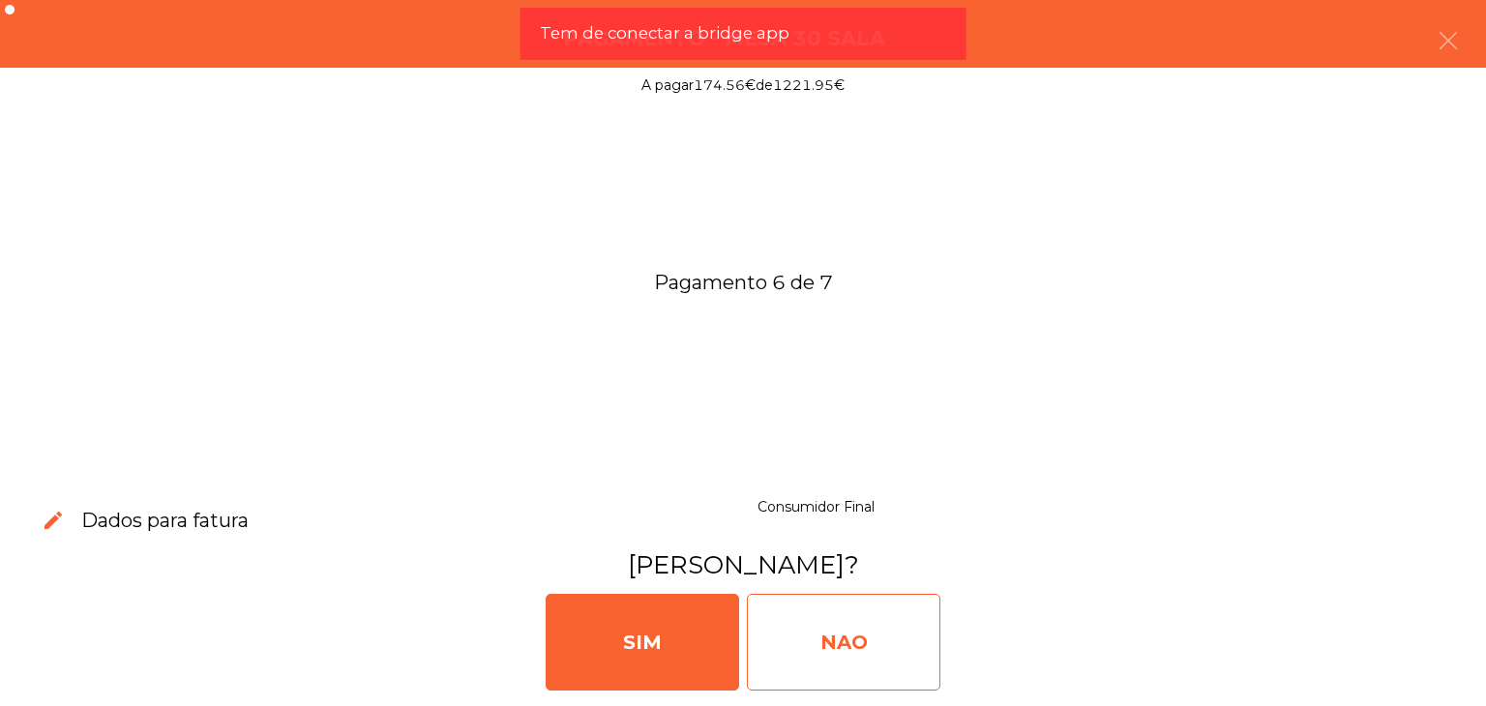
click at [900, 639] on div "NAO" at bounding box center [843, 642] width 193 height 97
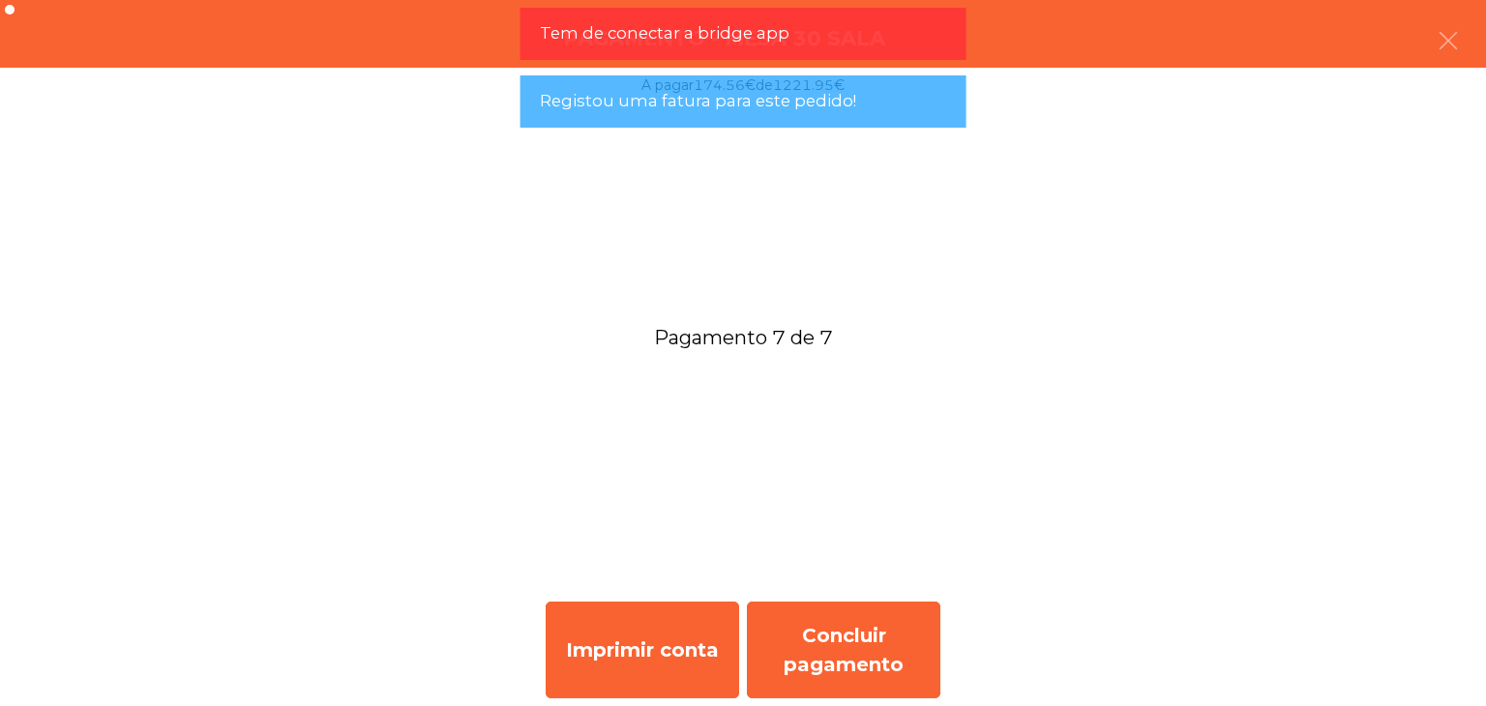
click at [909, 629] on div "Concluir pagamento" at bounding box center [843, 650] width 193 height 97
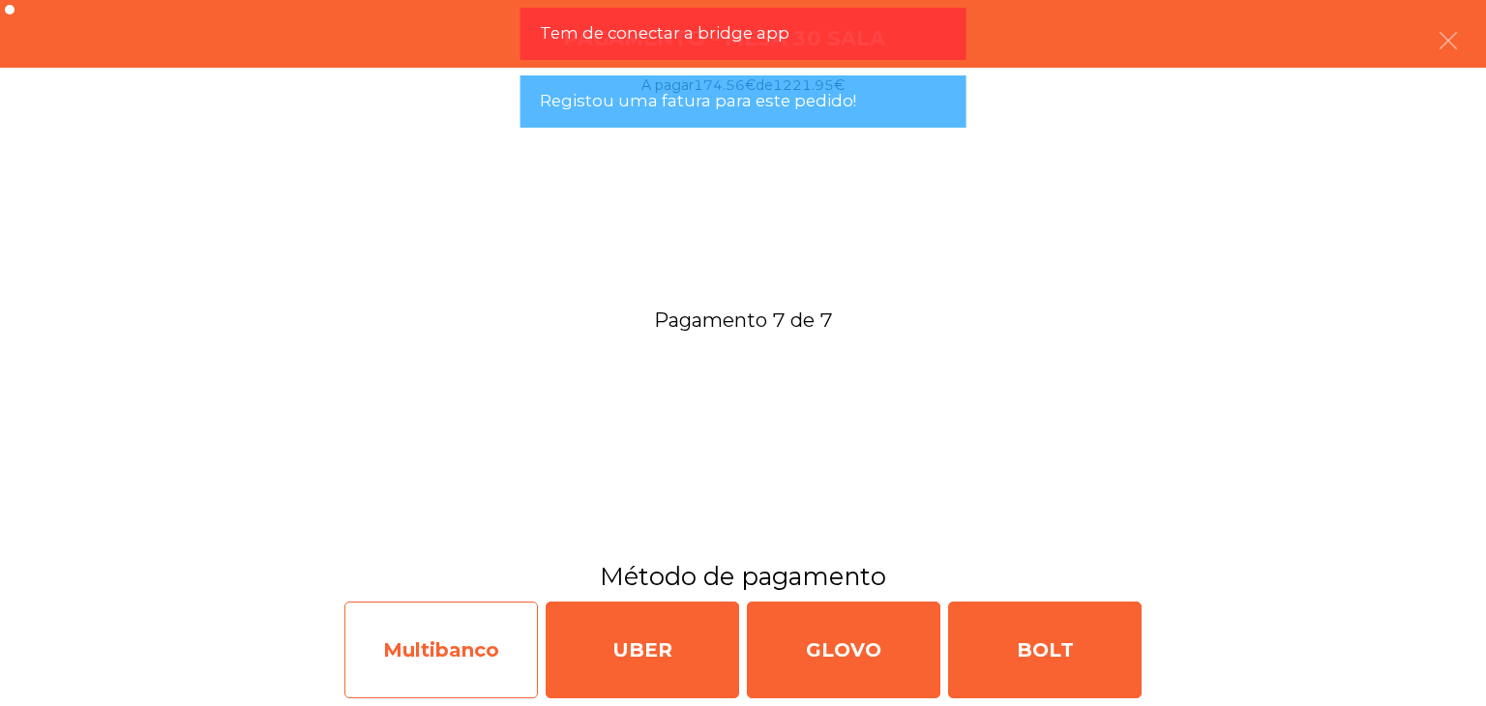
click at [446, 606] on div "Multibanco" at bounding box center [440, 650] width 193 height 97
select select "**"
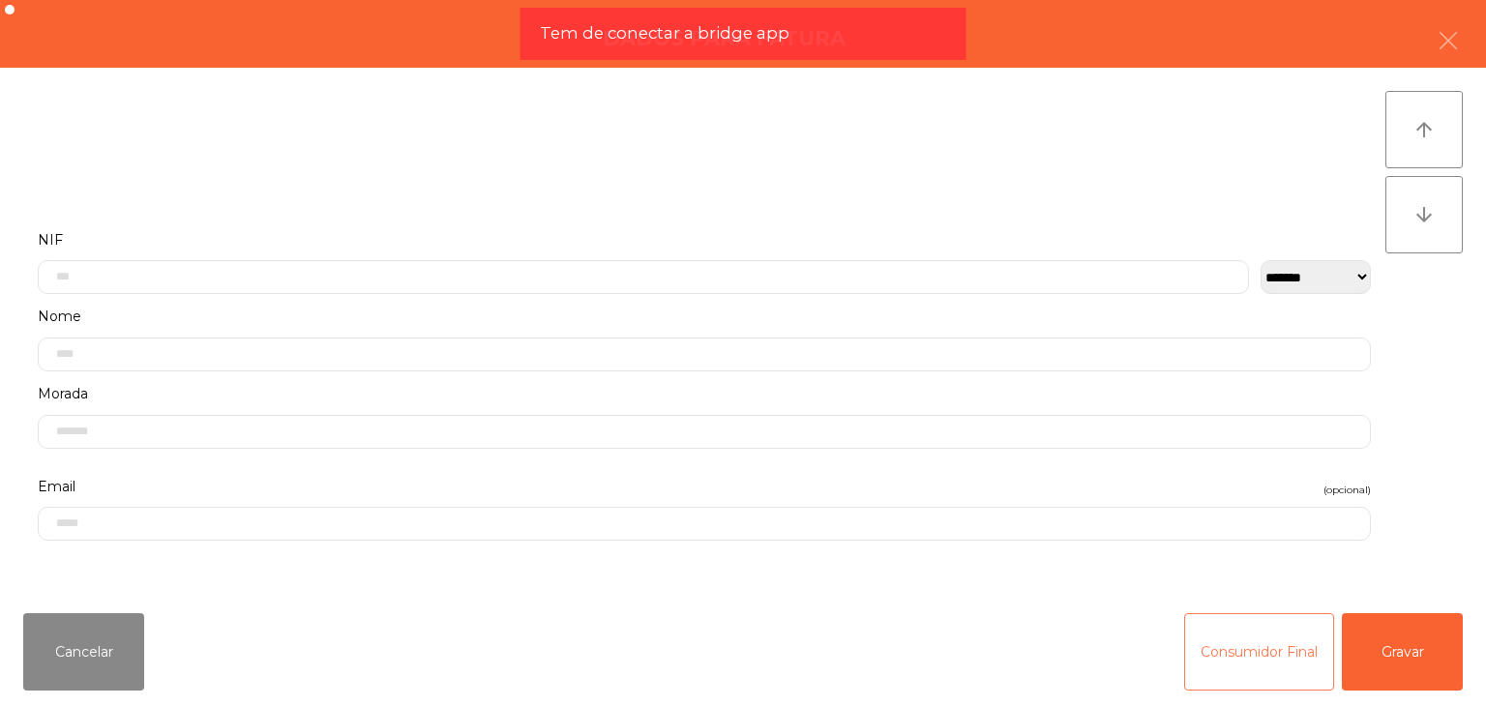
click at [1189, 641] on button "Consumidor Final" at bounding box center [1259, 651] width 150 height 77
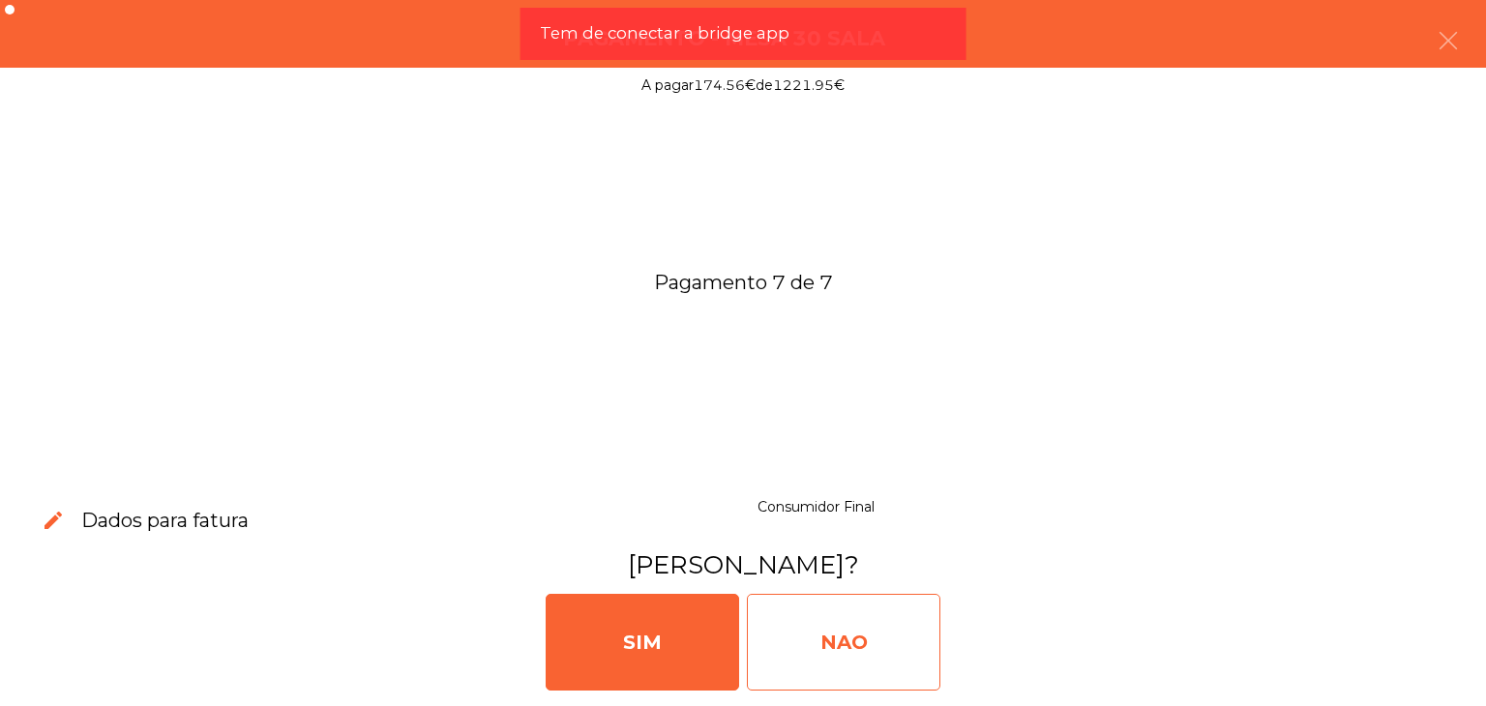
click at [883, 628] on div "NAO" at bounding box center [843, 642] width 193 height 97
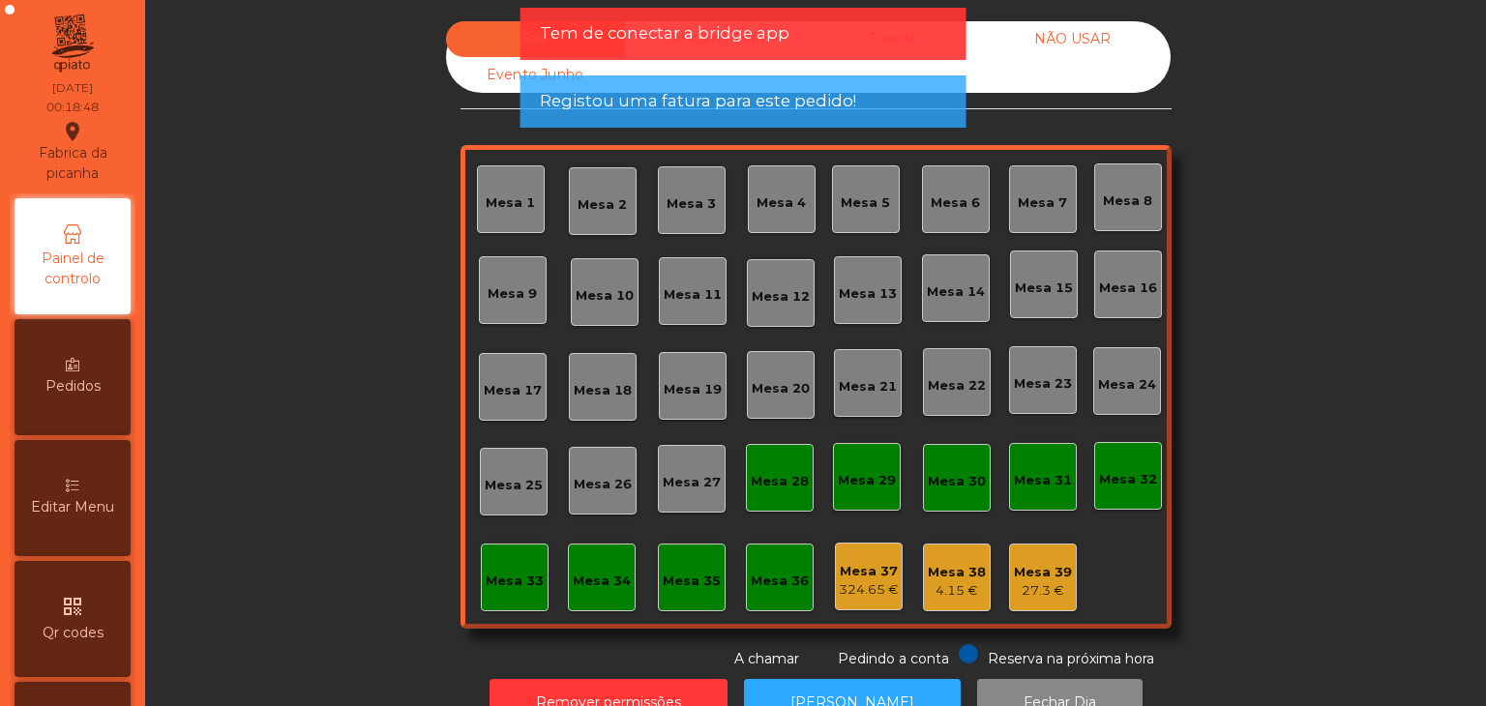
click at [1073, 37] on div "NÃO USAR" at bounding box center [1072, 39] width 179 height 36
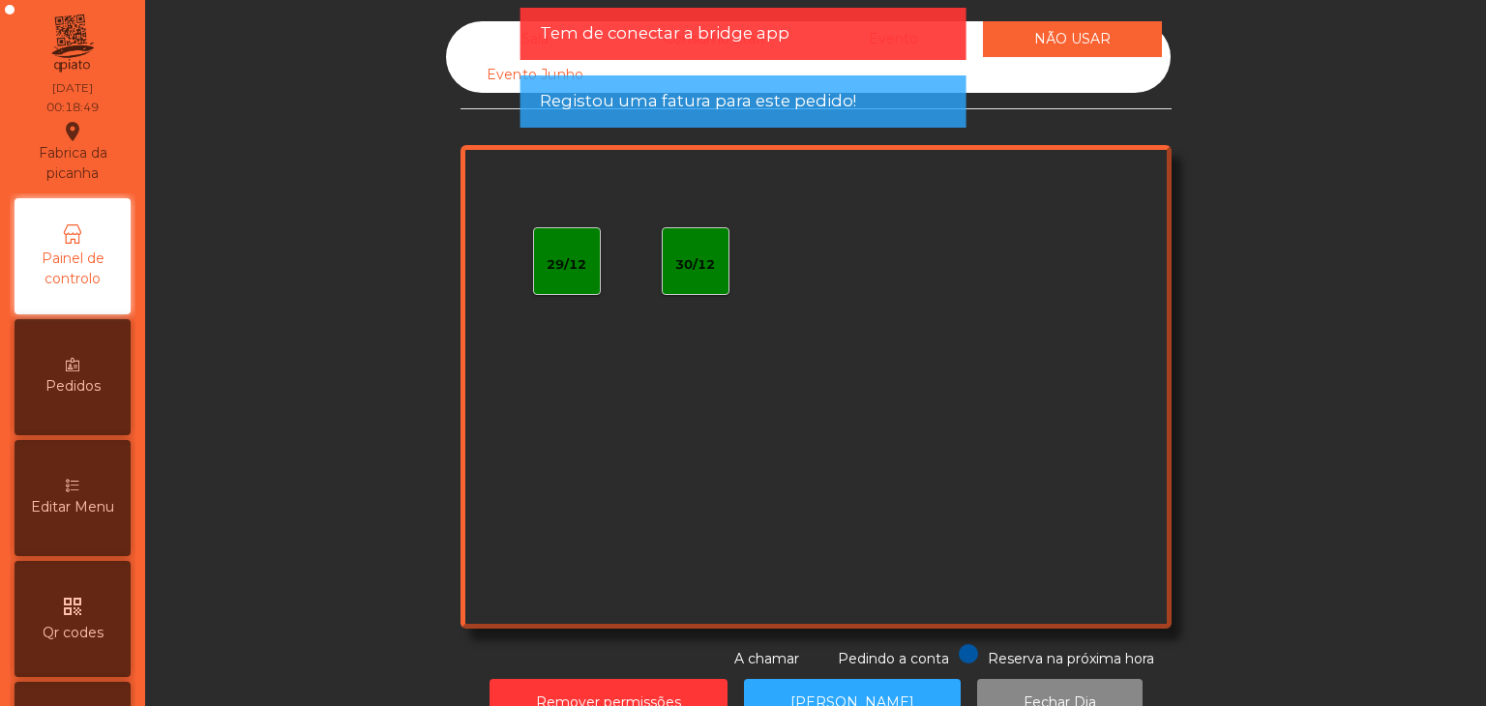
click at [855, 59] on div "Tem de conectar a bridge app" at bounding box center [743, 34] width 446 height 52
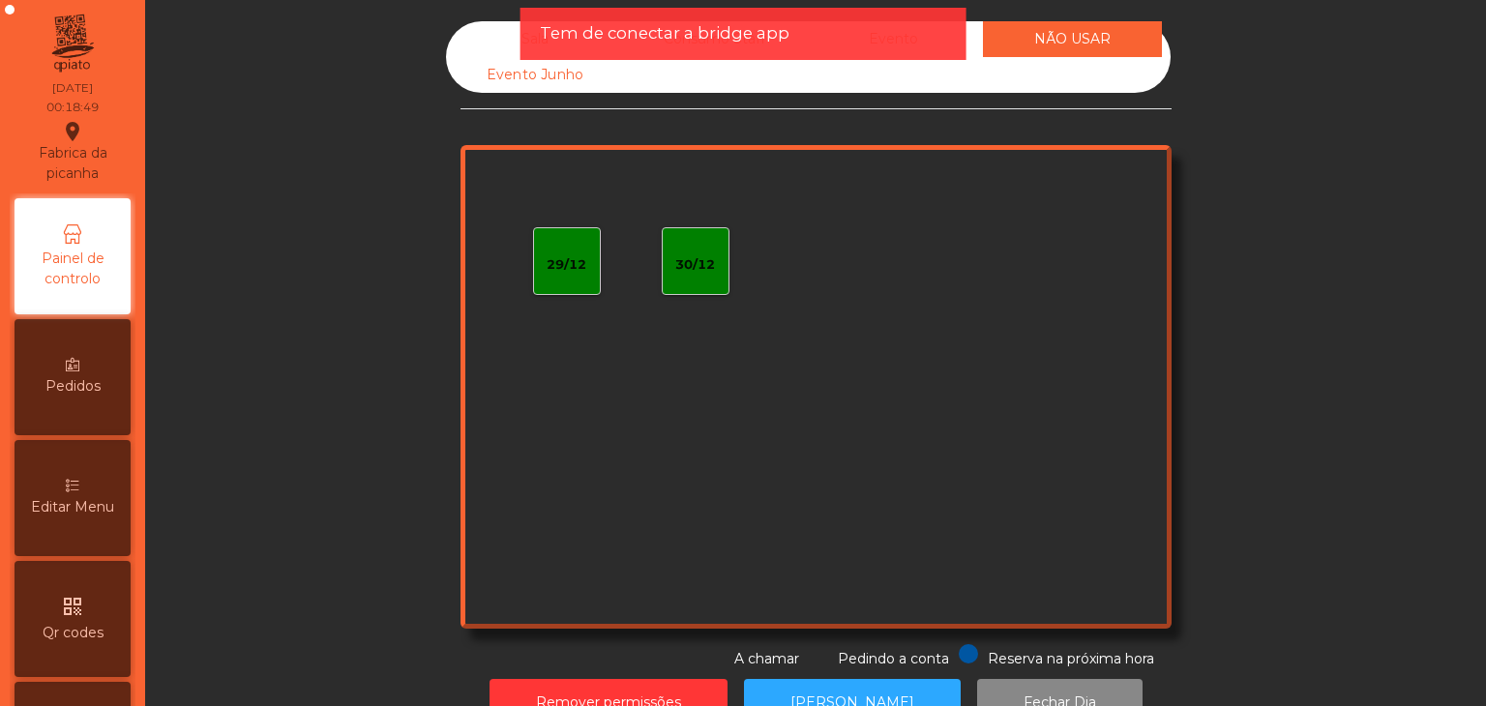
click at [828, 42] on div "Tem de conectar a bridge app" at bounding box center [743, 33] width 407 height 24
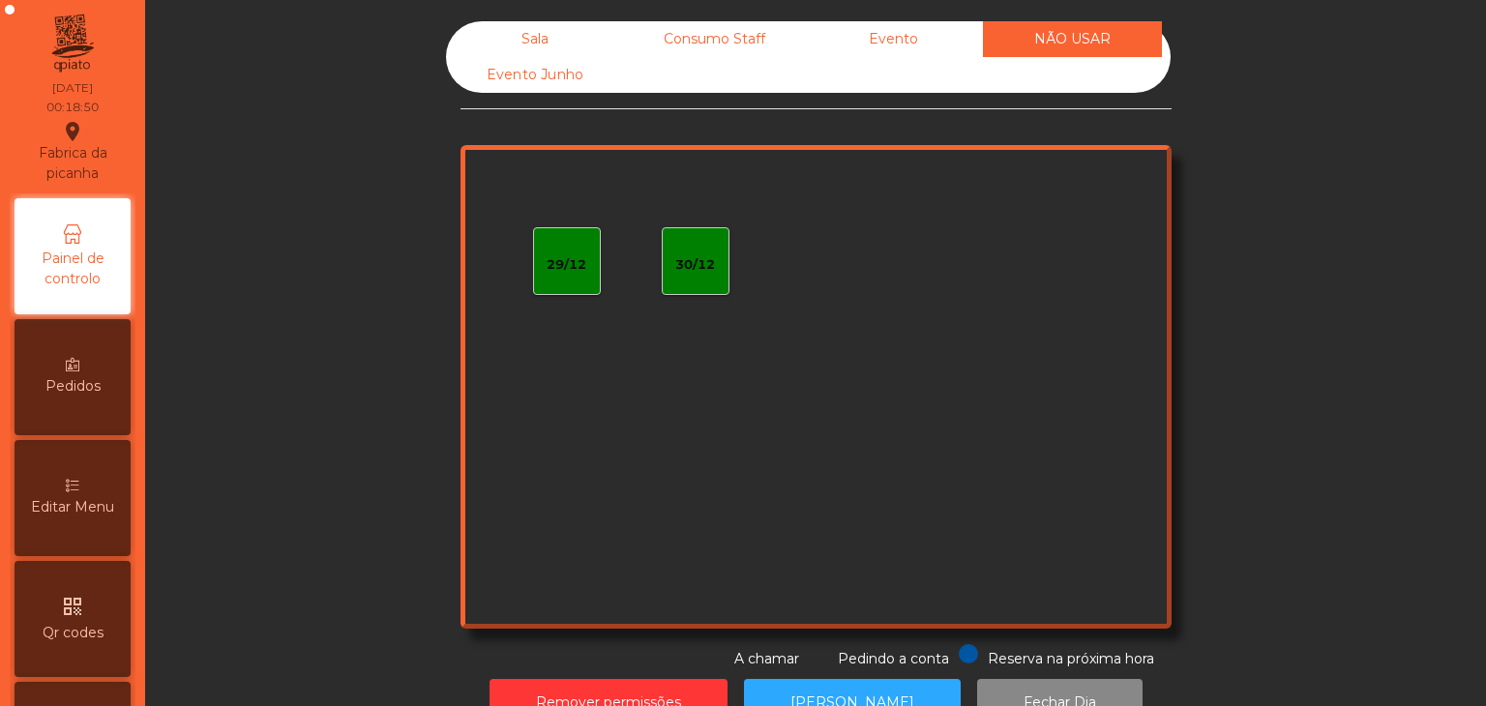
click at [890, 44] on div "Evento" at bounding box center [893, 39] width 179 height 36
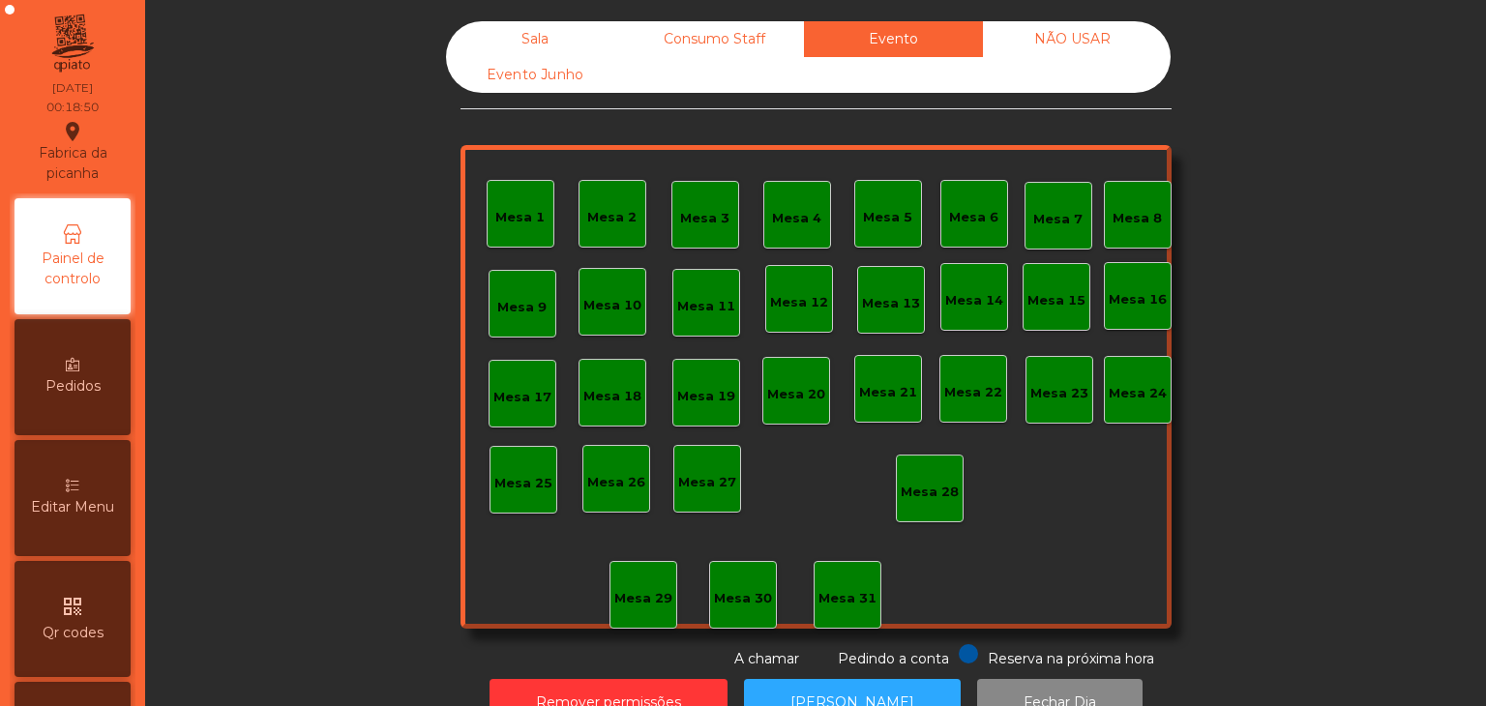
click at [692, 50] on div "Consumo Staff" at bounding box center [714, 39] width 179 height 36
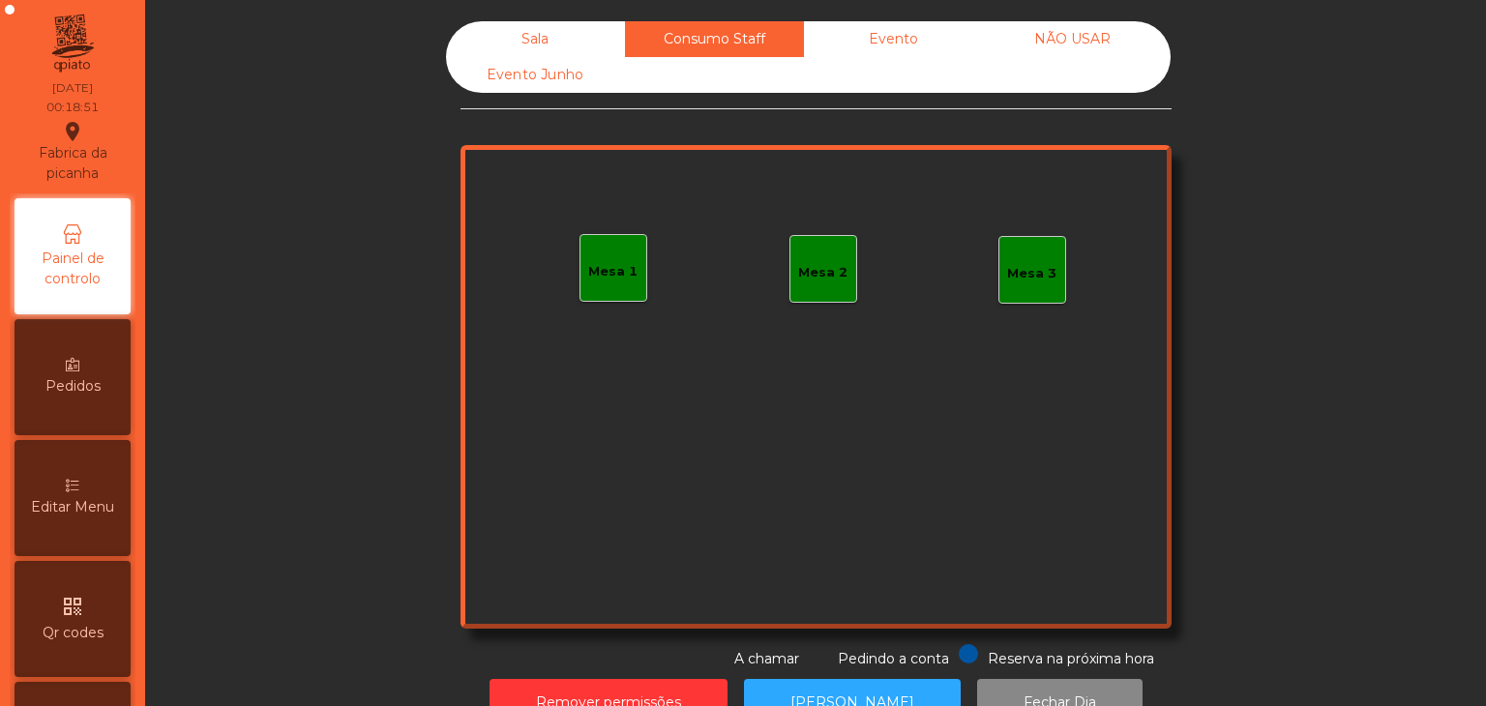
click at [534, 47] on div "Sala" at bounding box center [535, 39] width 179 height 36
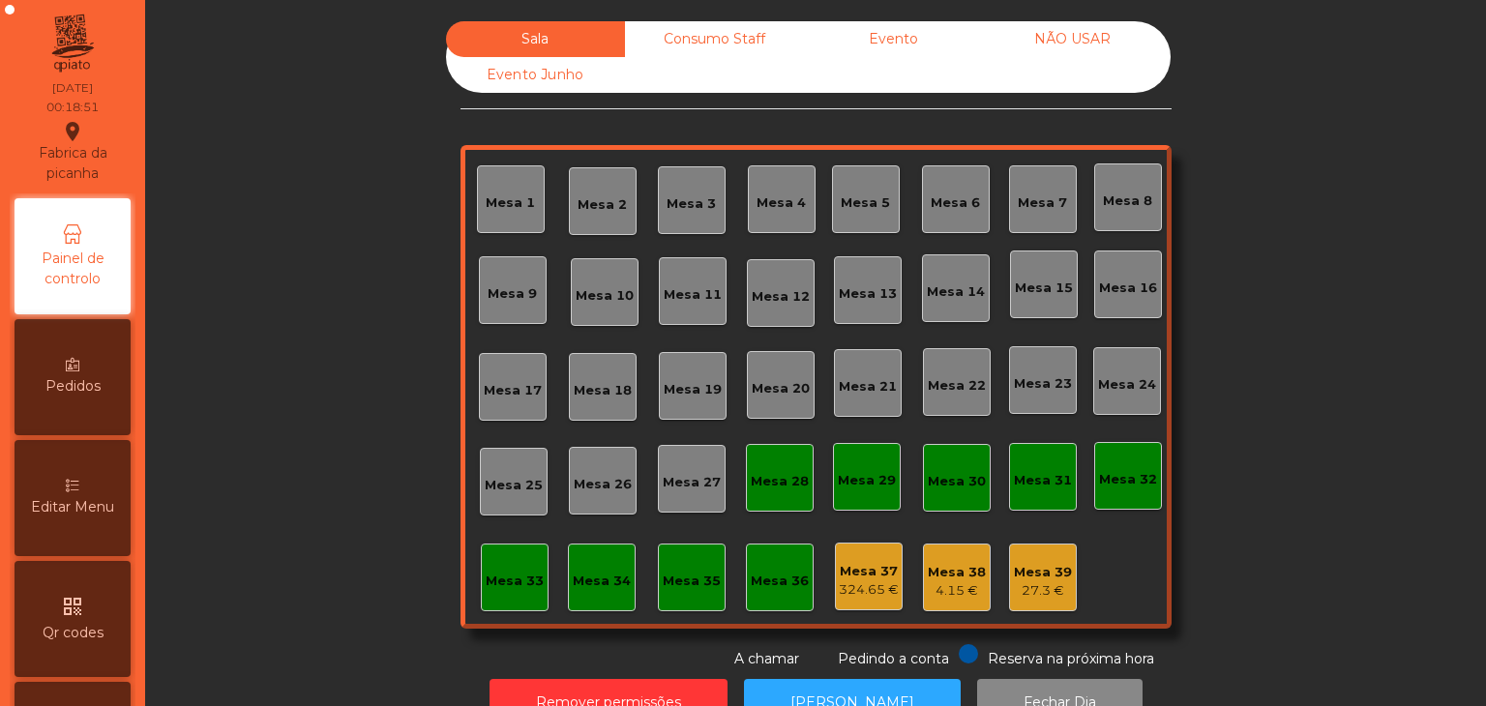
click at [521, 86] on div "Evento Junho" at bounding box center [535, 75] width 179 height 36
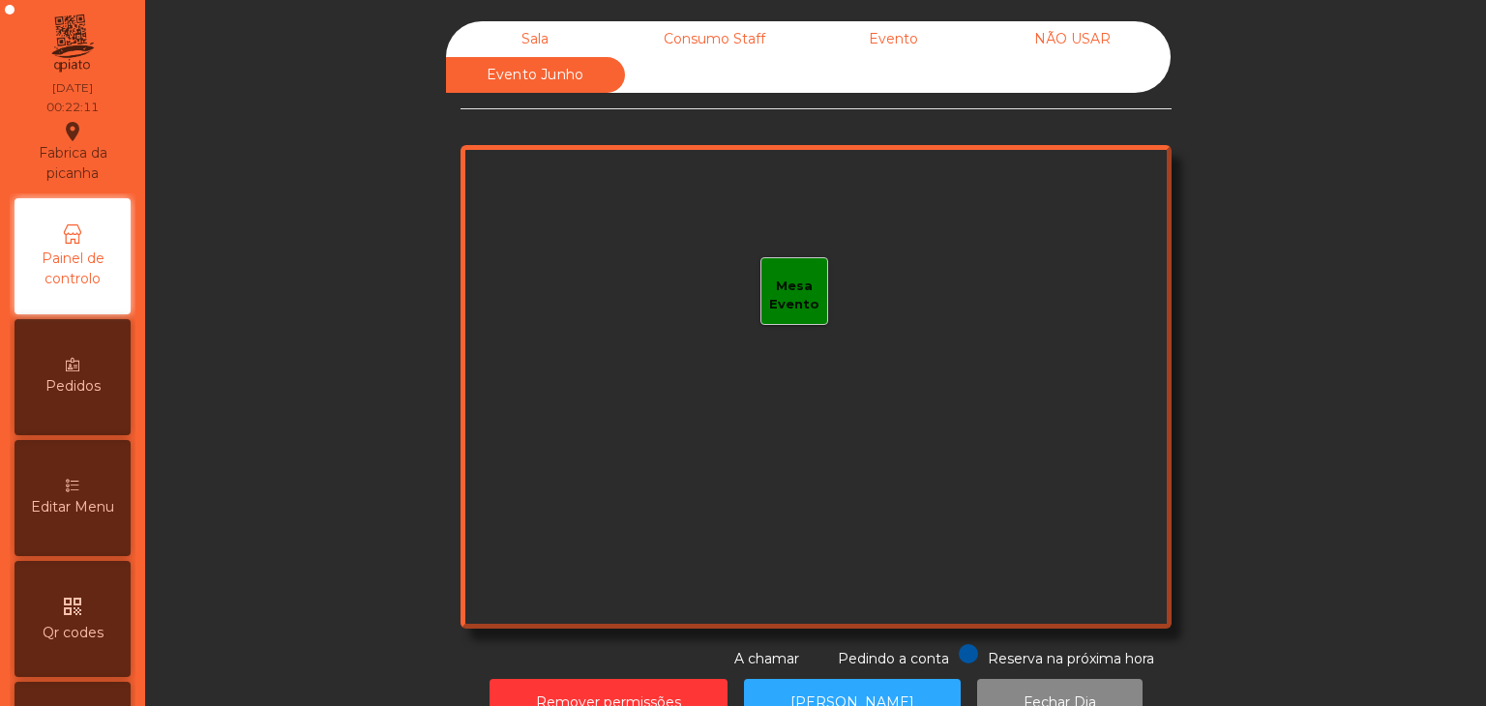
click at [553, 29] on div "Sala" at bounding box center [535, 39] width 179 height 36
